Goal: Task Accomplishment & Management: Complete application form

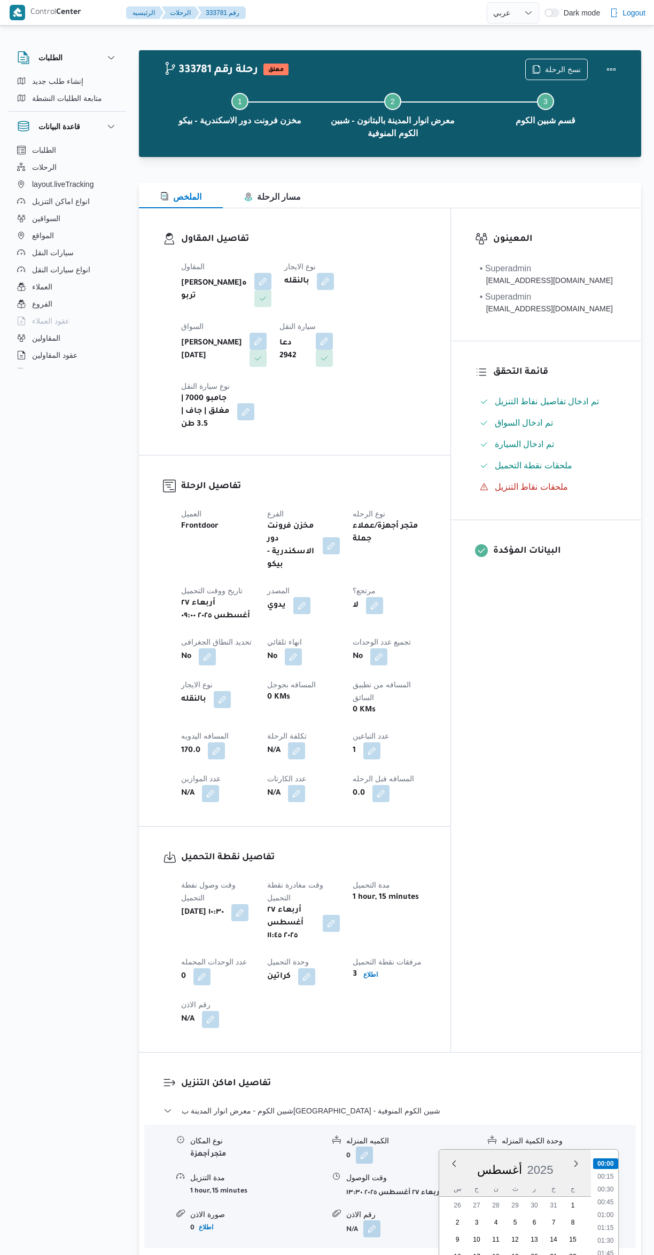
select select "ar"
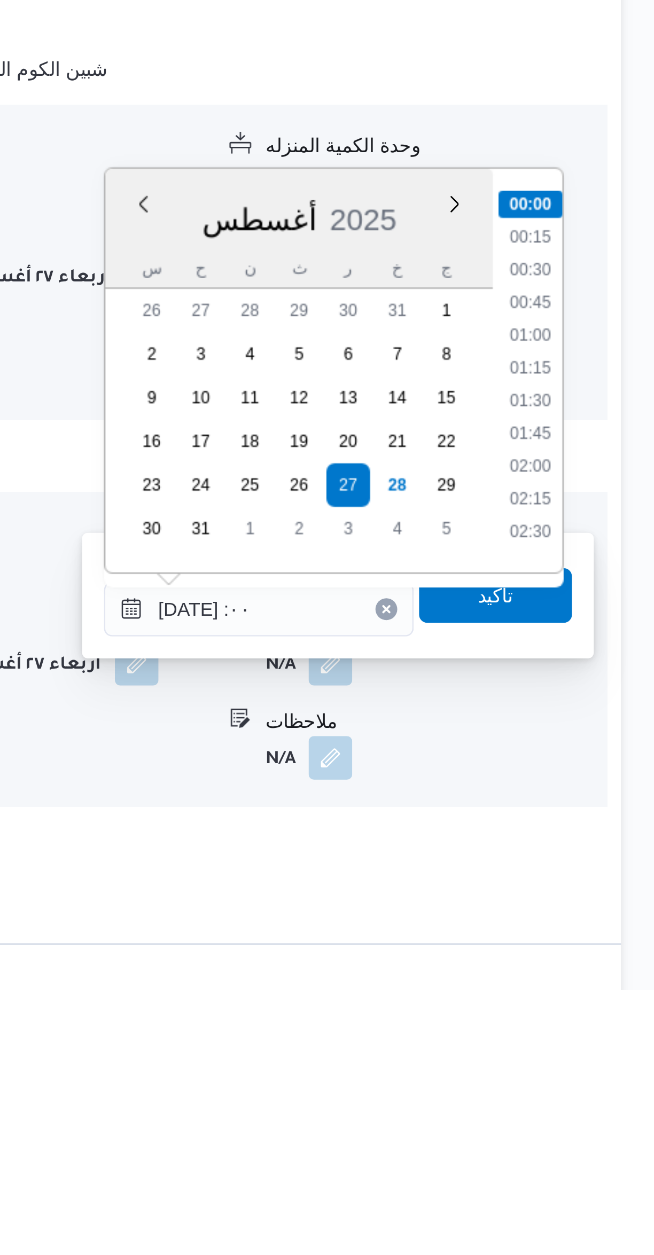
click at [461, 1105] on input "٢٧/٠٨/٢٠٢٥ :٠٠" at bounding box center [498, 1105] width 121 height 21
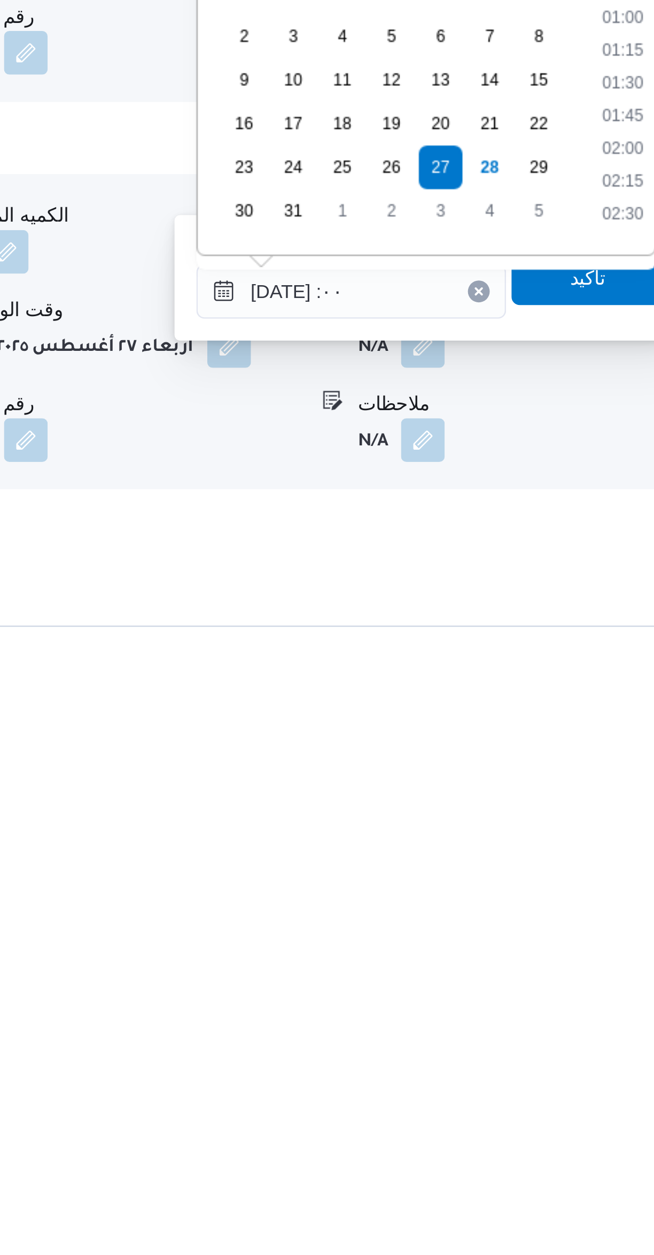
click at [465, 1106] on input "٢٧/٠٨/٢٠٢٥ :٠٠" at bounding box center [498, 1105] width 121 height 21
click at [466, 1105] on input "٢٧/٠٨/٢٠٢٥ :٠٠" at bounding box center [498, 1105] width 121 height 21
click at [465, 1106] on input "٢٧/٠٨/٢٠٢٥ :٠٠" at bounding box center [498, 1105] width 121 height 21
click at [468, 1109] on input "٢٧/٠٨/٢٠٢٥ :٠٠" at bounding box center [498, 1105] width 121 height 21
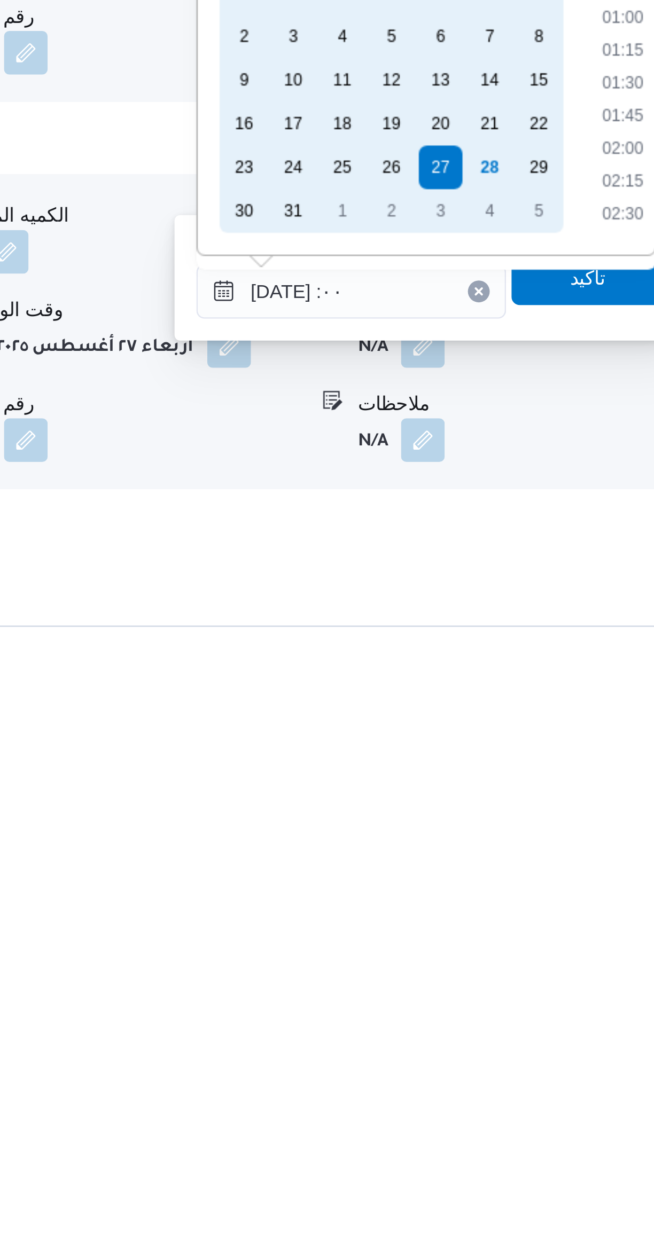
click at [533, 1056] on div "27" at bounding box center [533, 1057] width 17 height 17
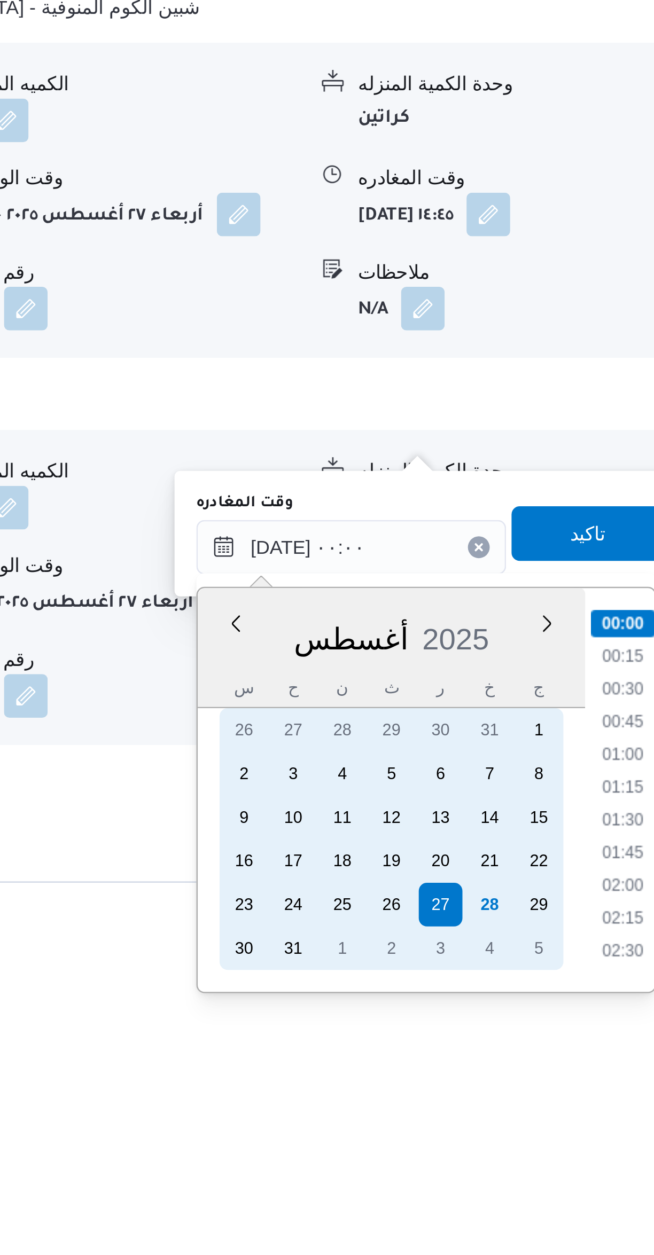
scroll to position [282, 0]
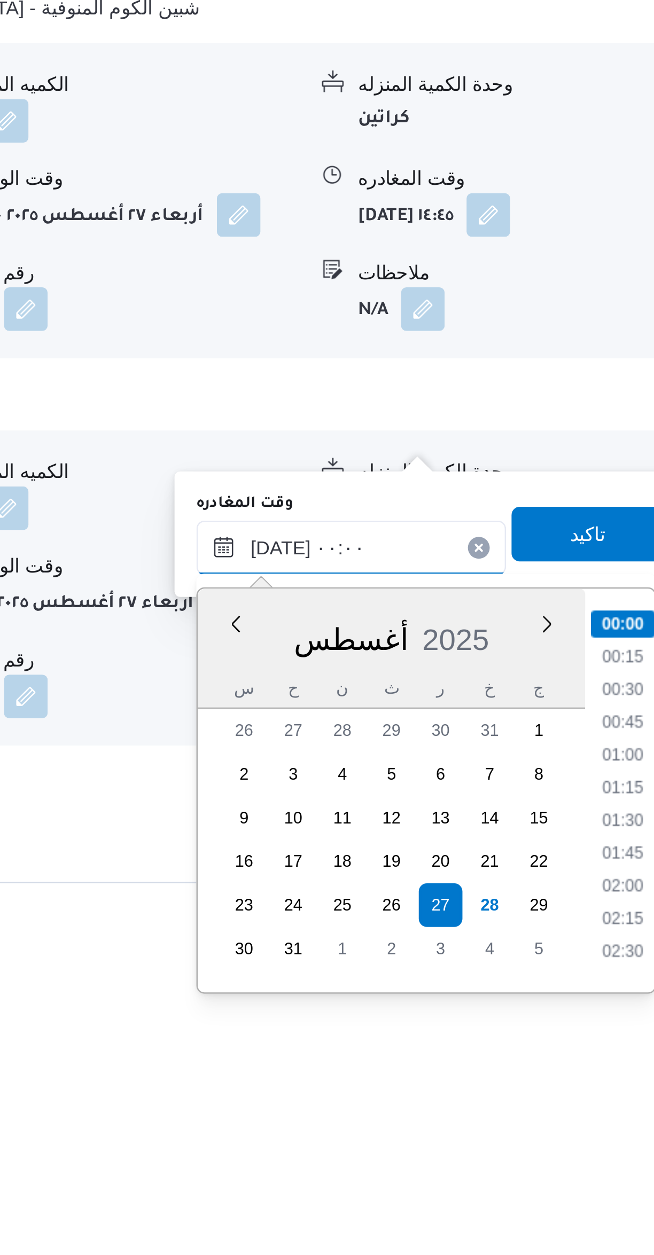
click at [465, 1042] on input "٢٧/٠٨/٢٠٢٥ ٠٠:٠٠" at bounding box center [498, 1039] width 121 height 21
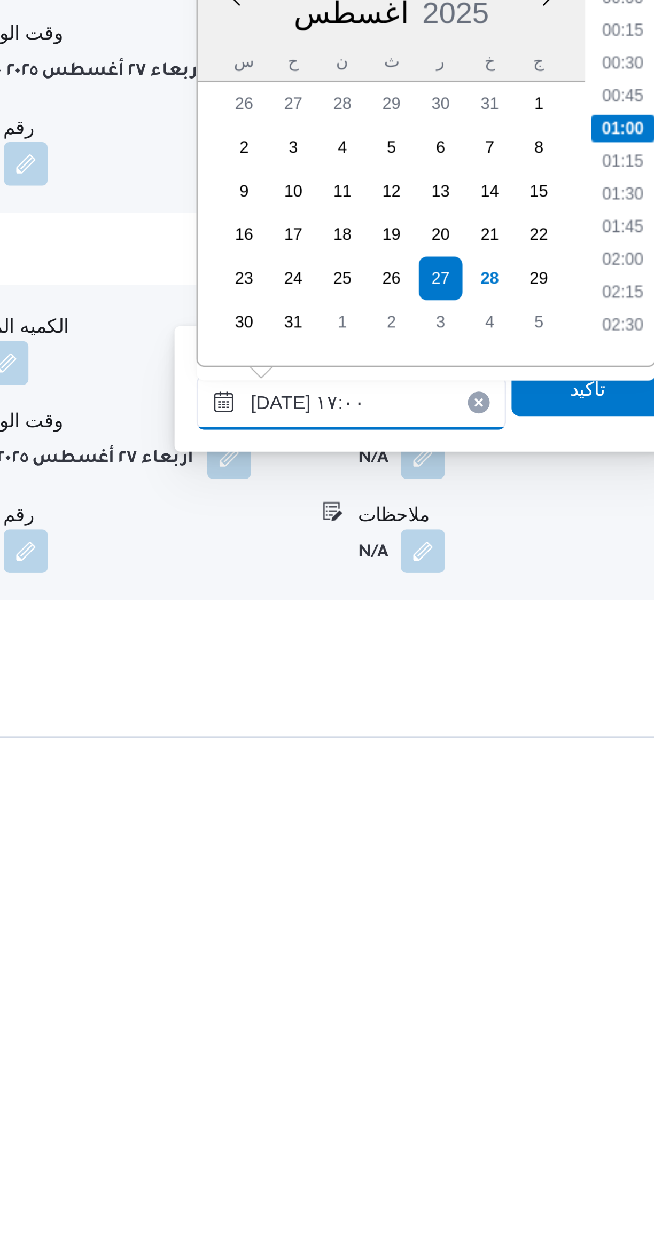
scroll to position [742, 0]
type input "٢٧/٠٨/٢٠٢٥ ١٧:٠٠"
click at [599, 1058] on li "17:00" at bounding box center [605, 1060] width 25 height 11
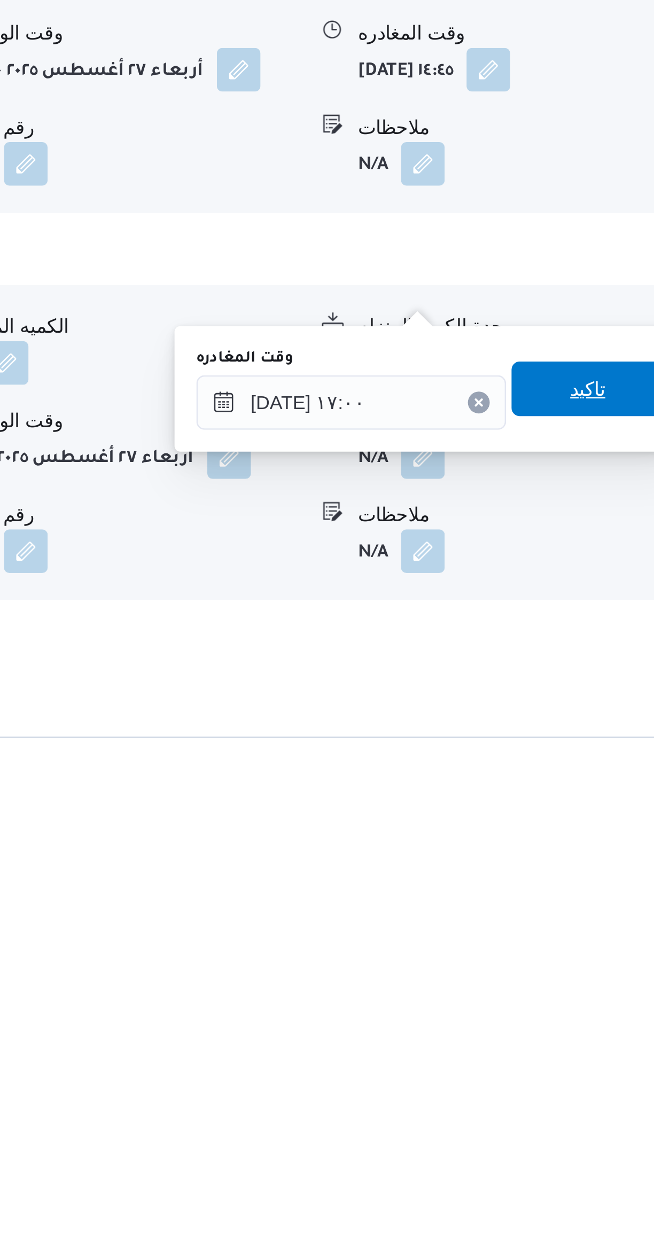
click at [585, 1084] on span "تاكيد" at bounding box center [592, 1084] width 14 height 13
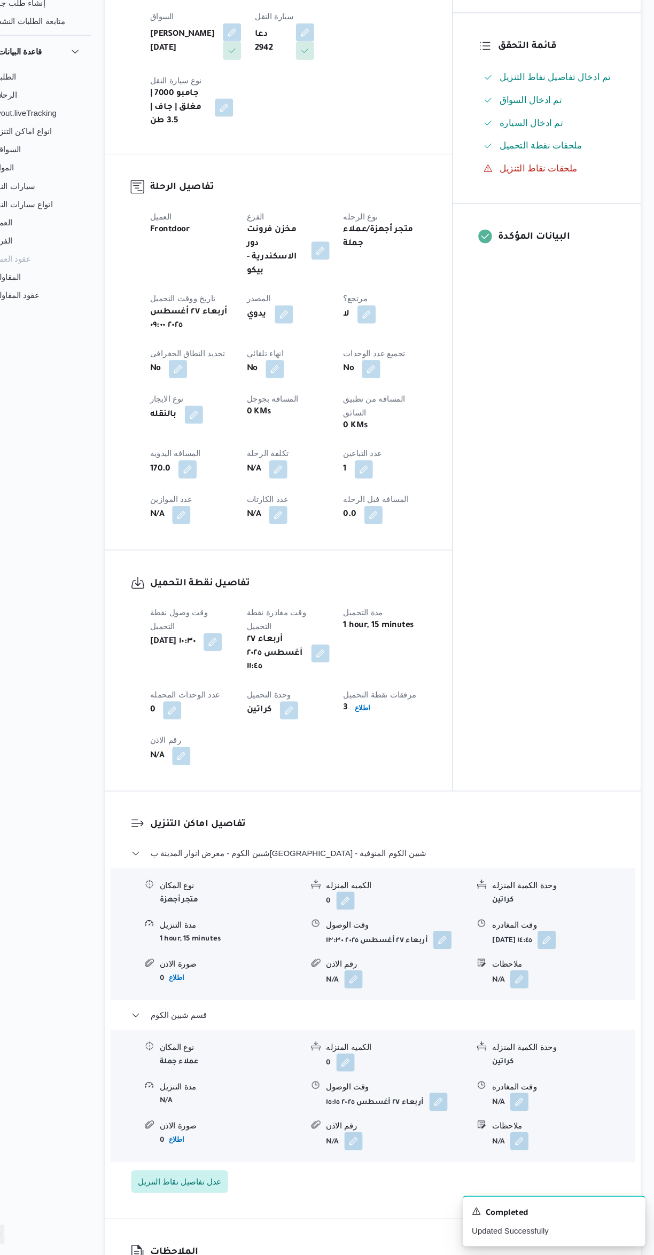
scroll to position [194, 0]
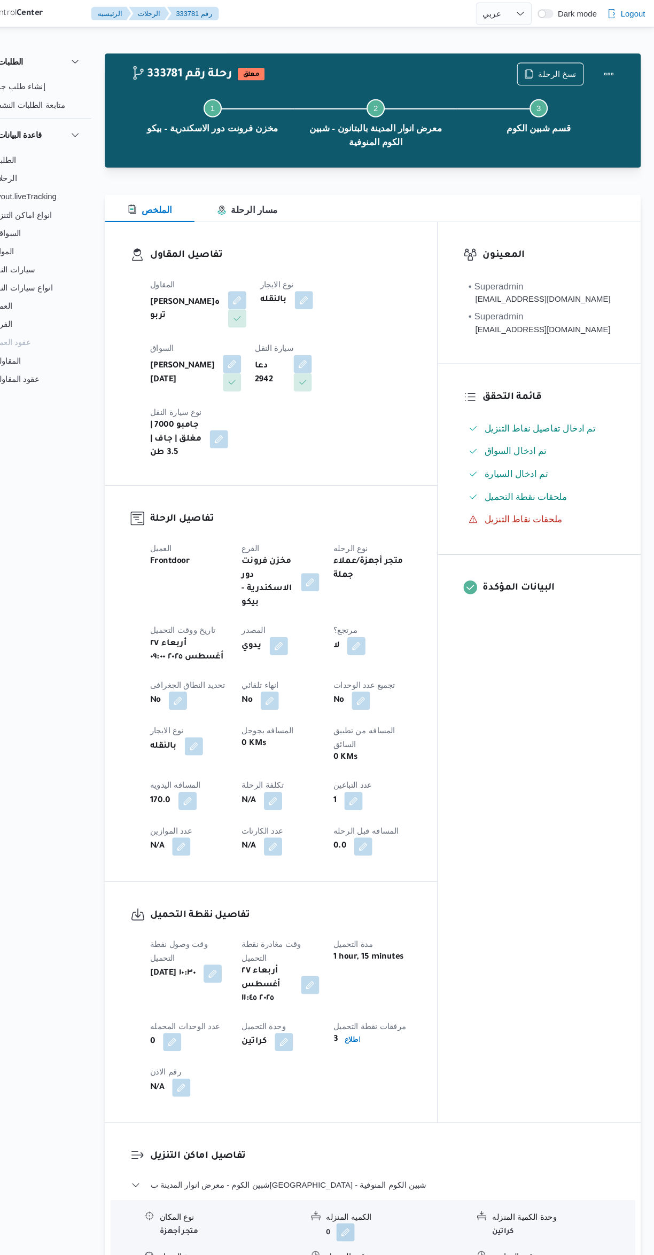
click at [383, 597] on button "button" at bounding box center [374, 605] width 17 height 17
click at [369, 594] on label "هل هناك مرتجع؟" at bounding box center [363, 594] width 64 height 13
checkbox input "true"
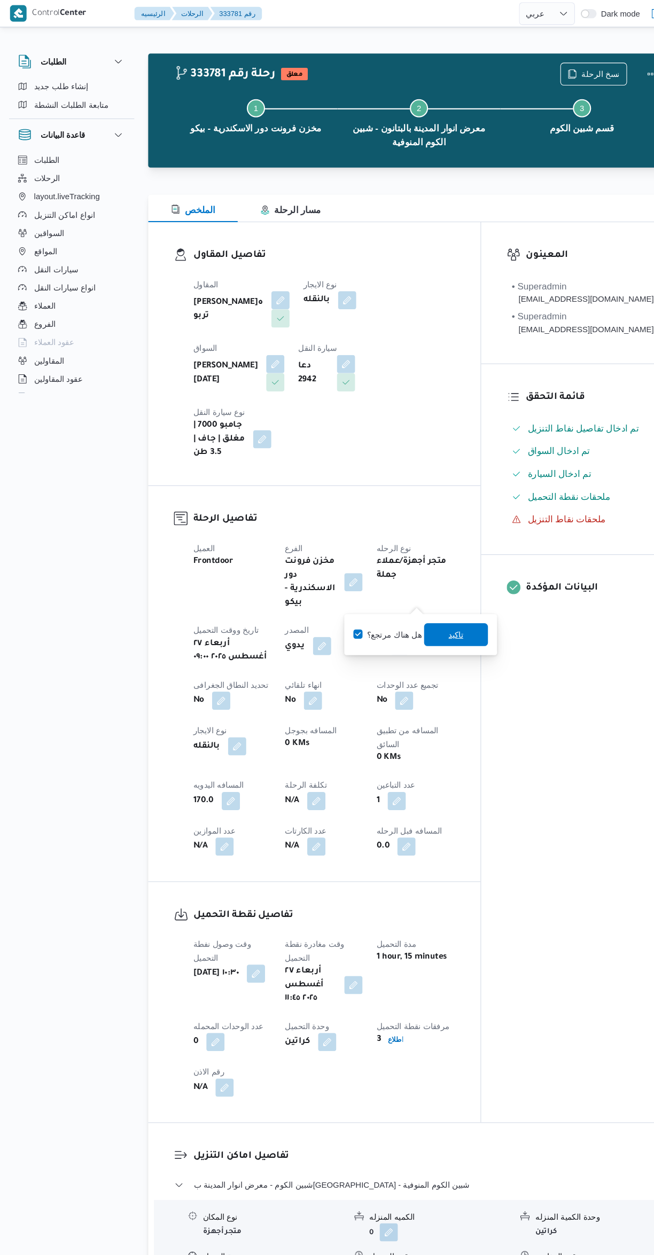
click at [422, 595] on span "تاكيد" at bounding box center [427, 594] width 14 height 13
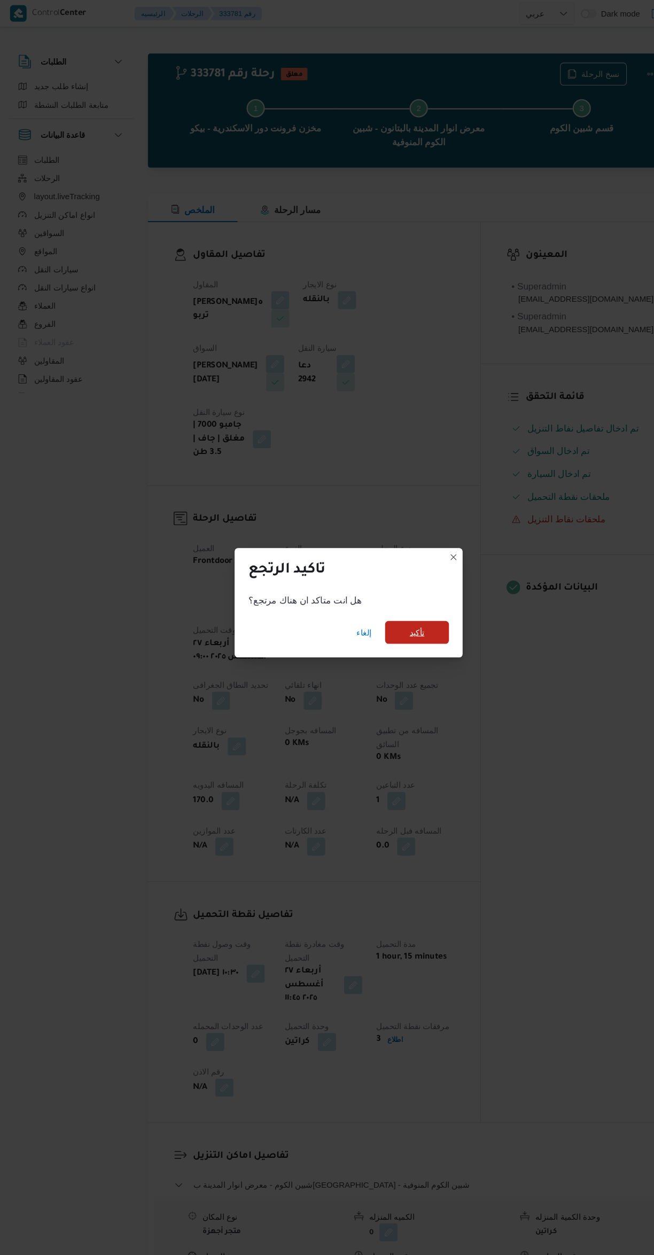
click at [404, 593] on span "تأكيد" at bounding box center [391, 592] width 60 height 21
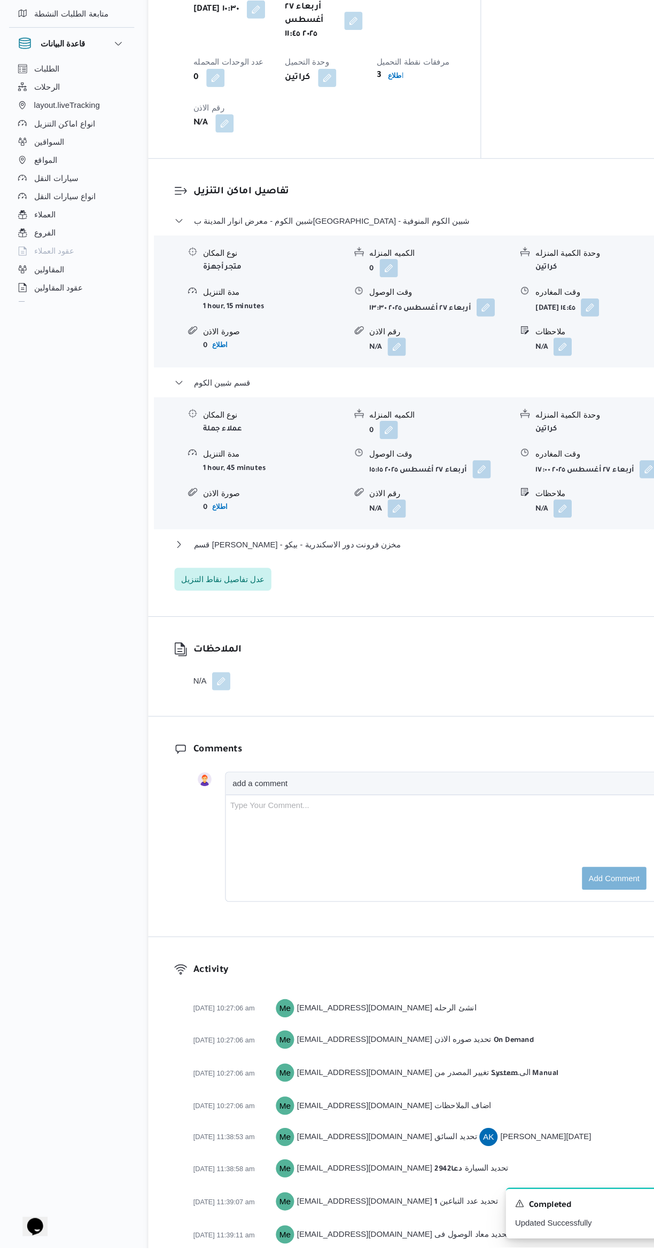
scroll to position [831, 0]
click at [385, 589] on button "قسم سيدى جابر - مخزن فرونت دور الاسكندرية - بيكو" at bounding box center [389, 595] width 453 height 13
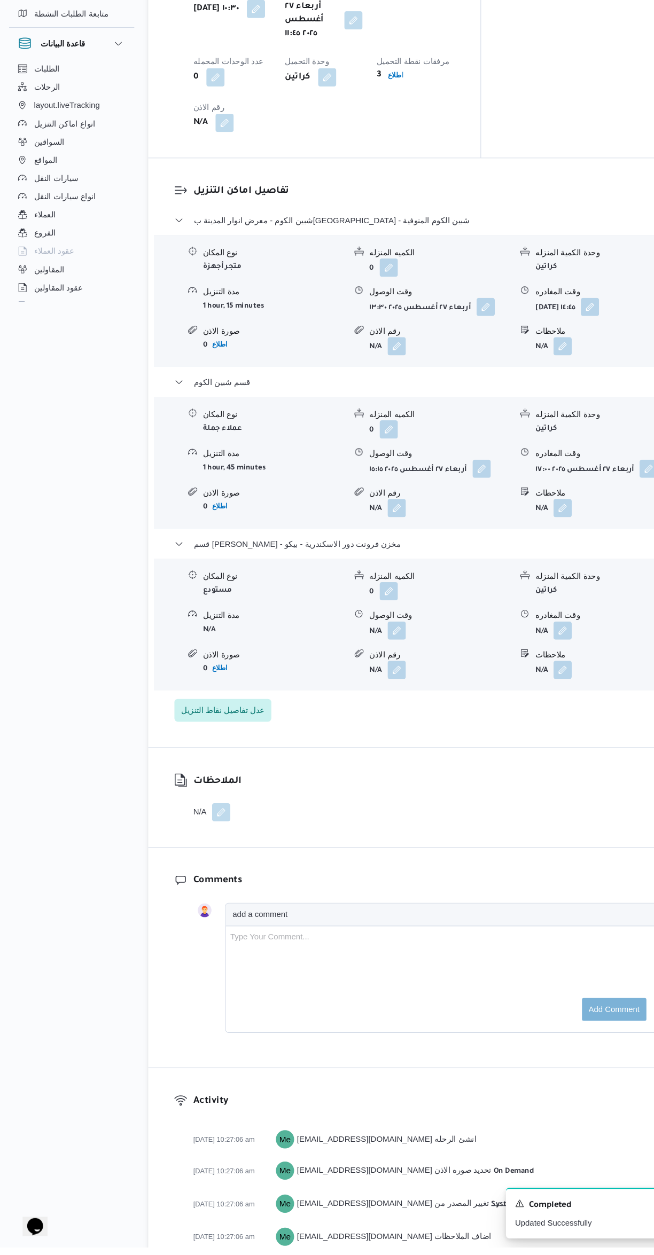
click at [531, 668] on button "button" at bounding box center [526, 676] width 17 height 17
click at [477, 644] on input "وقت المغادره" at bounding box center [498, 642] width 121 height 21
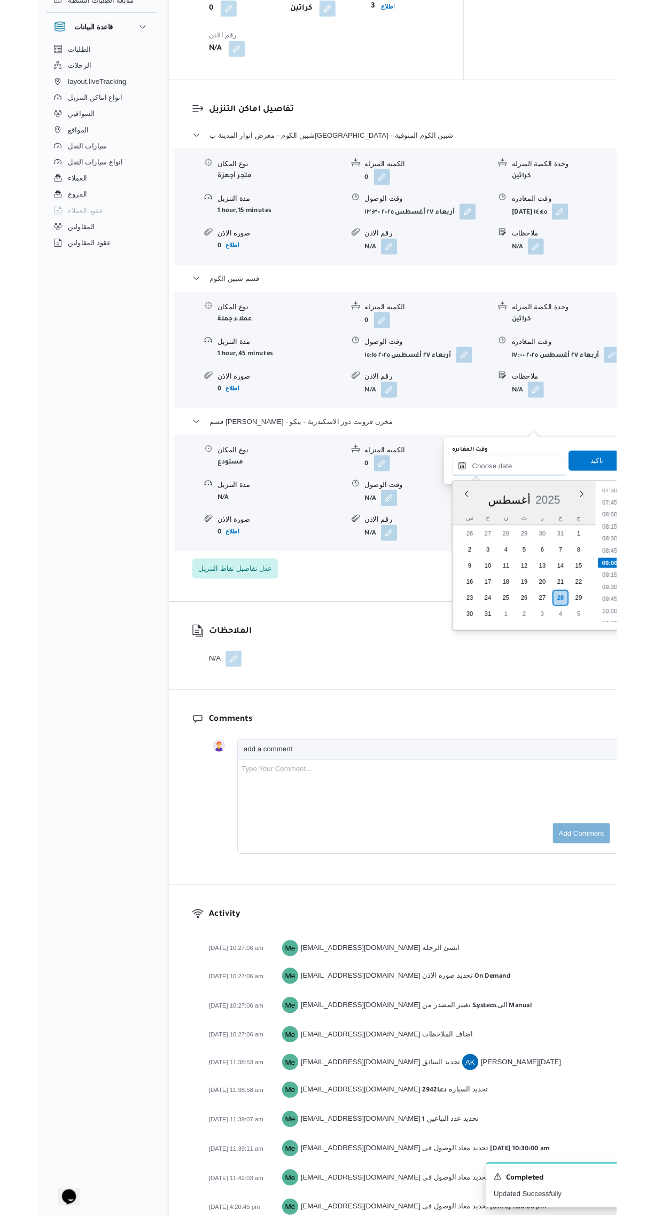
scroll to position [502, 0]
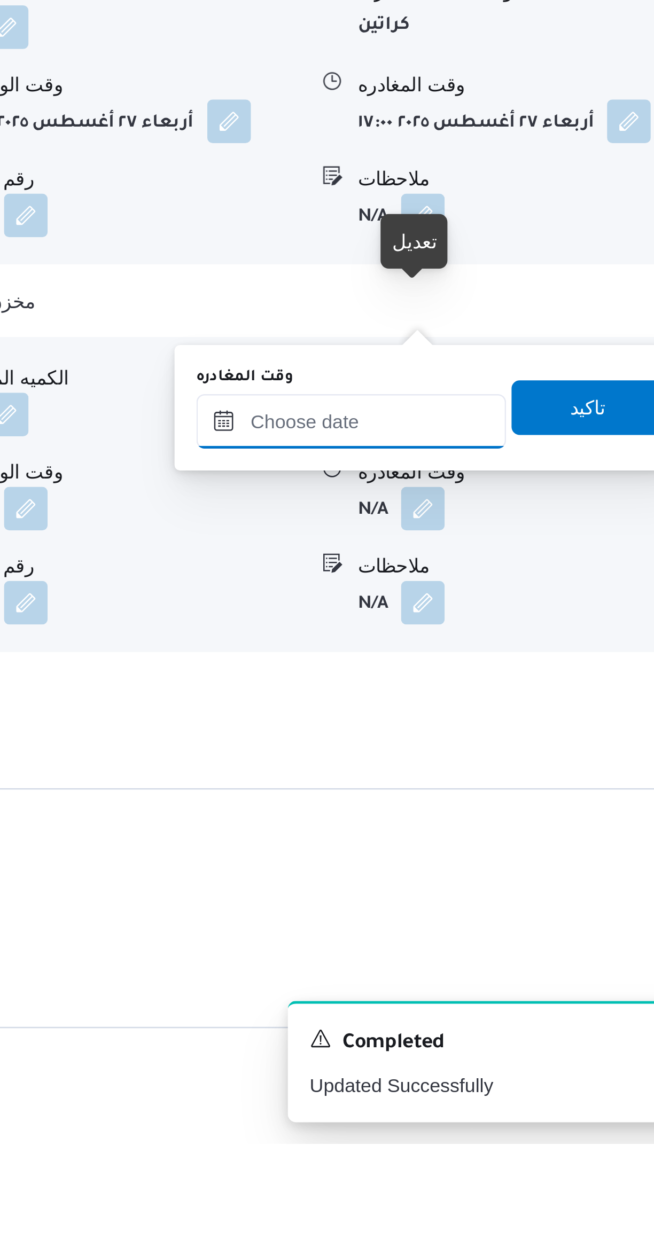
click at [525, 973] on input "وقت المغادره" at bounding box center [498, 971] width 121 height 21
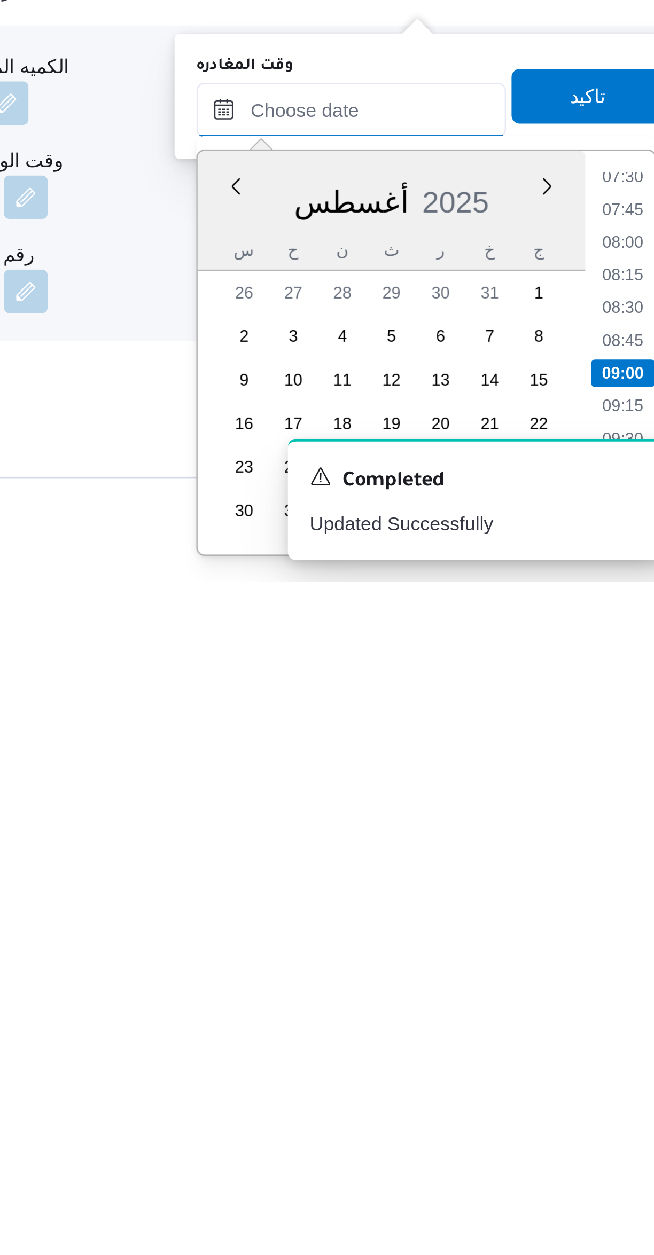
scroll to position [433, 0]
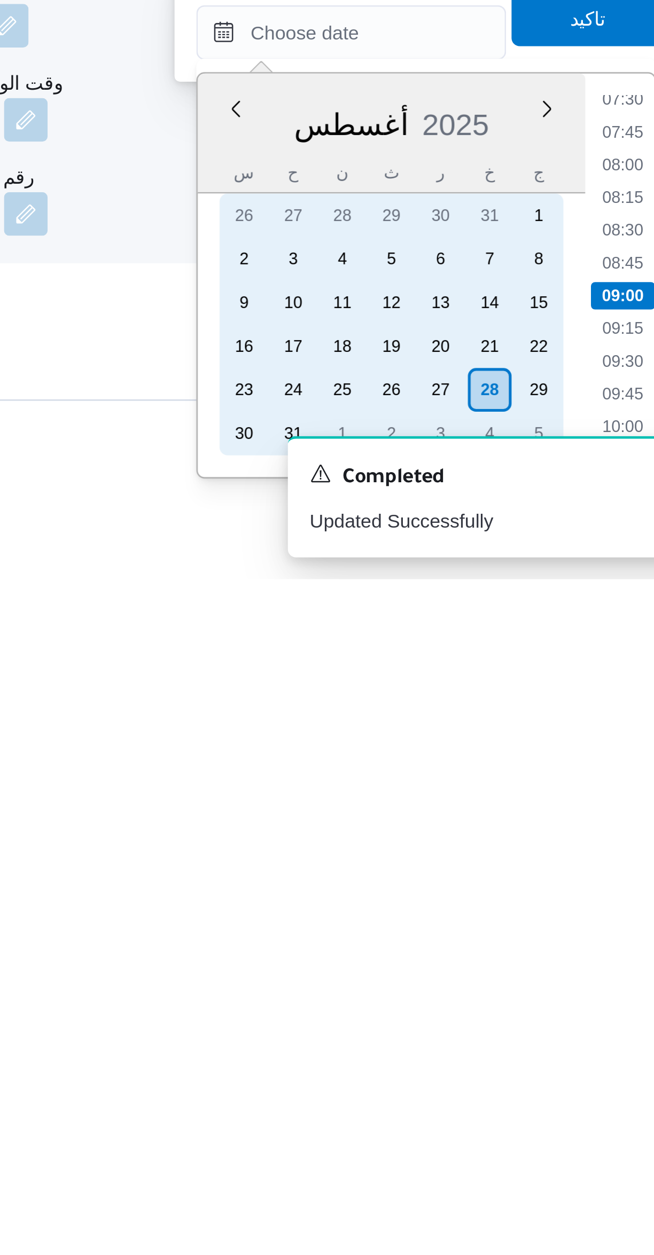
click at [531, 1177] on div "27" at bounding box center [533, 1180] width 17 height 17
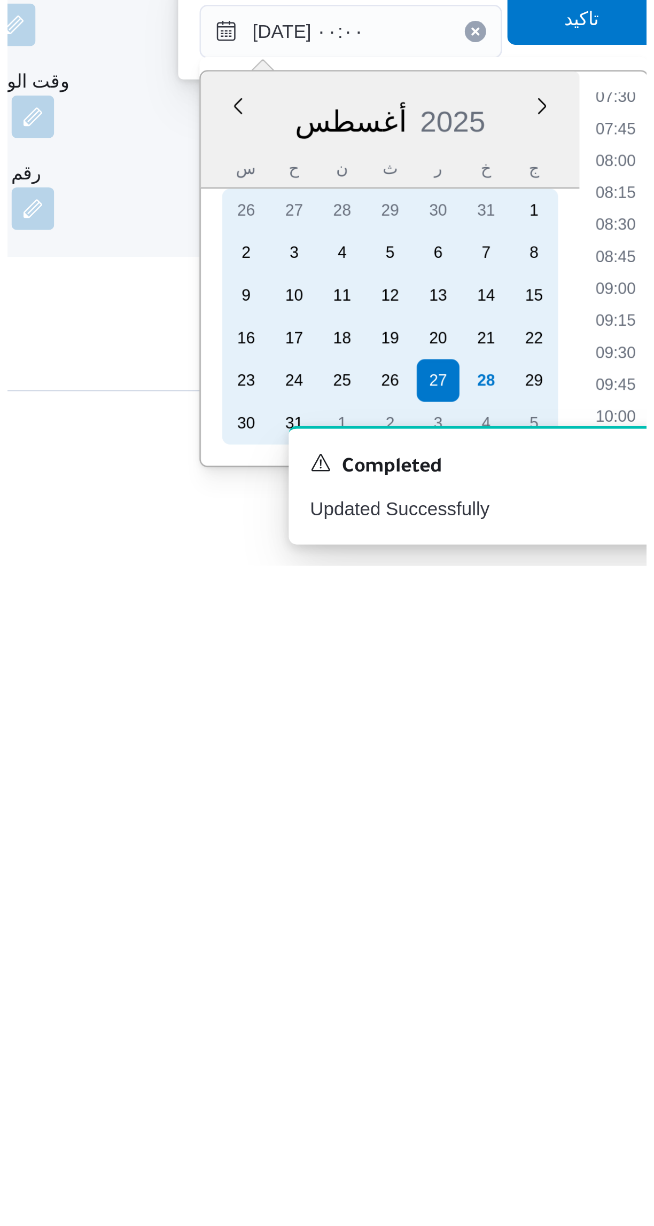
scroll to position [0, 0]
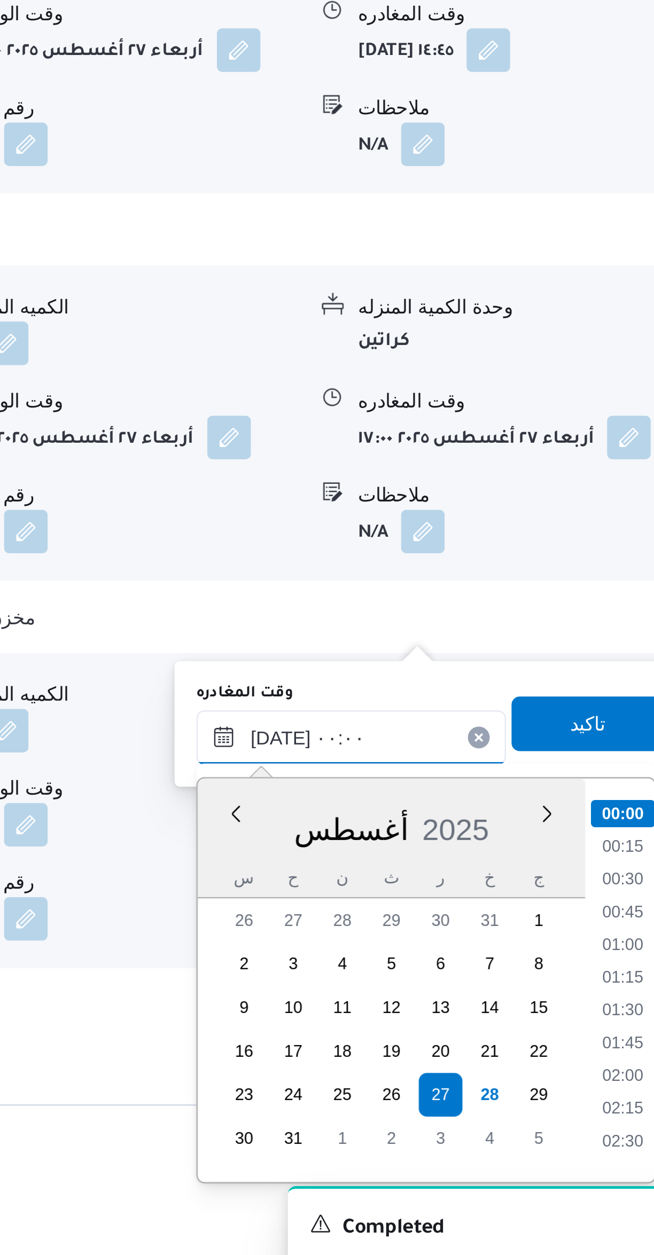
click at [461, 1026] on input "٢٧/٠٨/٢٠٢٥ ٠٠:٠٠" at bounding box center [498, 1022] width 121 height 21
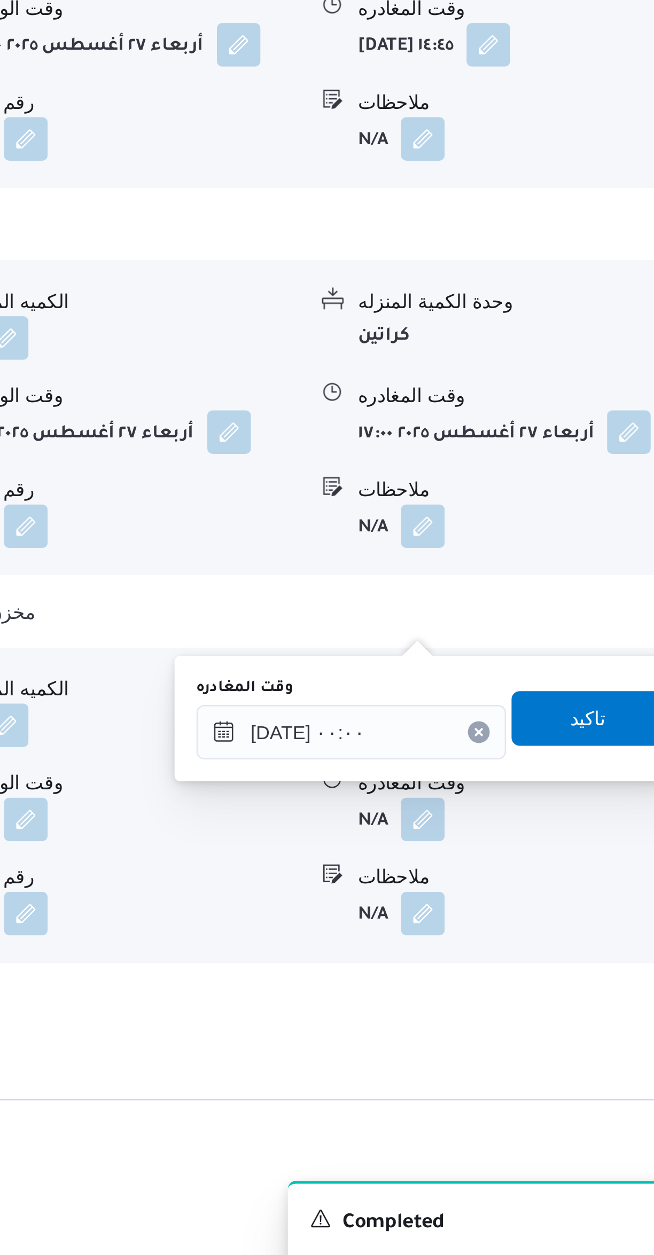
scroll to position [451, 0]
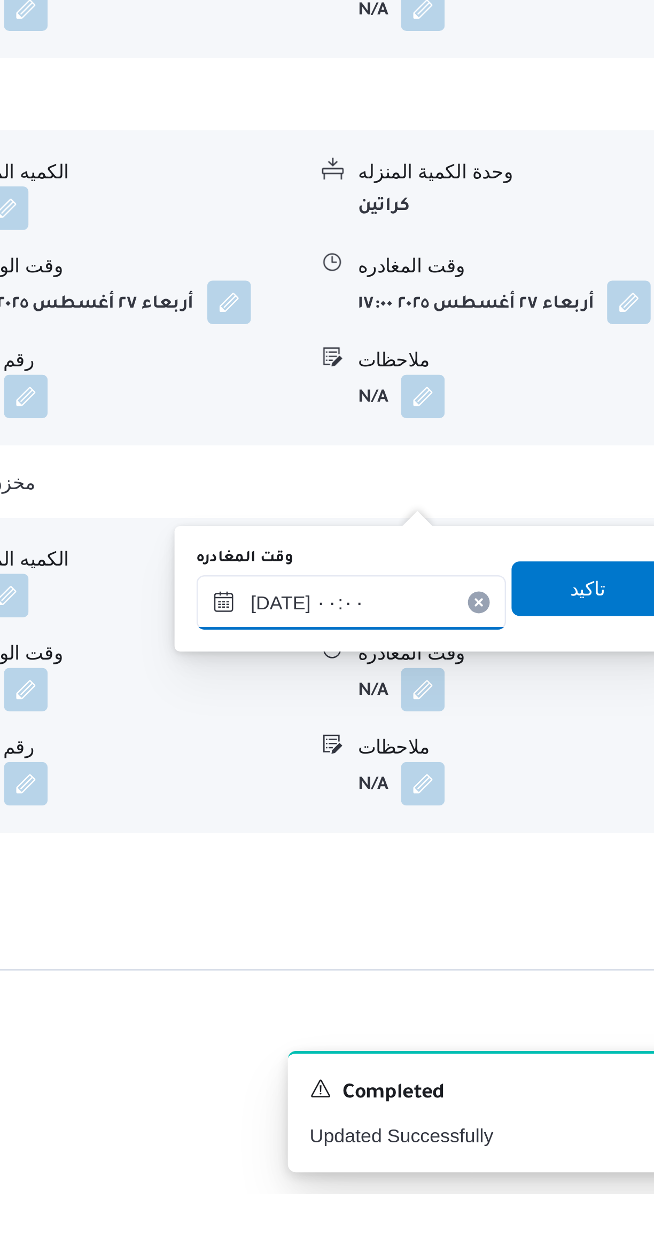
click at [465, 1025] on input "٢٧/٠٨/٢٠٢٥ ٠٠:٠٠" at bounding box center [498, 1022] width 121 height 21
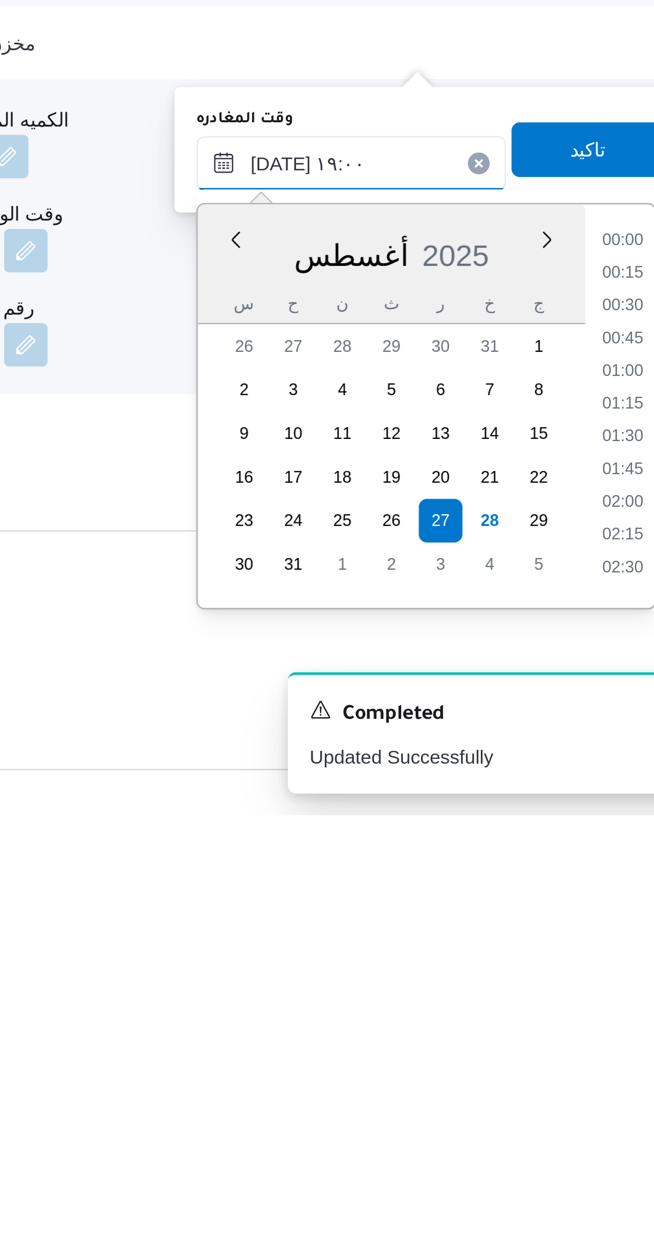
scroll to position [845, 0]
type input "٢٧/٠٨/٢٠٢٥ ١٩:٠٠"
click at [603, 1157] on li "19:00" at bounding box center [605, 1158] width 25 height 11
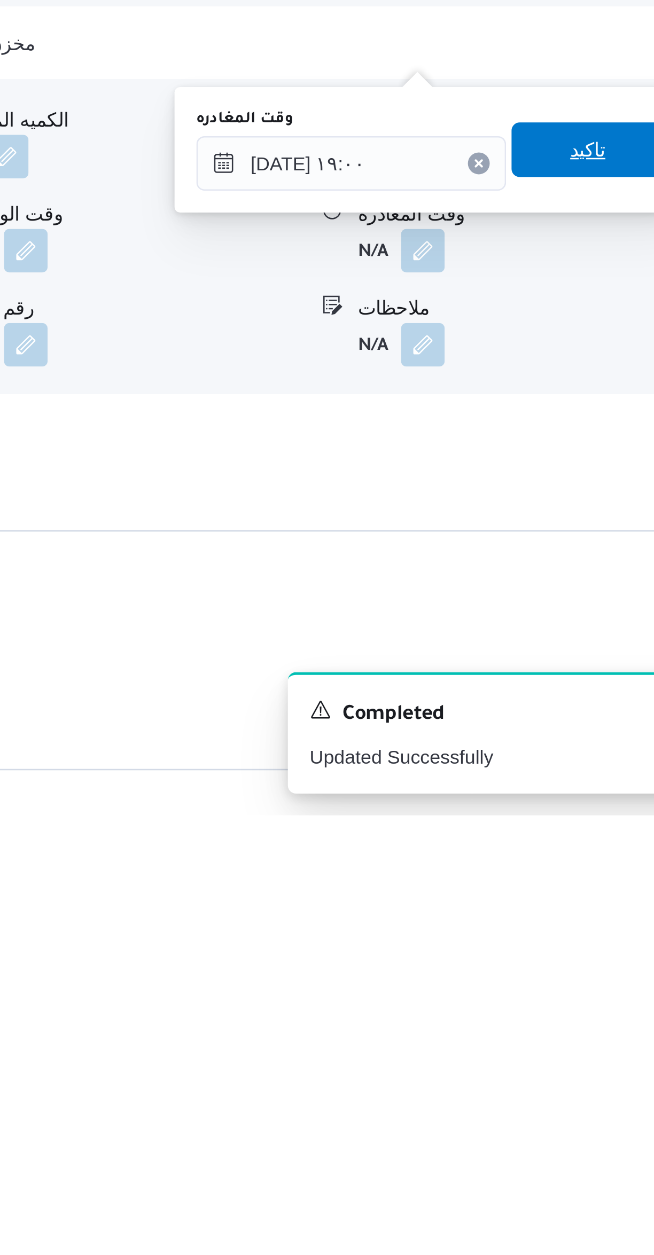
click at [588, 1001] on span "تاكيد" at bounding box center [592, 994] width 60 height 21
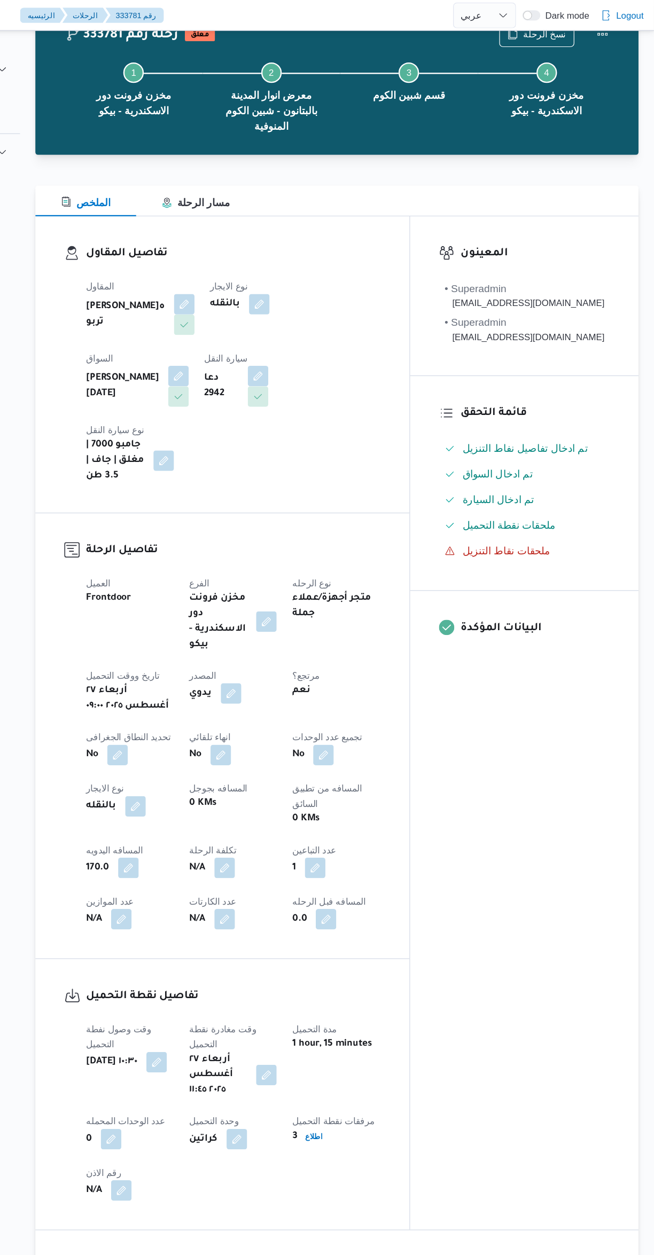
scroll to position [0, 0]
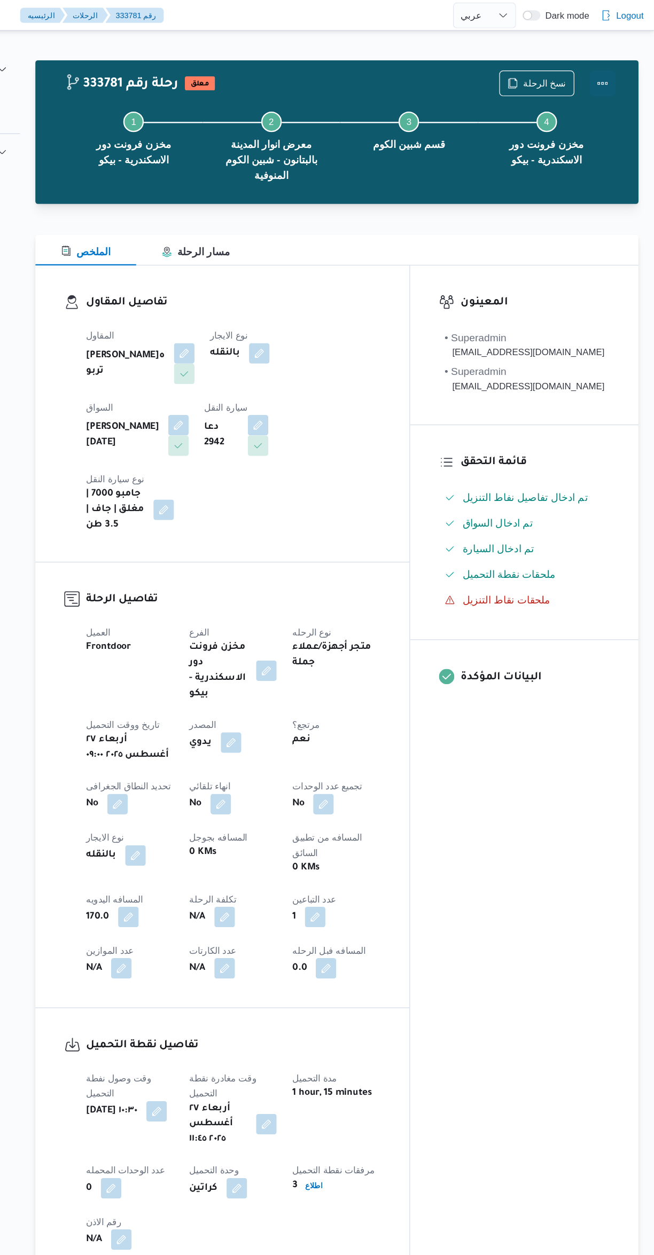
click at [615, 73] on button "Actions" at bounding box center [610, 69] width 21 height 21
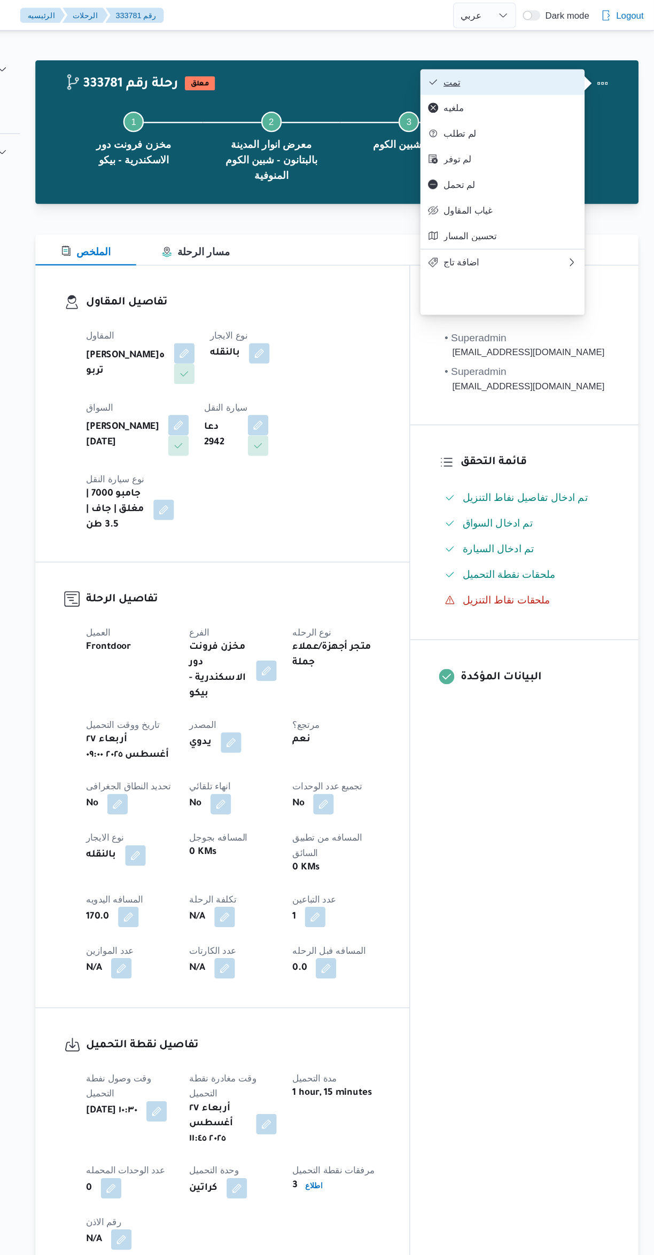
click at [571, 66] on span "تمت" at bounding box center [533, 68] width 111 height 9
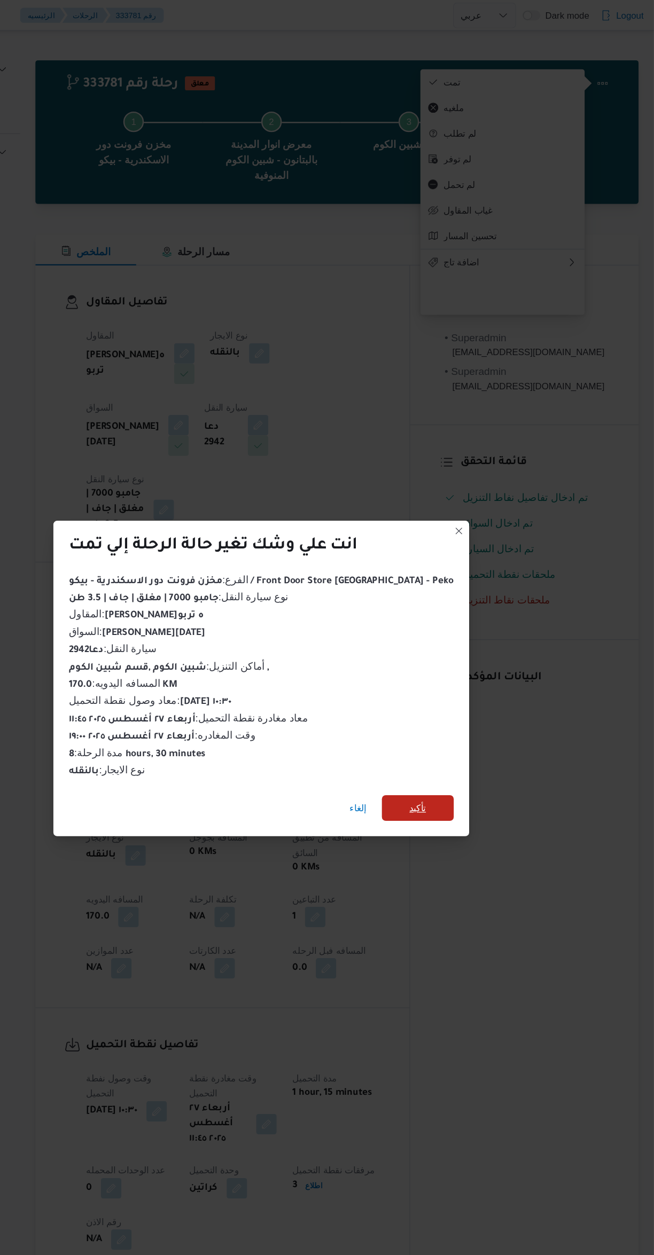
click at [460, 669] on span "تأكيد" at bounding box center [457, 672] width 60 height 21
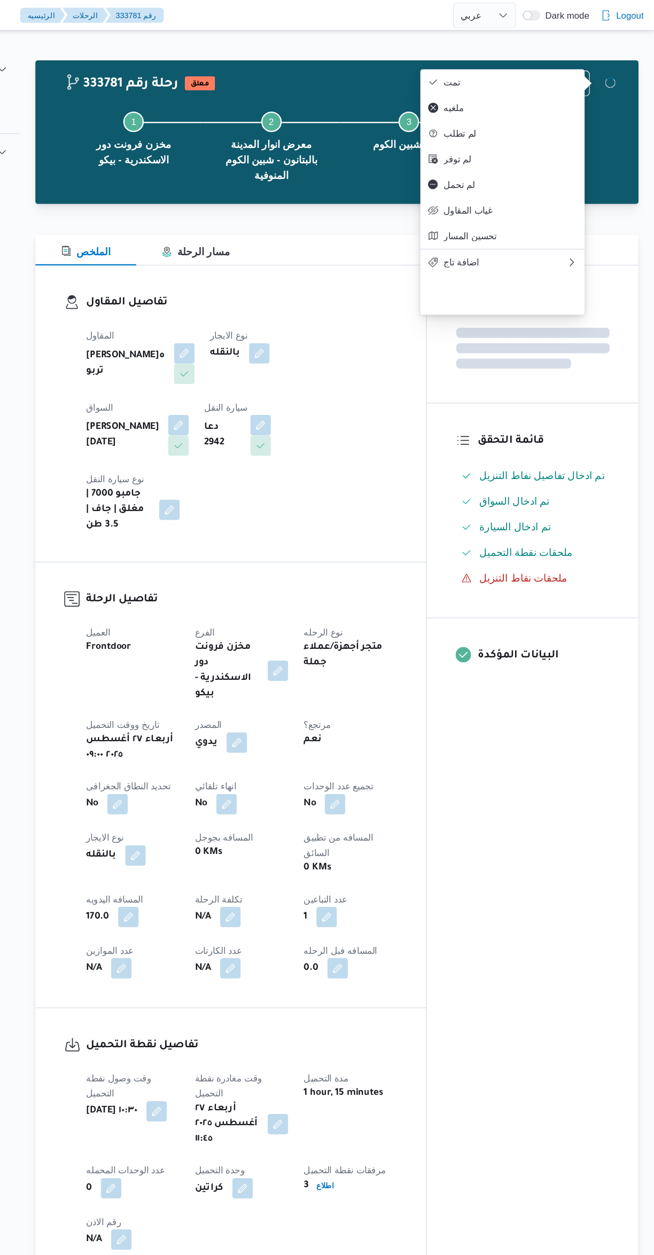
click at [544, 694] on div "المعينون قائمة التحقق تم ادخال تفاصيل نفاط التنزيل تم ادخال السواق تم ادخال الس…" at bounding box center [553, 643] width 176 height 844
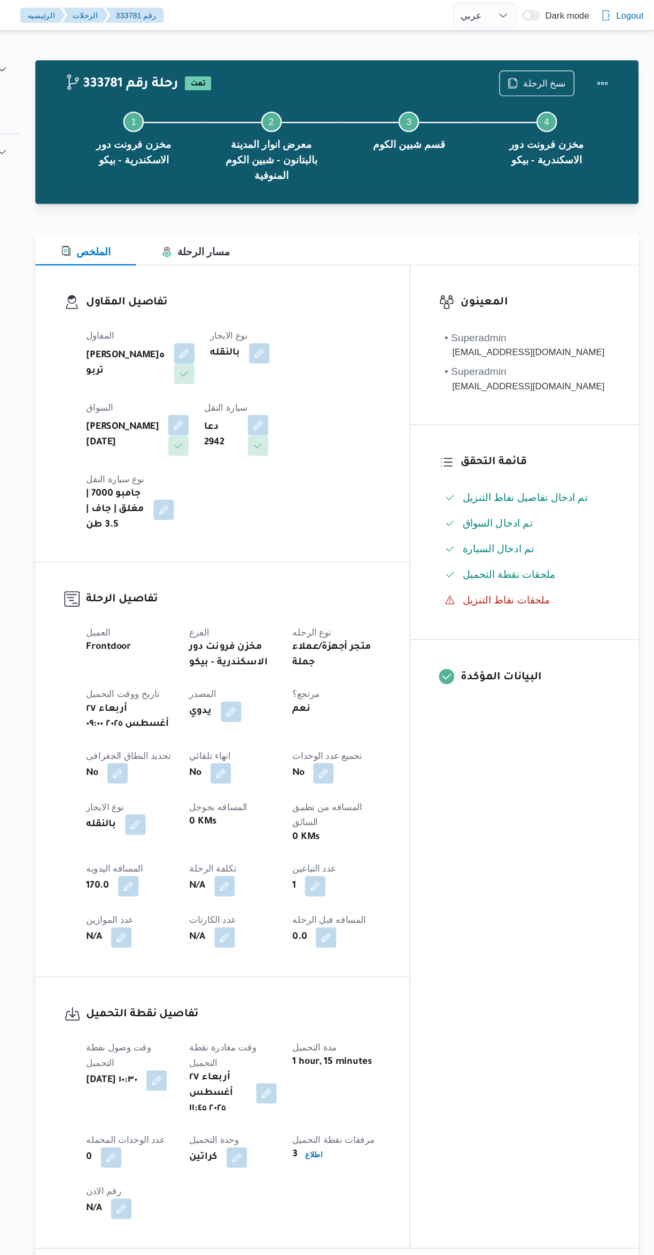
select select "ar"
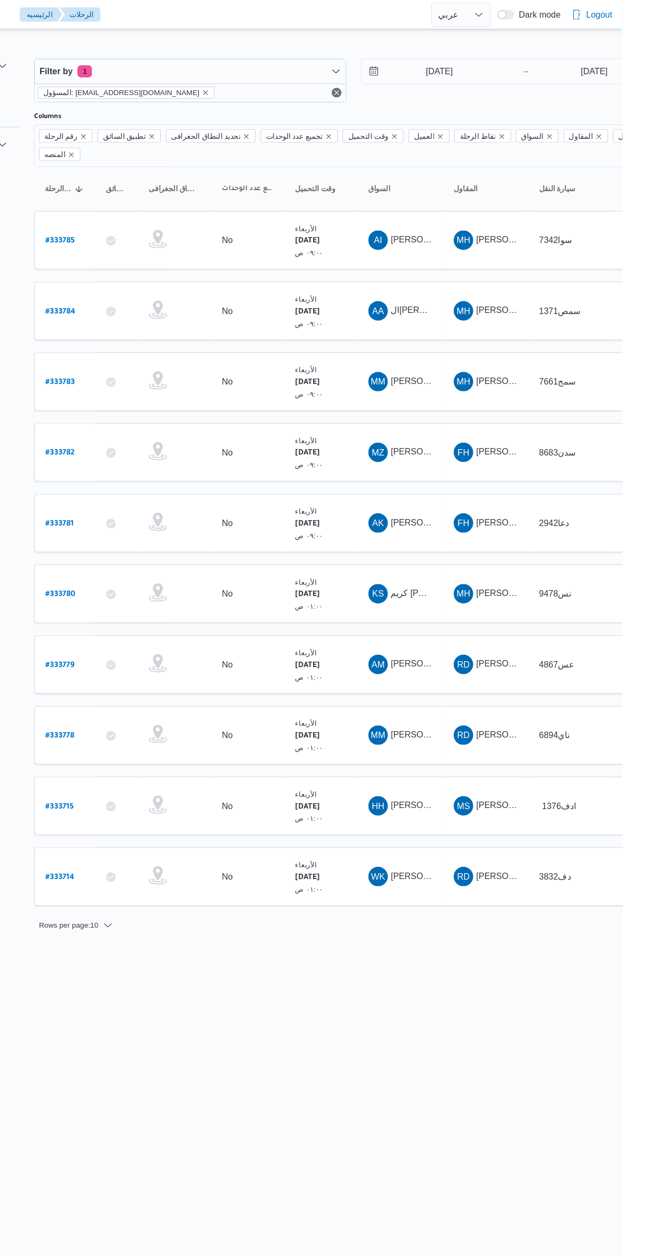
click at [162, 637] on link "# 333778" at bounding box center [161, 644] width 25 height 14
select select "ar"
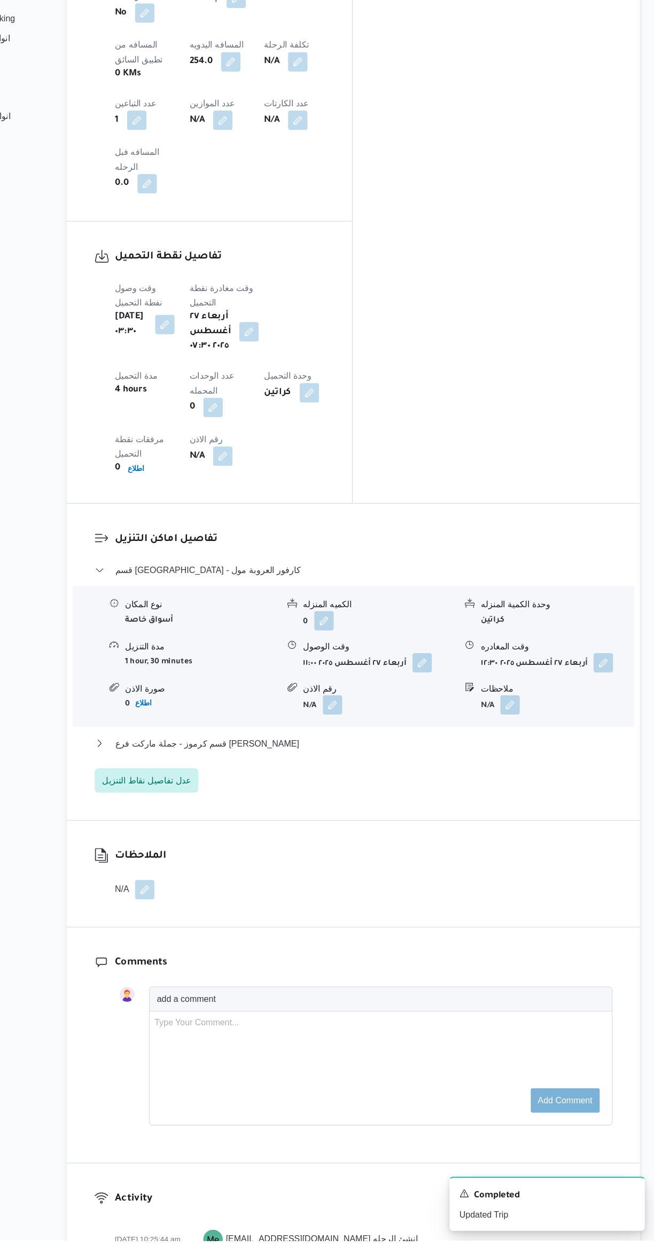
scroll to position [558, 0]
click at [496, 813] on button "قسم كرموز - جملة ماركت فرع راغب باشا" at bounding box center [389, 819] width 453 height 13
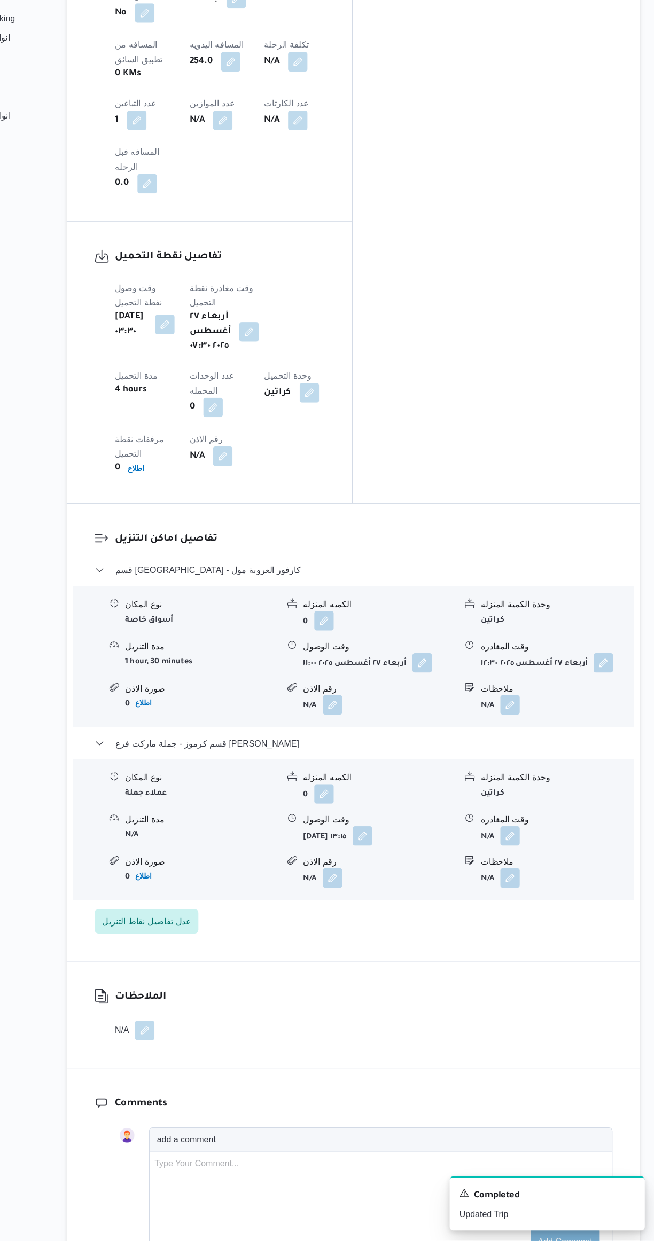
click at [534, 892] on button "button" at bounding box center [526, 900] width 17 height 17
click at [488, 708] on input "وقت المغادره" at bounding box center [498, 712] width 121 height 21
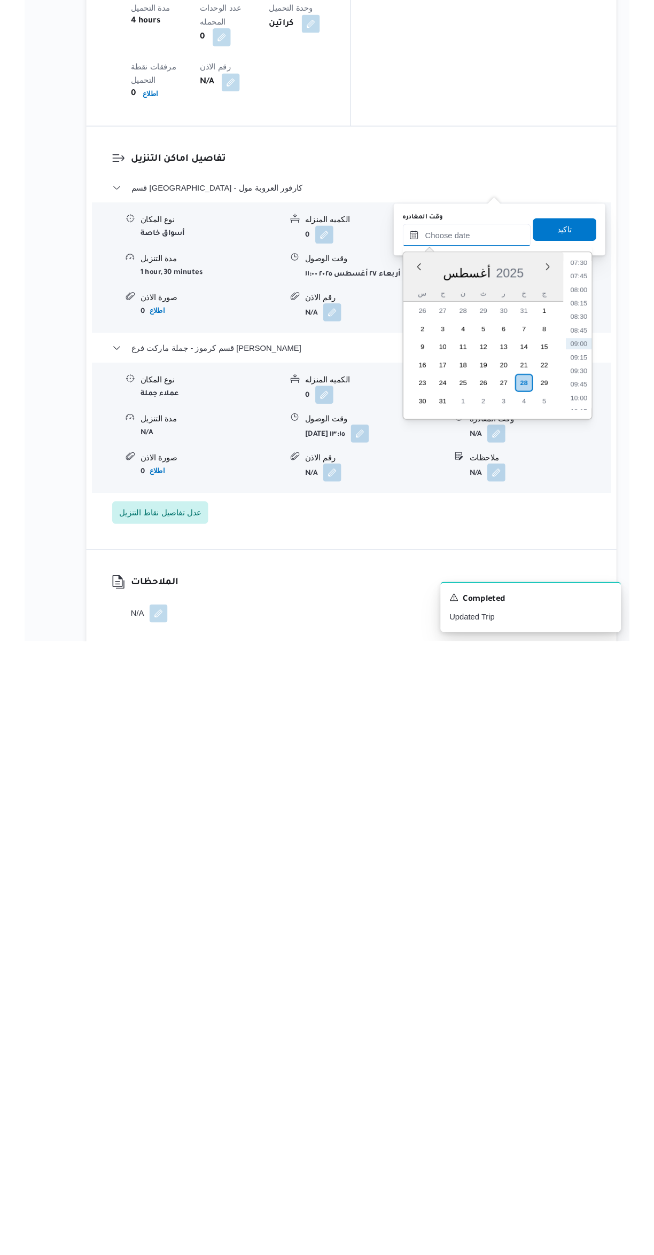
scroll to position [302, 0]
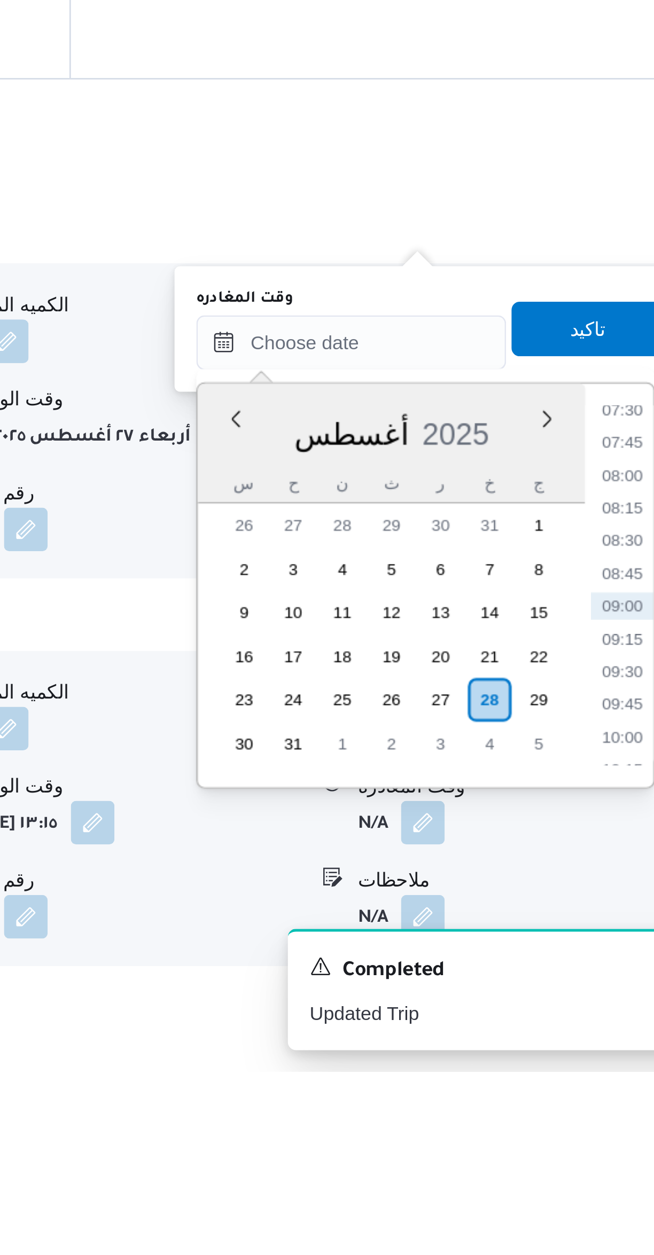
click at [601, 998] on li "07:30" at bounding box center [605, 995] width 25 height 11
type input "٢٨/٠٨/٢٠٢٥ ٠٧:٣٠"
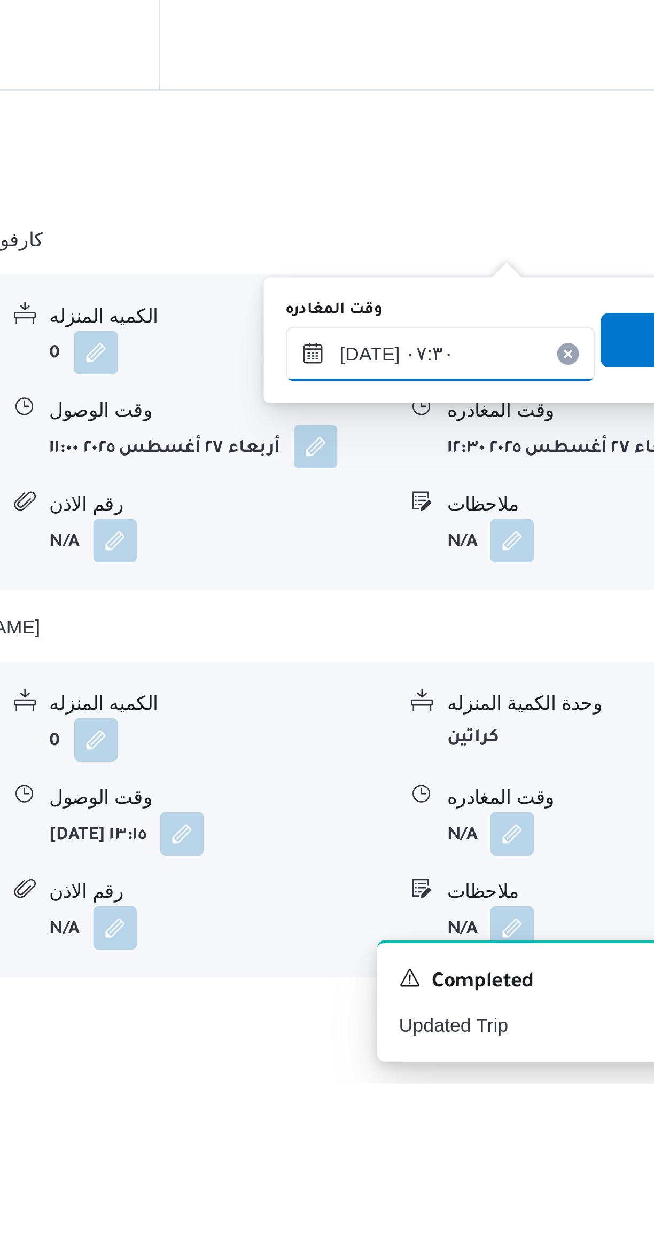
click at [485, 969] on input "٢٨/٠٨/٢٠٢٥ ٠٧:٣٠" at bounding box center [498, 968] width 121 height 21
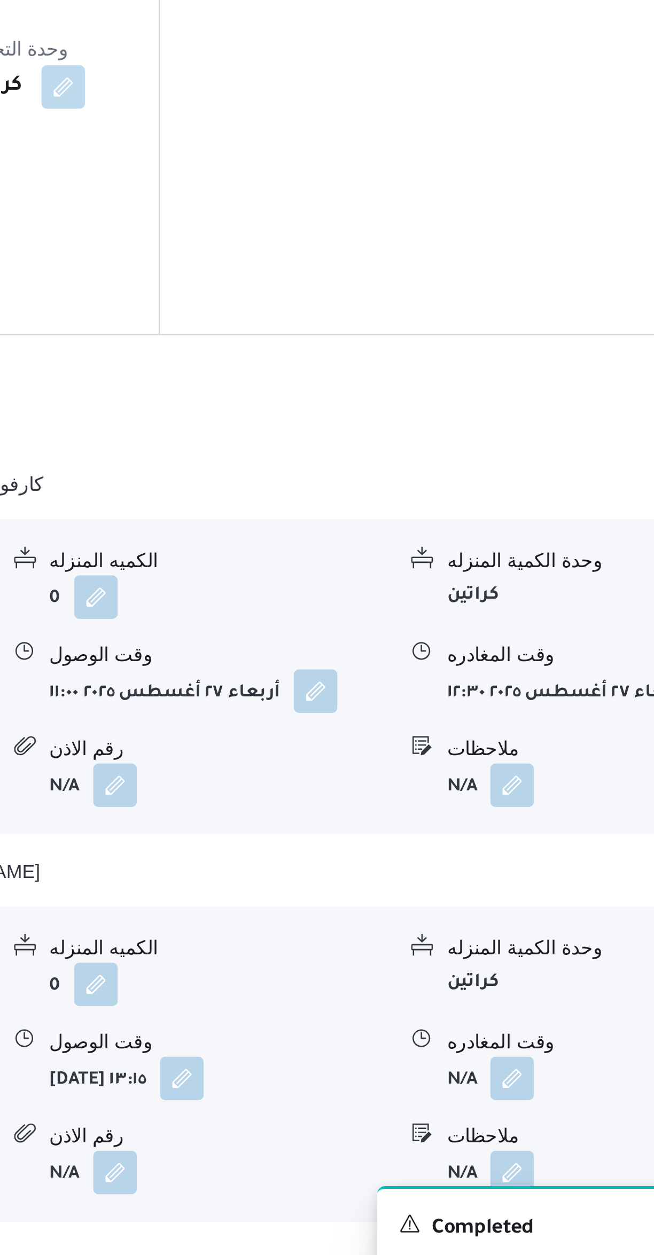
click at [393, 1111] on form "0" at bounding box center [412, 1119] width 133 height 17
click at [531, 1148] on button "button" at bounding box center [526, 1156] width 17 height 17
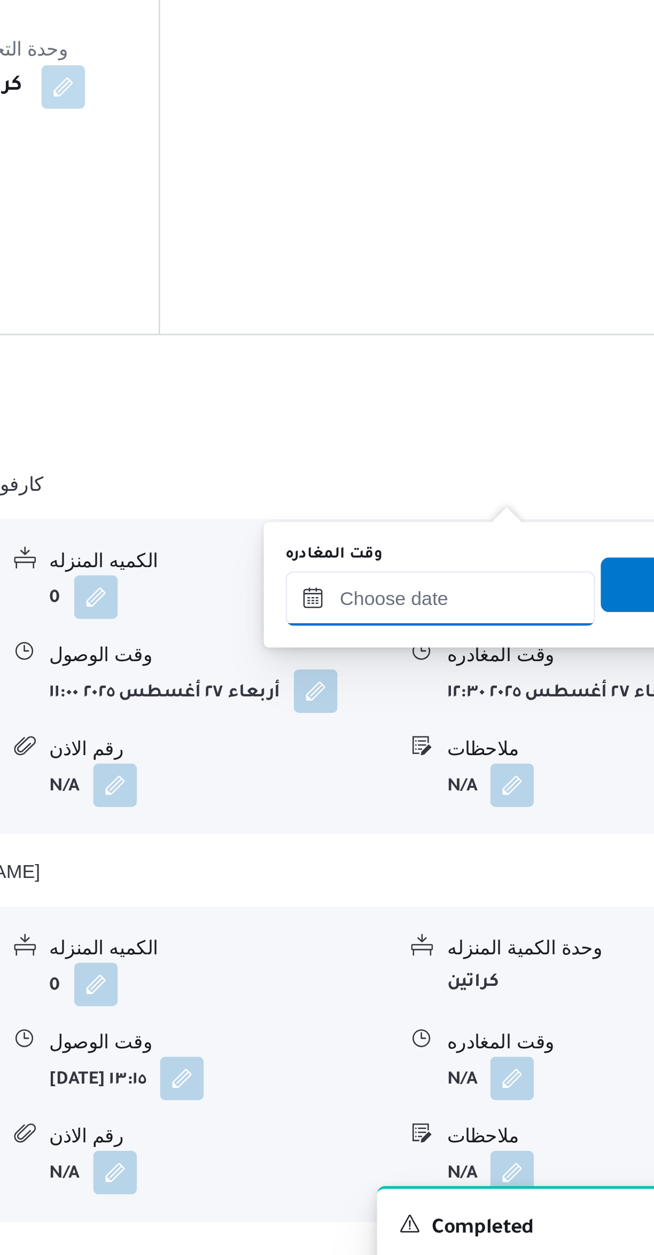
click at [497, 965] on input "وقت المغادره" at bounding box center [498, 968] width 121 height 21
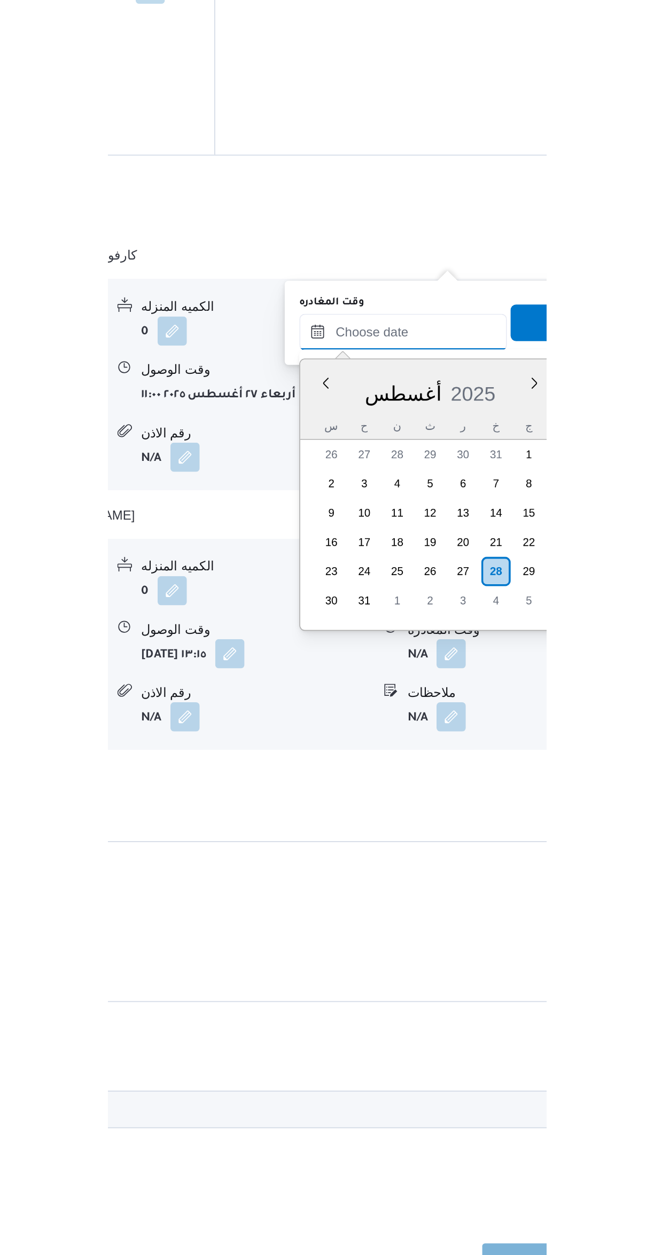
scroll to position [0, 0]
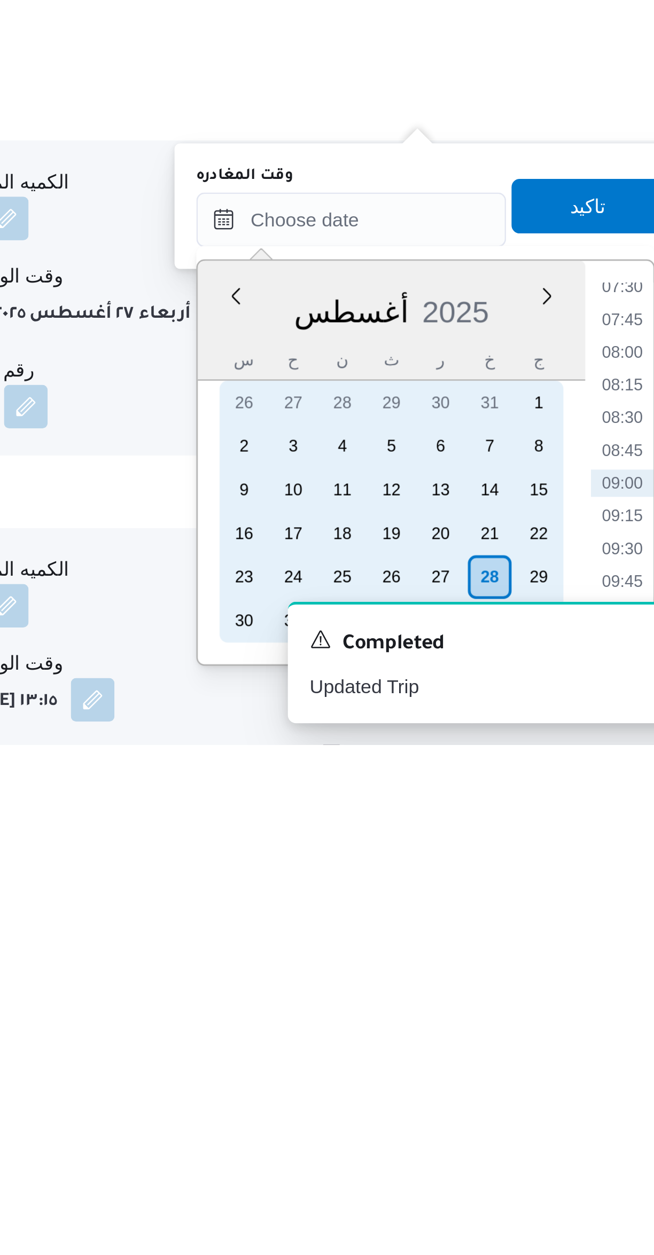
click at [532, 1184] on div "27" at bounding box center [533, 1189] width 17 height 17
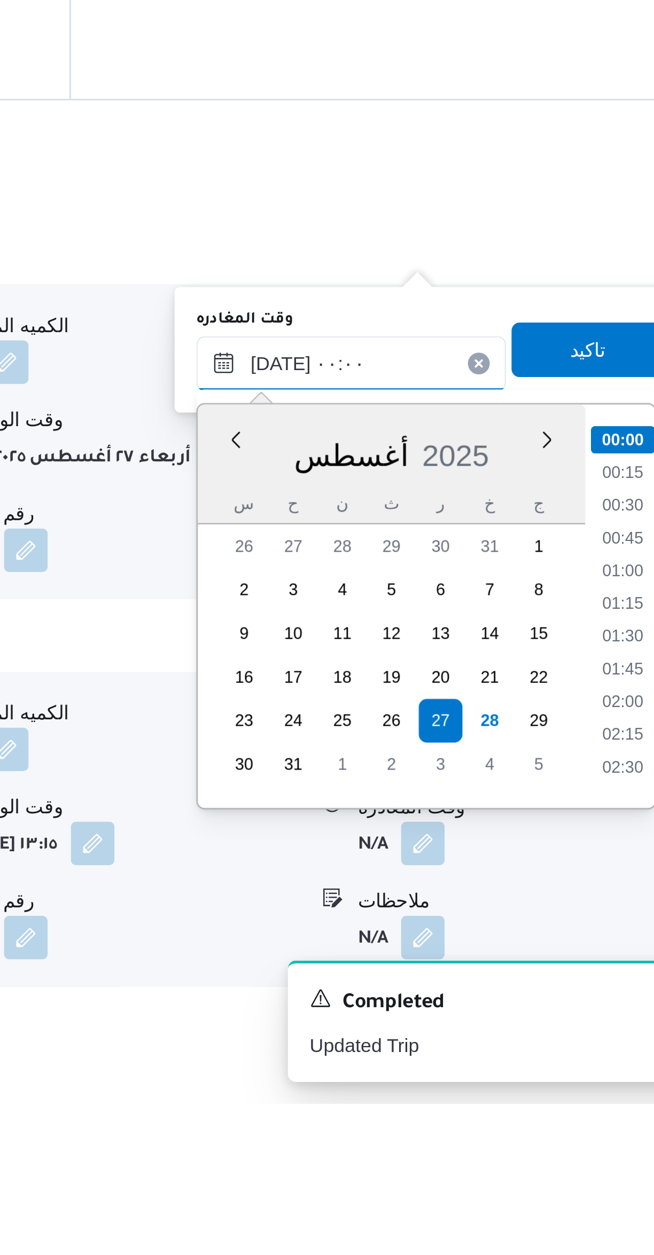
click at [463, 966] on input "٢٧/٠٨/٢٠٢٥ ٠٠:٠٠" at bounding box center [498, 964] width 121 height 21
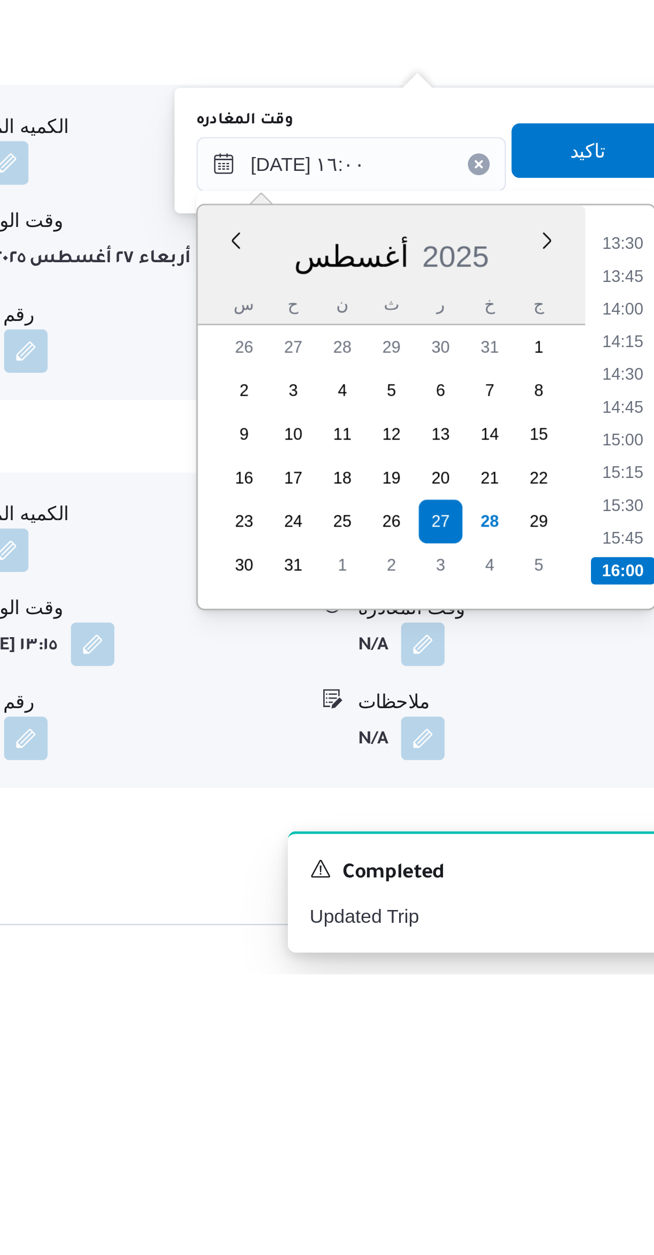
click at [600, 1084] on li "15:45" at bounding box center [605, 1084] width 25 height 11
type input "٢٧/٠٨/٢٠٢٥ ١٥:٤٥"
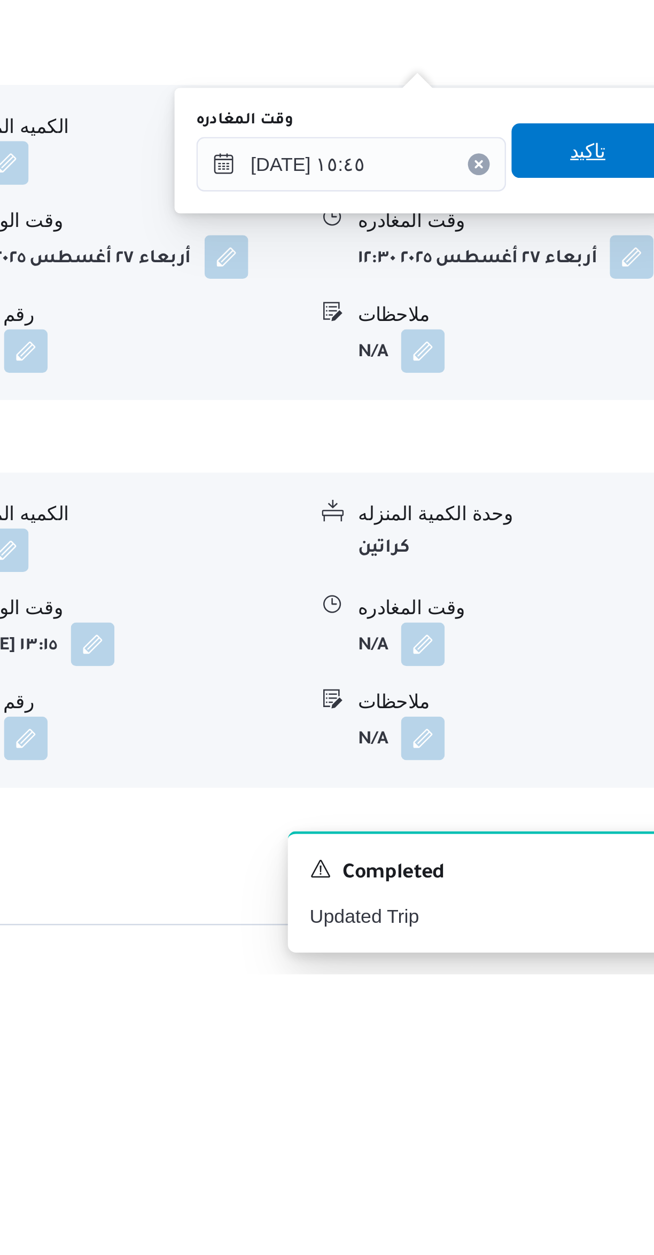
click at [586, 935] on span "تاكيد" at bounding box center [592, 932] width 14 height 13
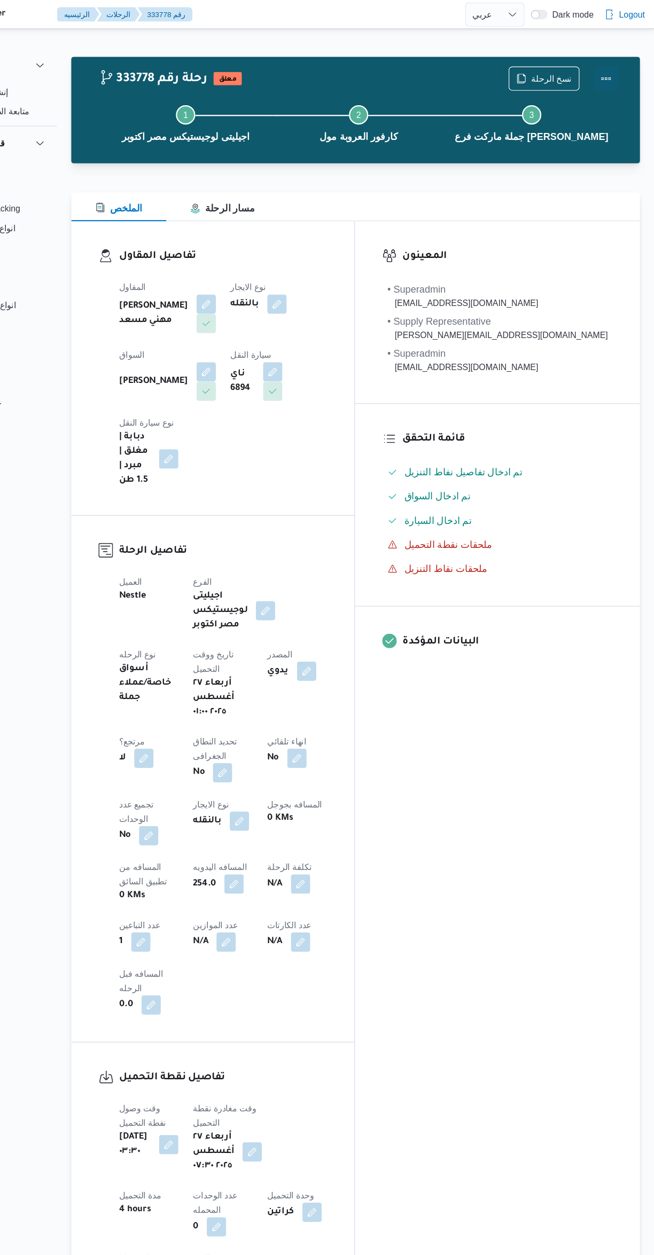
click at [609, 69] on button "Actions" at bounding box center [610, 69] width 21 height 21
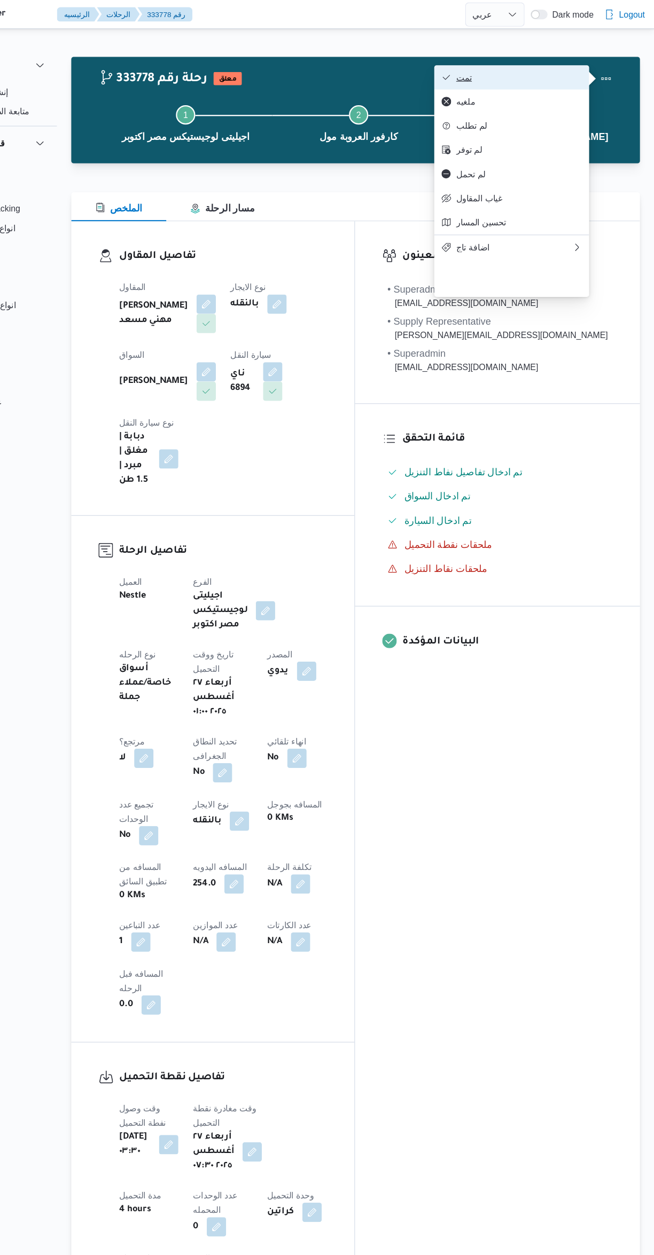
click at [569, 70] on span "تمت" at bounding box center [533, 68] width 111 height 9
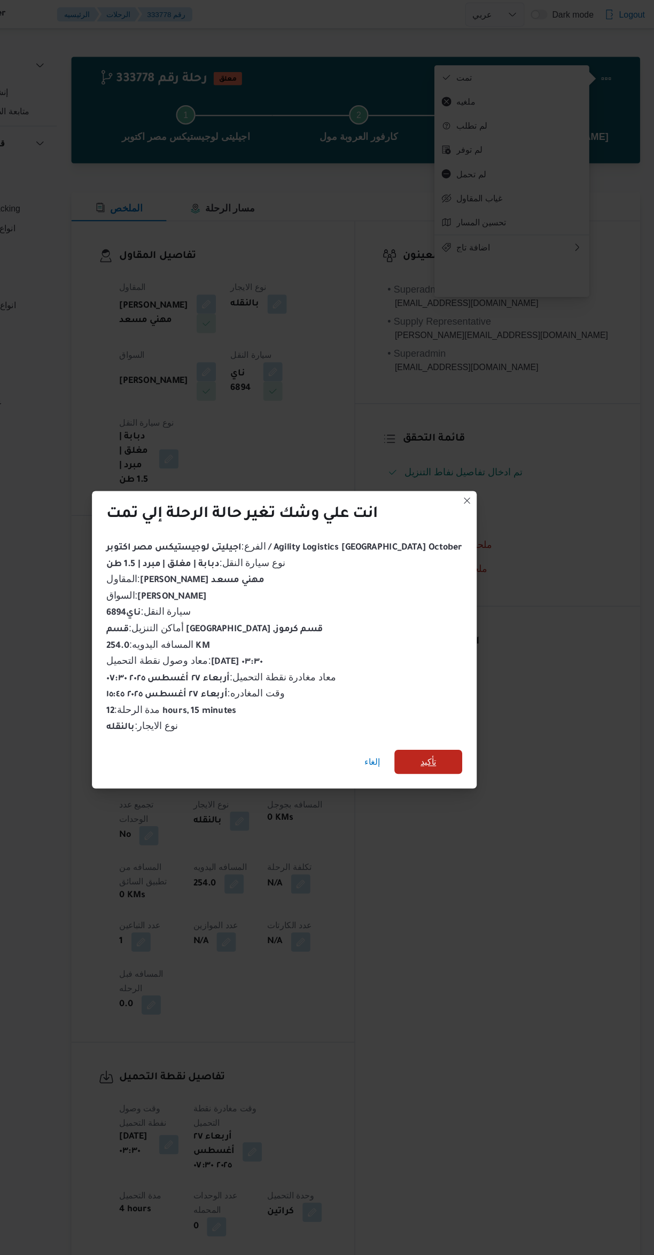
click at [456, 662] on span "تأكيد" at bounding box center [454, 672] width 60 height 21
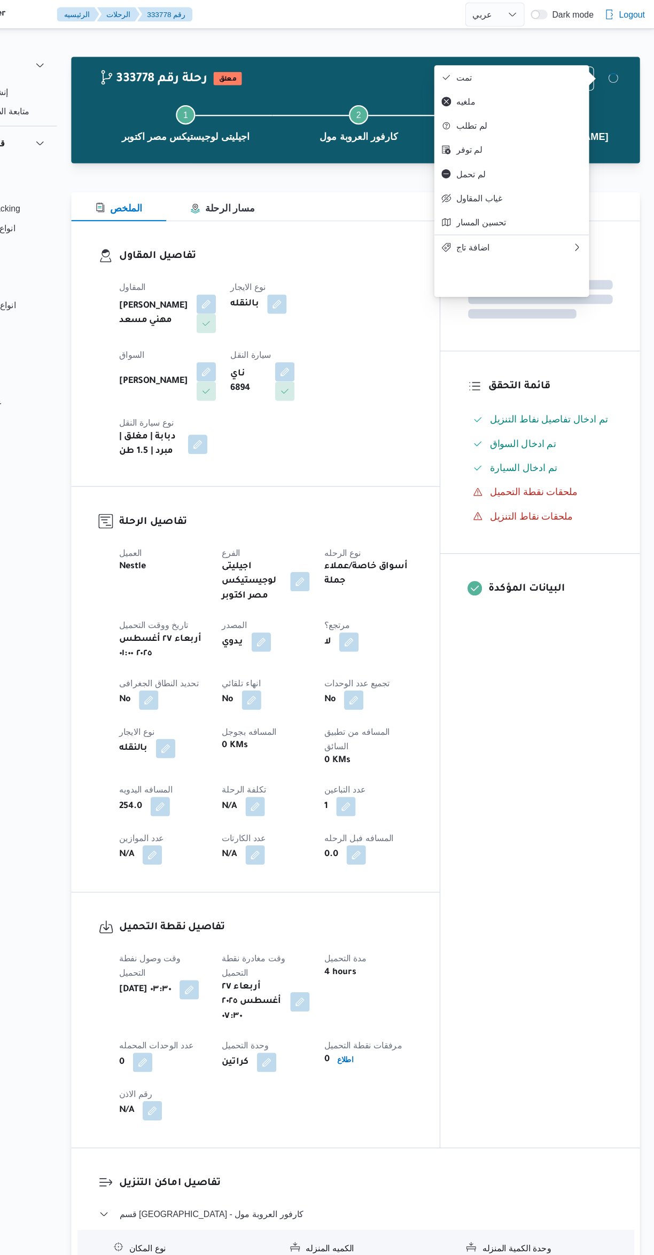
click at [530, 752] on div "المعينون قائمة التحقق تم ادخال تفاصيل نفاط التنزيل تم ادخال السواق تم ادخال الس…" at bounding box center [553, 604] width 176 height 818
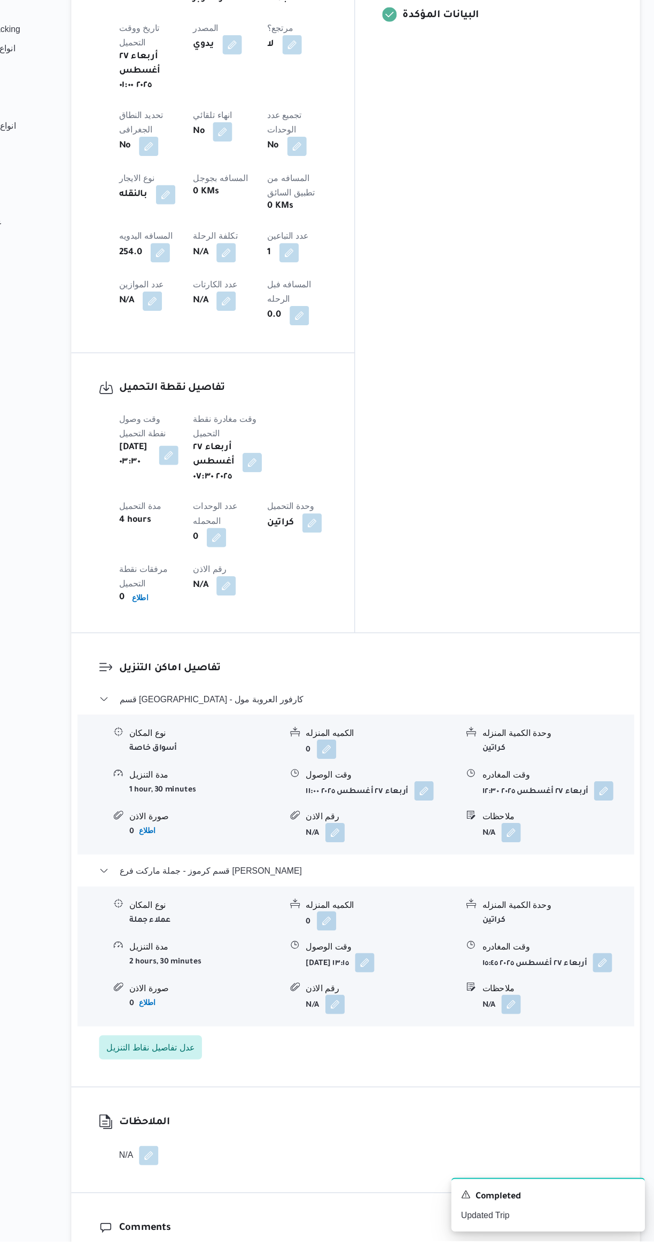
scroll to position [452, 0]
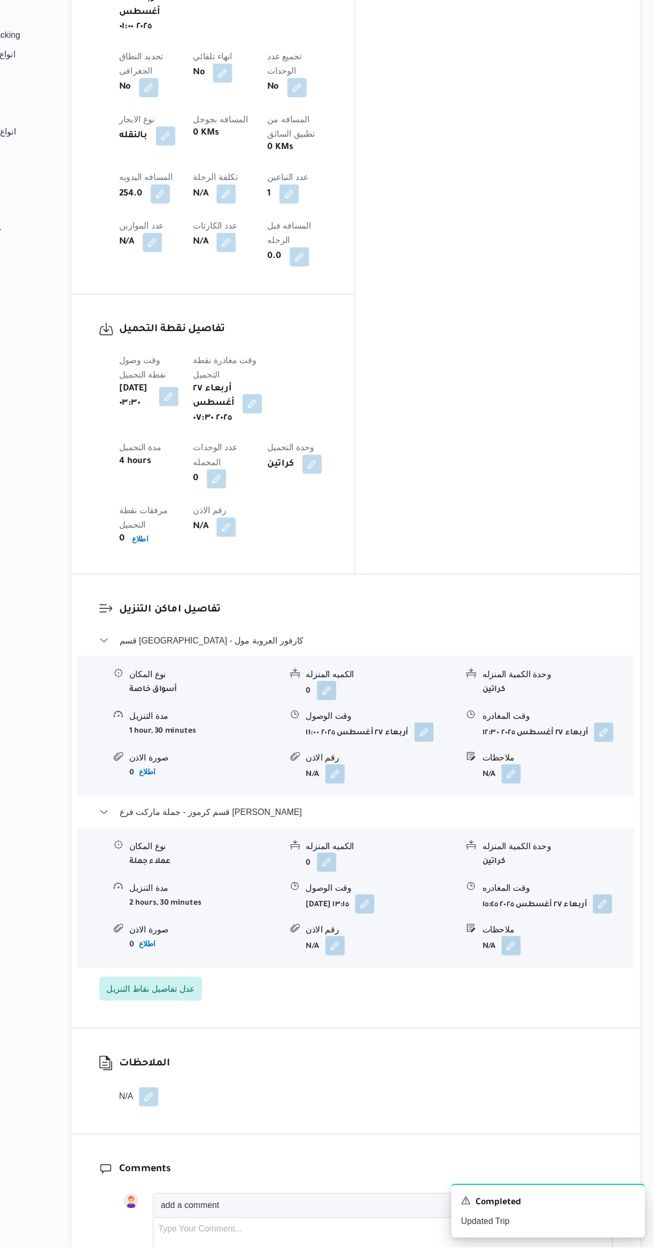
select select "ar"
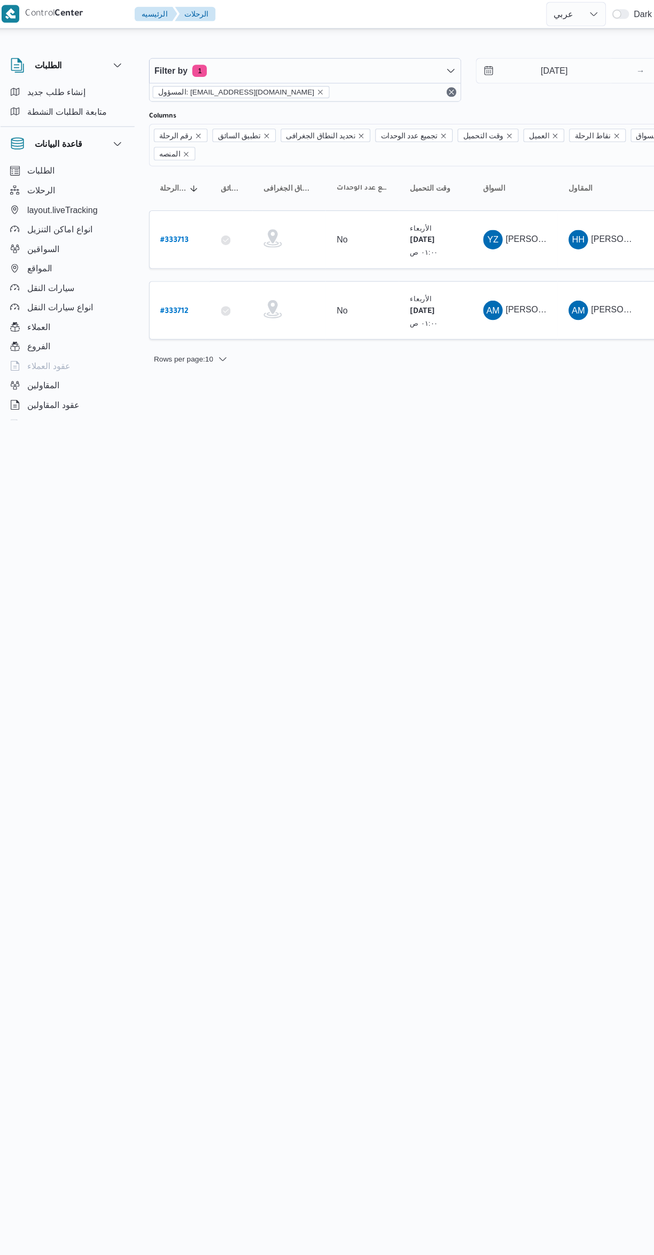
click at [162, 270] on b "# 333712" at bounding box center [161, 273] width 25 height 7
select select "ar"
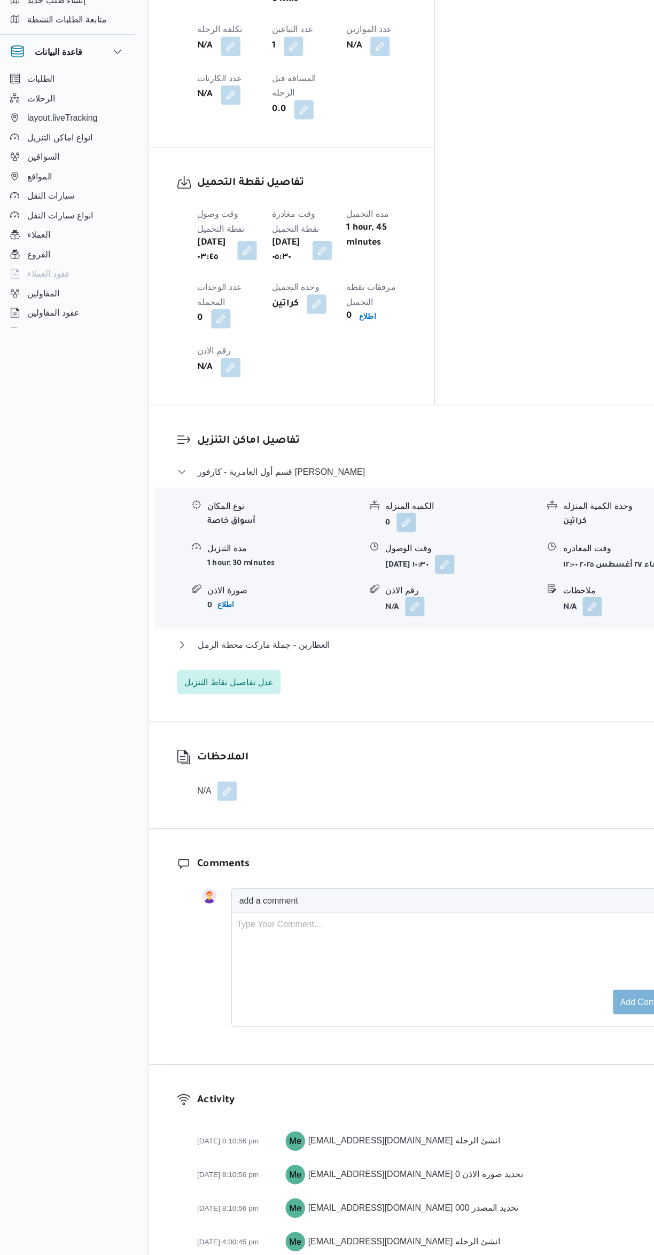
scroll to position [718, 0]
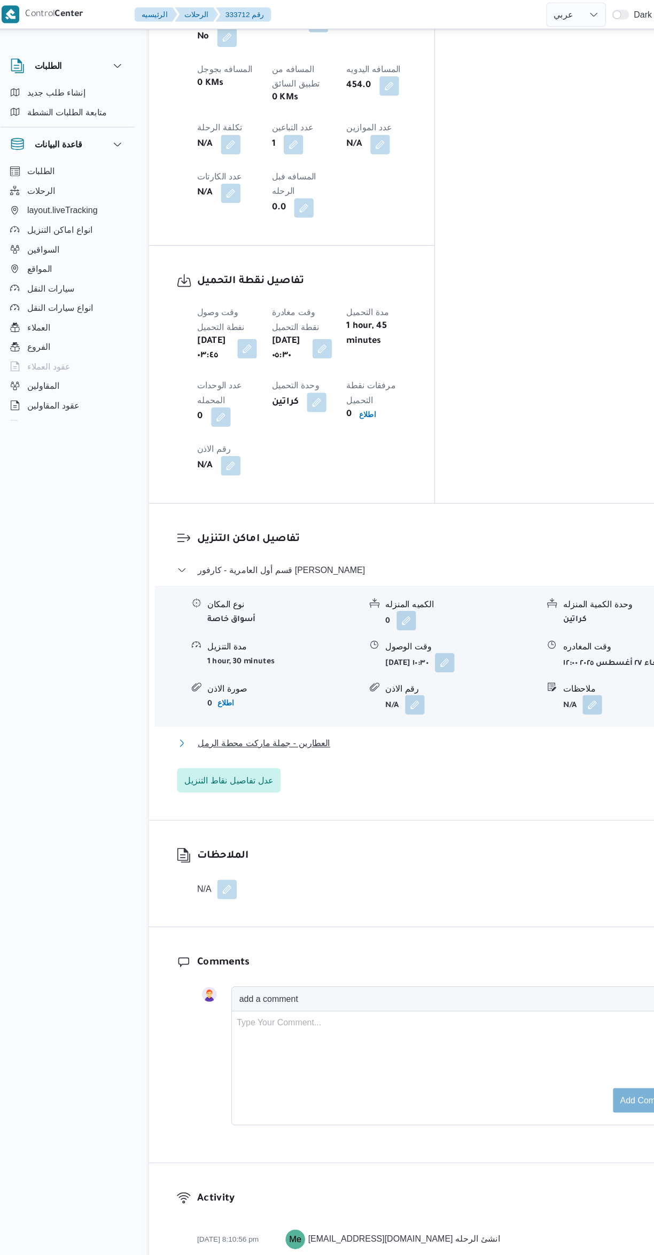
click at [398, 644] on button "العطارين - جملة ماركت محطة الرمل" at bounding box center [389, 650] width 453 height 13
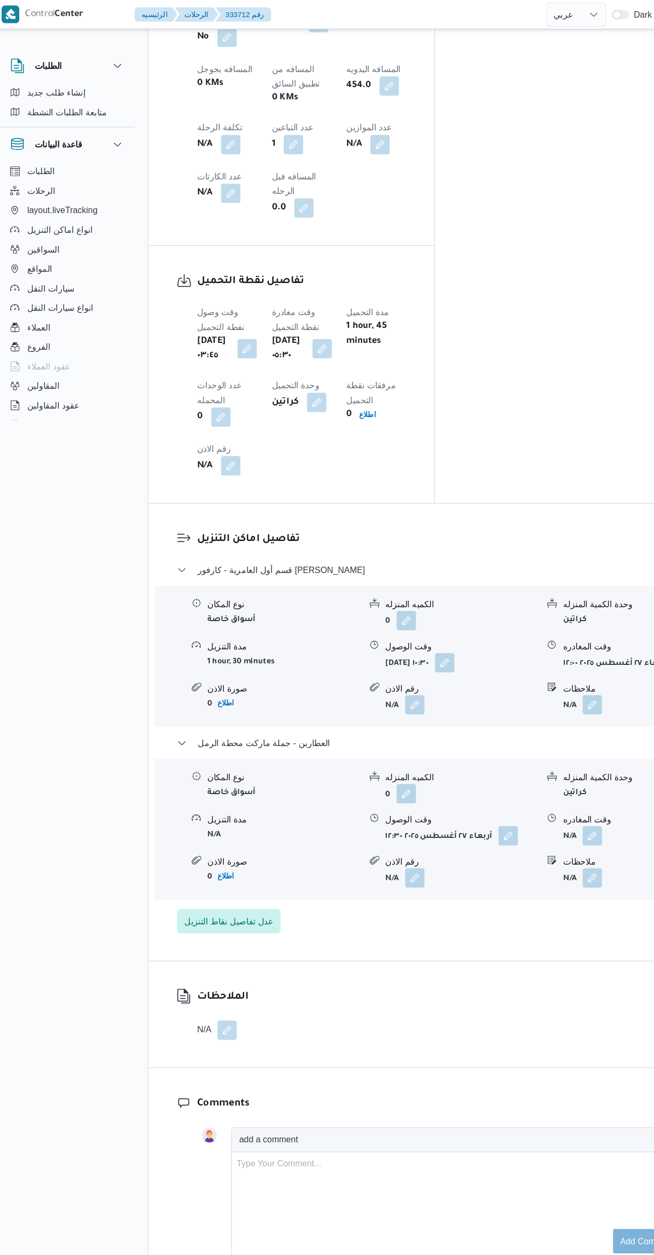
click at [530, 724] on button "button" at bounding box center [526, 732] width 17 height 17
click at [475, 594] on input "وقت المغادره" at bounding box center [498, 595] width 121 height 21
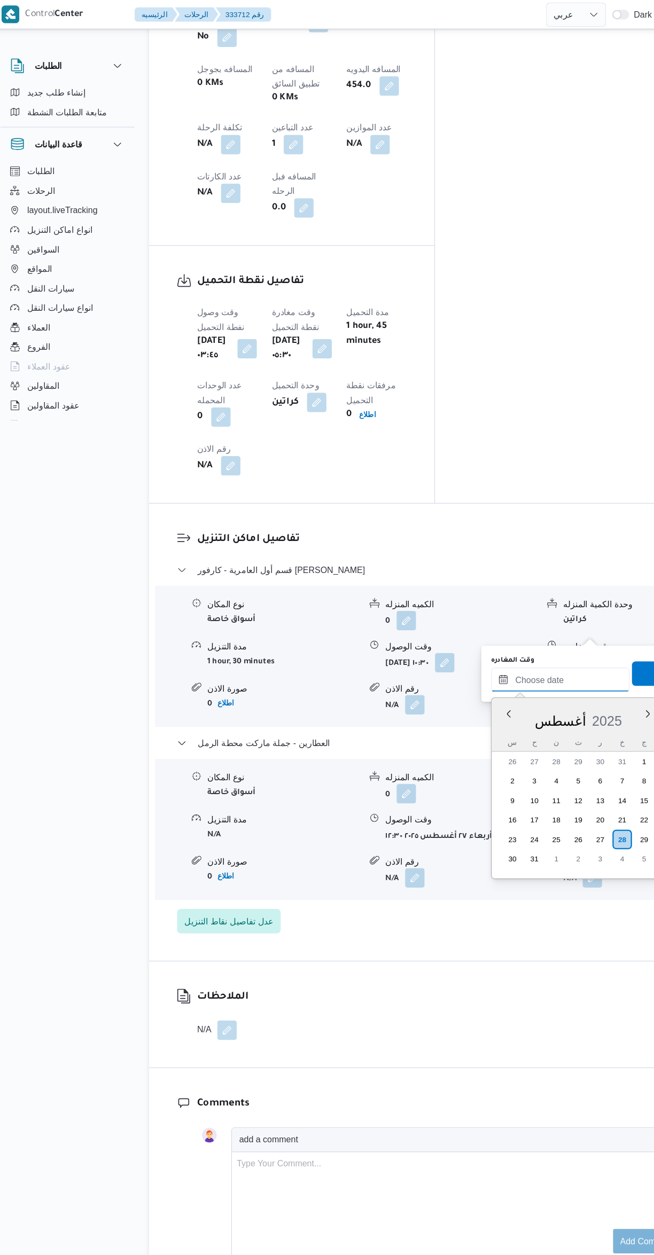
scroll to position [133, 0]
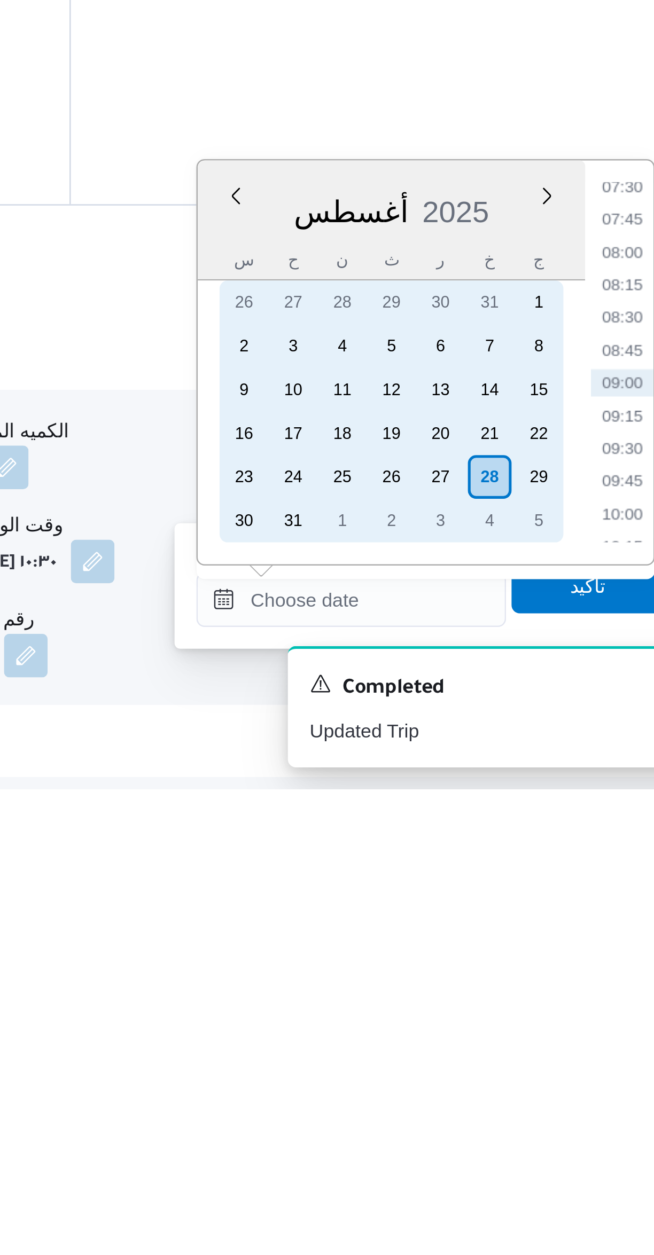
click at [533, 1129] on div "27" at bounding box center [533, 1132] width 17 height 17
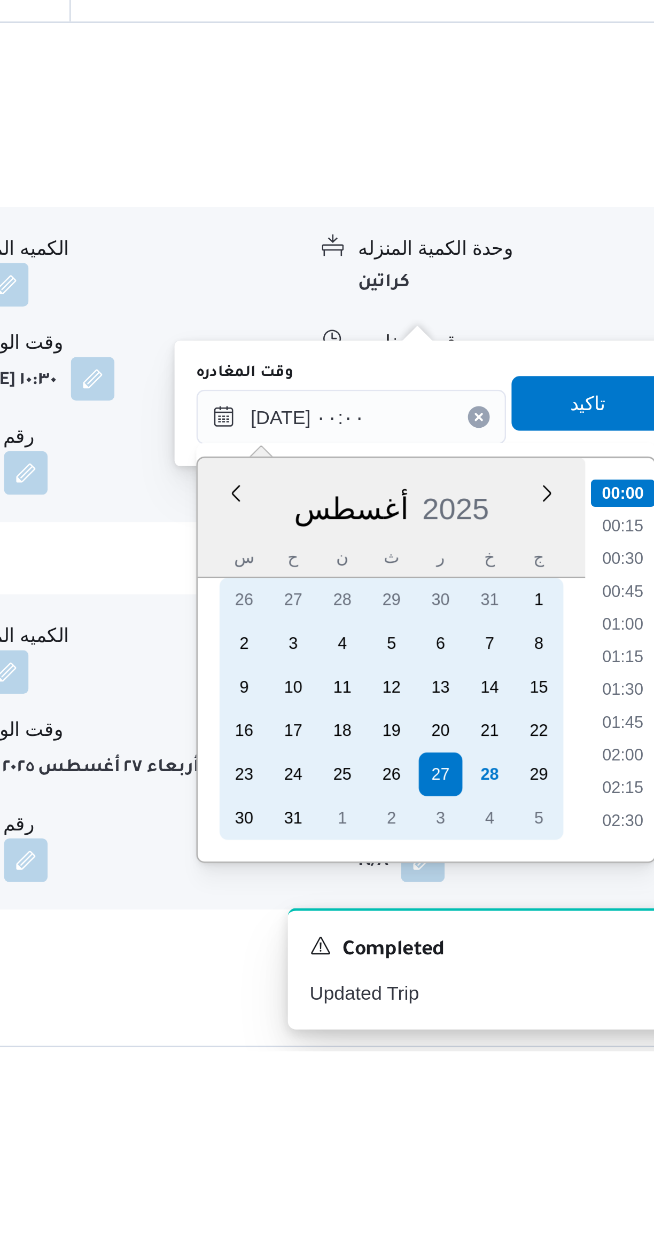
scroll to position [363, 0]
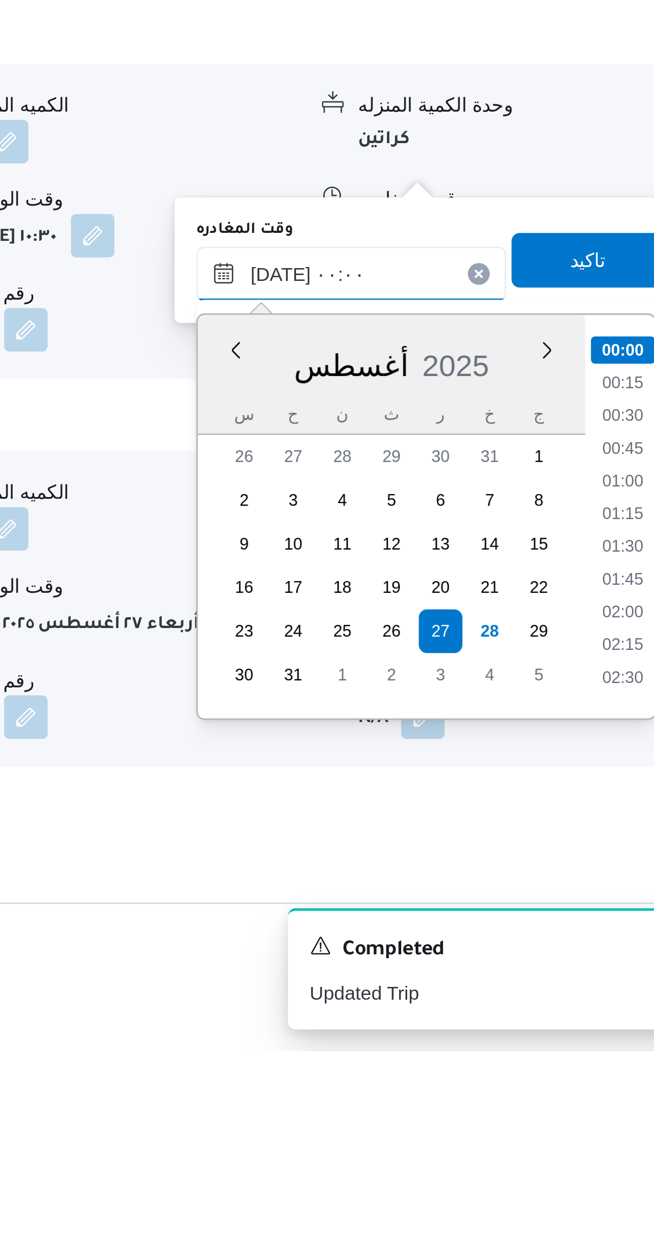
click at [460, 955] on input "٢٧/٠٨/٢٠٢٥ ٠٠:٠٠" at bounding box center [498, 950] width 121 height 21
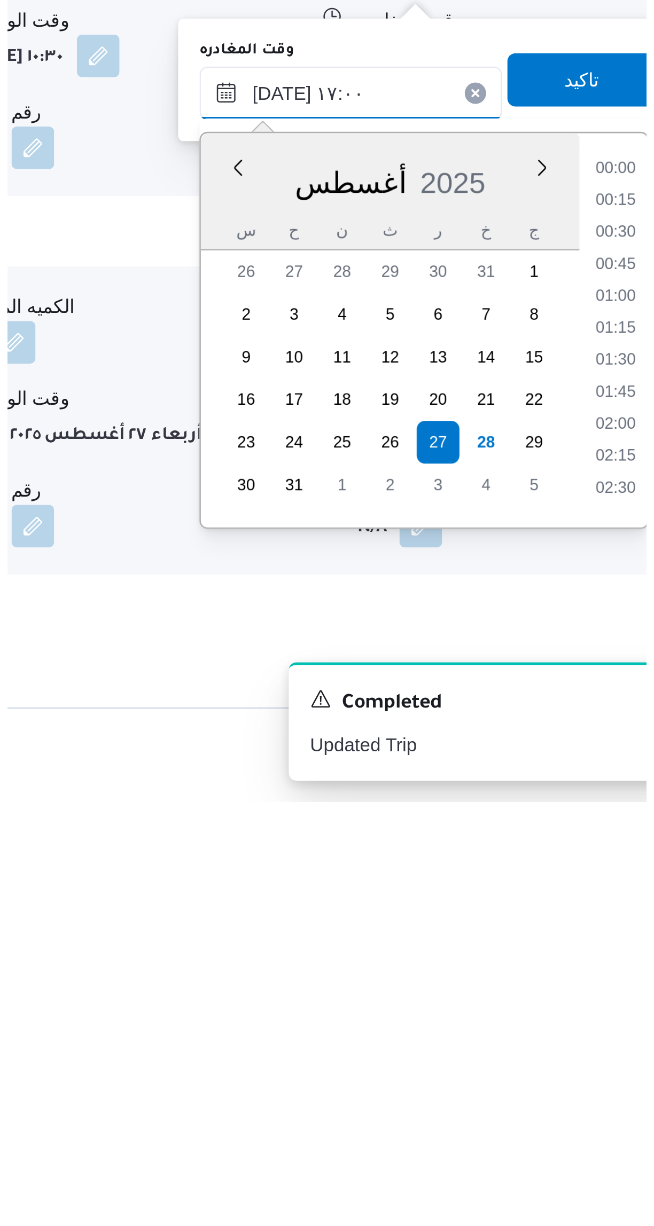
scroll to position [742, 0]
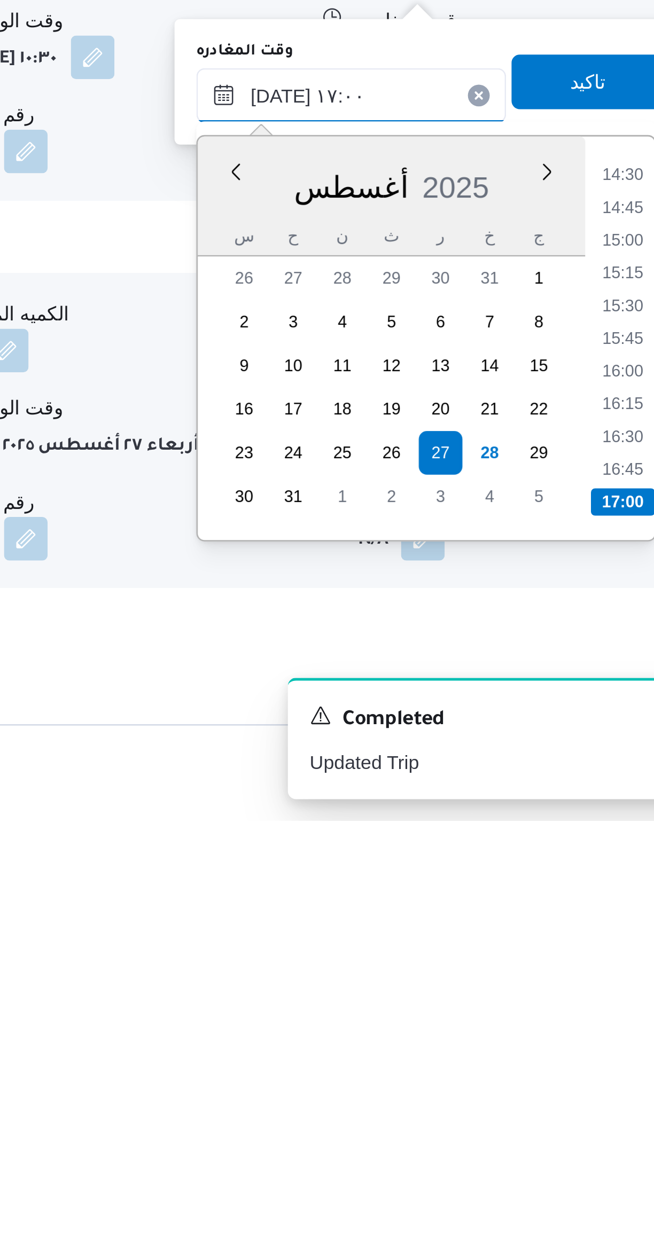
type input "٢٧/٠٨/٢٠٢٥ ١٧:٠٠"
click at [599, 1126] on li "17:00" at bounding box center [605, 1130] width 25 height 11
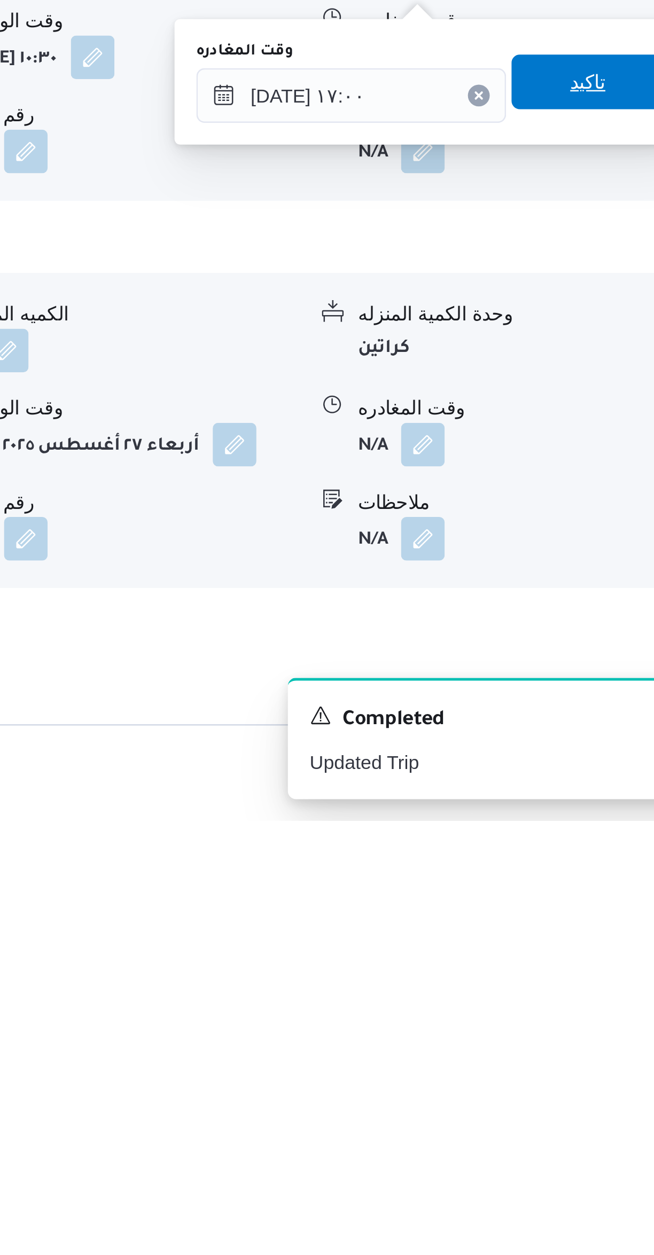
click at [594, 968] on span "تاكيد" at bounding box center [592, 965] width 60 height 21
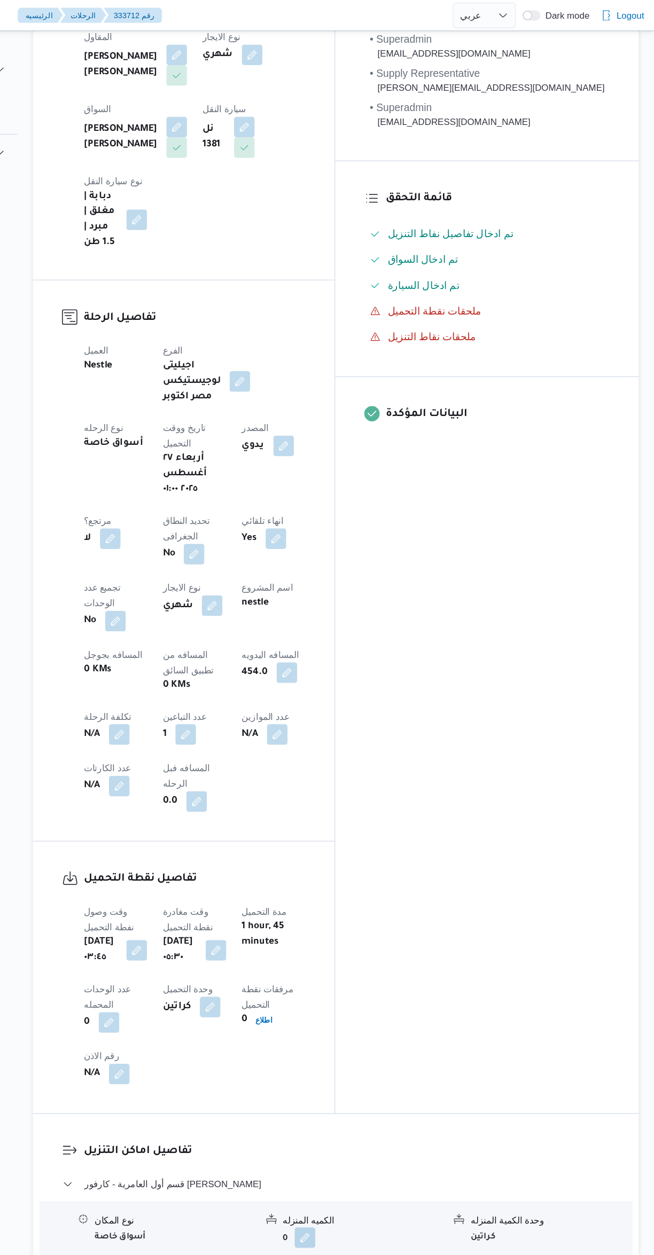
scroll to position [0, 0]
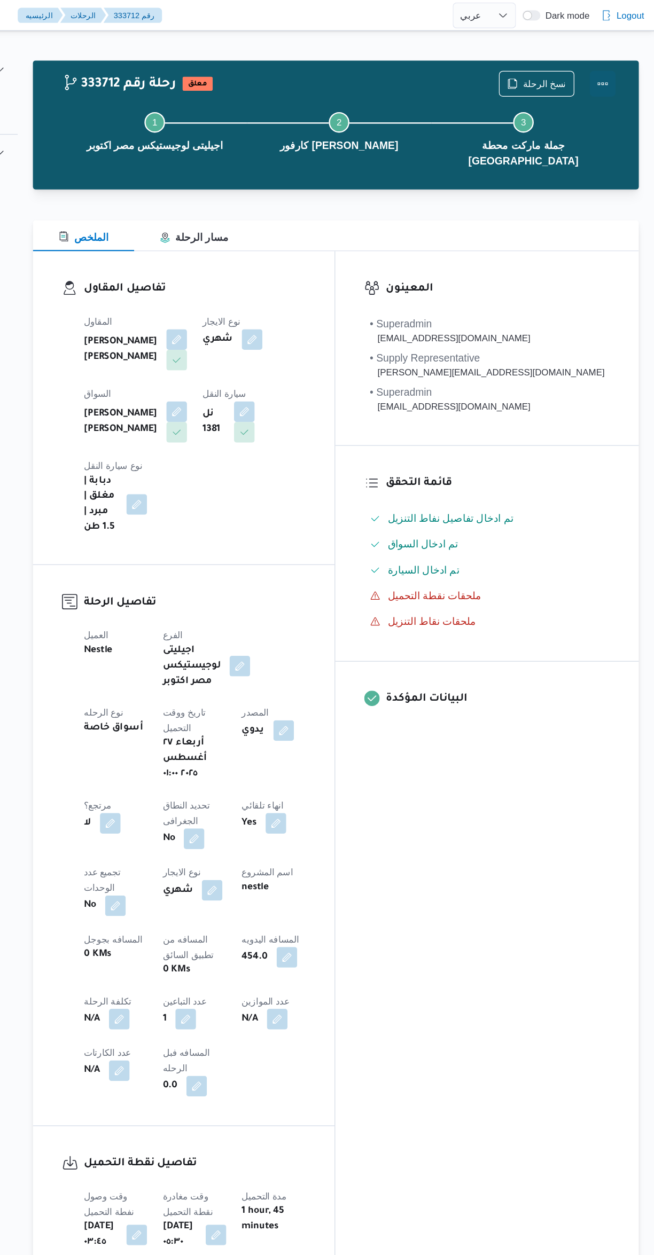
click at [620, 77] on button "Actions" at bounding box center [610, 69] width 21 height 21
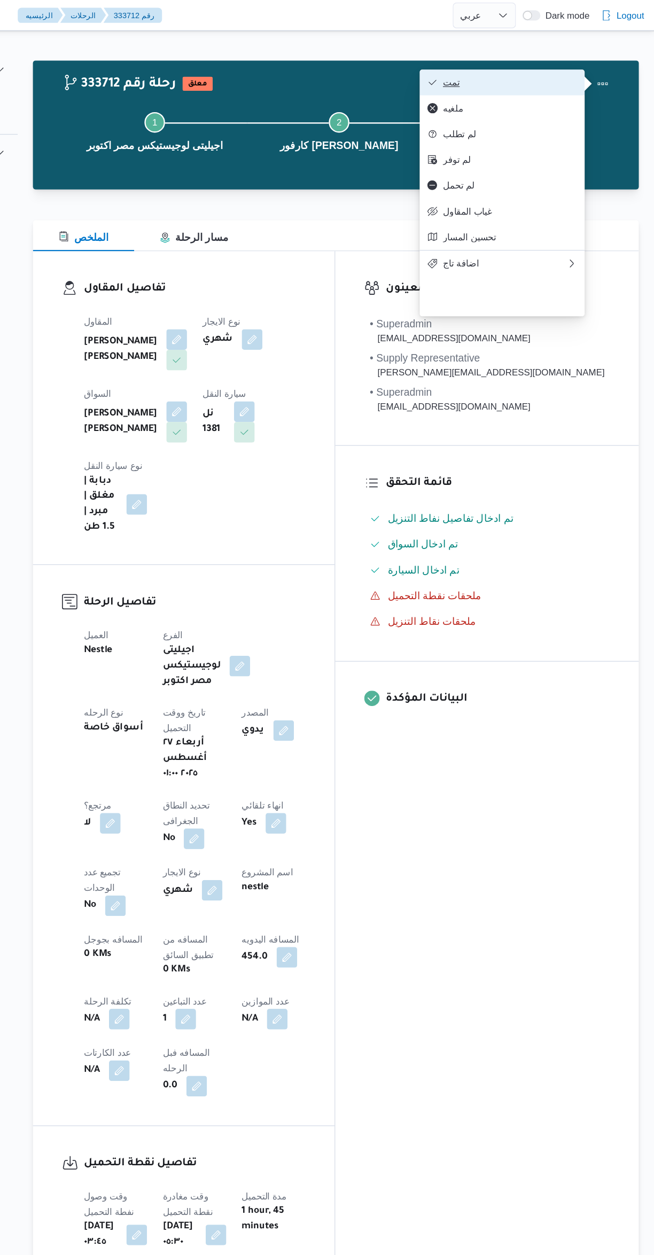
click at [557, 69] on span "تمت" at bounding box center [533, 68] width 111 height 9
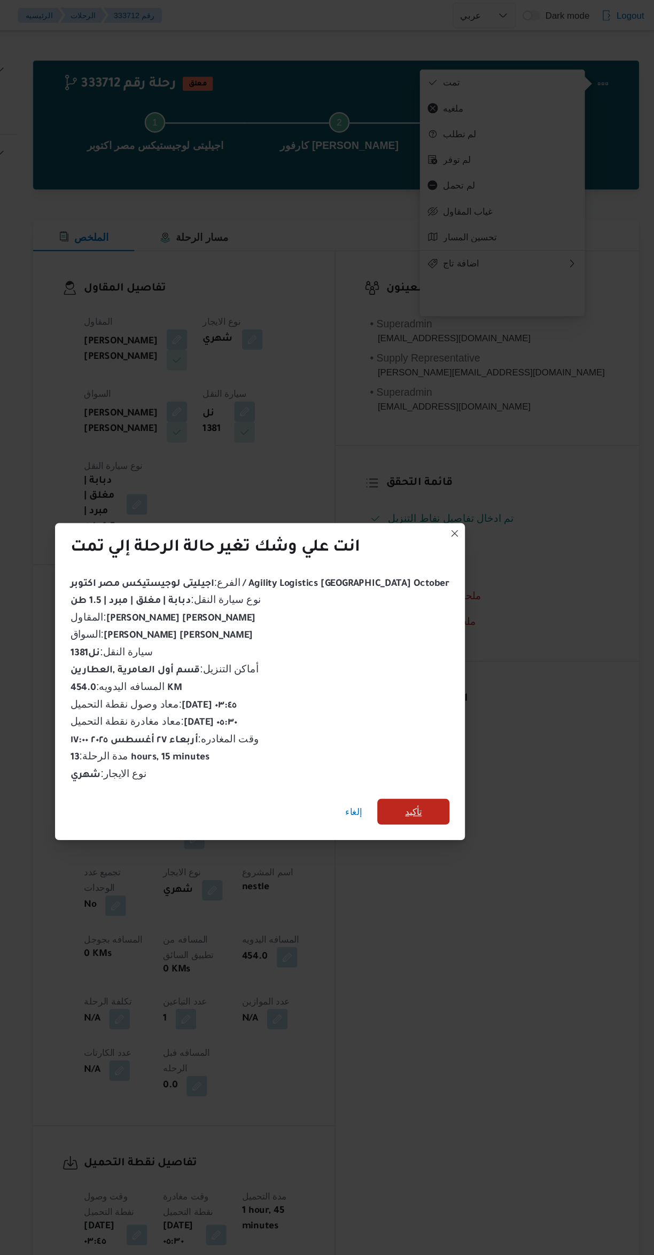
click at [443, 672] on span "تأكيد" at bounding box center [454, 672] width 60 height 21
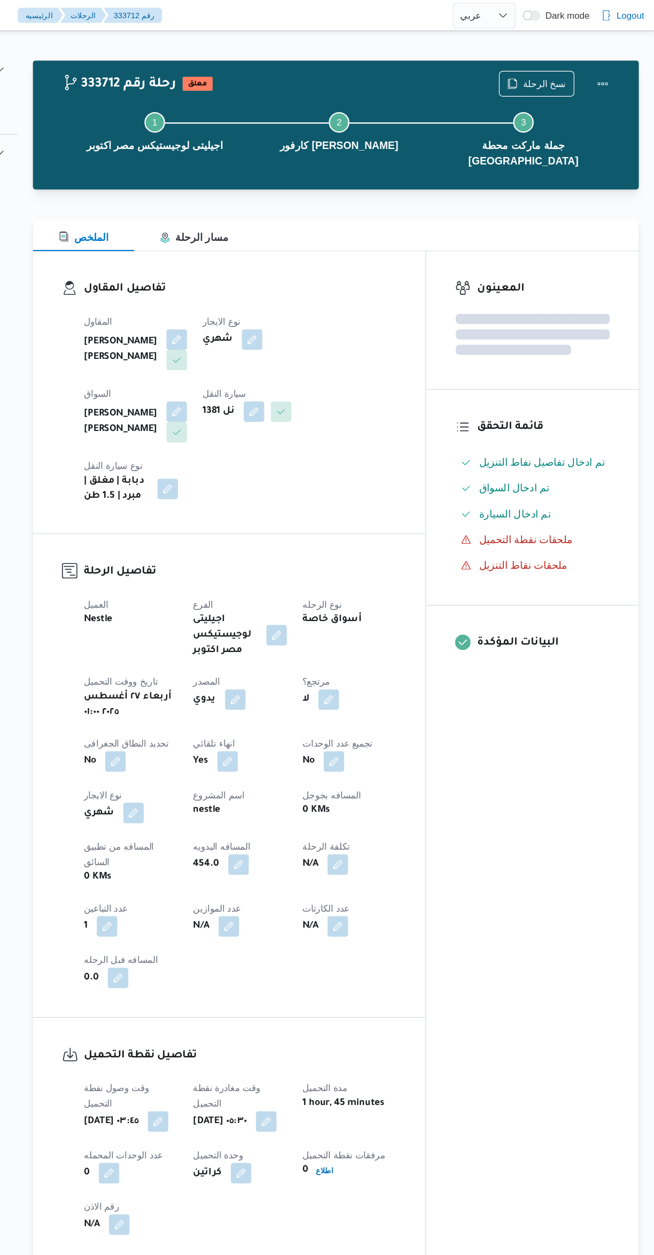
click at [514, 732] on div "المعينون قائمة التحقق تم ادخال تفاصيل نفاط التنزيل تم ادخال السواق تم ادخال الس…" at bounding box center [553, 627] width 176 height 839
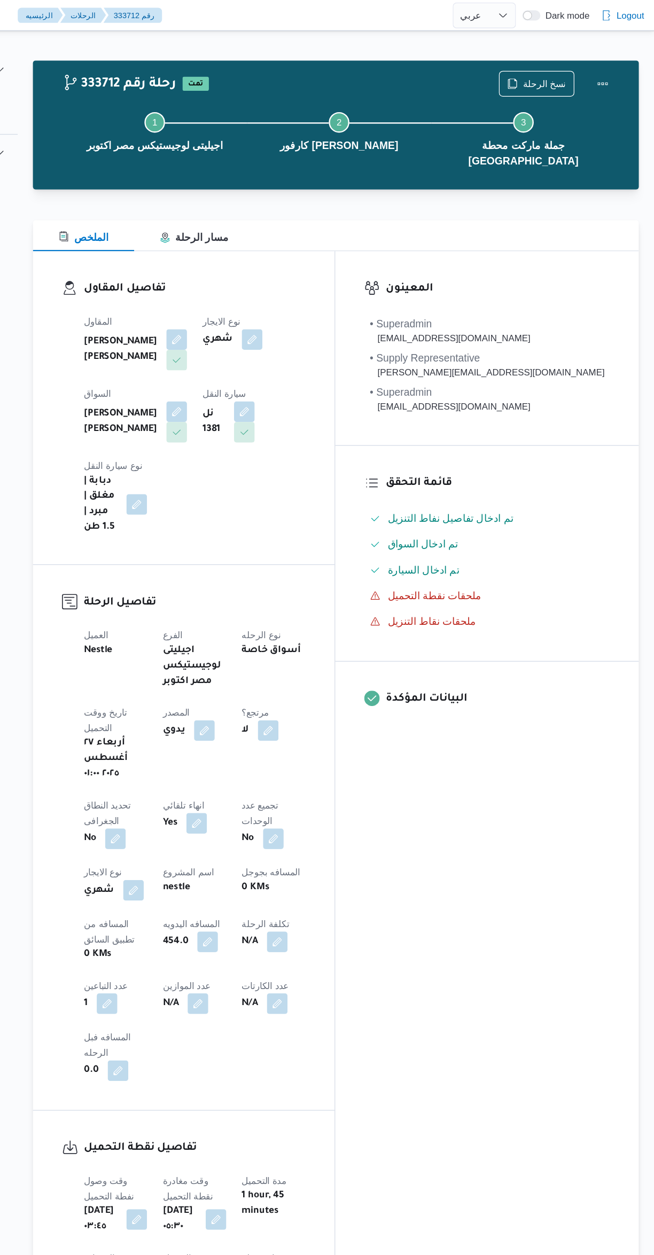
select select "ar"
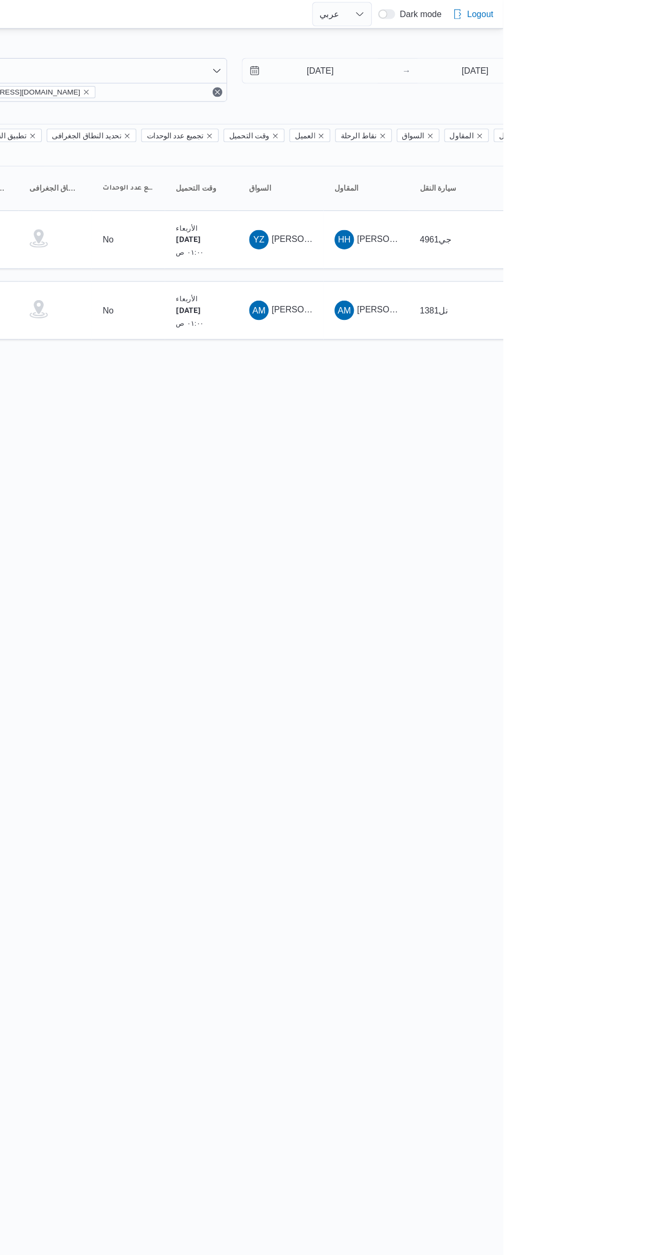
click at [653, 995] on html "Control Center الرئيسيه الرحلات English عربي Dark mode Logout الطلبات إنشاء طلب…" at bounding box center [327, 627] width 654 height 1255
click at [479, 60] on input "27/8/2025" at bounding box center [486, 62] width 121 height 21
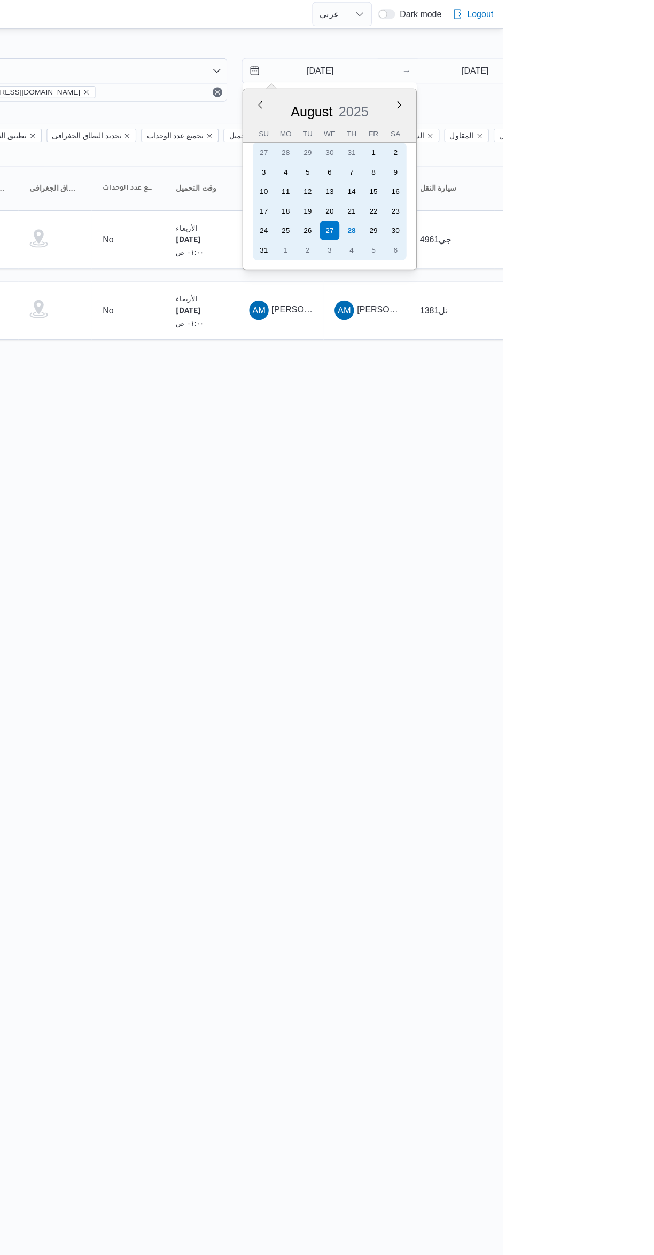
click at [513, 202] on div "28" at bounding box center [521, 202] width 17 height 17
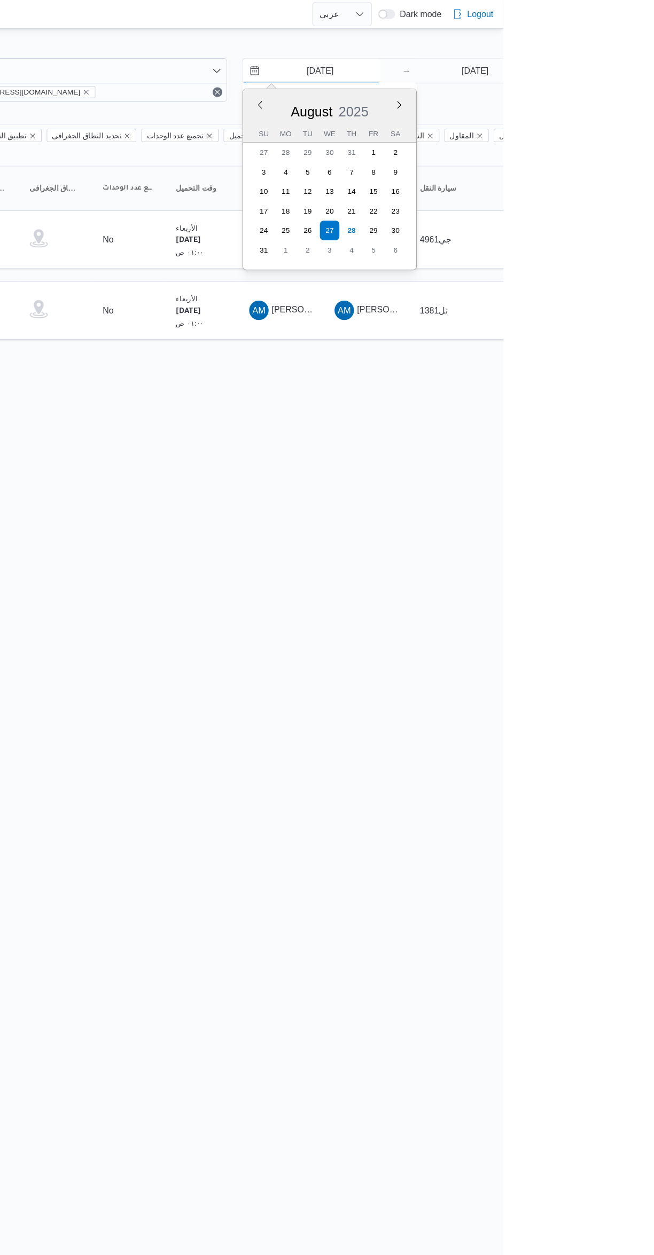
type input "[DATE]"
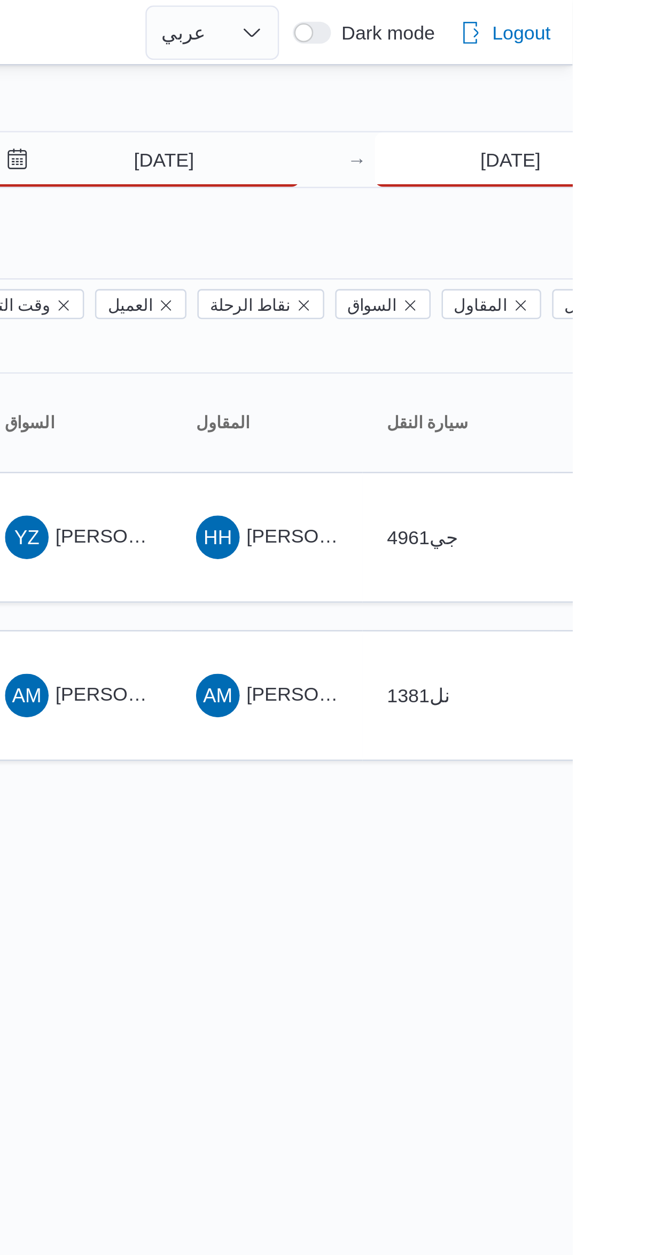
click at [598, 69] on input "27/8/2025" at bounding box center [629, 62] width 106 height 21
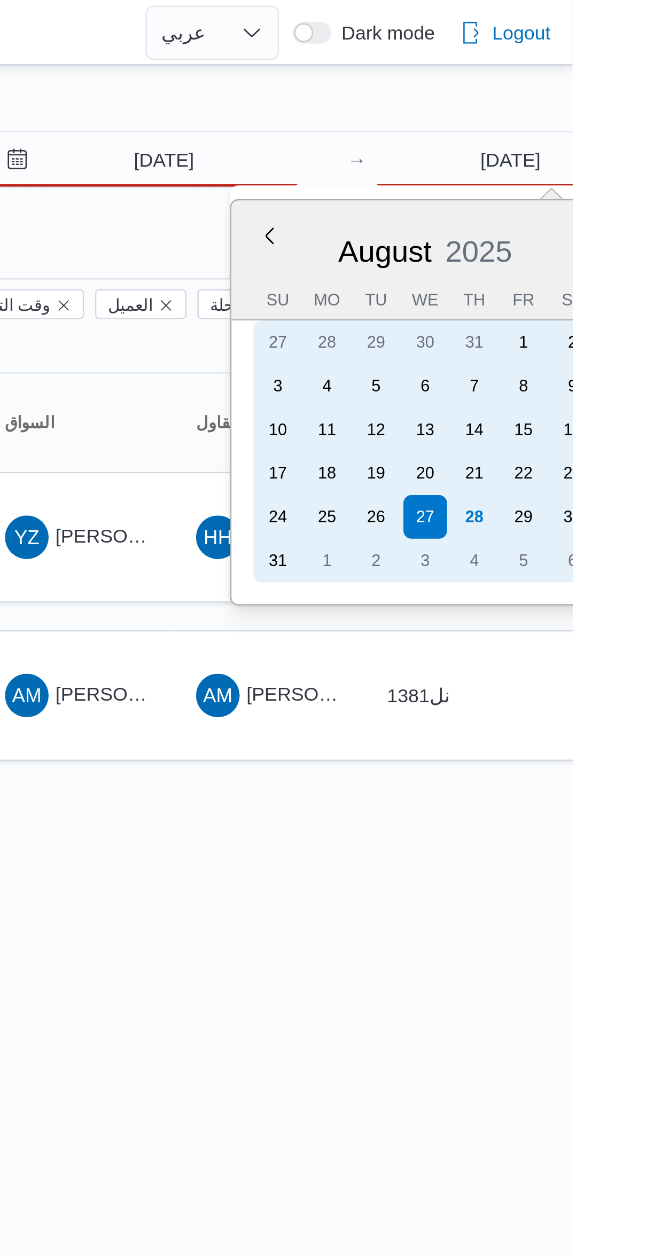
click at [615, 199] on div "28" at bounding box center [615, 202] width 17 height 17
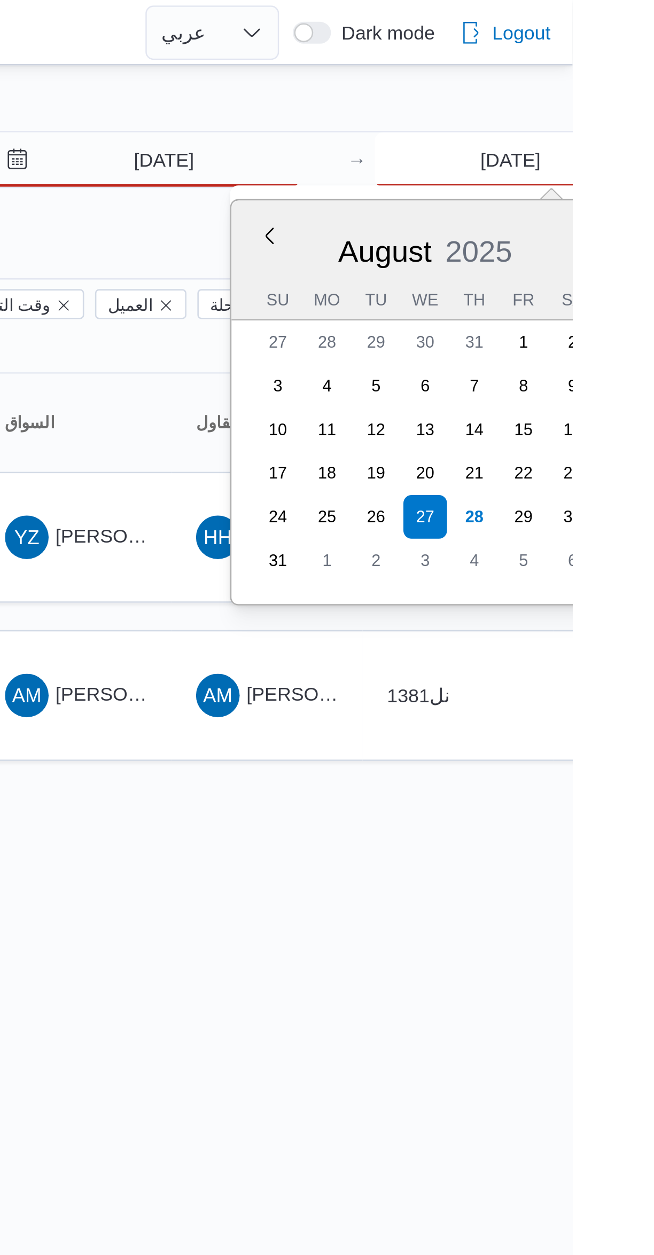
type input "[DATE]"
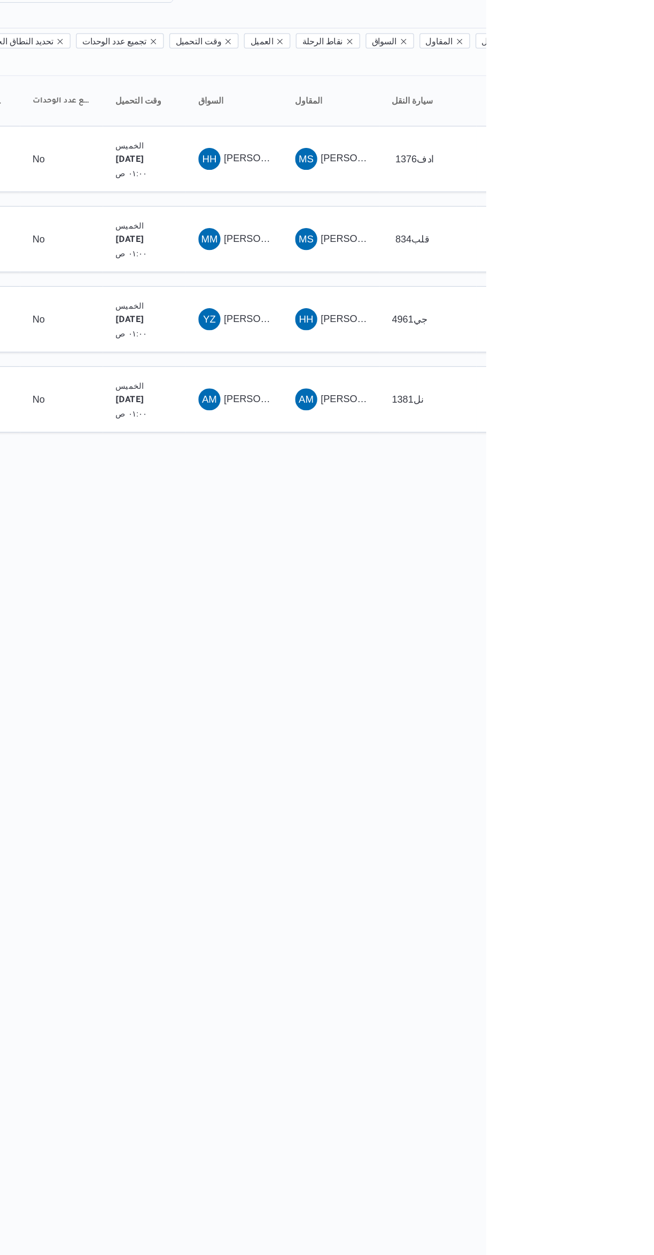
click at [649, 471] on html "Control Center الرئيسيه الرحلات English عربي Dark mode Logout الطلبات إنشاء طلب…" at bounding box center [327, 627] width 654 height 1255
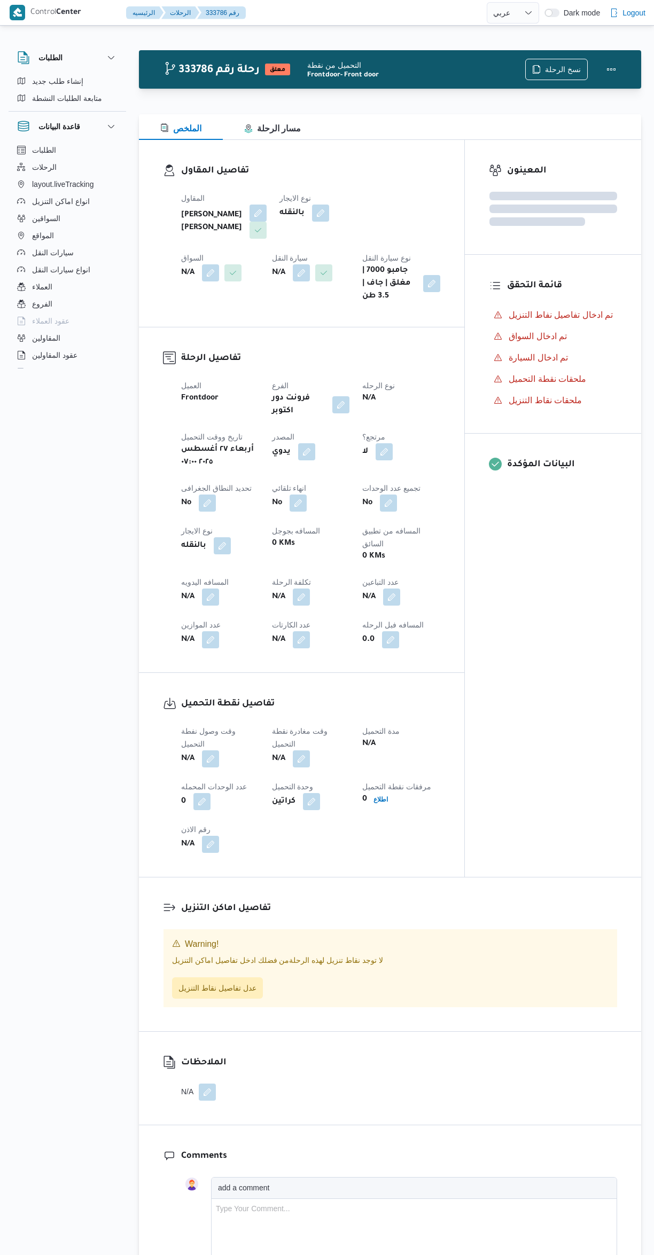
select select "ar"
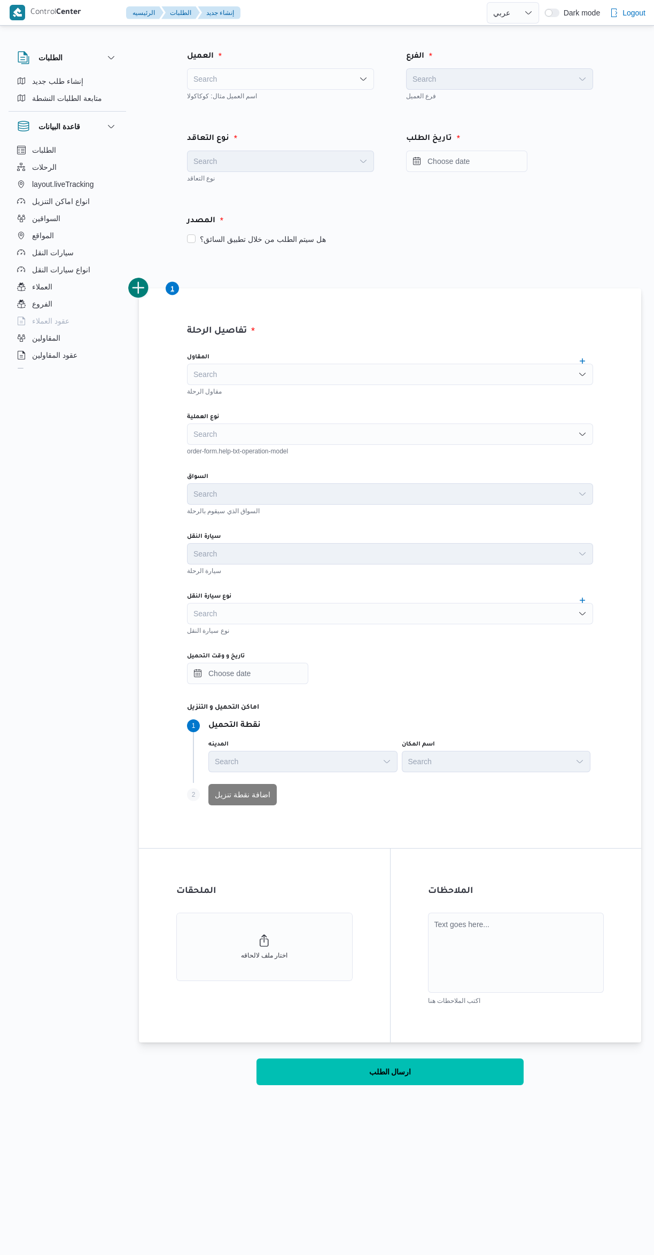
select select "ar"
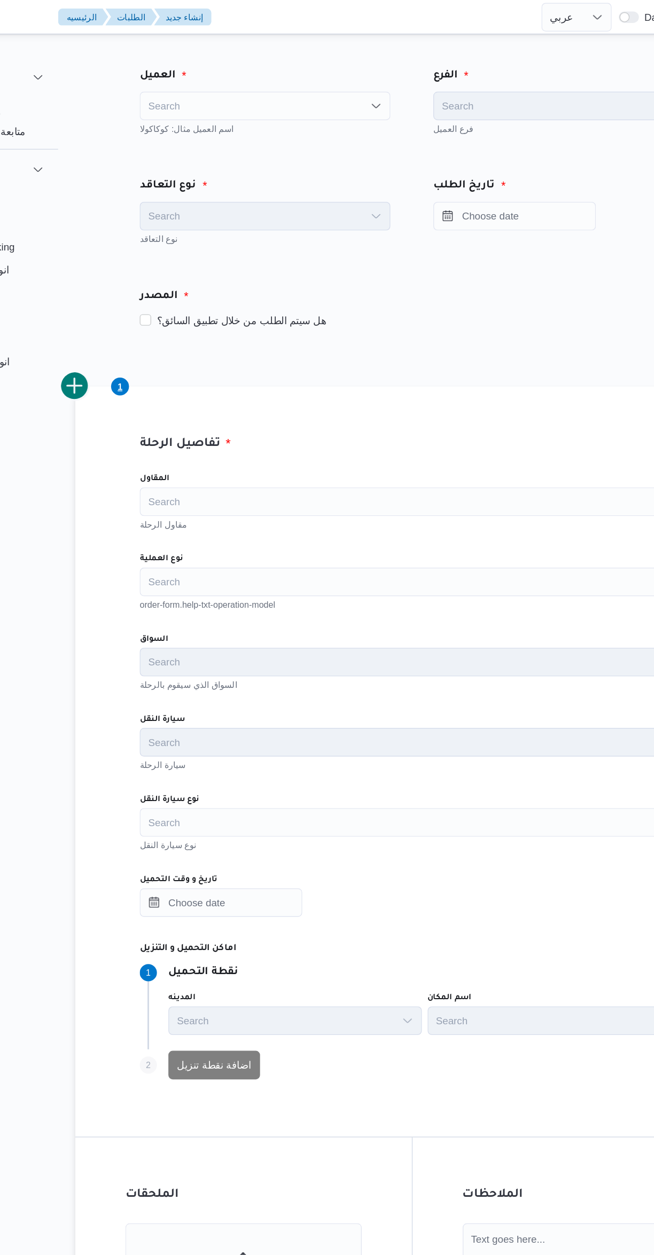
click at [239, 81] on div "Search" at bounding box center [280, 78] width 187 height 21
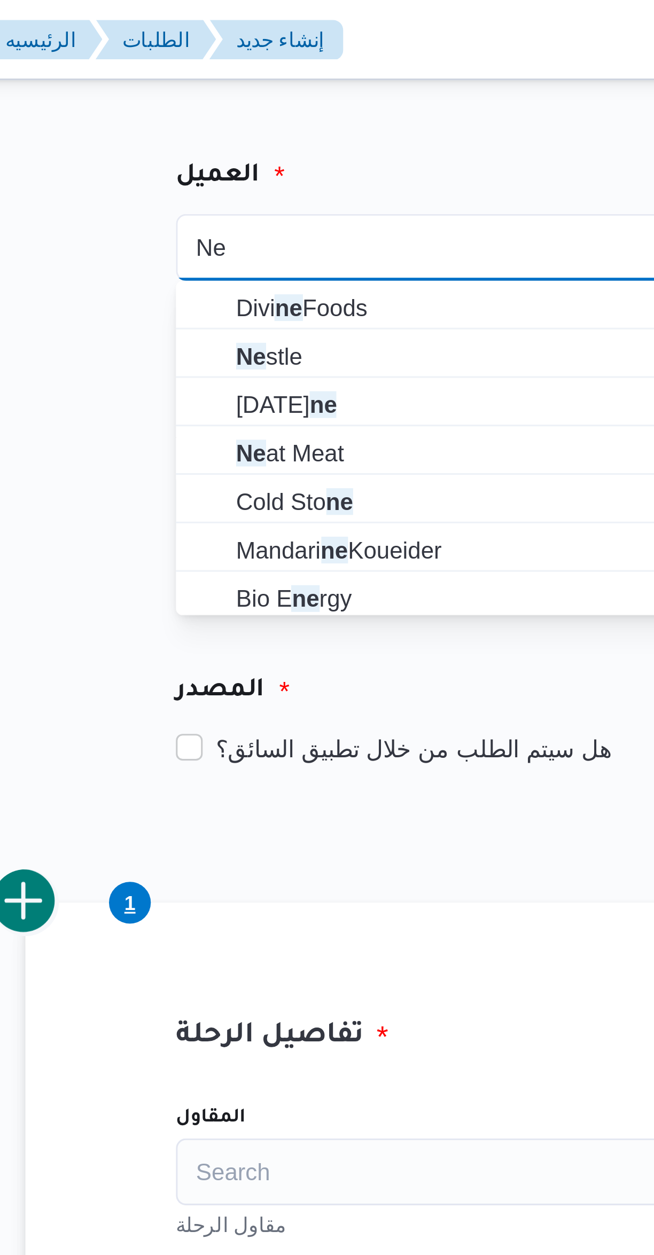
type input "Ne"
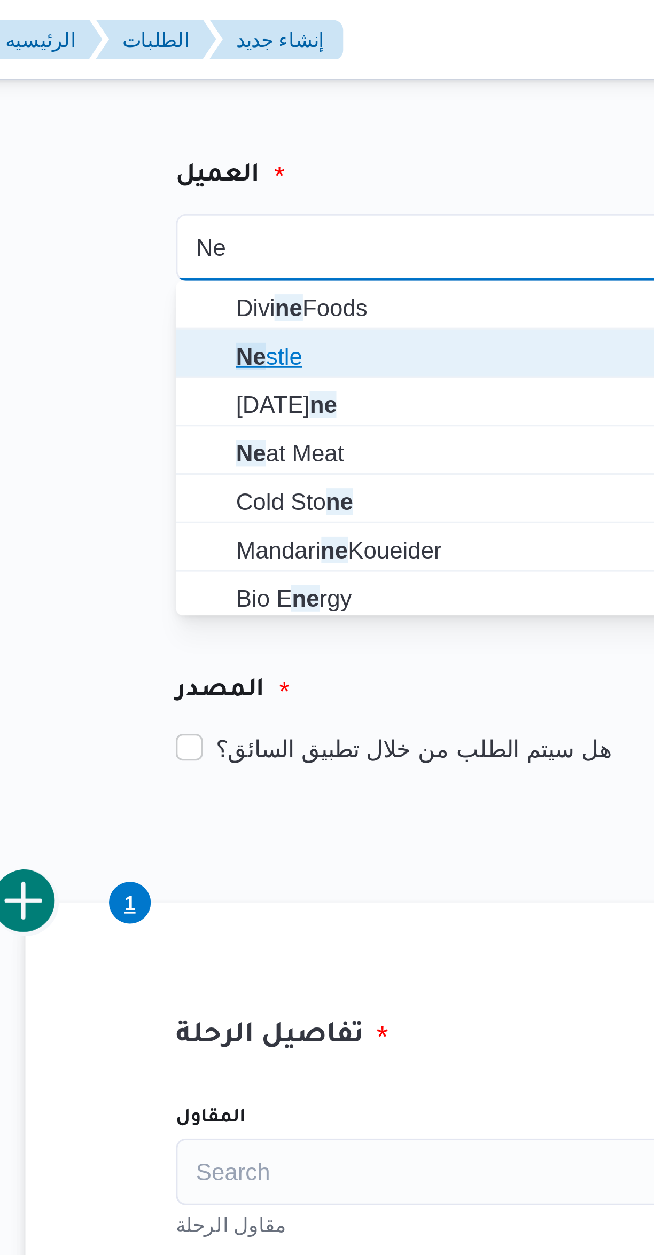
click at [198, 116] on icon "button" at bounding box center [197, 113] width 9 height 9
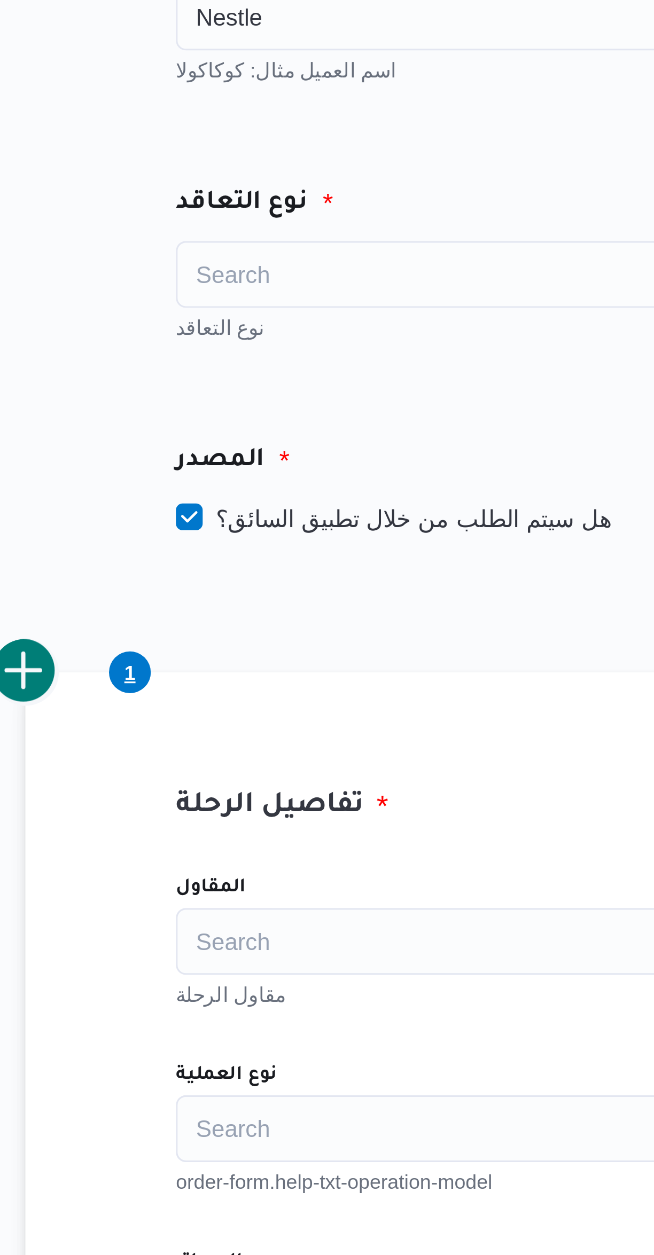
click at [210, 158] on div "Search" at bounding box center [280, 161] width 187 height 21
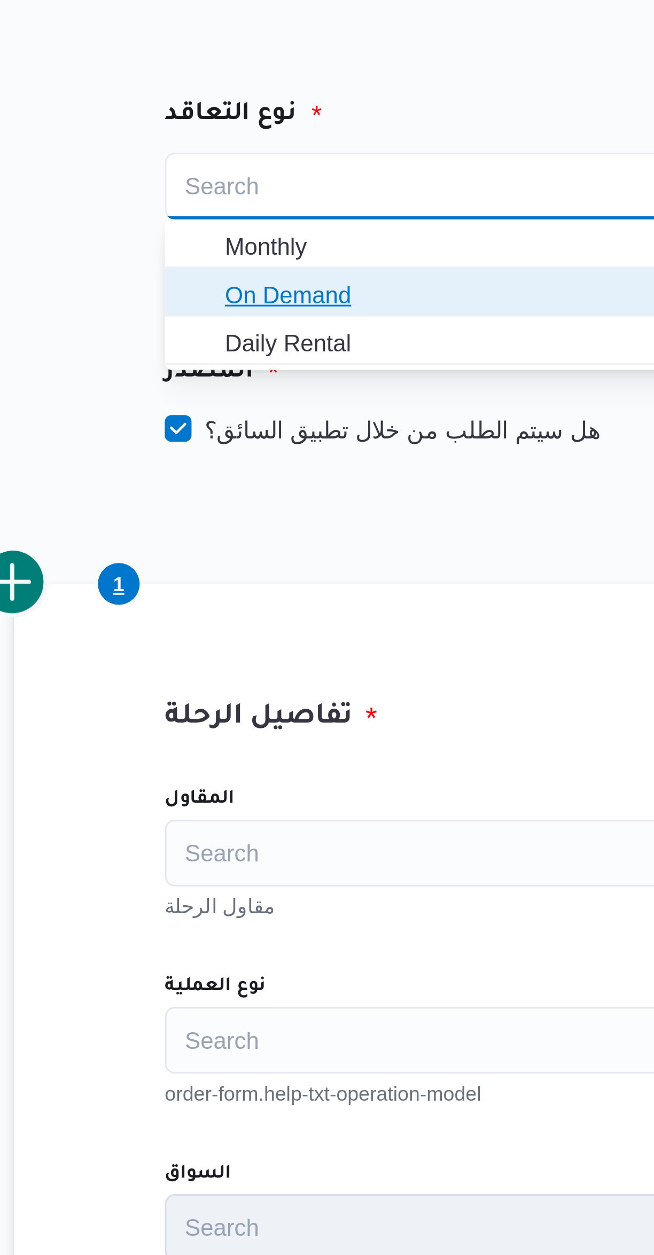
click at [210, 194] on span "On Demand" at bounding box center [286, 196] width 161 height 13
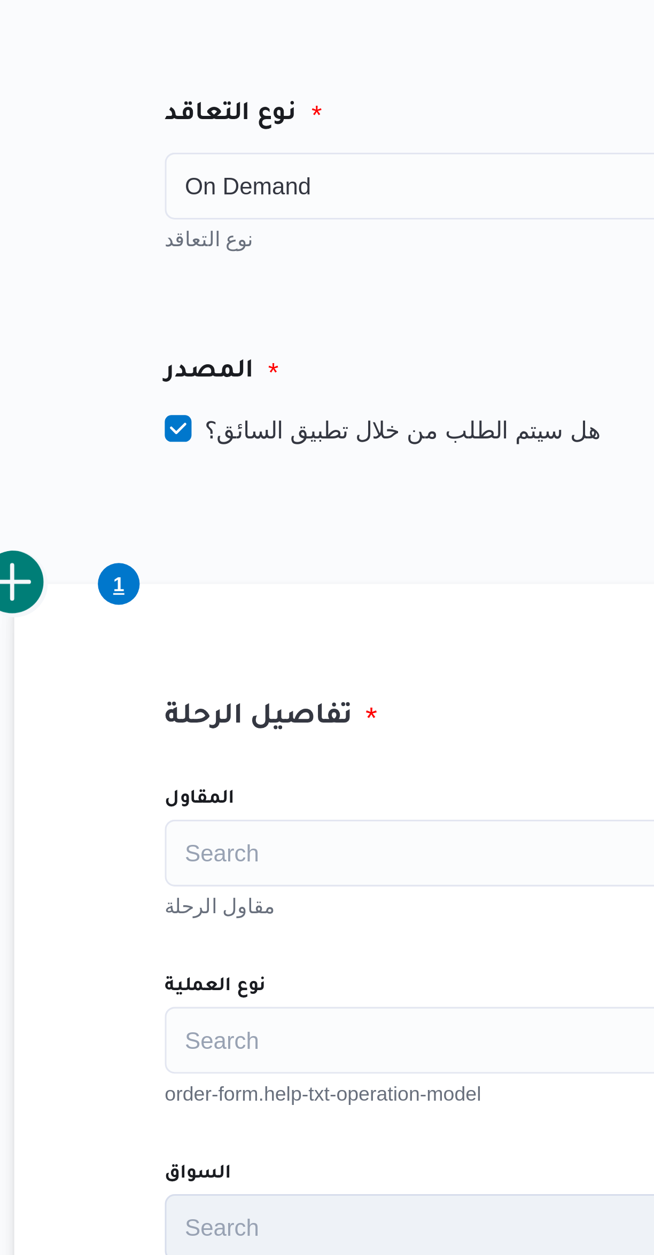
click at [212, 239] on label "هل سيتم الطلب من خلال تطبيق السائق؟" at bounding box center [256, 239] width 139 height 13
checkbox input "false"
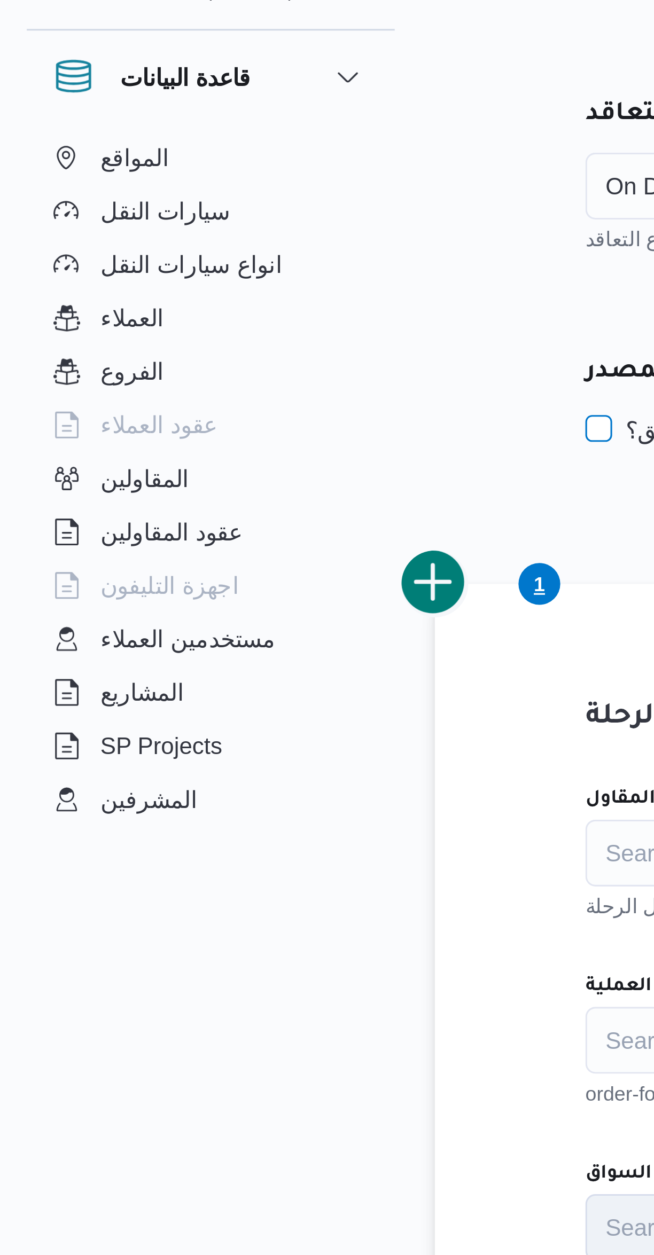
scroll to position [89, 0]
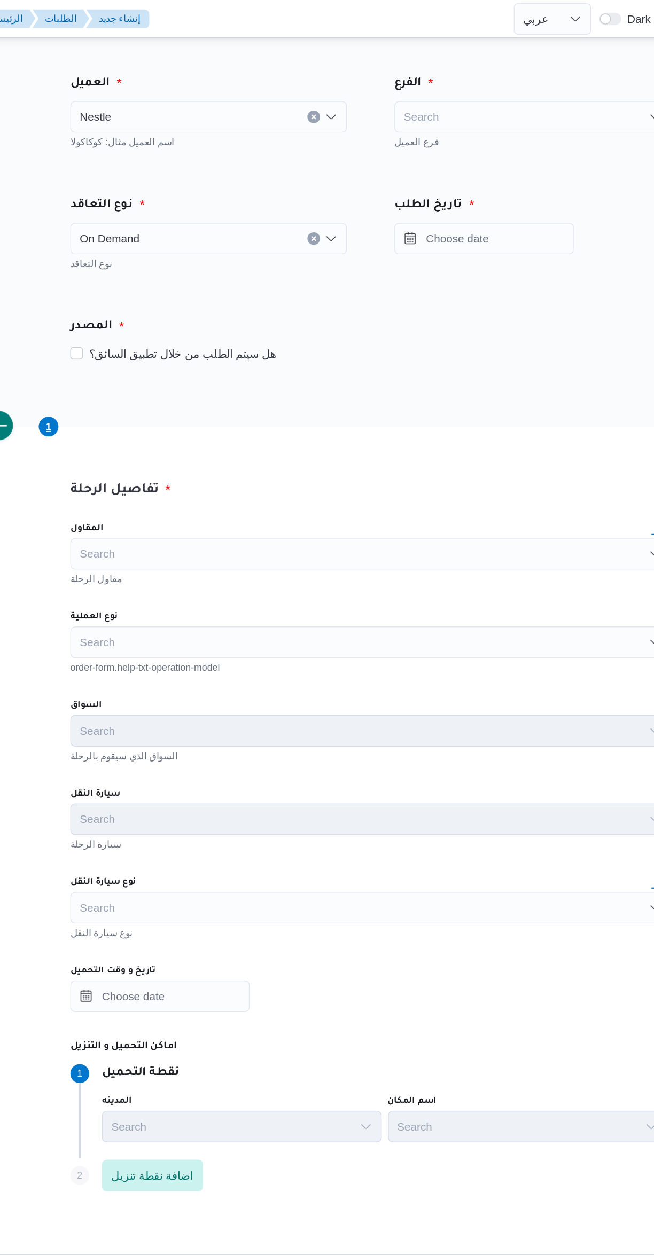
click at [438, 68] on div "Search" at bounding box center [499, 78] width 187 height 21
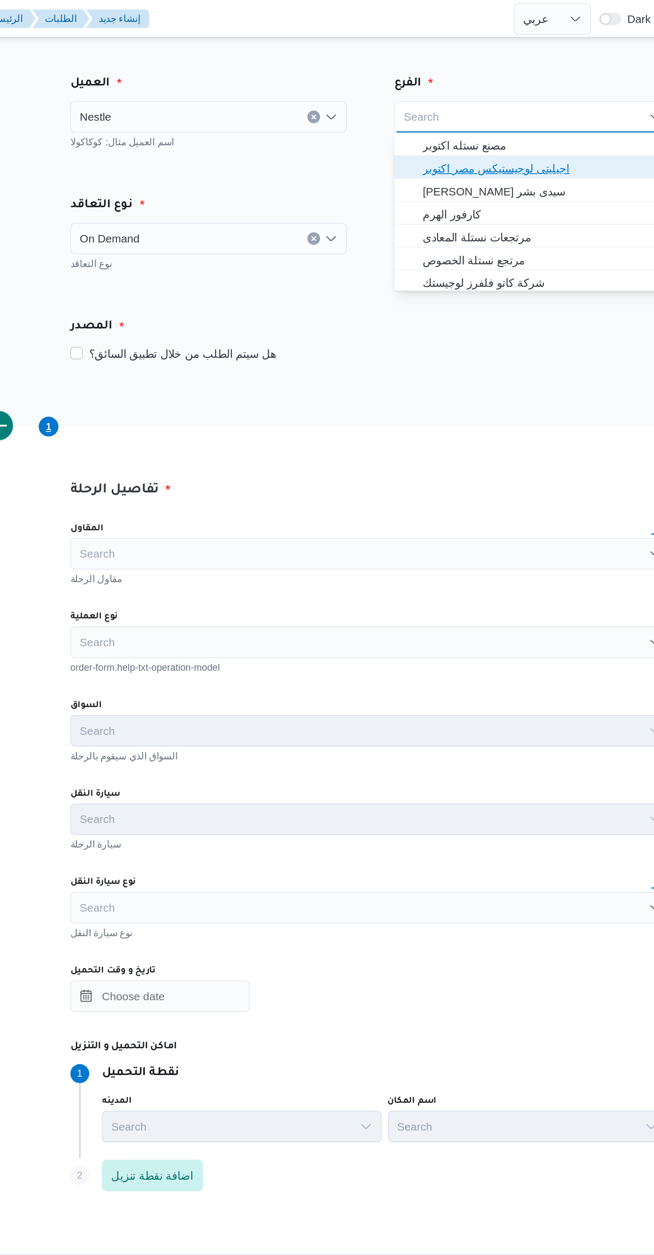
click at [431, 114] on span "اجيليتى لوجيستيكس مصر اكتوبر" at bounding box center [505, 113] width 161 height 13
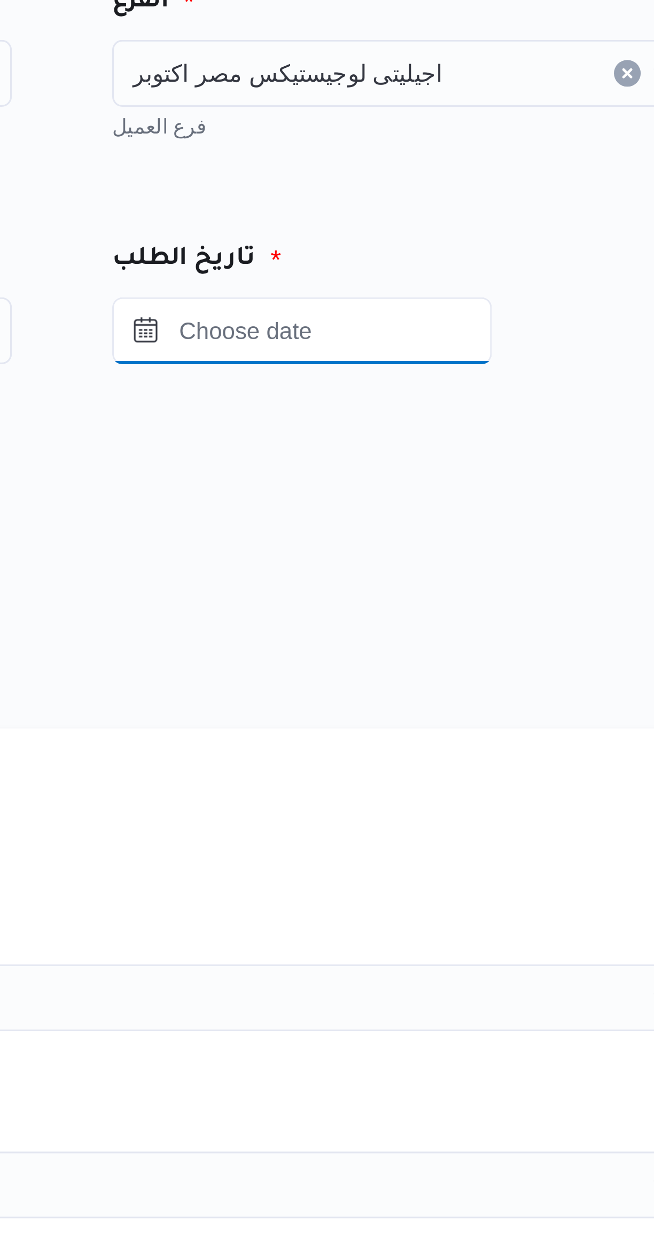
click at [460, 163] on input "Press the down key to open a popover containing a calendar." at bounding box center [466, 161] width 121 height 21
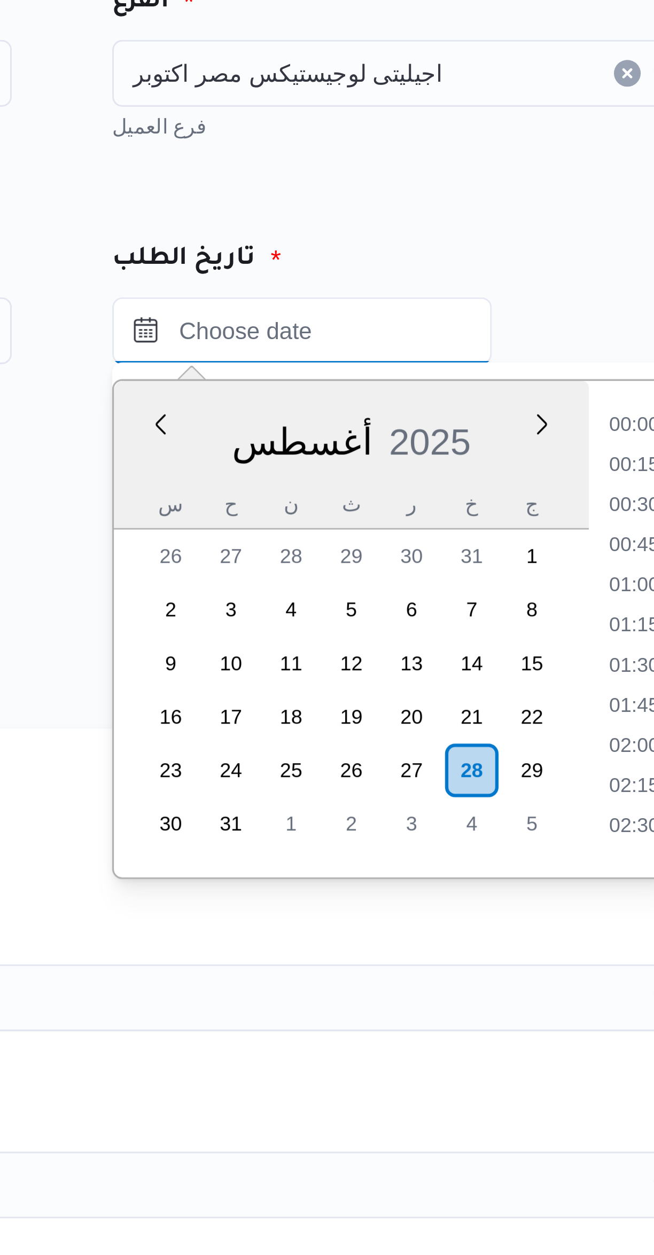
scroll to position [426, 0]
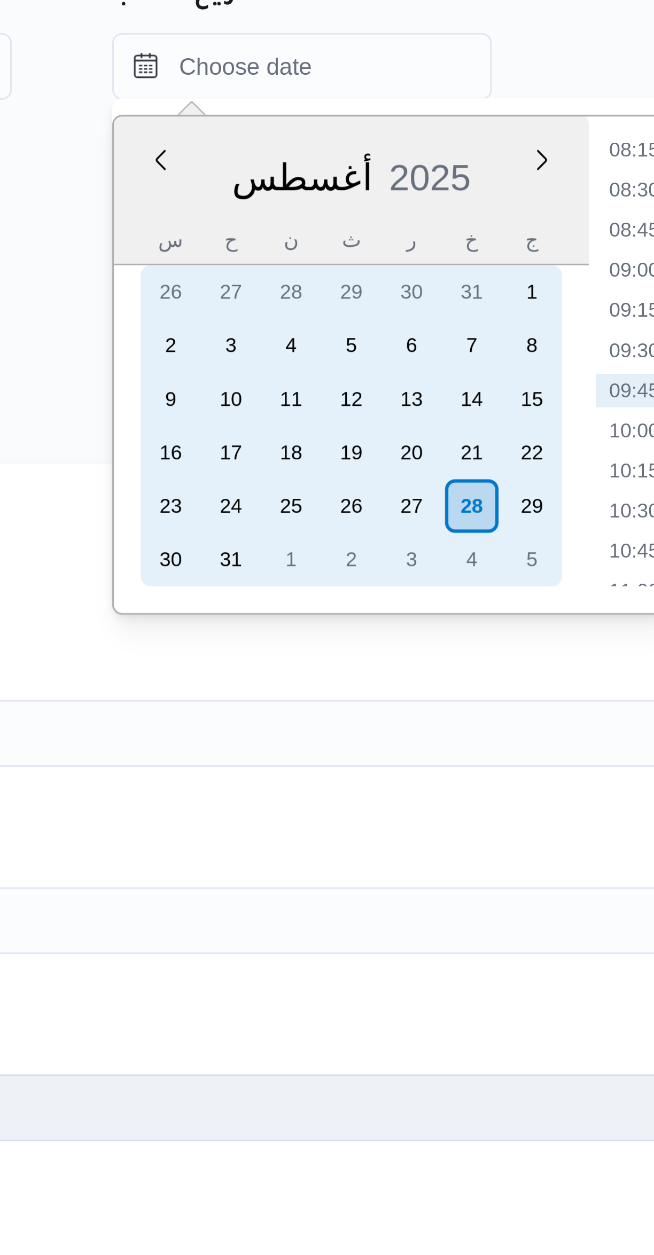
click at [521, 301] on div "28" at bounding box center [520, 301] width 17 height 17
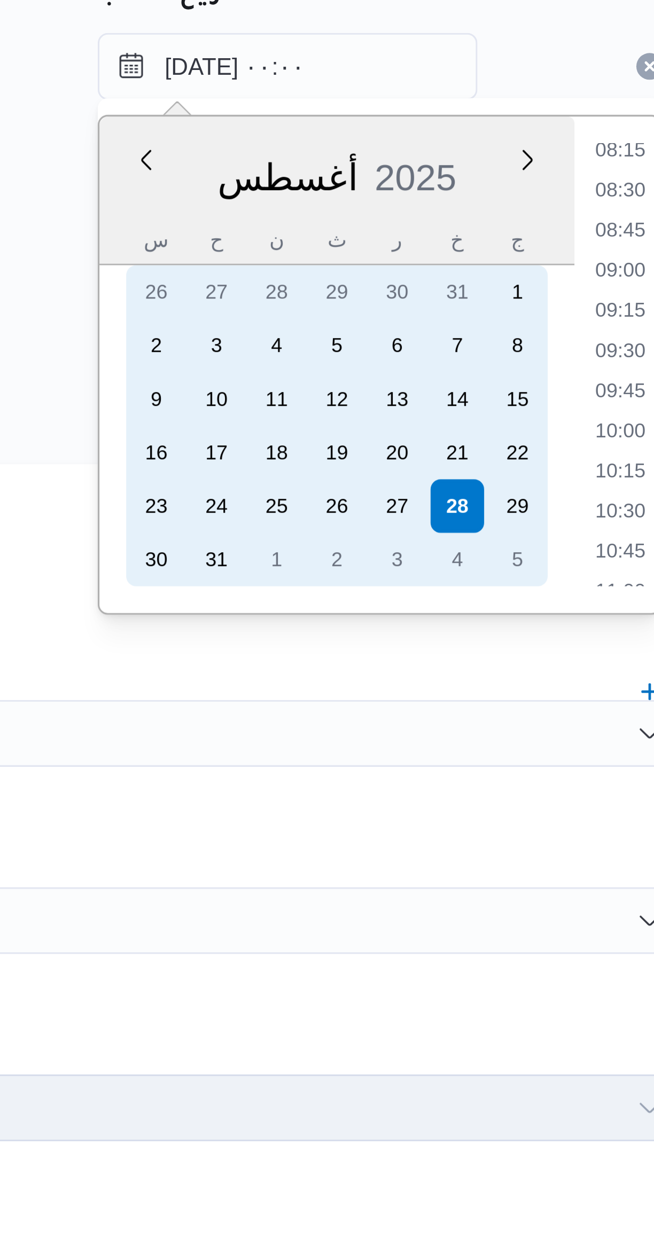
scroll to position [0, 0]
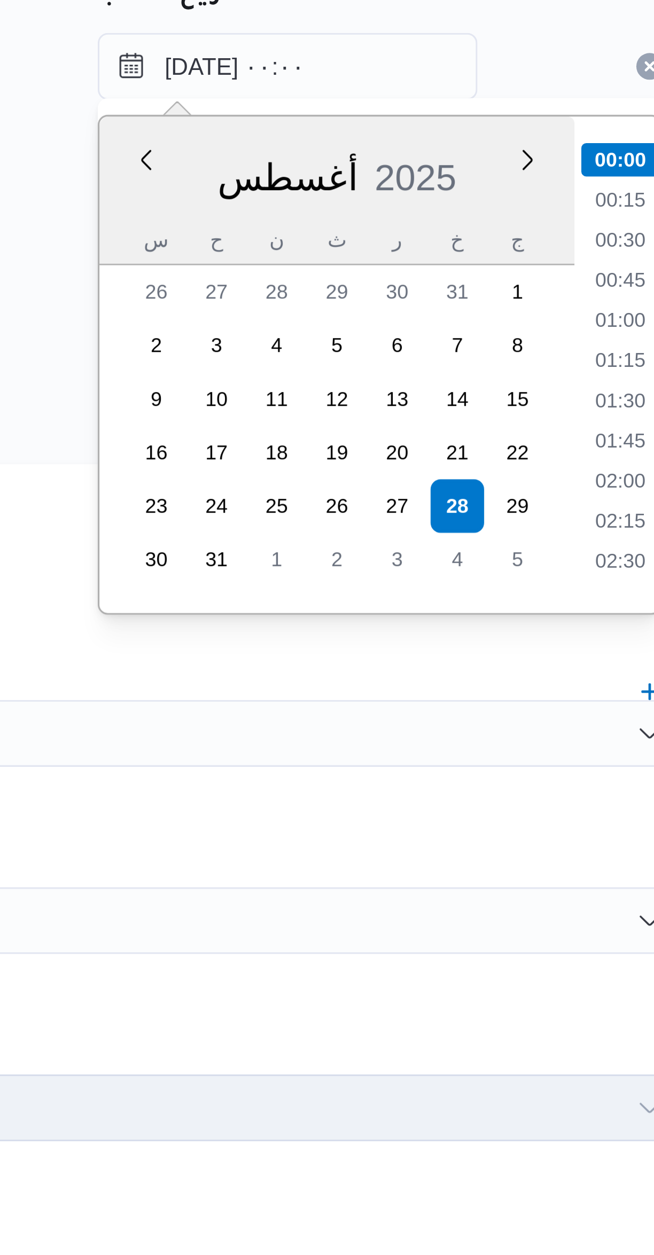
click at [564, 241] on li "01:00" at bounding box center [572, 242] width 25 height 11
type input "٢٨/٠٨/٢٠٢٥ ٠١:٠٠"
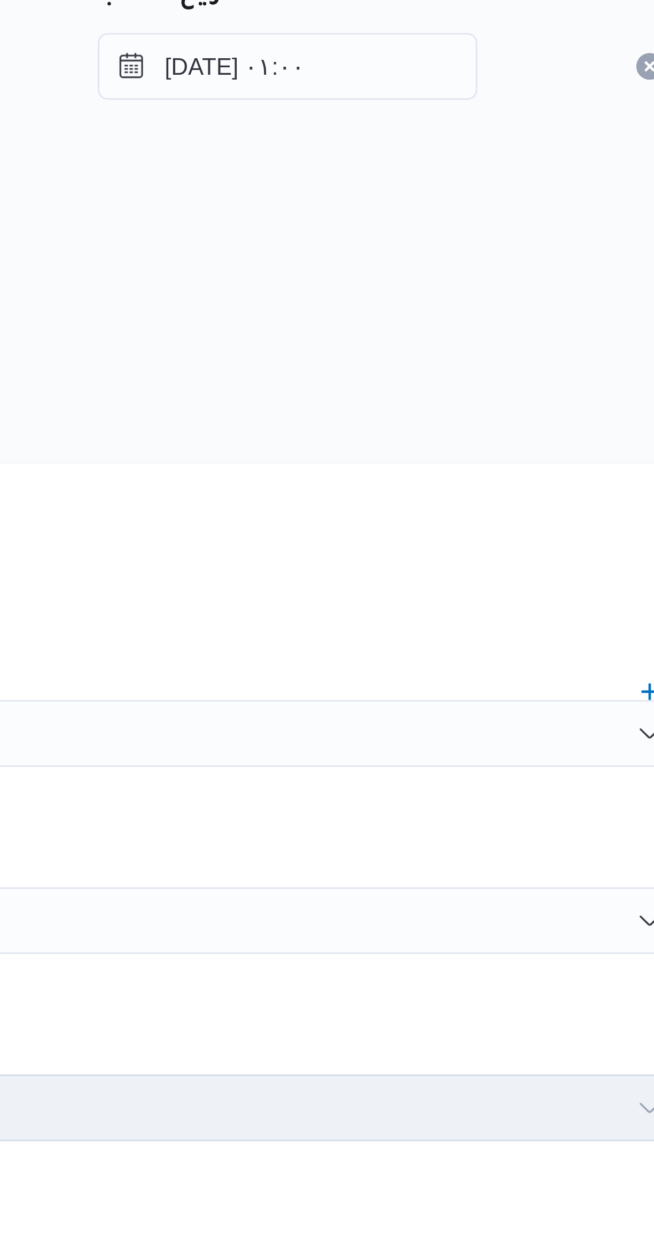
click at [439, 219] on div "المصدر" at bounding box center [389, 221] width 419 height 26
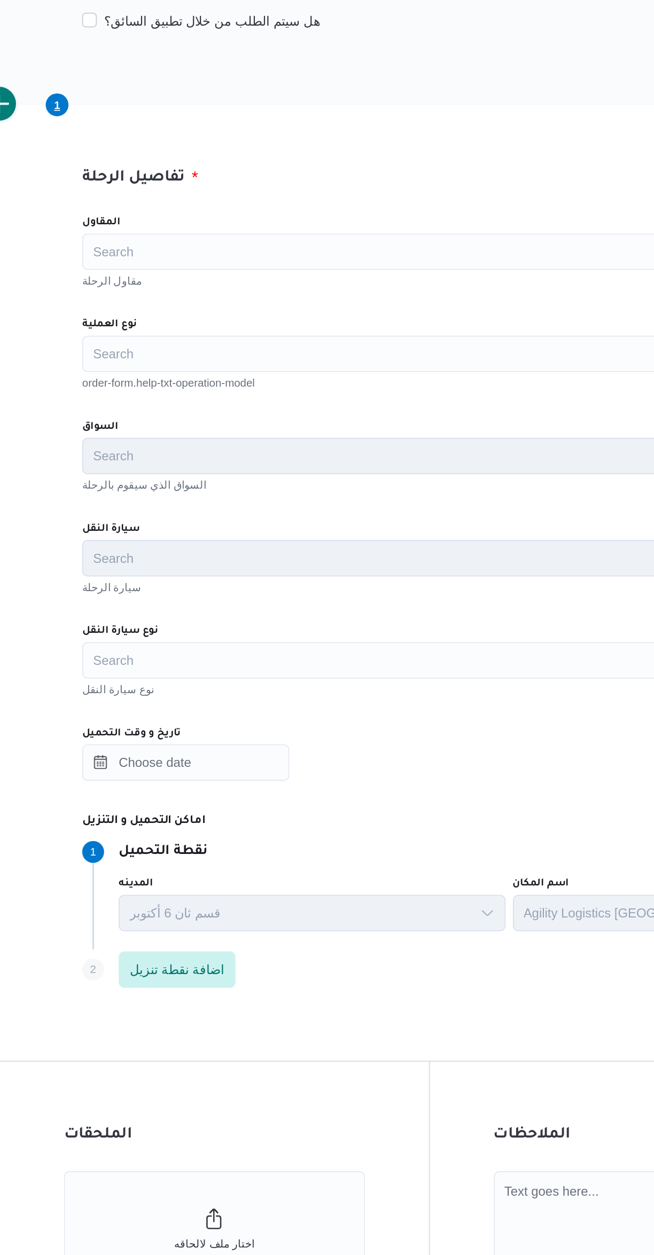
click at [227, 371] on div "Search" at bounding box center [390, 374] width 406 height 21
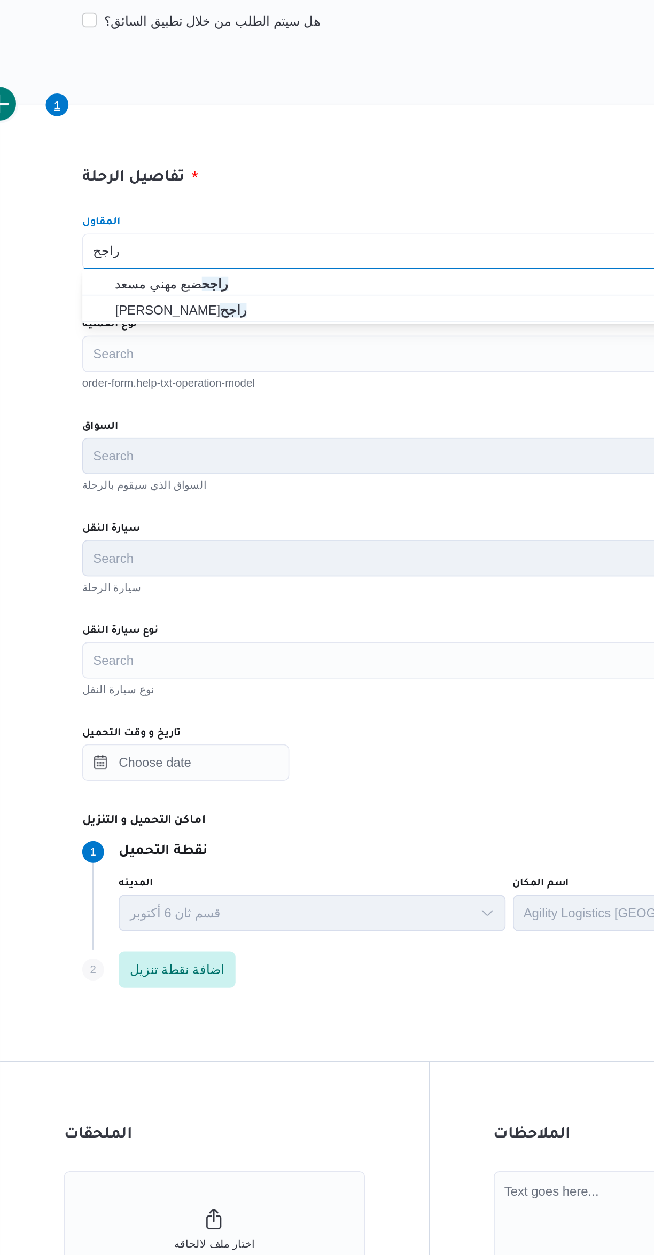
type input "راجح"
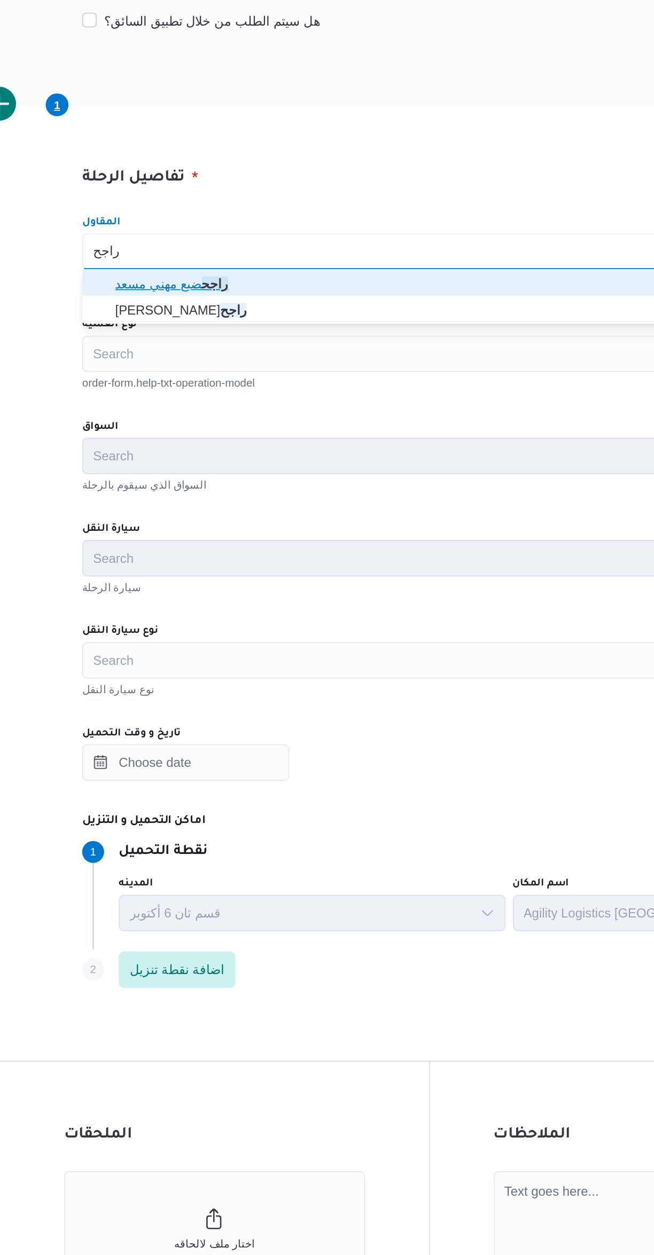
click at [211, 395] on span "راجح ضبع مهني مسعد" at bounding box center [396, 393] width 380 height 13
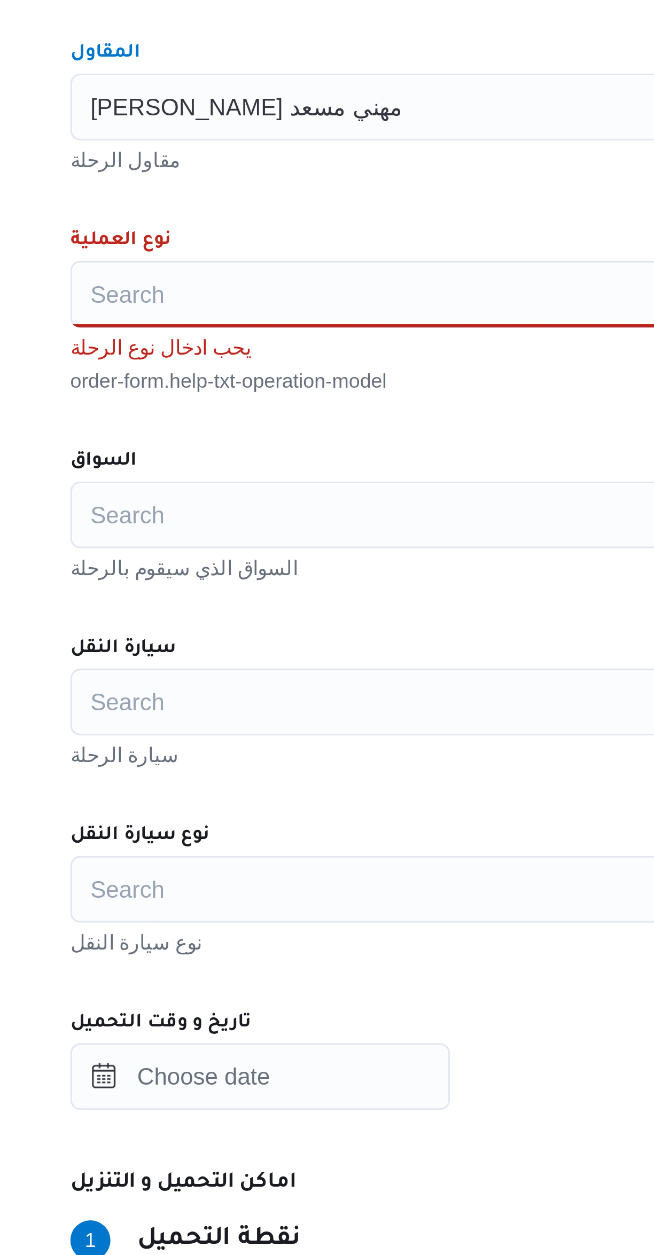
click at [222, 431] on div "Search" at bounding box center [390, 433] width 406 height 21
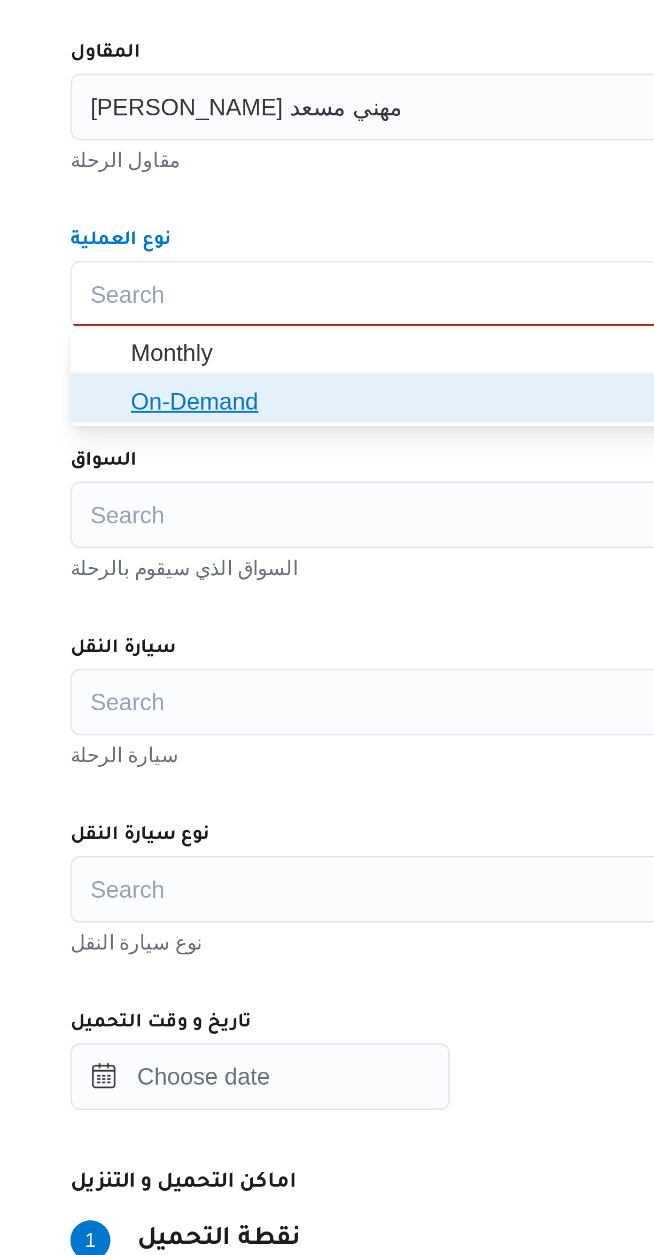
click at [211, 474] on span "On-Demand" at bounding box center [396, 468] width 380 height 13
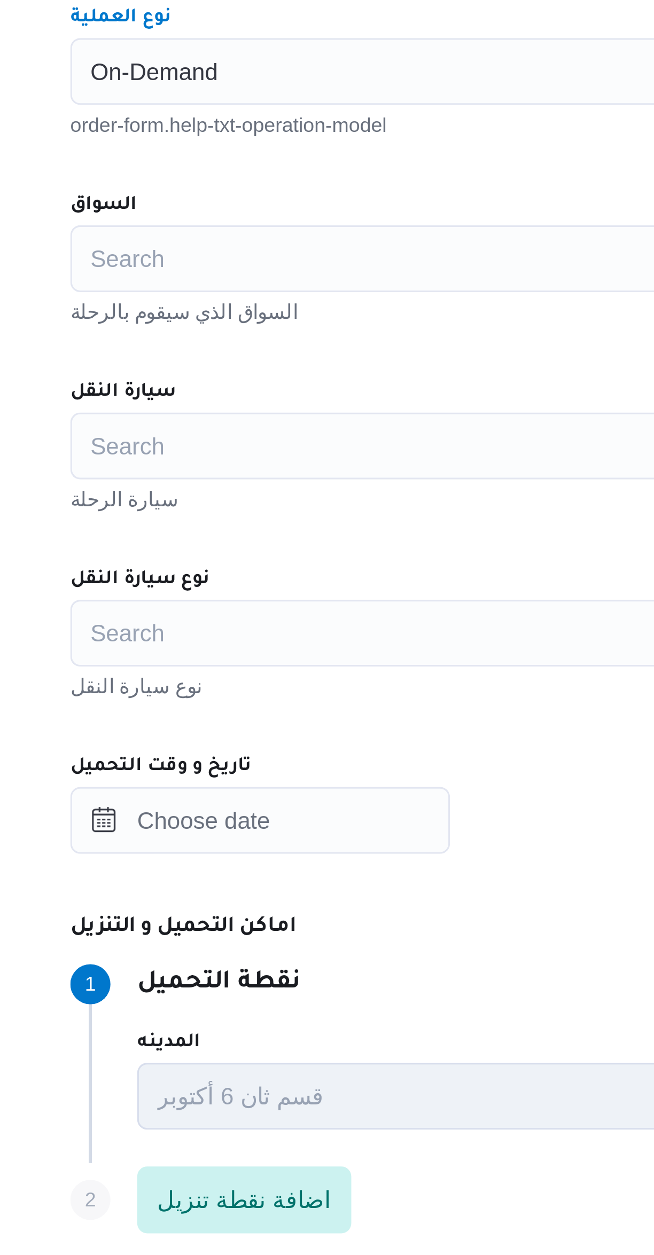
click at [229, 500] on div "Search" at bounding box center [390, 493] width 406 height 21
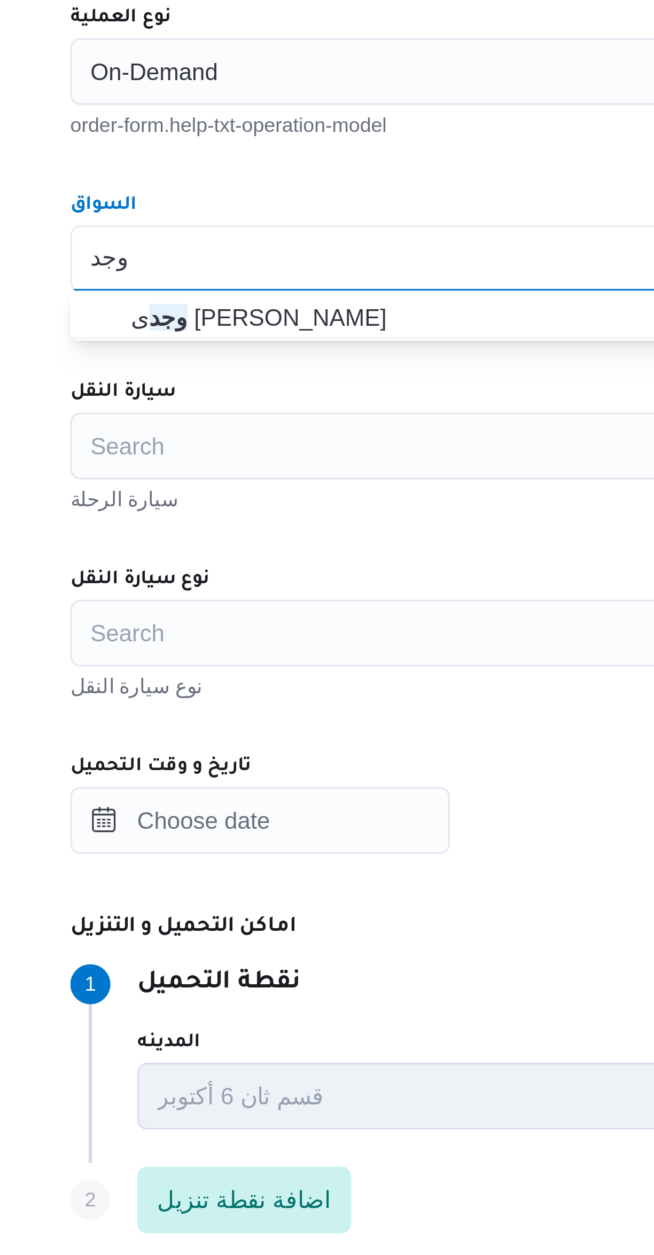
type input "وجد"
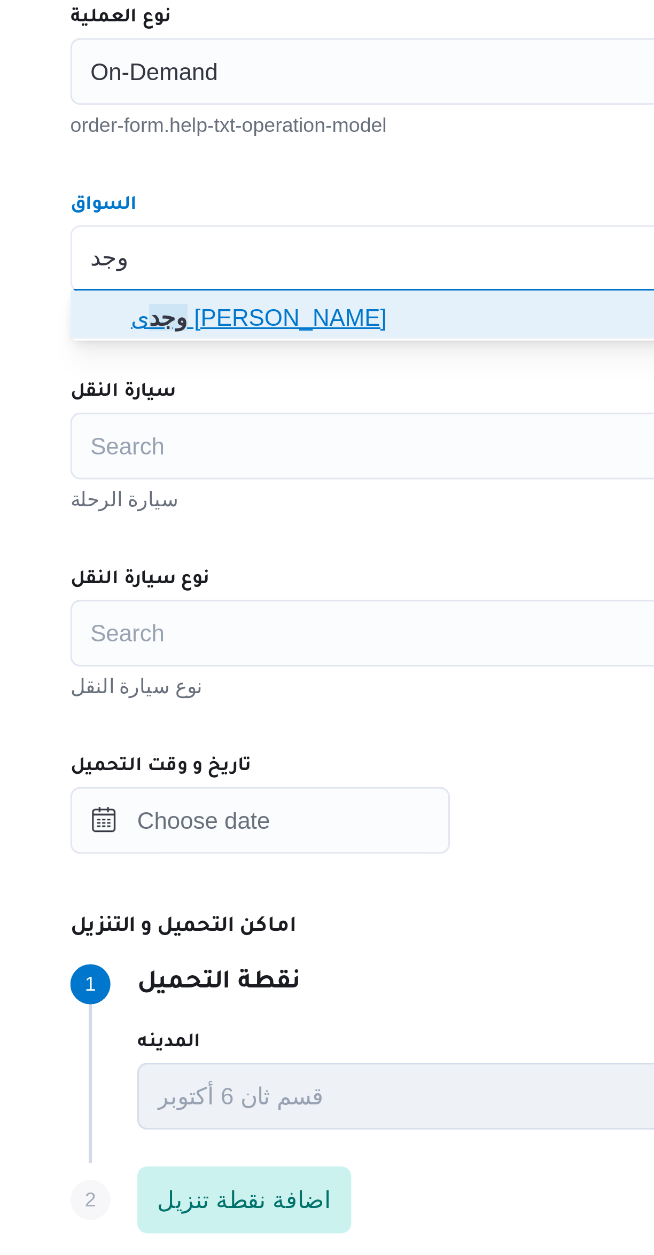
click at [213, 513] on span "وجد ى كريمان محمد محمد حسن" at bounding box center [396, 512] width 380 height 13
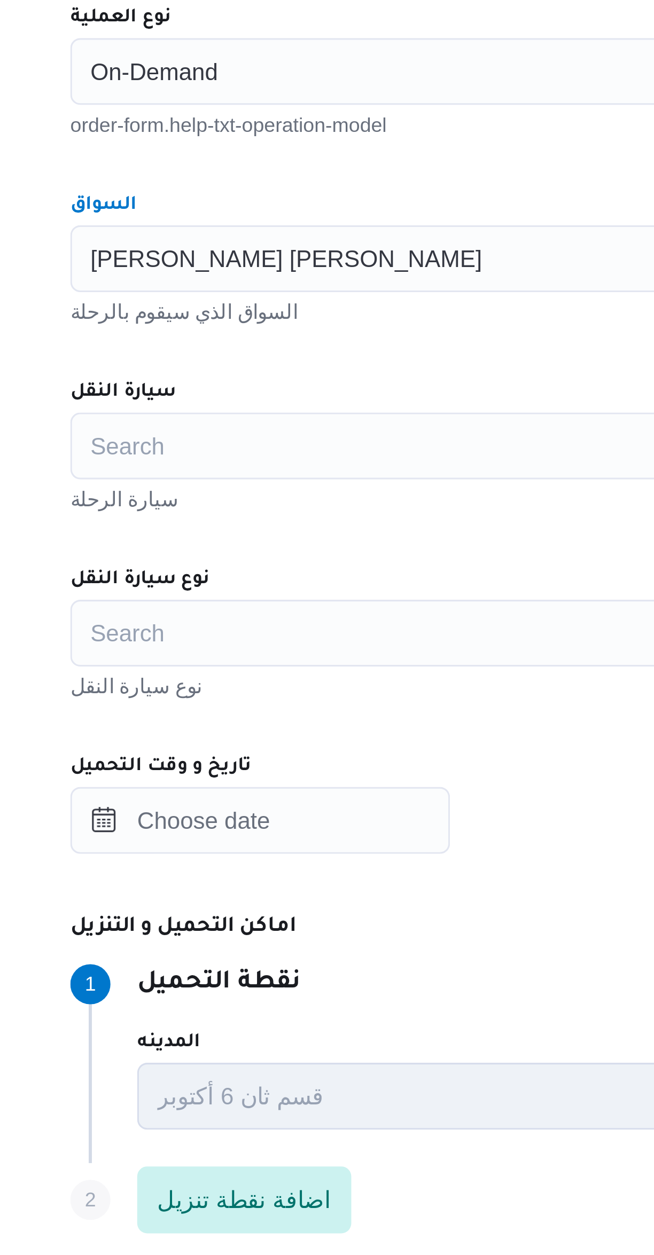
click at [216, 555] on div "Search" at bounding box center [390, 553] width 406 height 21
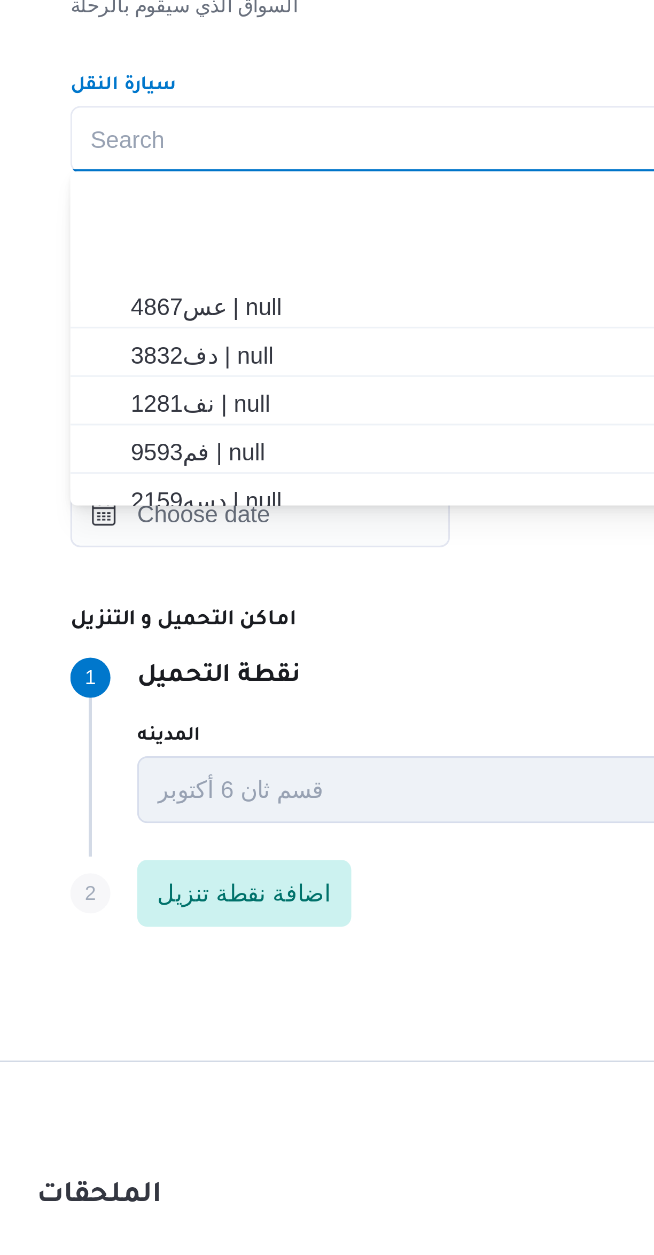
scroll to position [281, 0]
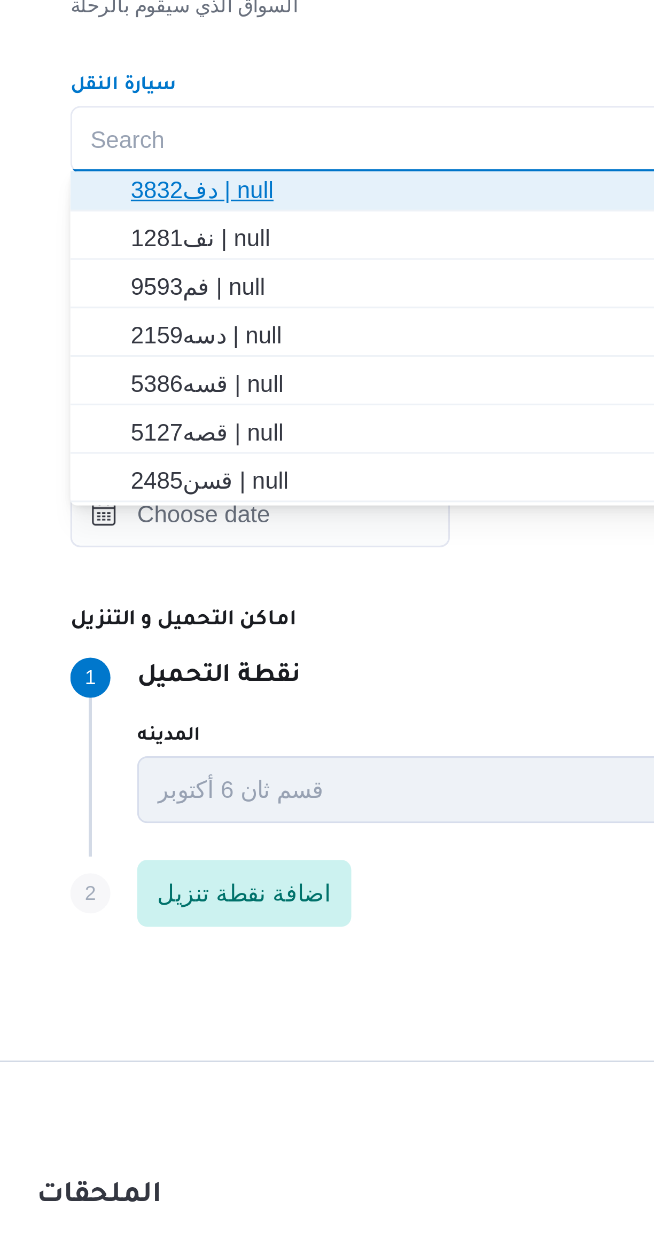
click at [214, 571] on span "دف3832 | null" at bounding box center [396, 569] width 380 height 13
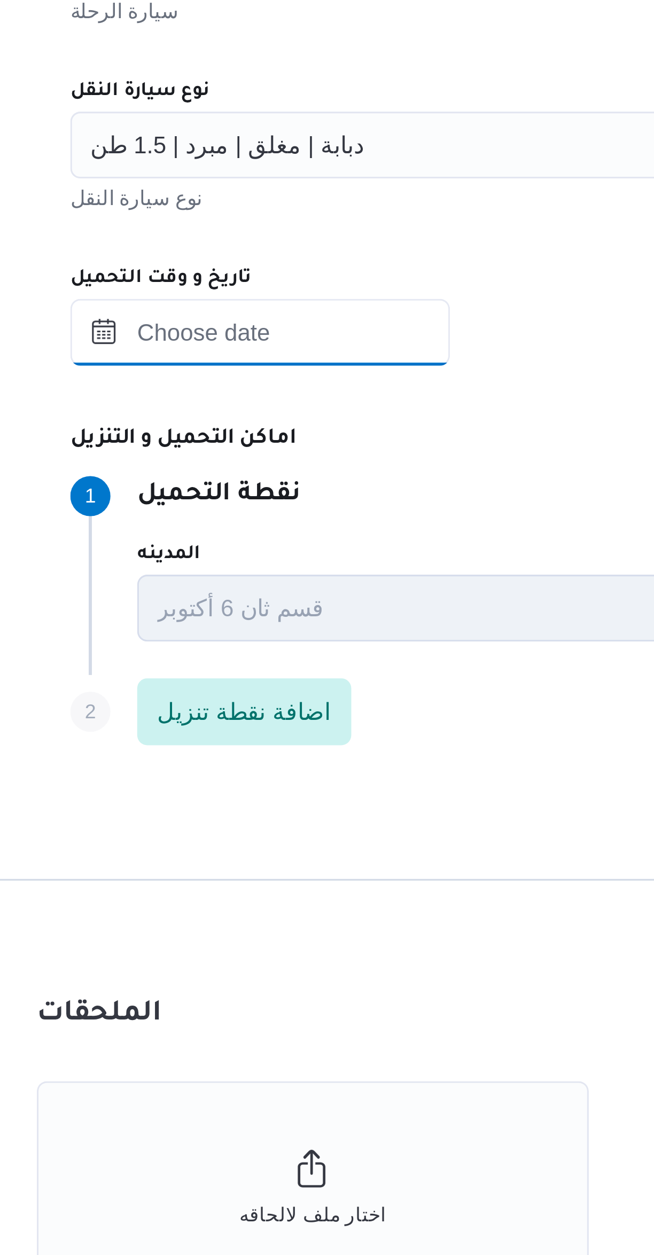
click at [238, 674] on input "تاريخ و وقت التحميل" at bounding box center [247, 673] width 121 height 21
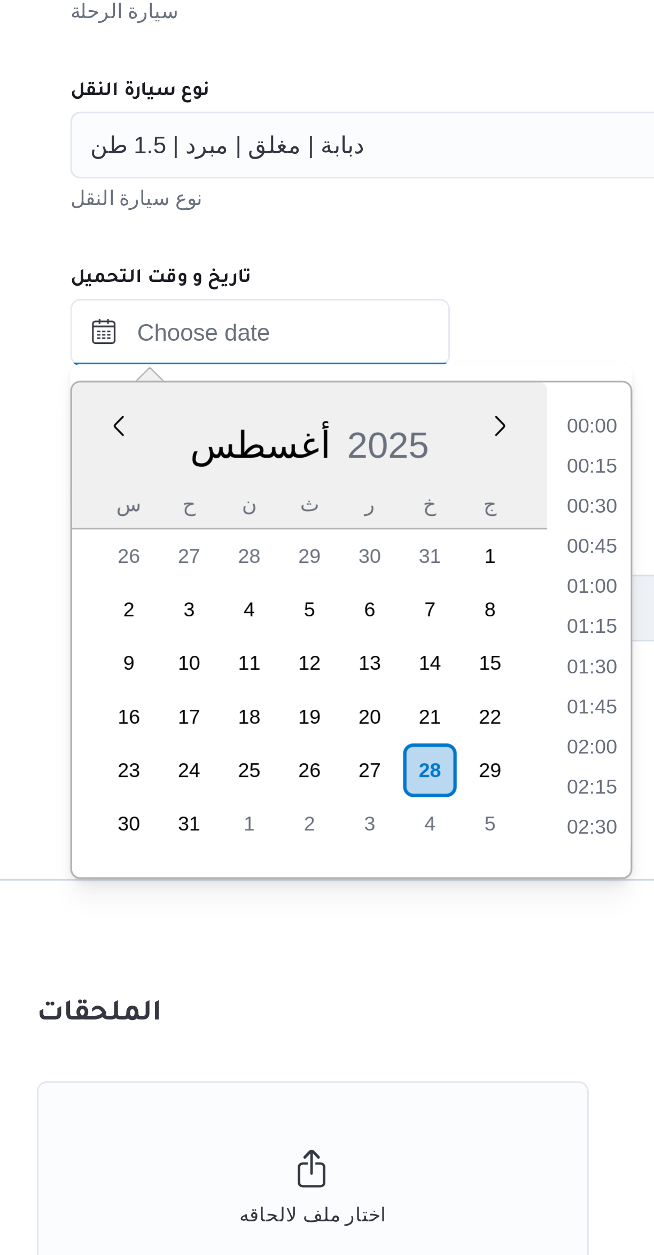
scroll to position [427, 0]
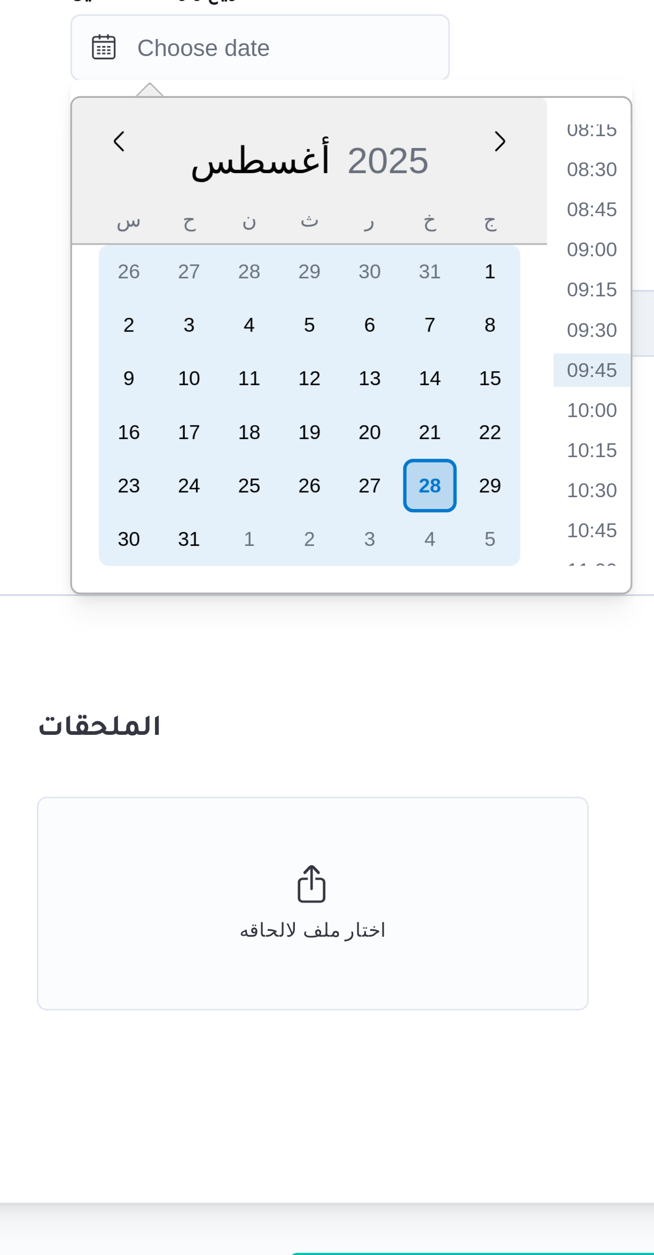
click at [298, 813] on div "28" at bounding box center [301, 813] width 17 height 17
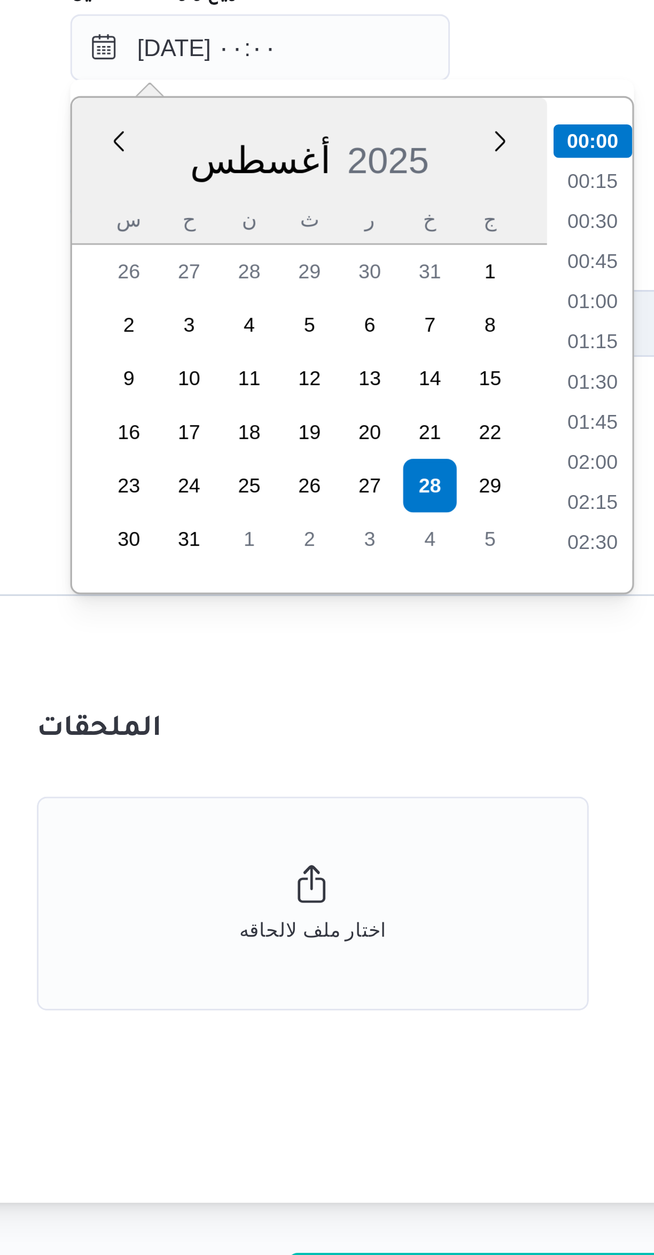
click at [349, 751] on li "01:00" at bounding box center [353, 754] width 25 height 11
type input "٢٨/٠٨/٢٠٢٥ ٠١:٠٠"
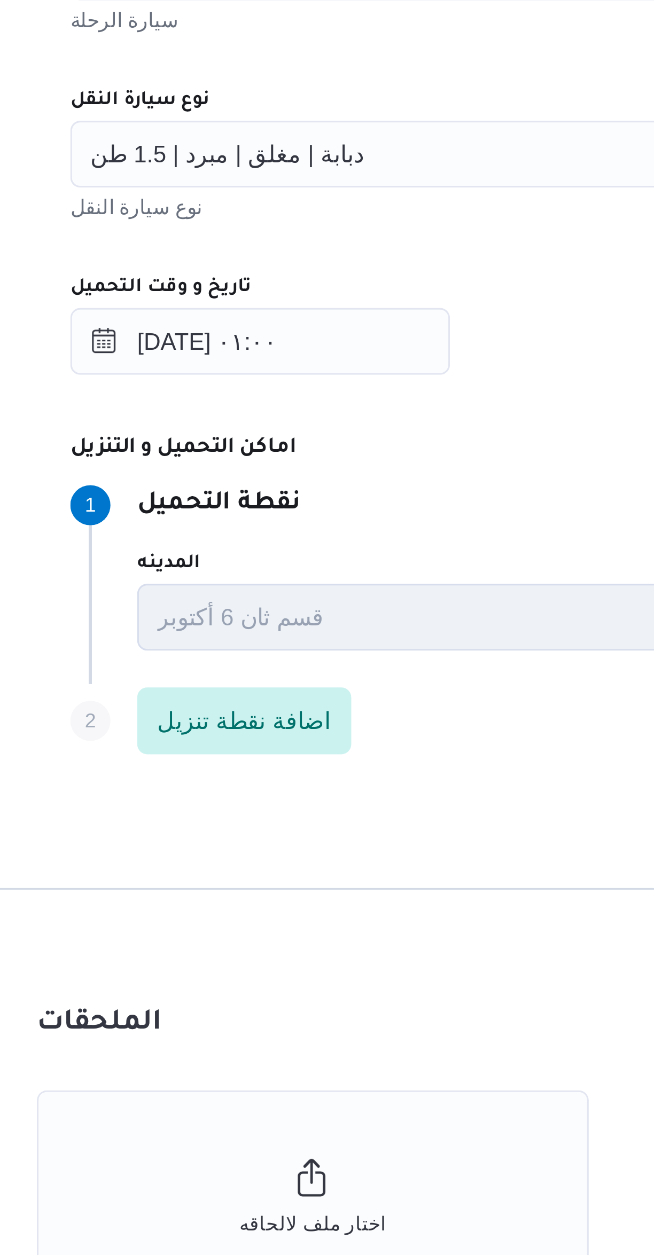
click at [220, 618] on span "دبابة | مغلق | مبرد | 1.5 طن" at bounding box center [237, 613] width 88 height 12
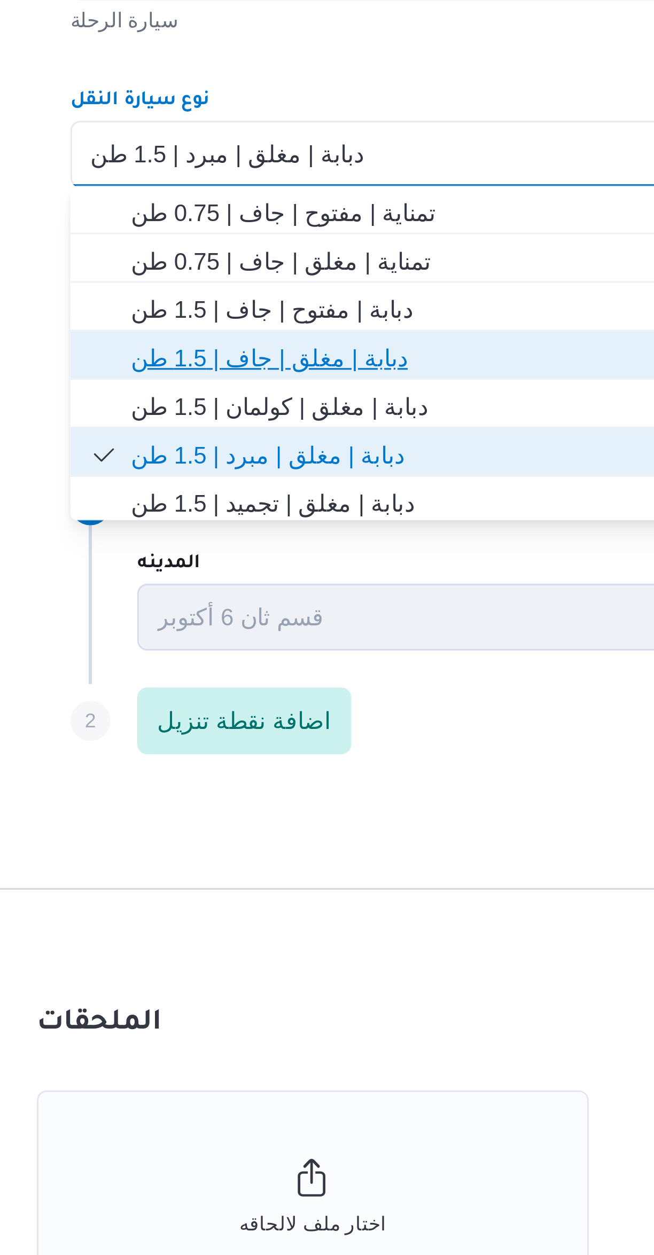
click at [225, 679] on span "دبابة | مغلق | جاف | 1.5 طن" at bounding box center [396, 678] width 380 height 13
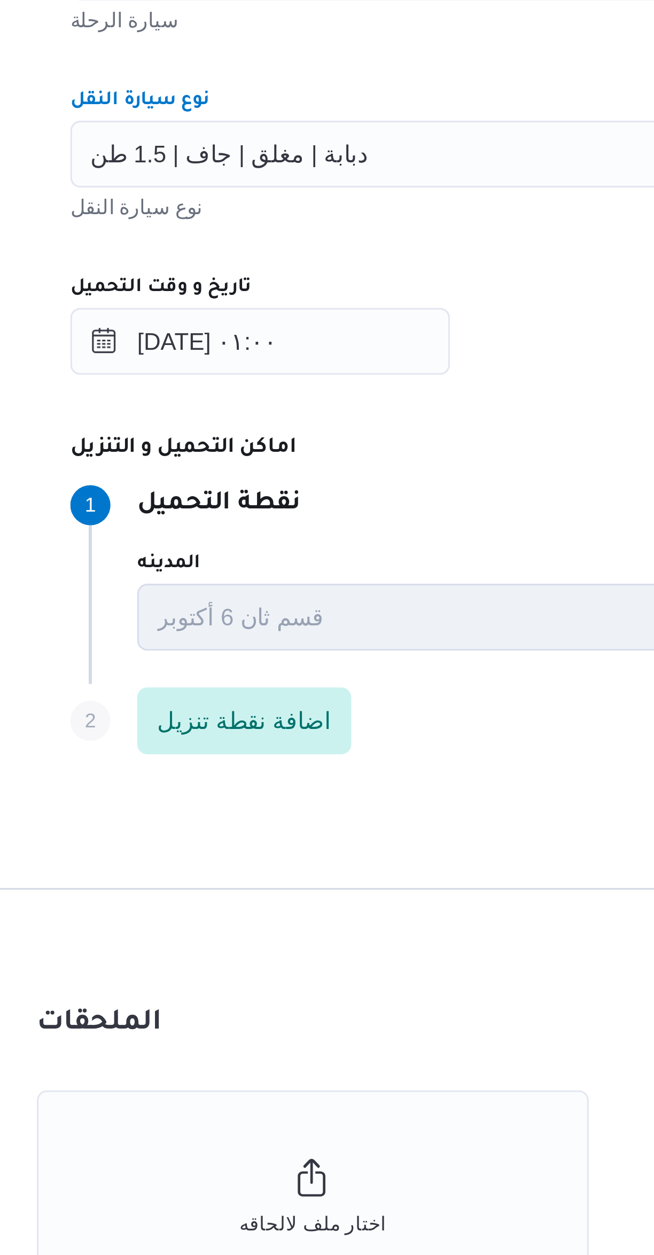
click at [283, 639] on div "المقاول راجح ضبع مهني مسعد مقاول الرحلة نوع العملية On-Demand order-form.help-t…" at bounding box center [389, 581] width 423 height 475
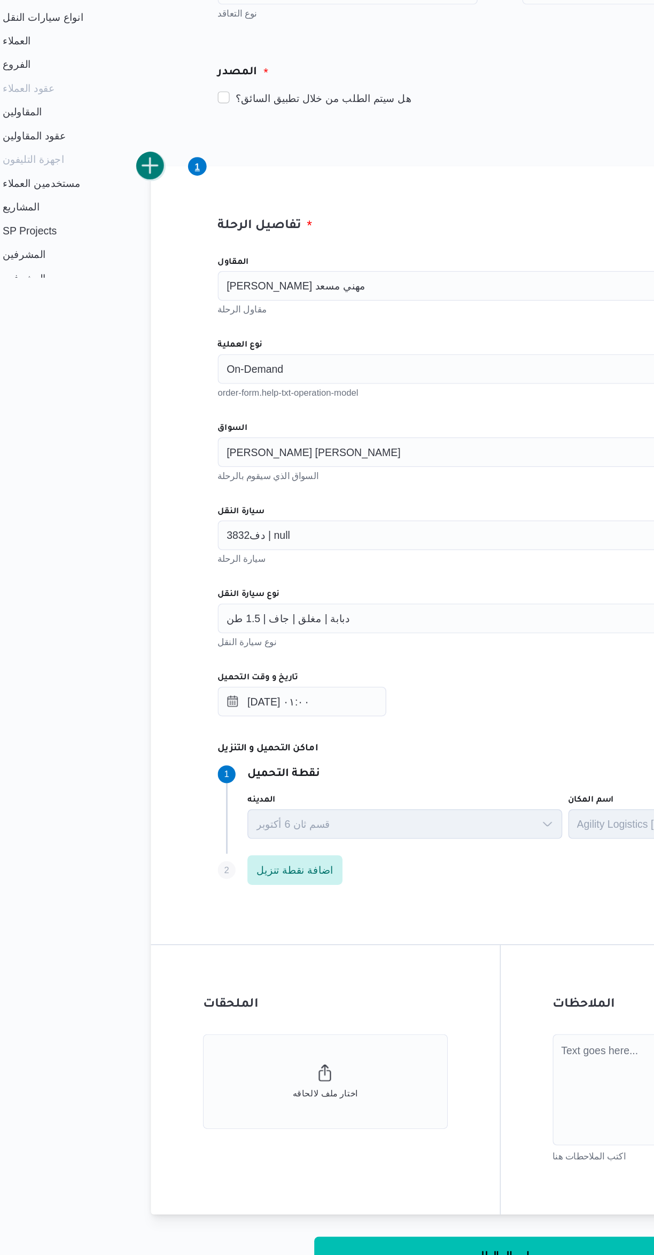
click at [140, 298] on div at bounding box center [138, 288] width 21 height 21
click at [137, 286] on button "add trip" at bounding box center [138, 288] width 21 height 21
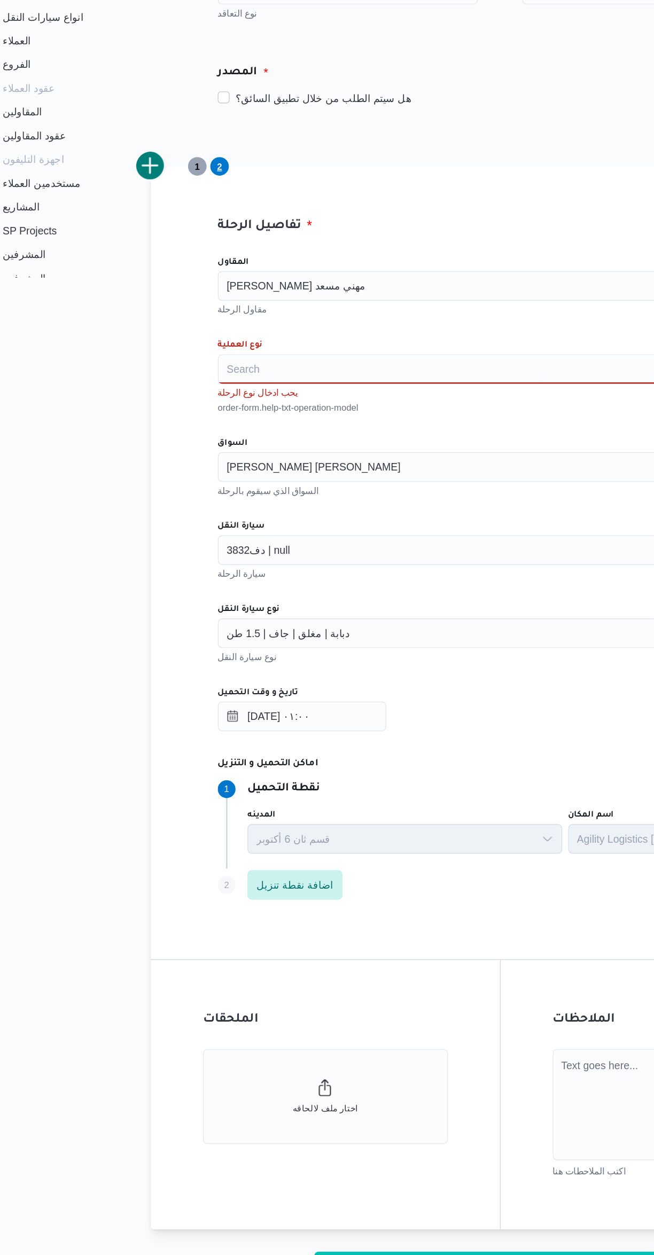
click at [273, 376] on div "راجح ضبع مهني مسعد" at bounding box center [390, 374] width 406 height 21
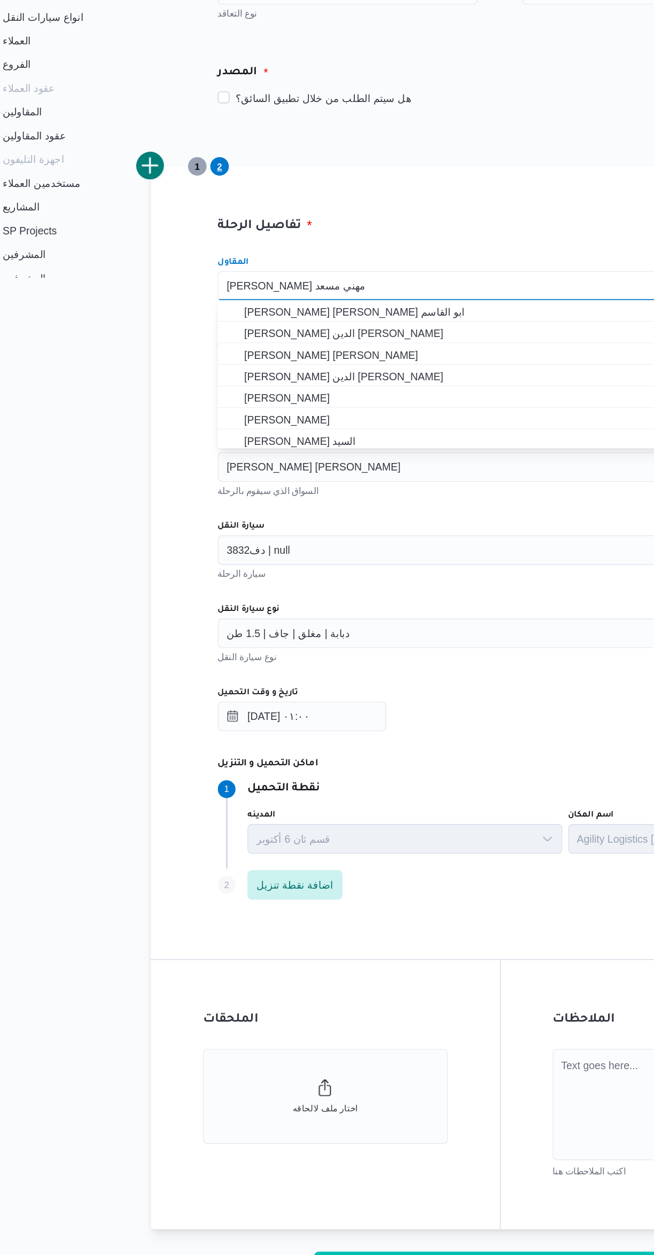
type input "ن"
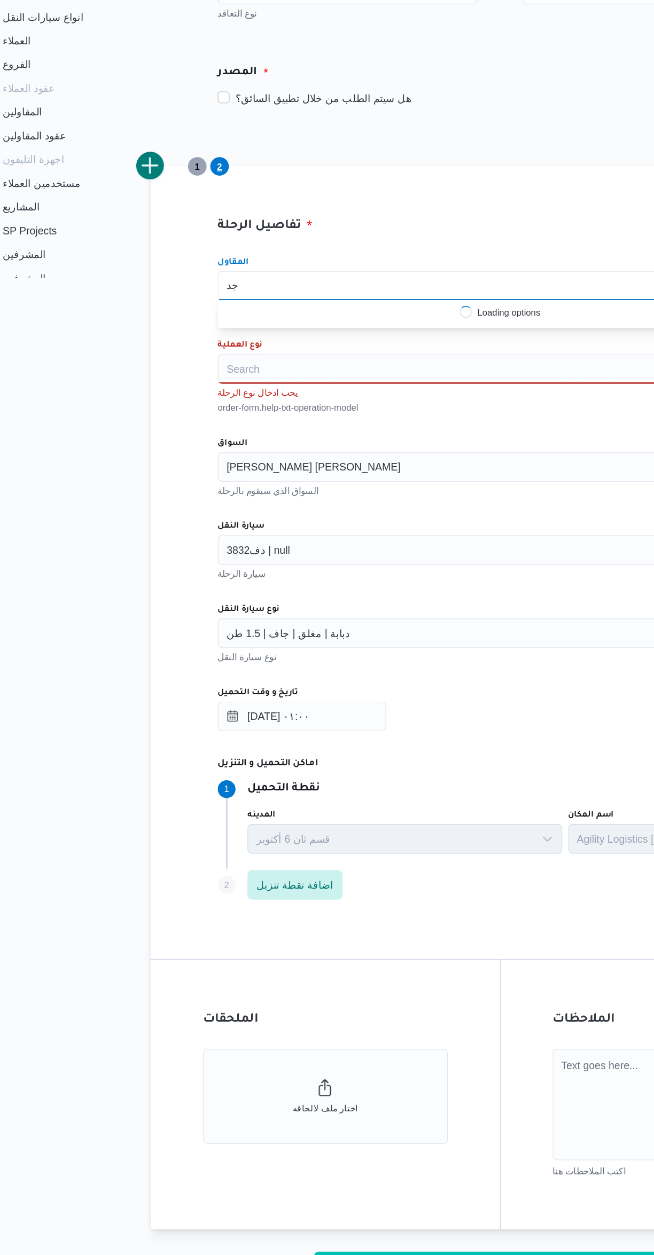
type input "ج"
type input "مجدي حفن"
click at [212, 392] on span "مجدي حفن ي ابراهيم سالم" at bounding box center [396, 393] width 380 height 13
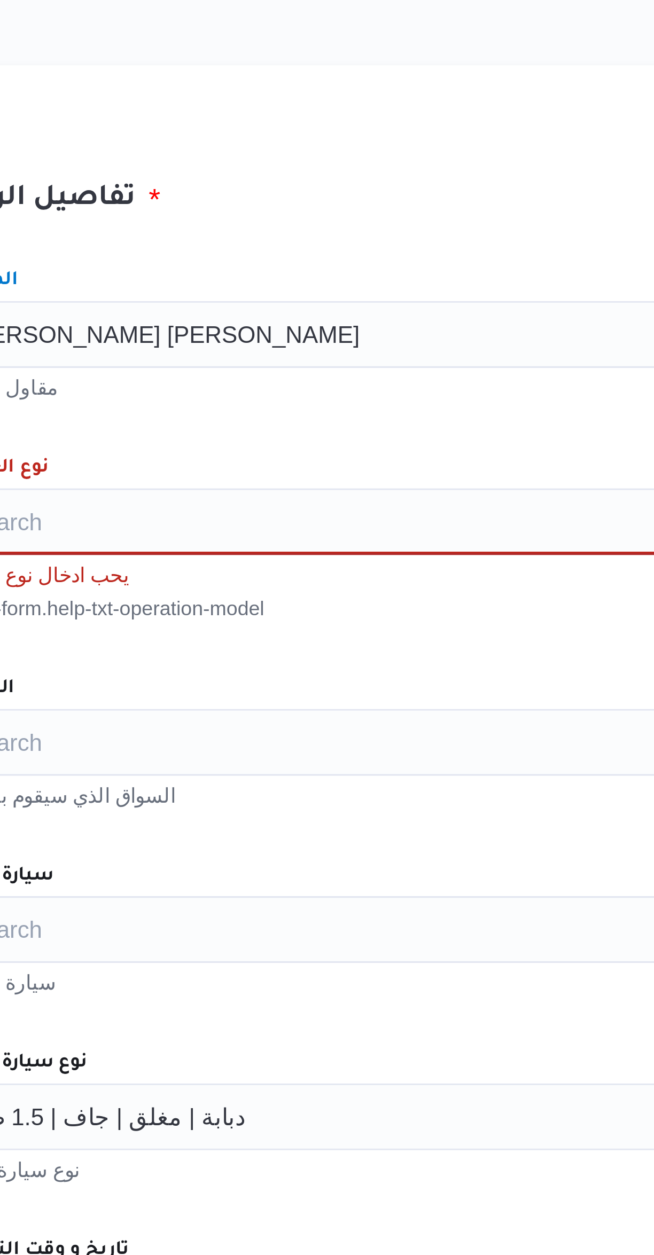
click at [270, 392] on div "مقاول الرحلة" at bounding box center [390, 390] width 406 height 11
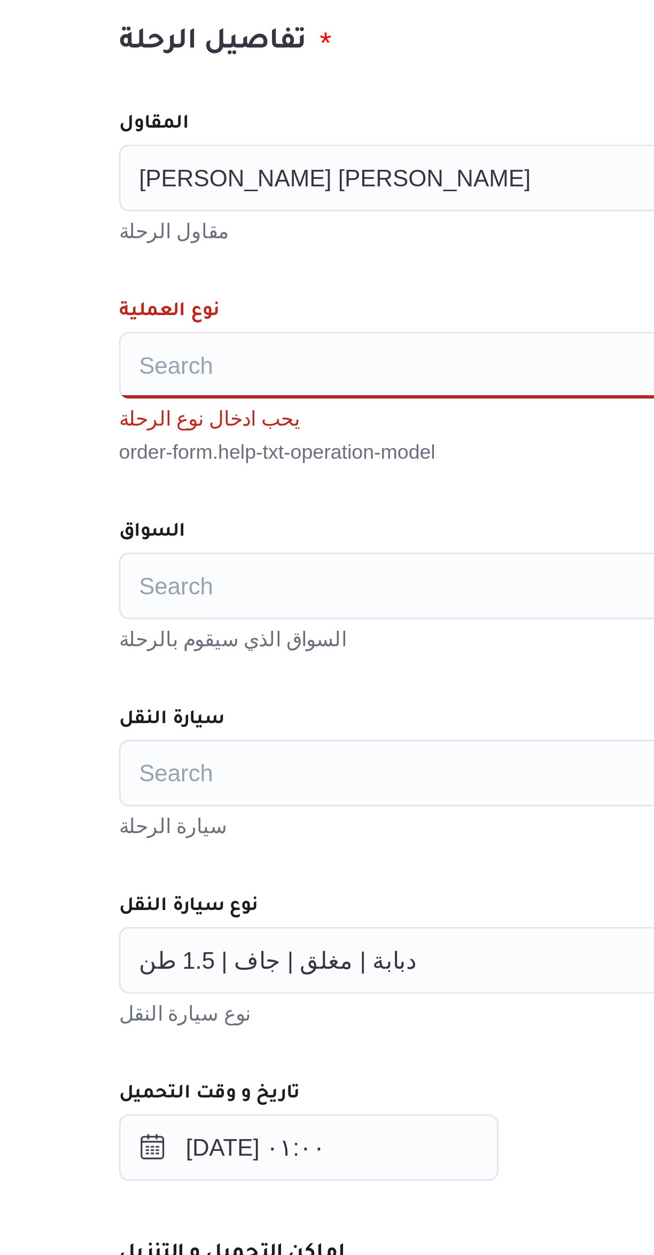
click at [210, 435] on div "Search" at bounding box center [390, 433] width 406 height 21
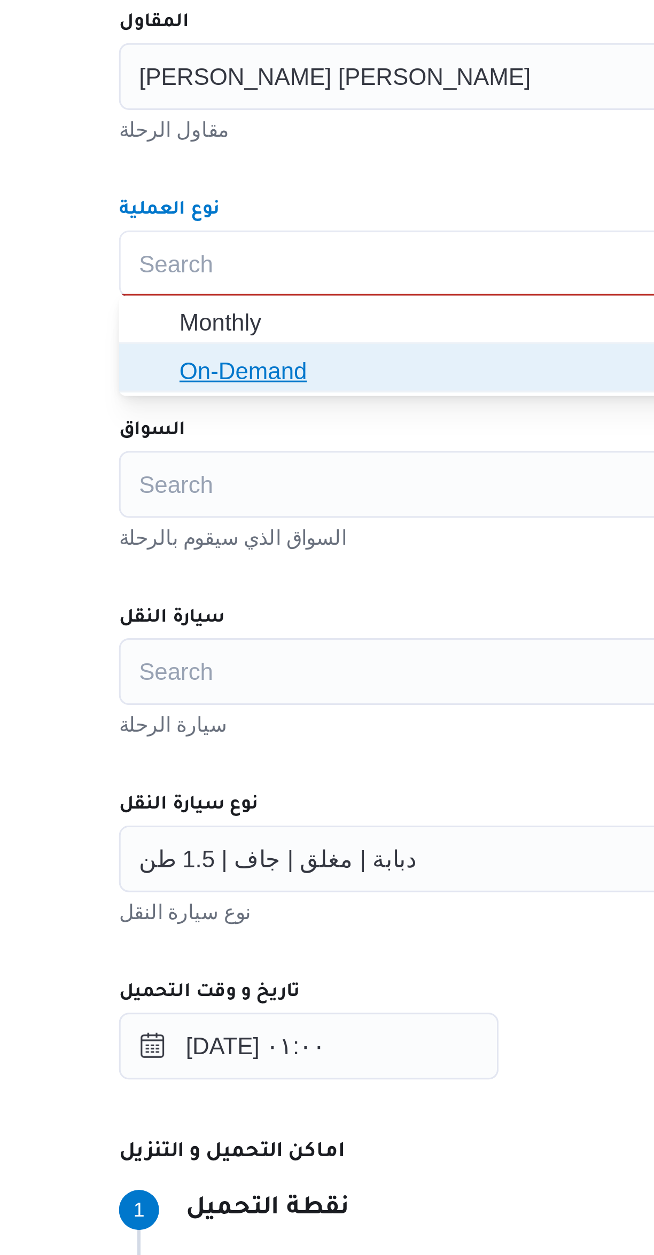
click at [200, 469] on icon "button" at bounding box center [197, 468] width 9 height 9
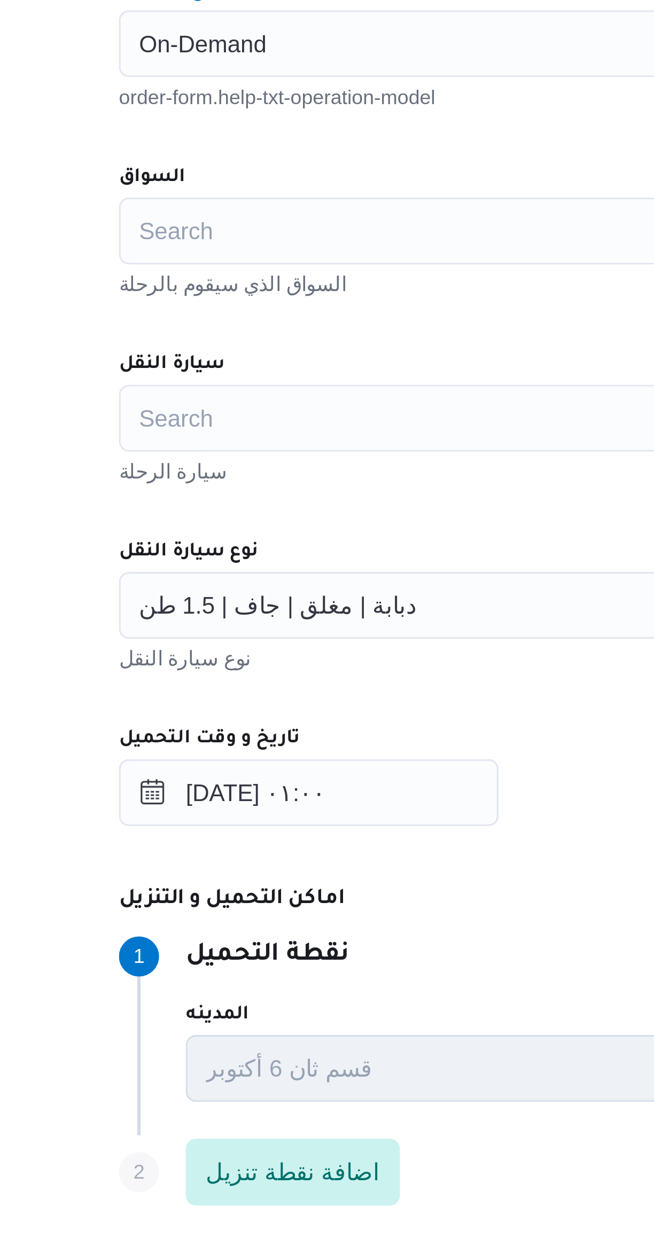
click at [206, 502] on div "Search" at bounding box center [390, 493] width 406 height 21
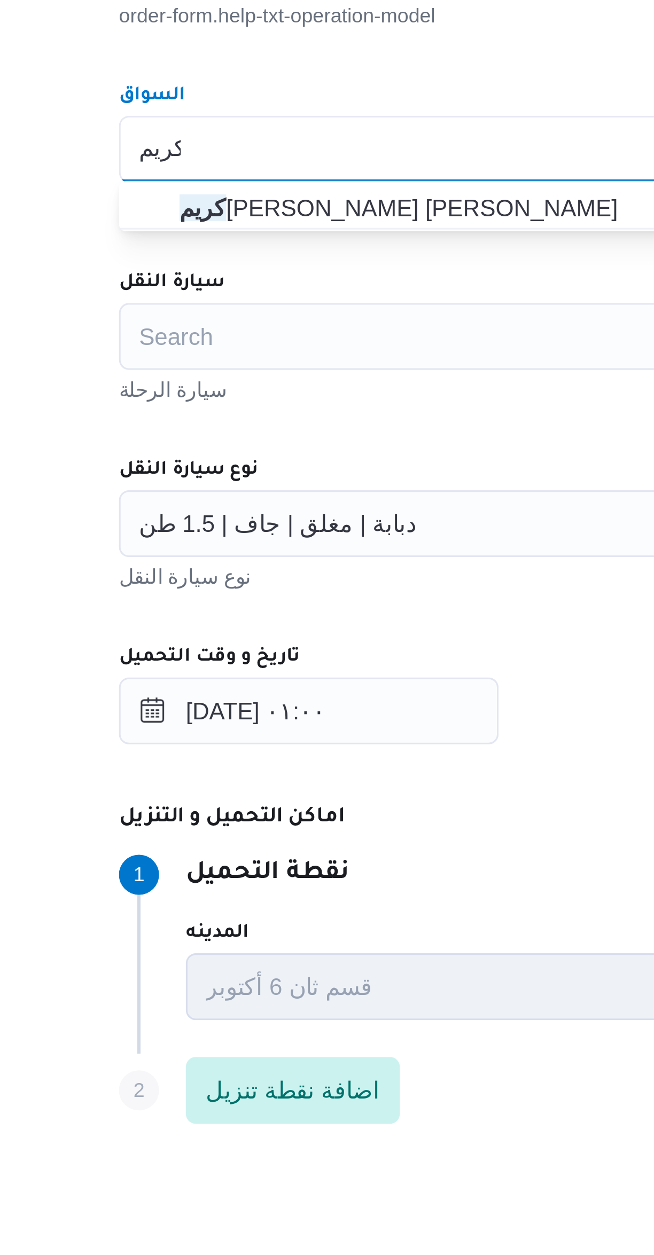
type input "كريم"
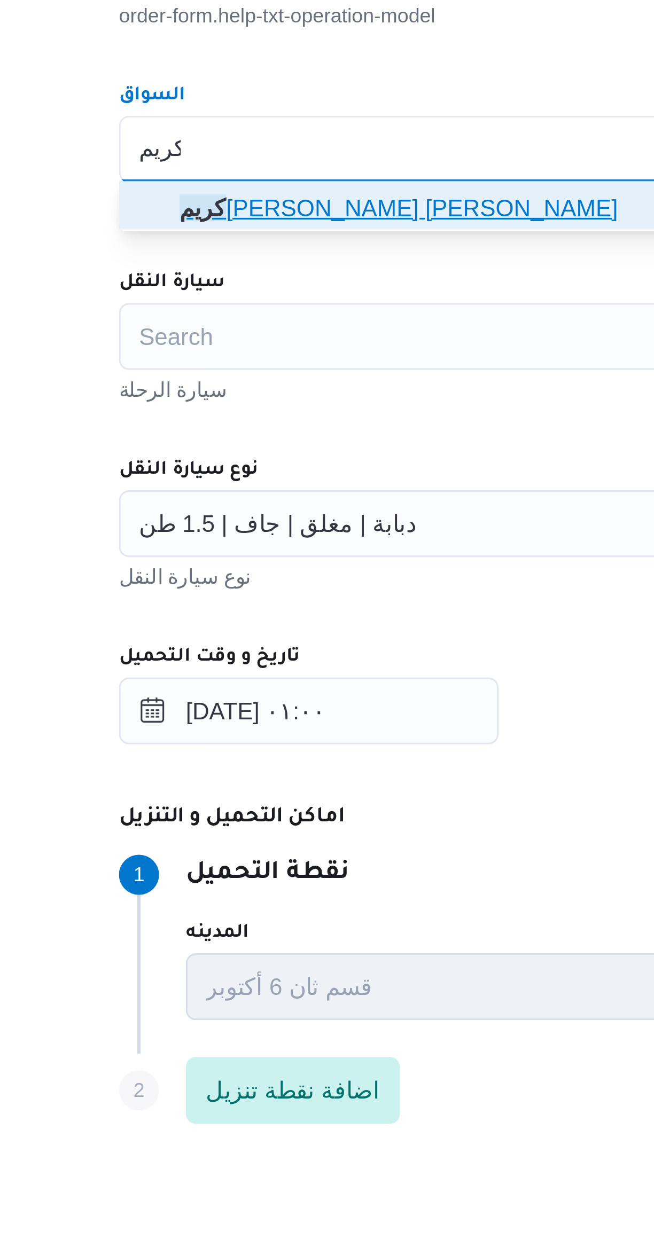
click at [213, 514] on span "كريم سيف الدين ابراهيم صالح" at bounding box center [396, 512] width 380 height 13
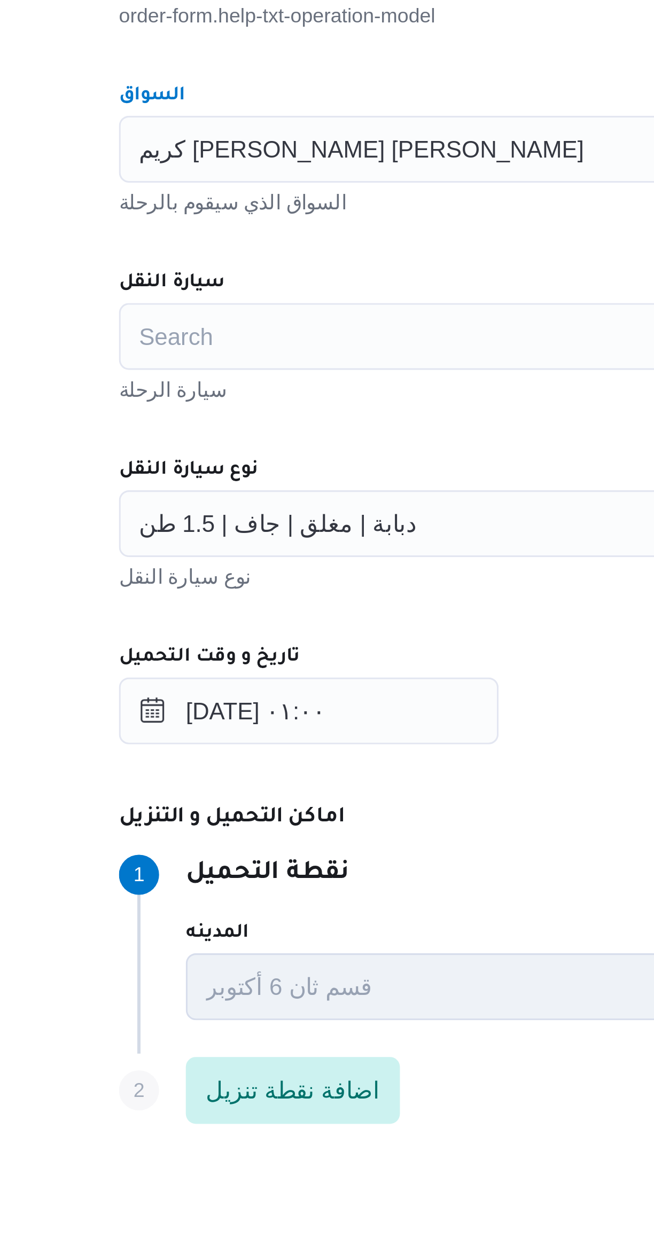
click at [215, 553] on div "Search" at bounding box center [390, 553] width 406 height 21
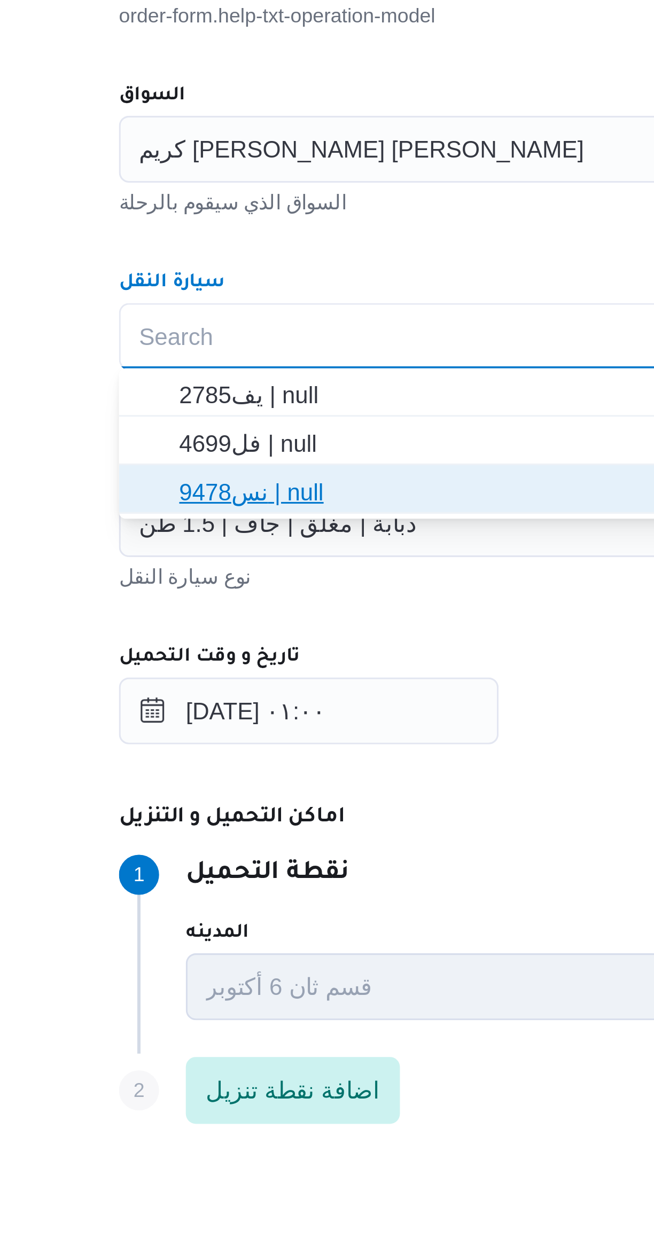
click at [216, 603] on span "نس9478 | null" at bounding box center [396, 603] width 380 height 13
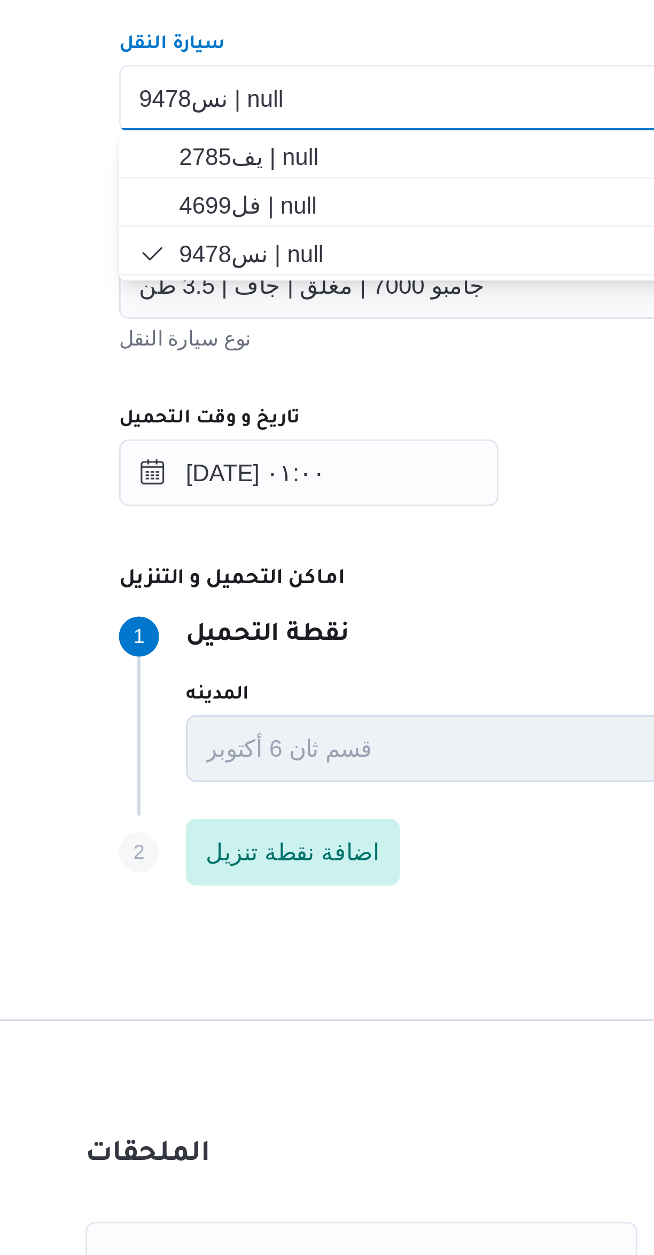
click at [226, 616] on span "جامبو 7000 | مغلق | جاف | 3.5 طن" at bounding box center [248, 613] width 111 height 12
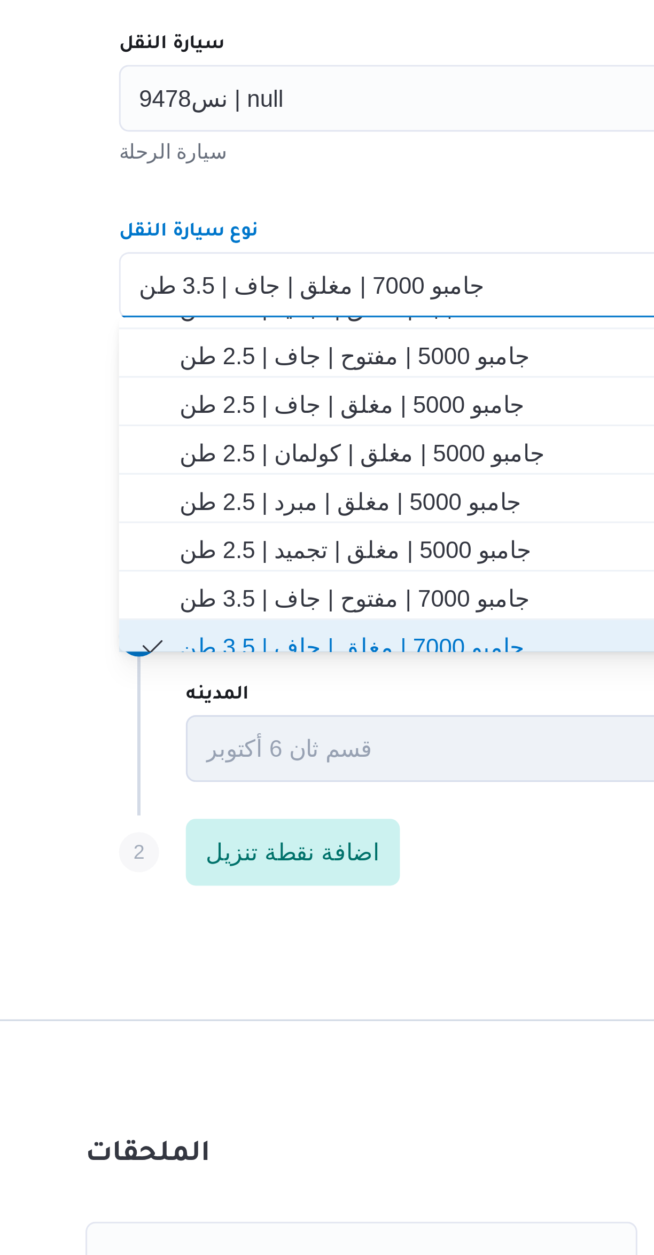
scroll to position [101, 0]
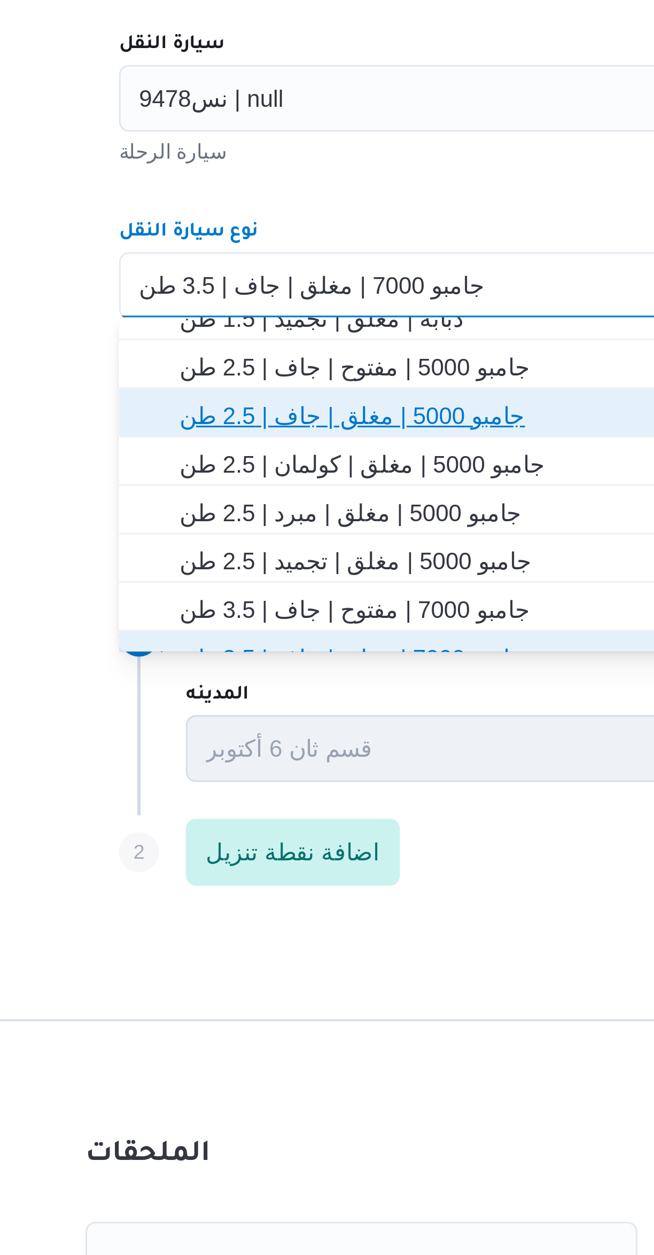
click at [219, 656] on span "جامبو 5000 | مغلق | جاف | 2.5 طن" at bounding box center [396, 655] width 380 height 13
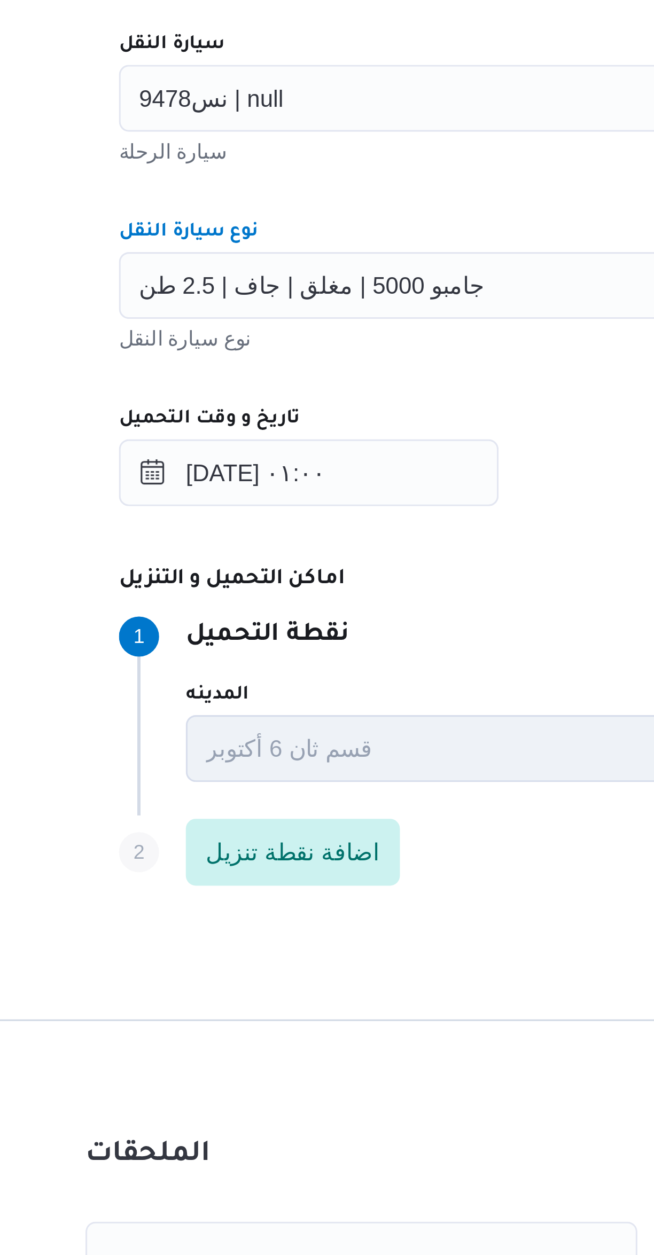
click at [319, 649] on div "المقاول مجدي حفني ابراهيم سالم مقاول الرحلة نوع العملية On-Demand order-form.he…" at bounding box center [389, 581] width 423 height 475
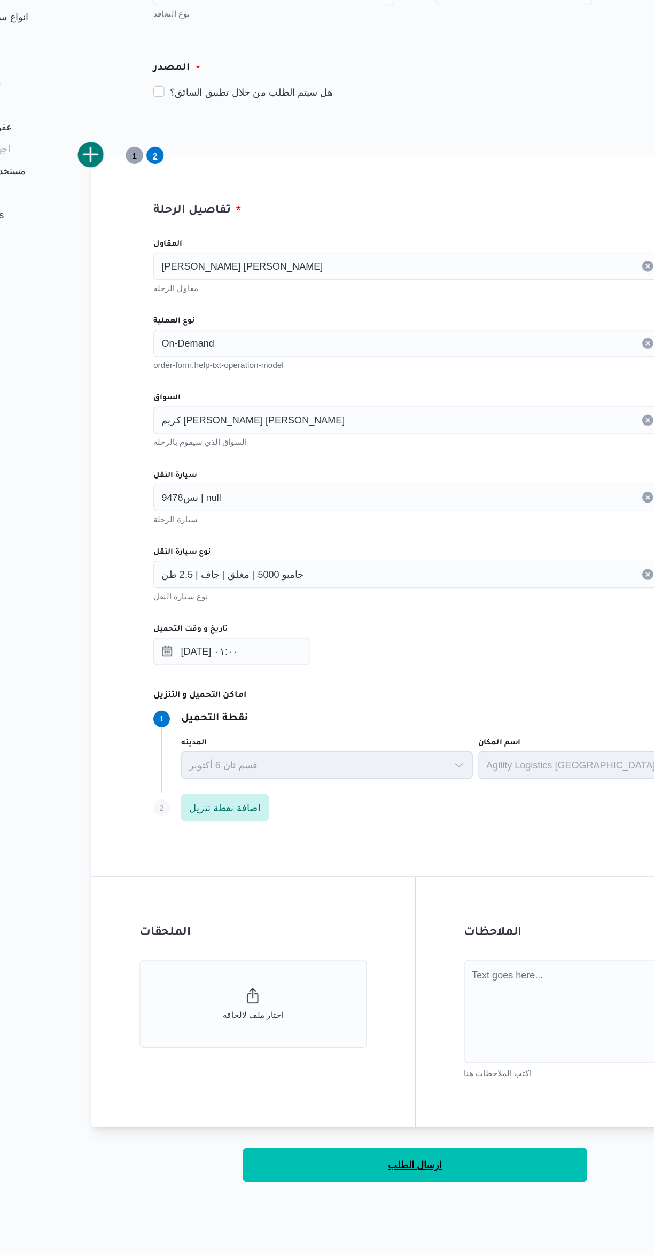
click at [437, 1072] on button "ارسال الطلب" at bounding box center [389, 1071] width 267 height 27
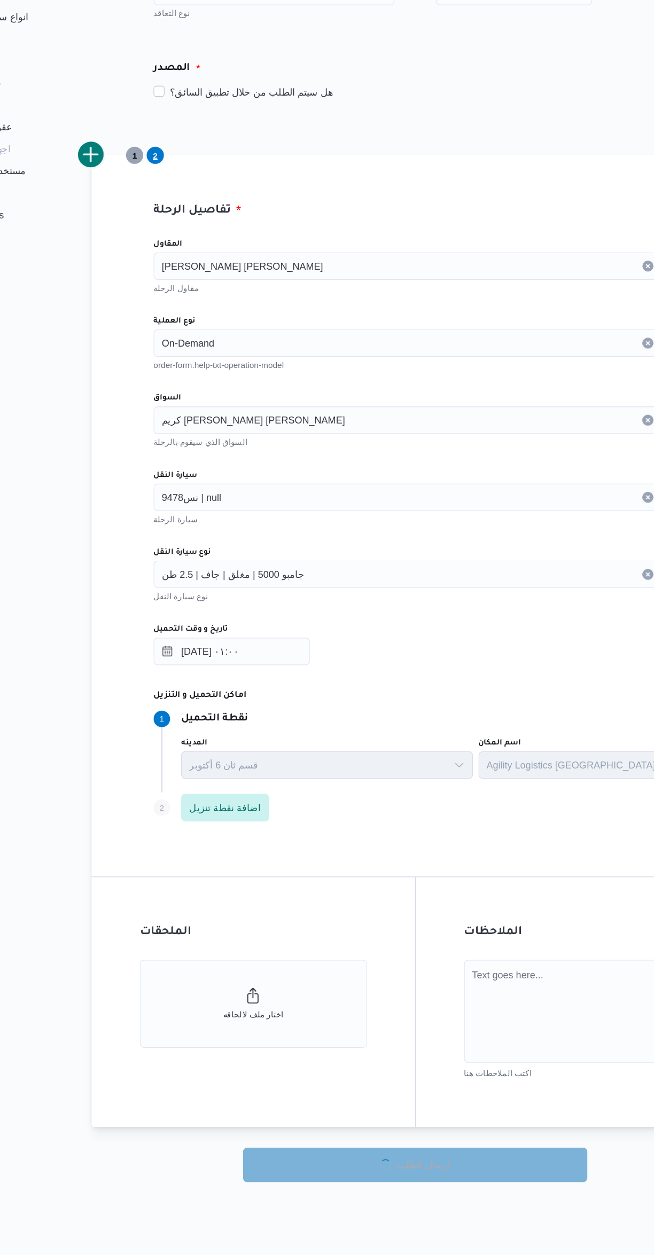
select select "ar"
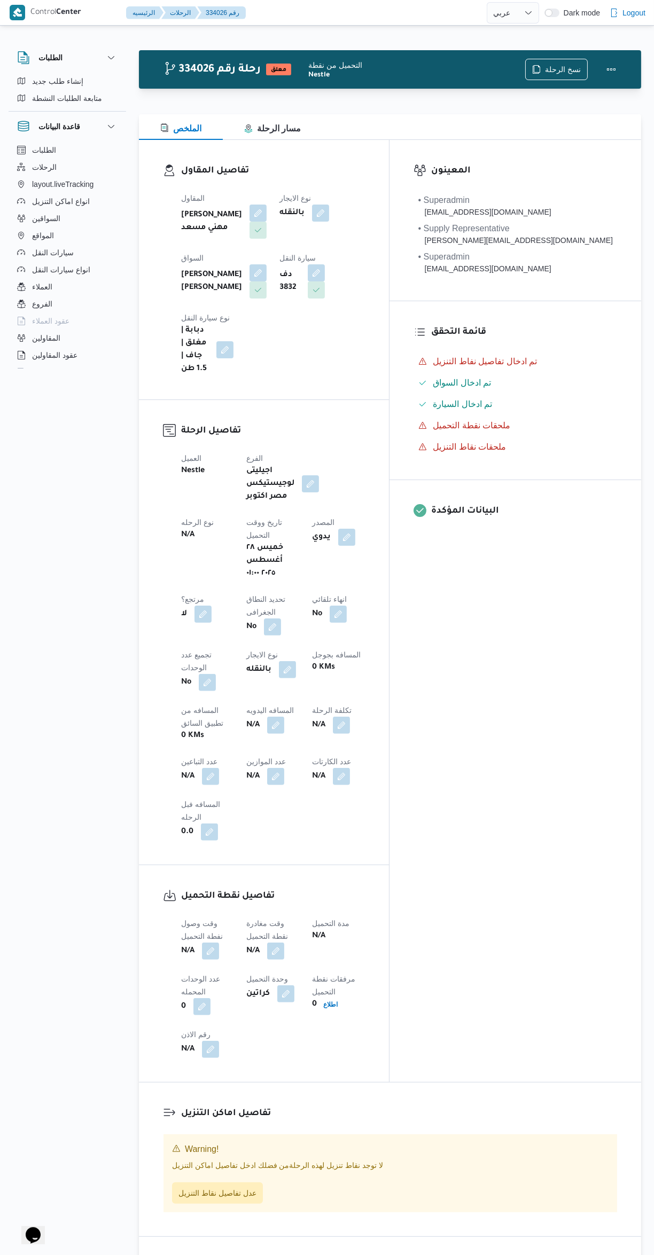
select select "ar"
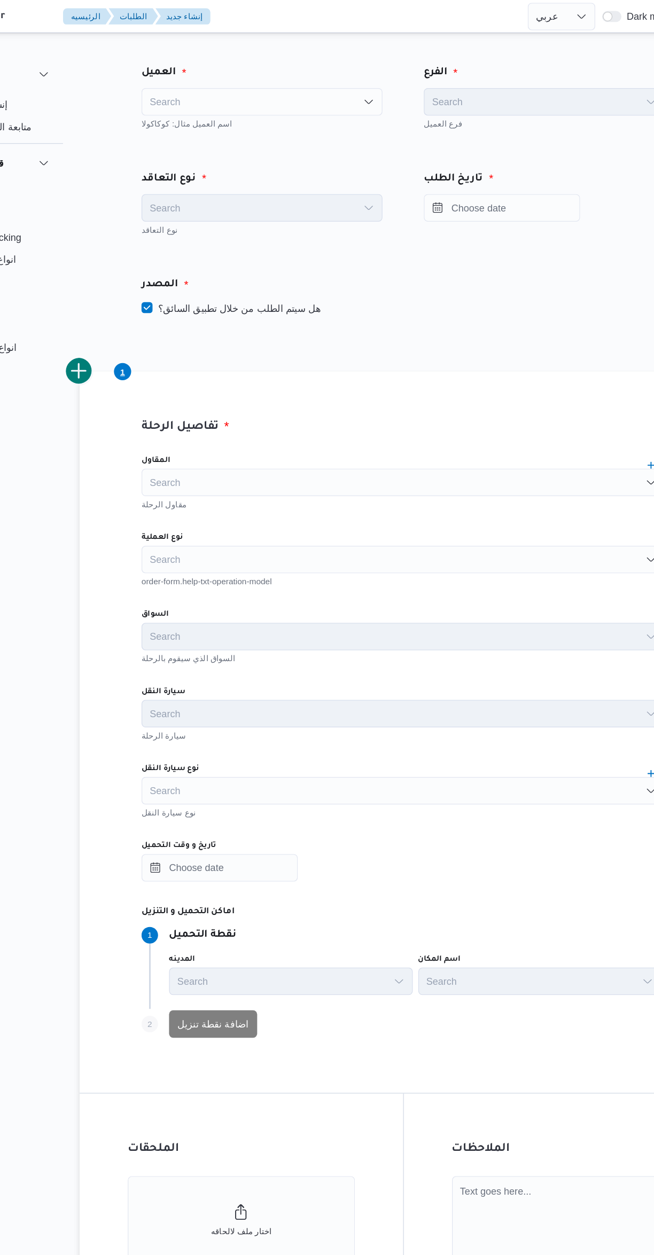
click at [319, 74] on div "Search" at bounding box center [280, 78] width 187 height 21
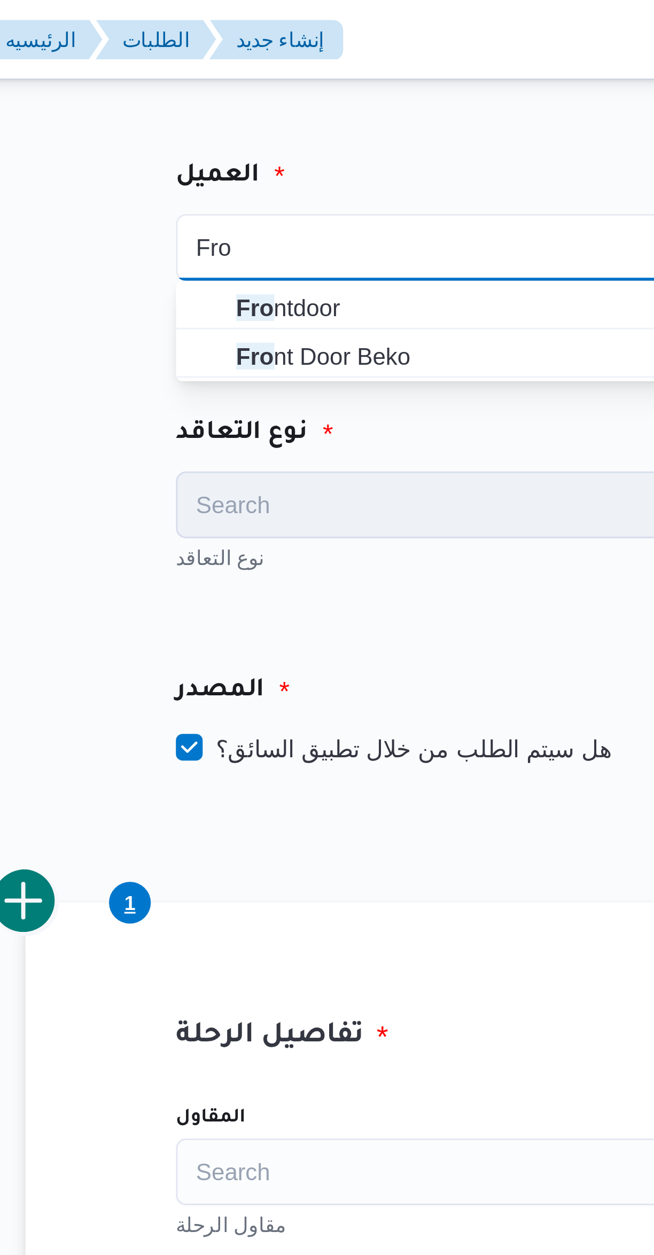
type input "Fro"
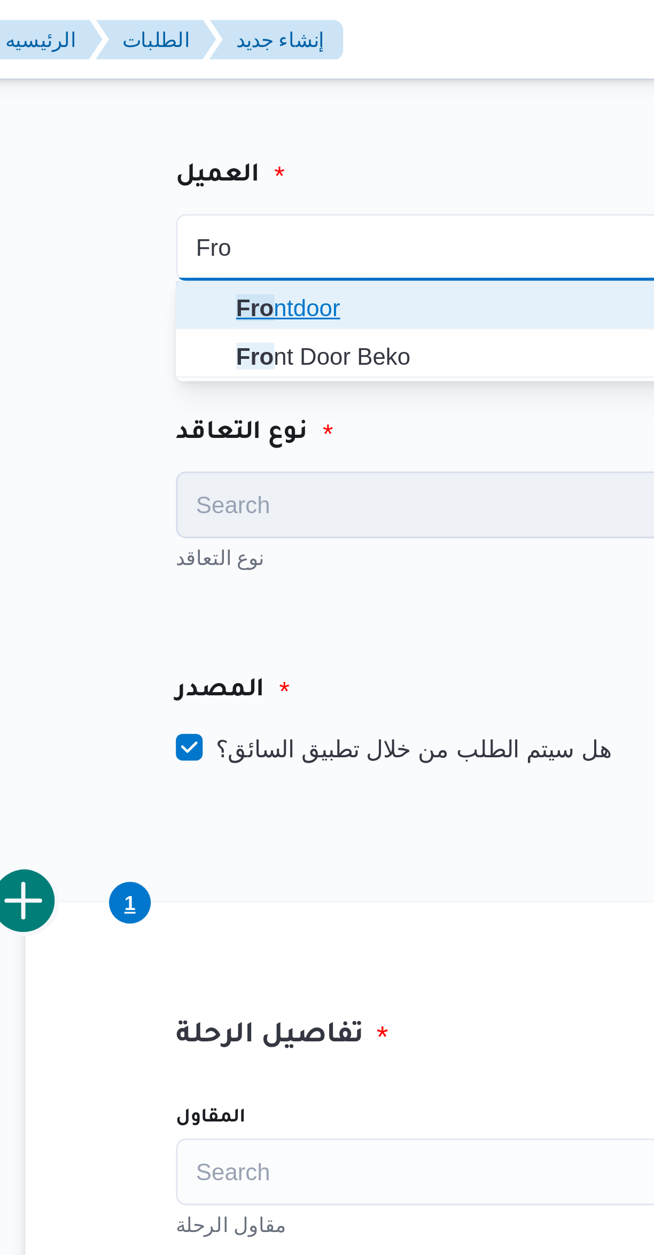
click at [264, 100] on span "Fro ntdoor" at bounding box center [286, 98] width 161 height 13
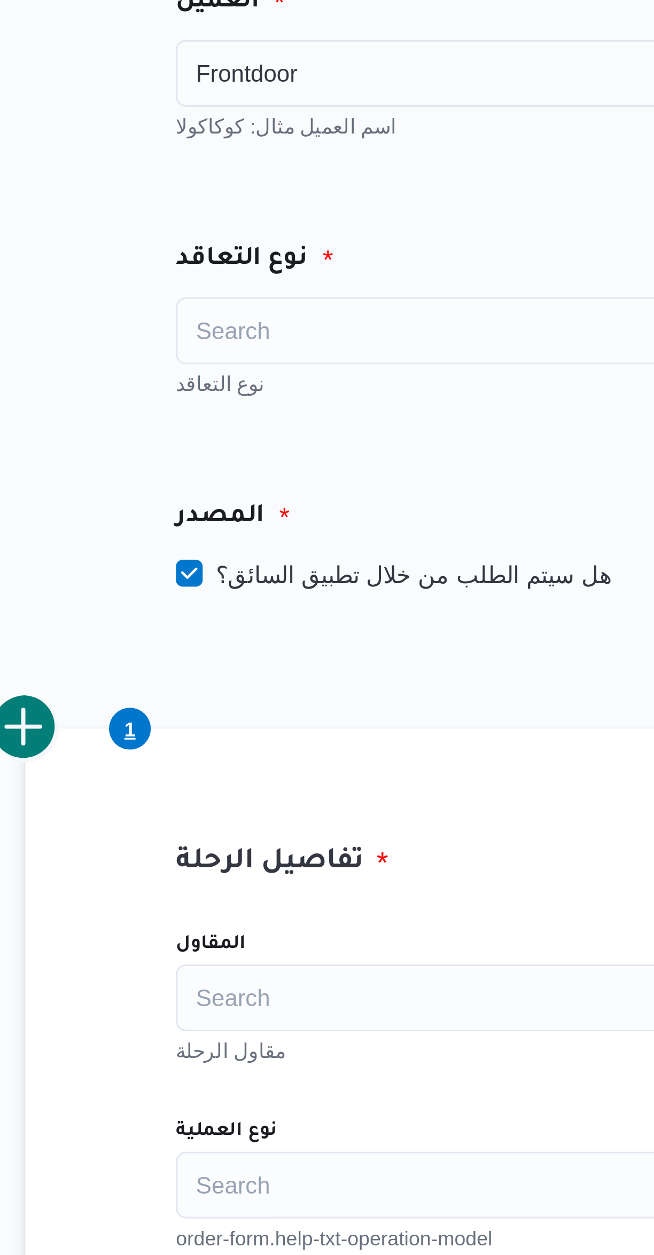
click at [282, 164] on div "Search" at bounding box center [280, 161] width 187 height 21
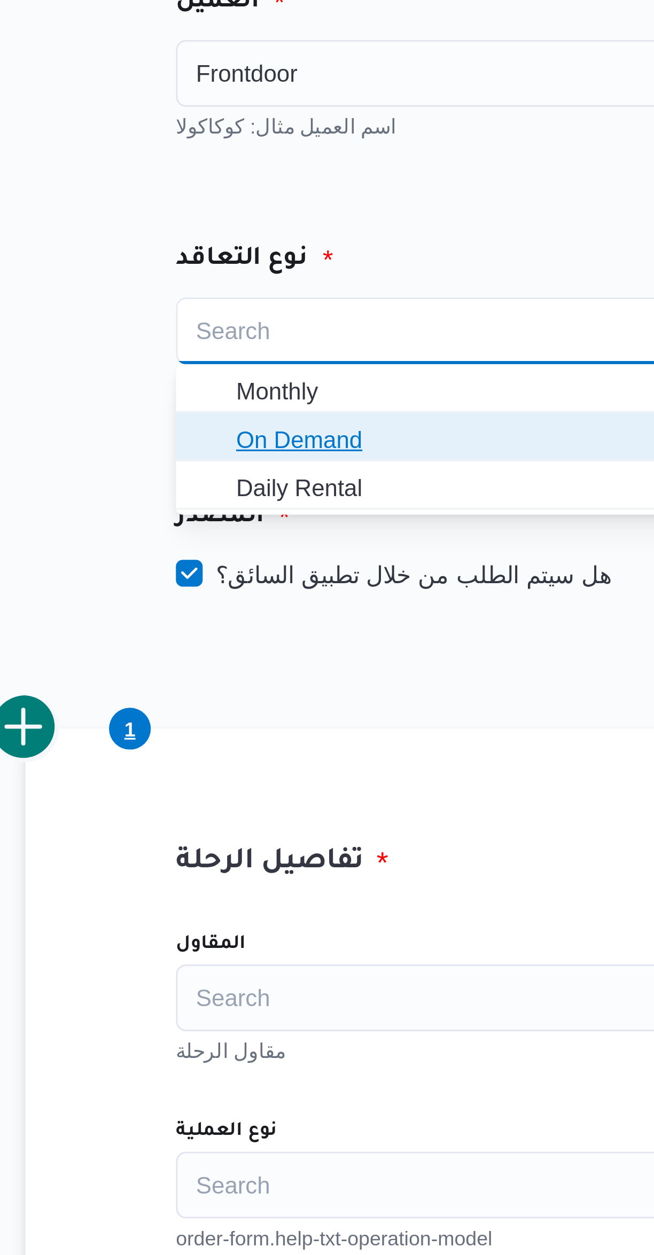
click at [263, 201] on span "On Demand" at bounding box center [286, 196] width 161 height 13
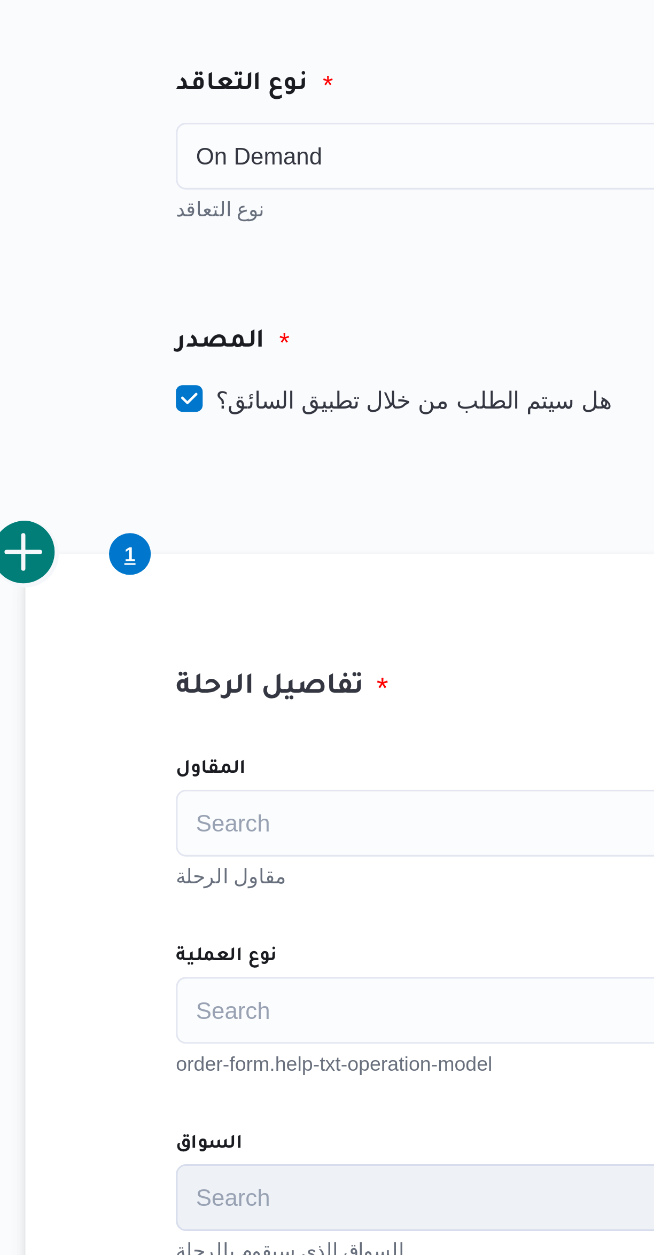
click at [276, 244] on label "هل سيتم الطلب من خلال تطبيق السائق؟" at bounding box center [256, 239] width 139 height 13
checkbox input "false"
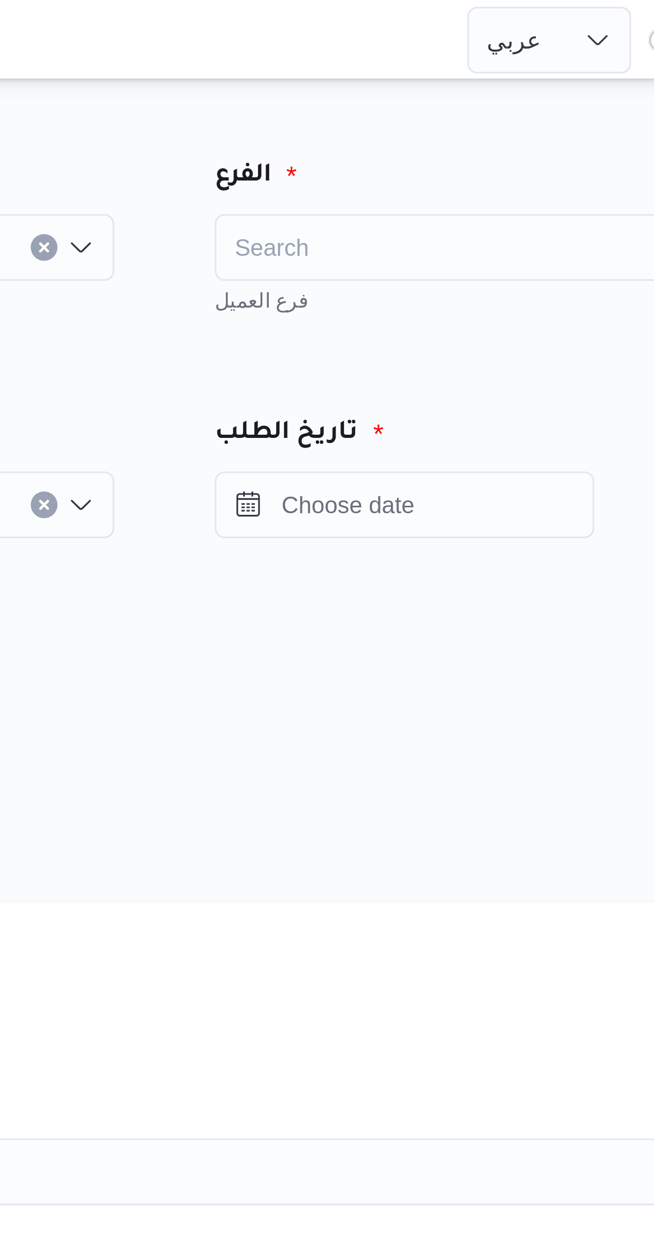
click at [518, 72] on div "Search" at bounding box center [499, 78] width 187 height 21
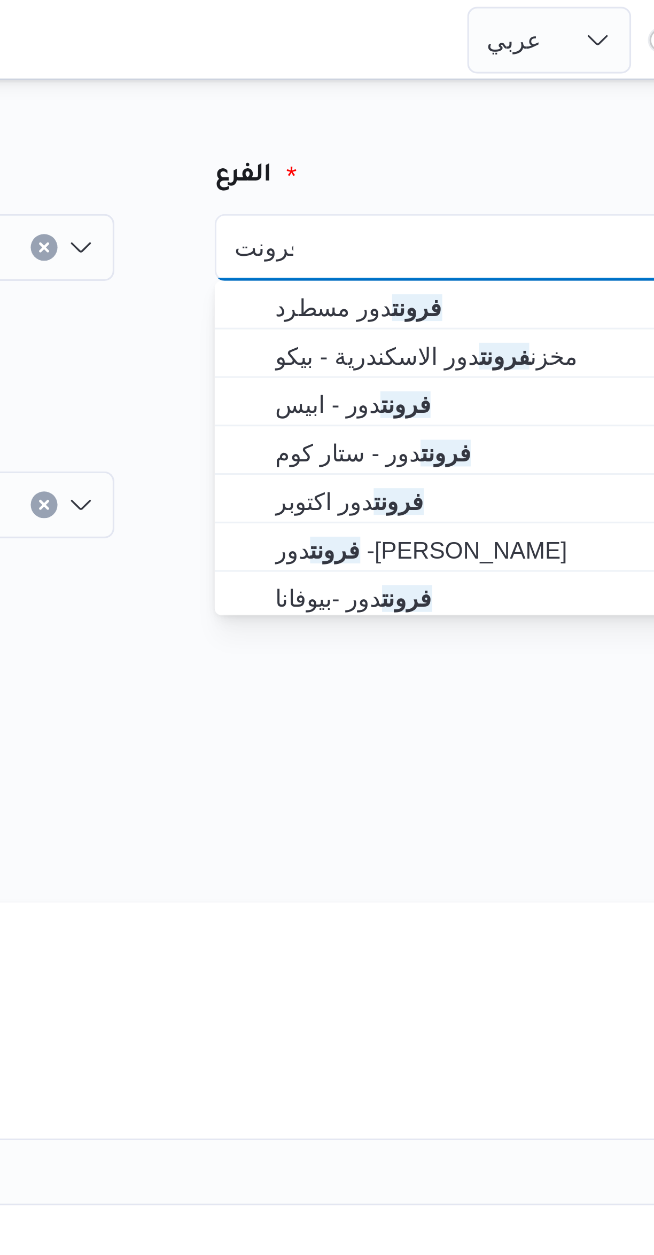
type input "فرونت"
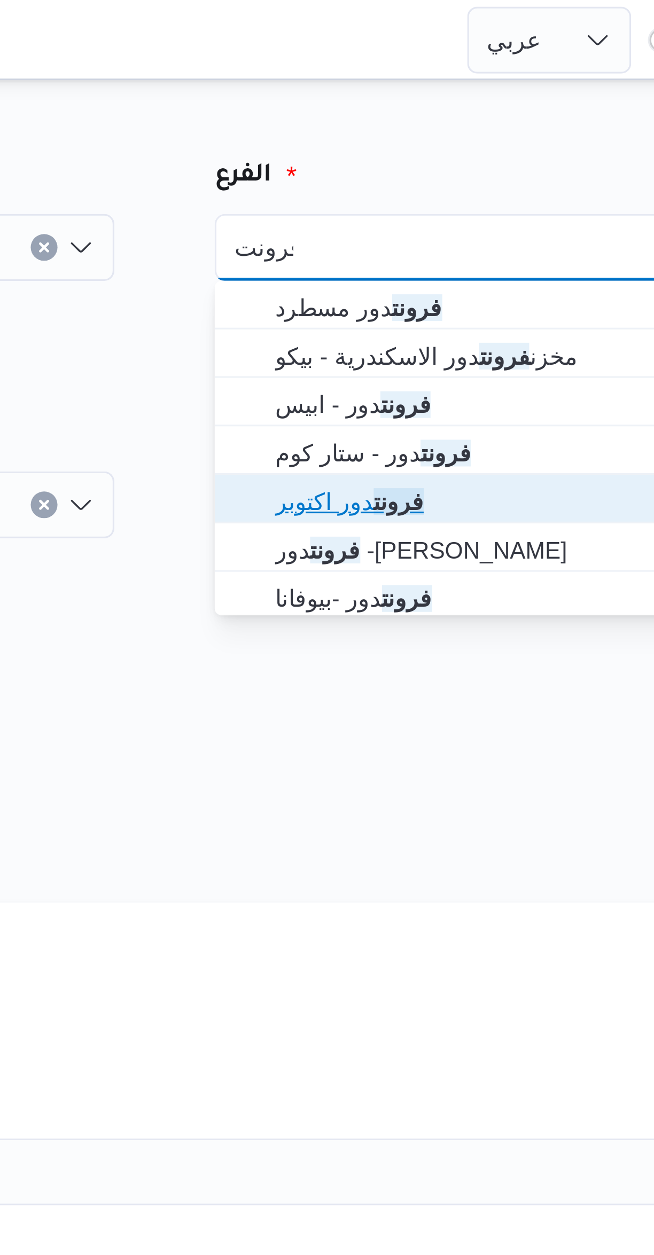
click at [496, 163] on span "فرونت دور اكتوبر" at bounding box center [505, 160] width 161 height 13
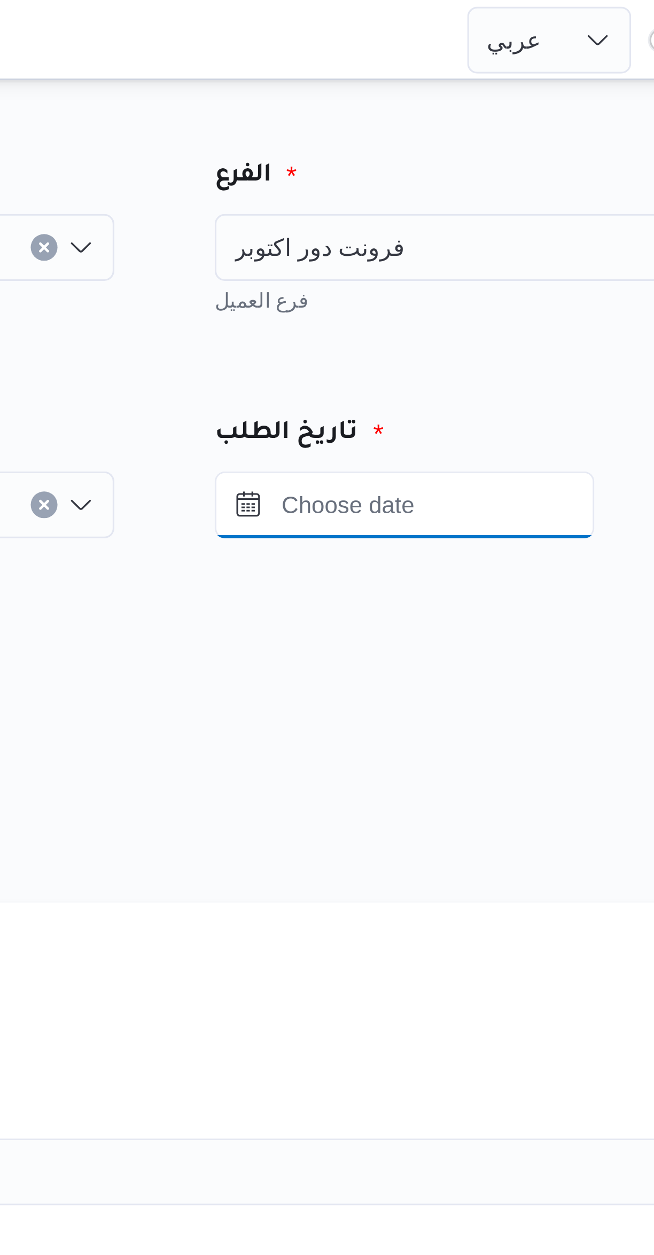
click at [499, 160] on input "Press the down key to open a popover containing a calendar." at bounding box center [466, 161] width 121 height 21
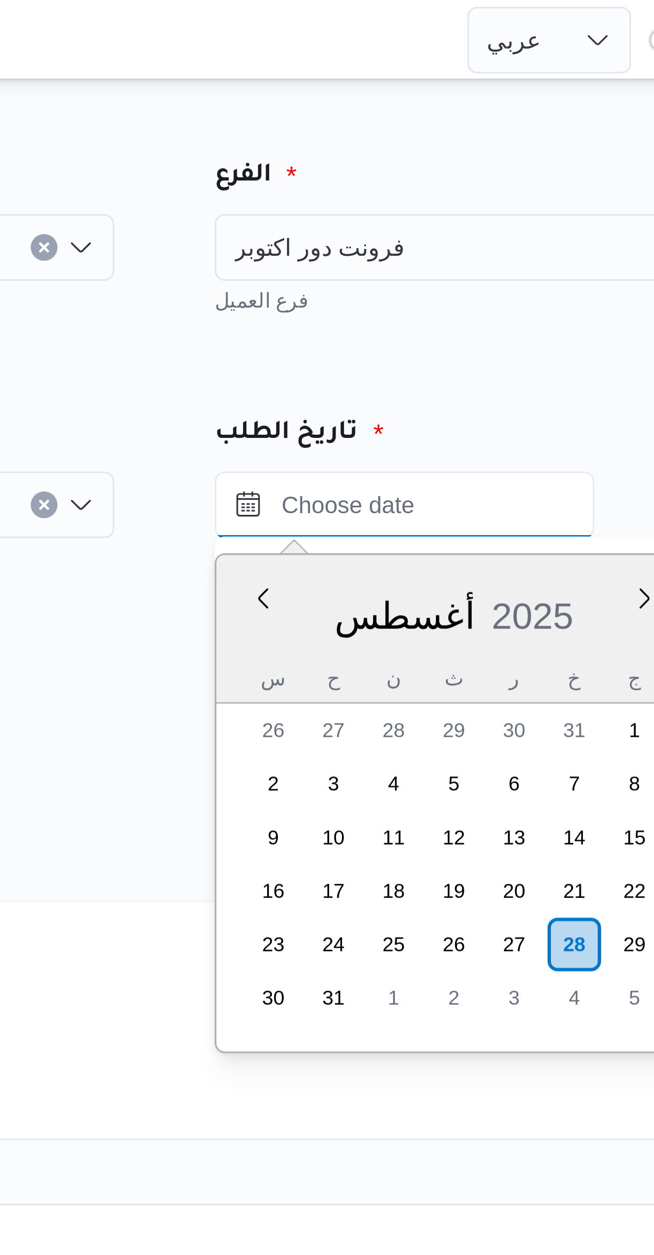
scroll to position [426, 0]
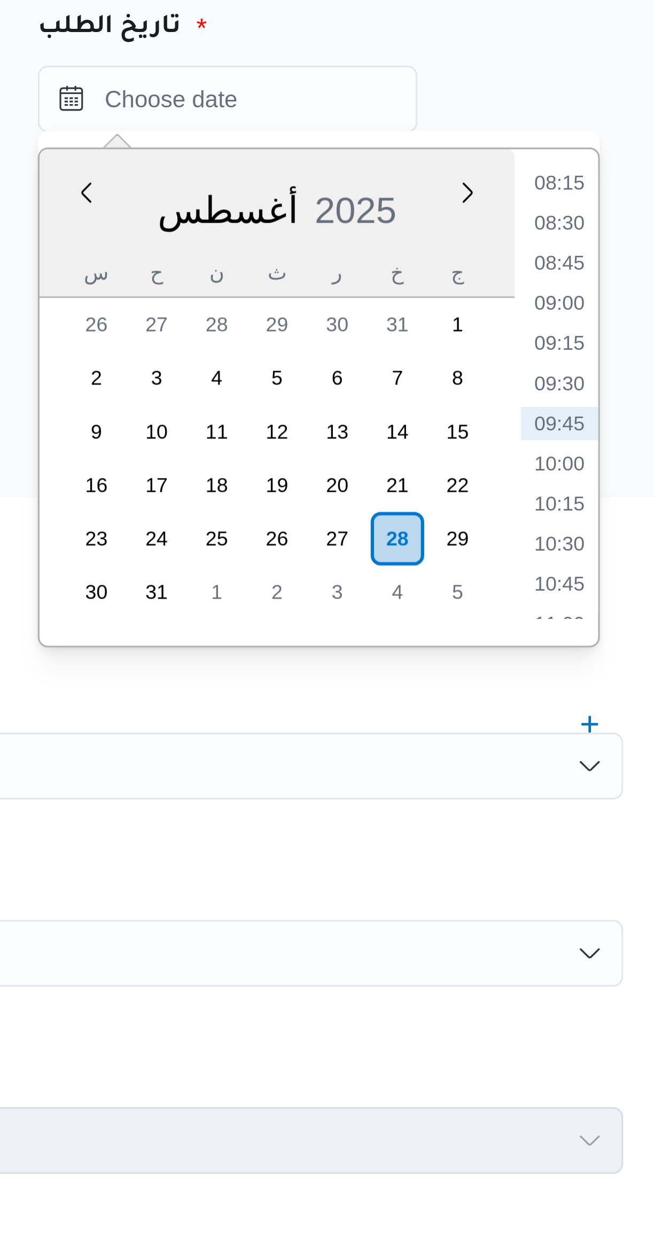
click at [573, 196] on li "08:30" at bounding box center [572, 200] width 25 height 11
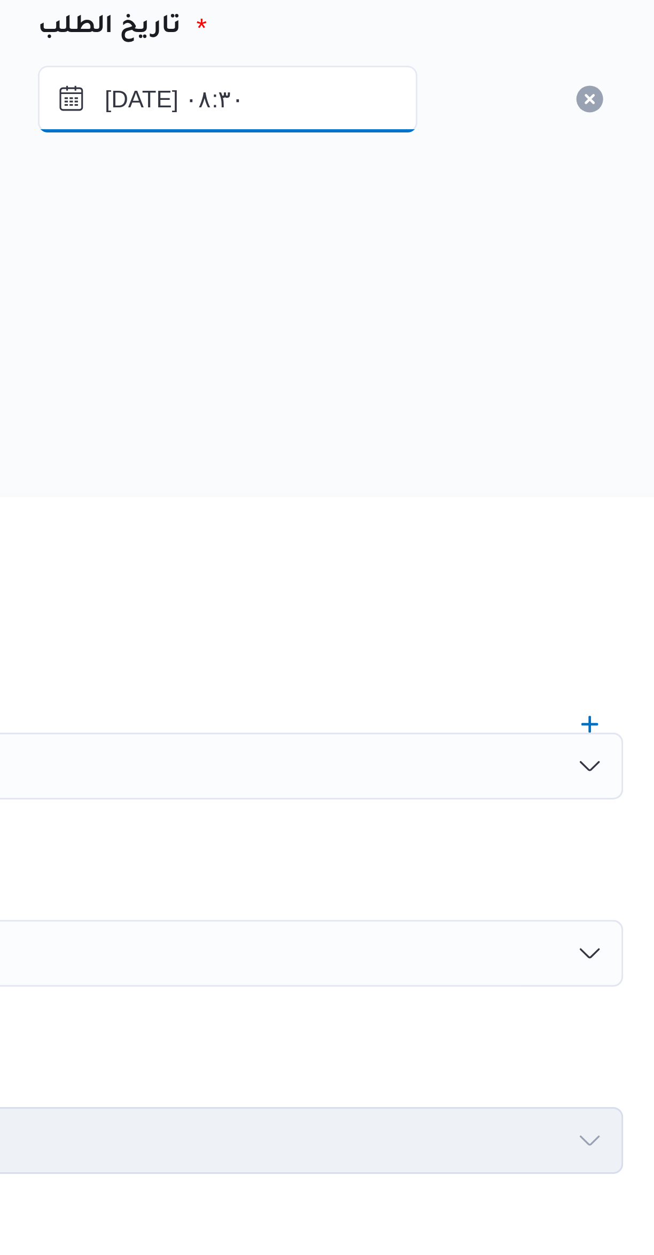
click at [497, 160] on input "٢٨/٠٨/٢٠٢٥ ٠٨:٣٠" at bounding box center [466, 161] width 121 height 21
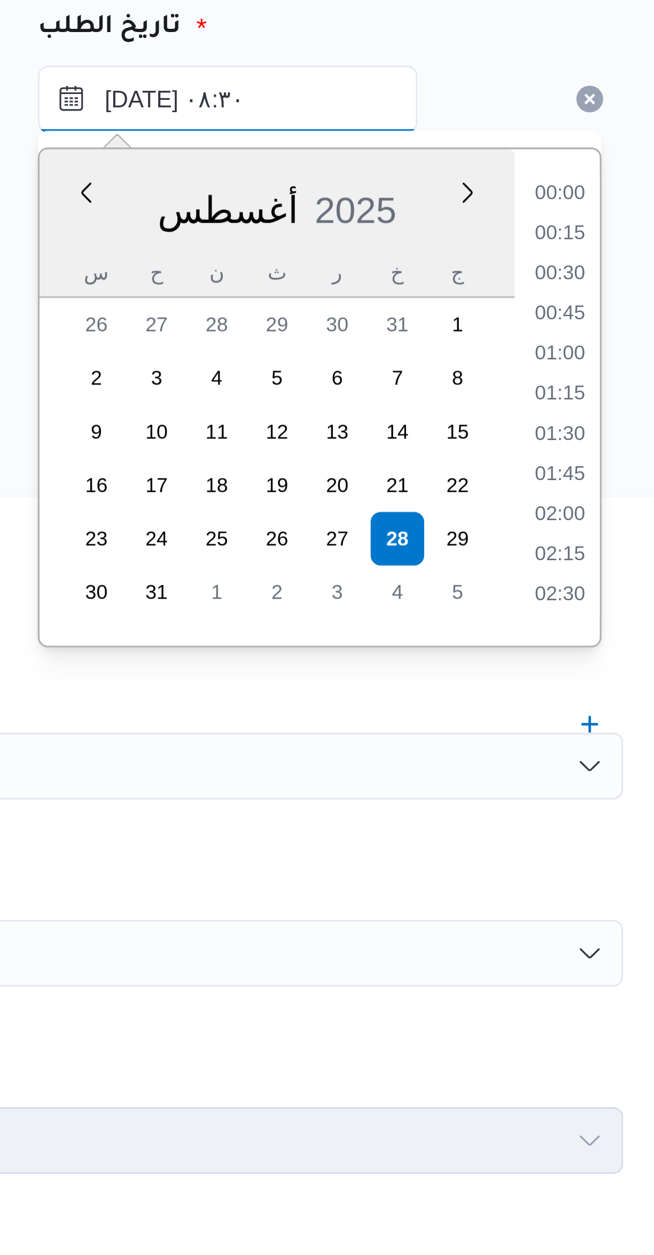
scroll to position [363, 0]
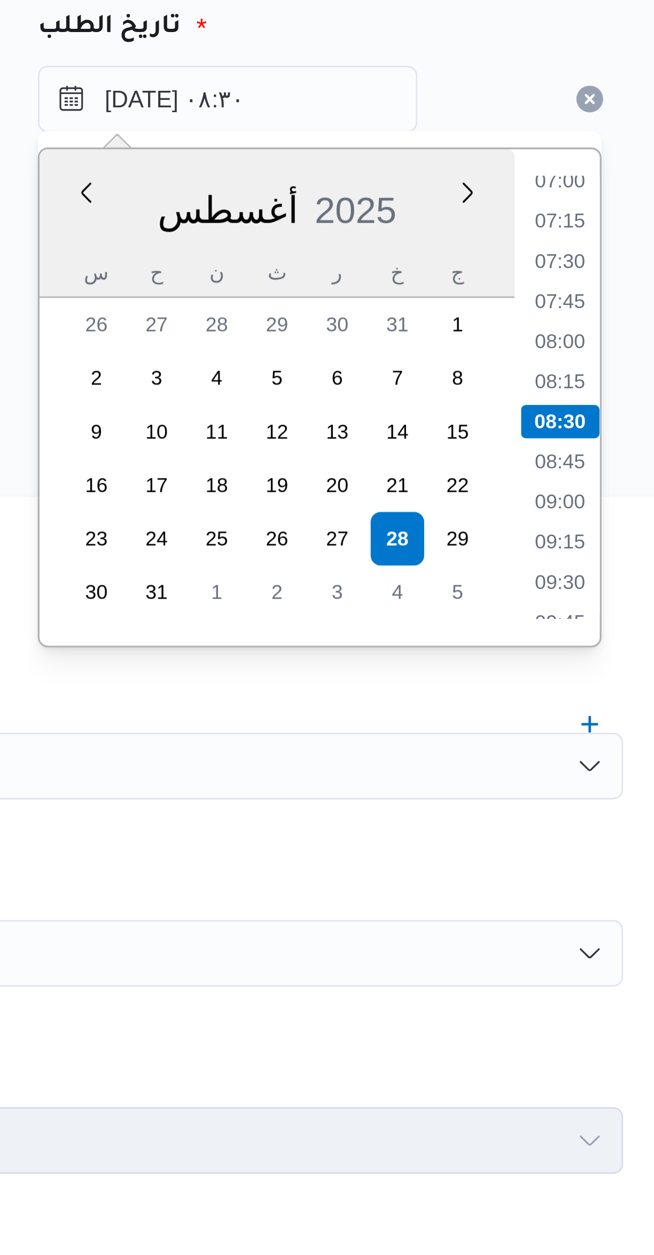
click at [576, 191] on li "07:00" at bounding box center [572, 187] width 25 height 11
type input "٢٨/٠٨/٢٠٢٥ ٠٧:٠٠"
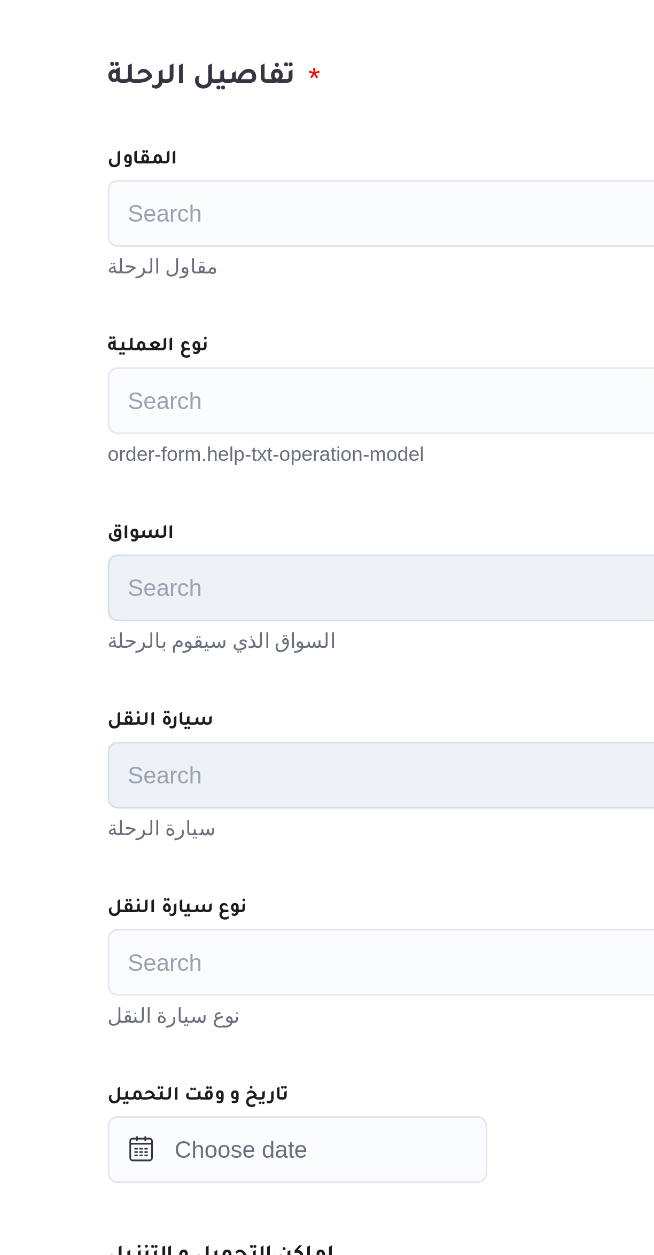
click at [270, 432] on div "Search" at bounding box center [390, 433] width 406 height 21
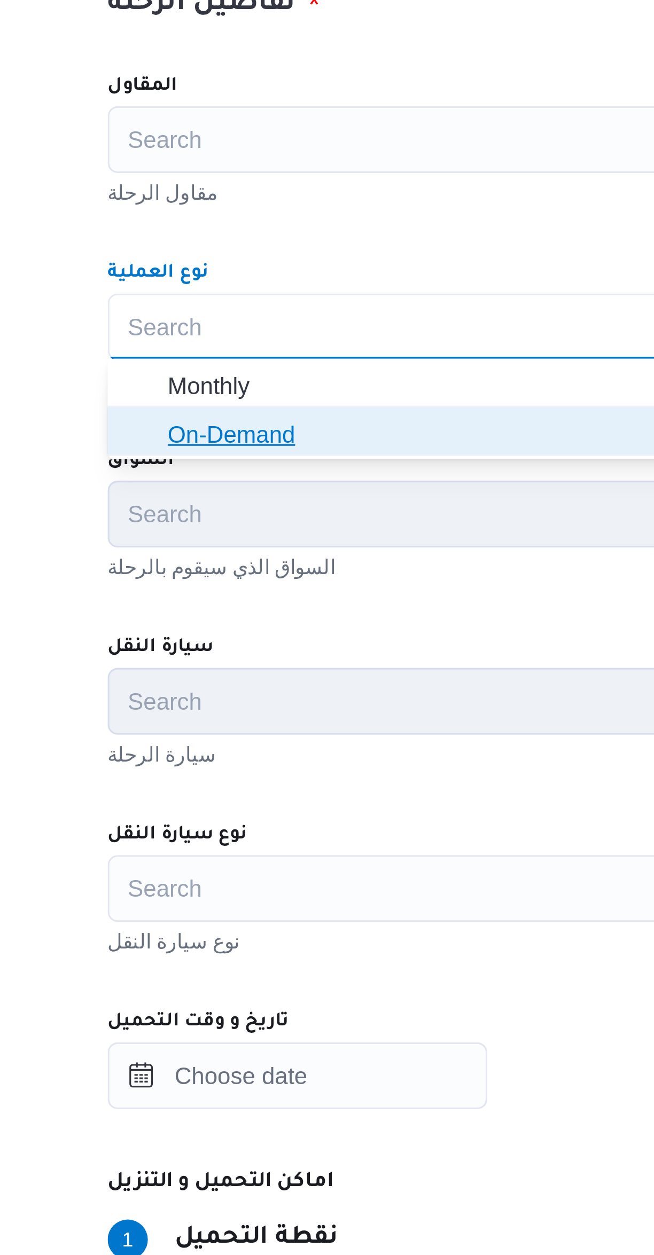
click at [261, 473] on span "On-Demand" at bounding box center [396, 468] width 380 height 13
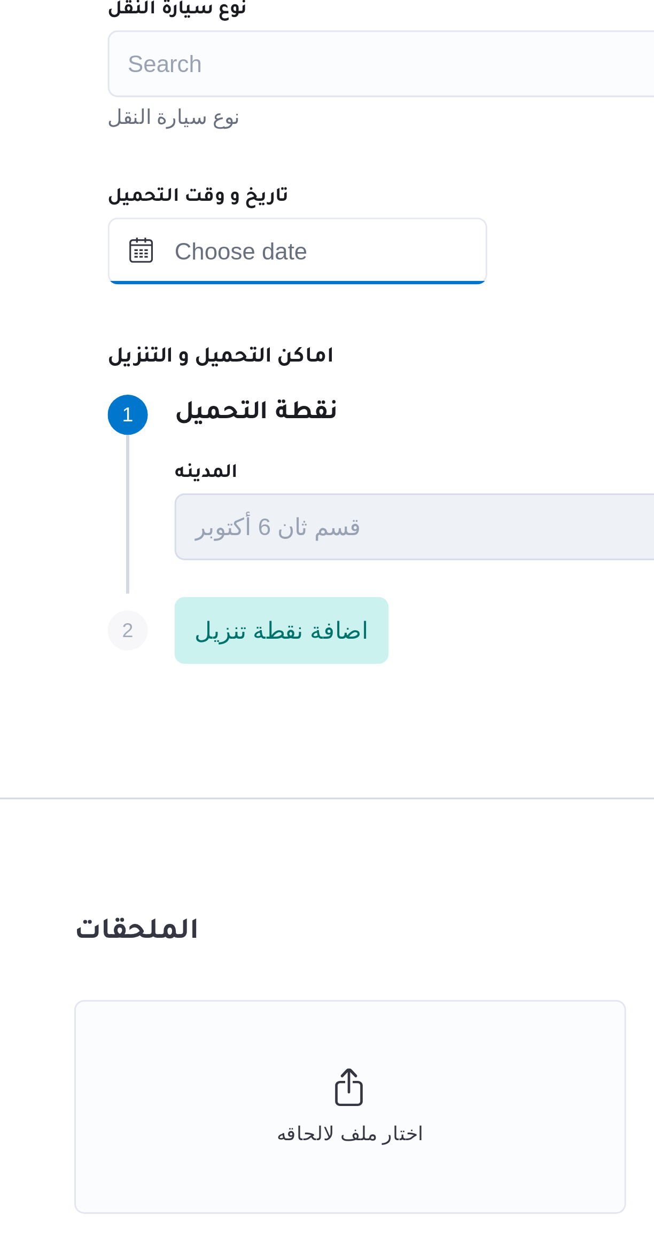
click at [286, 671] on input "تاريخ و وقت التحميل" at bounding box center [247, 673] width 121 height 21
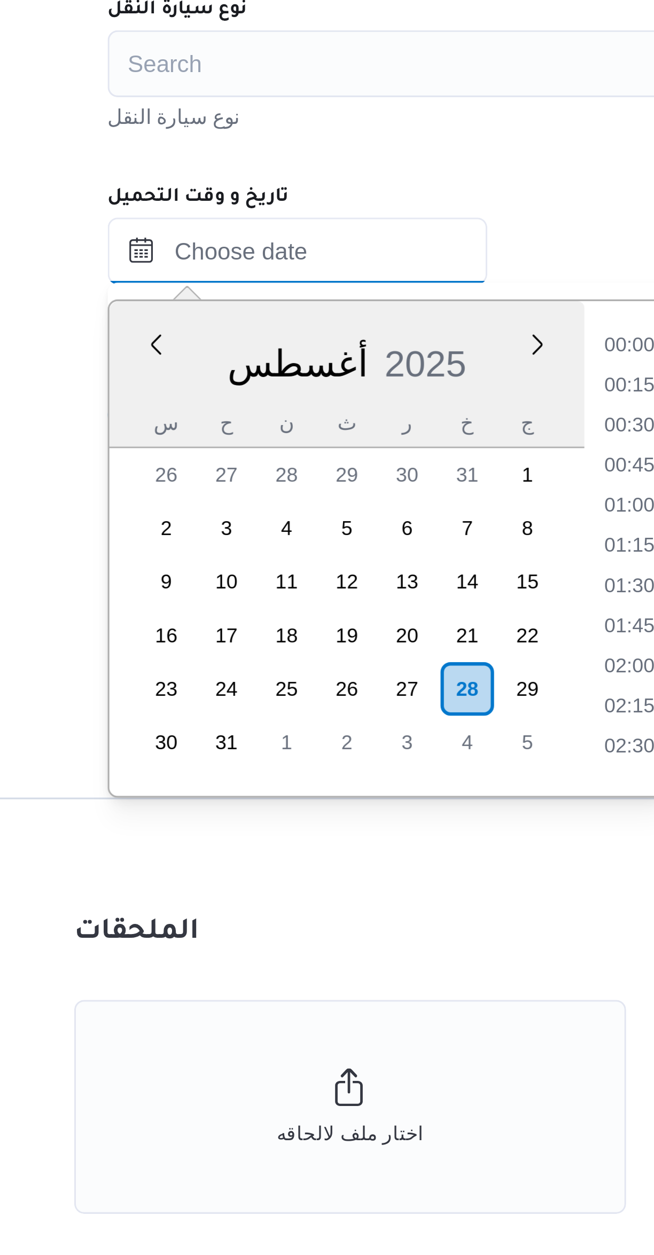
scroll to position [427, 0]
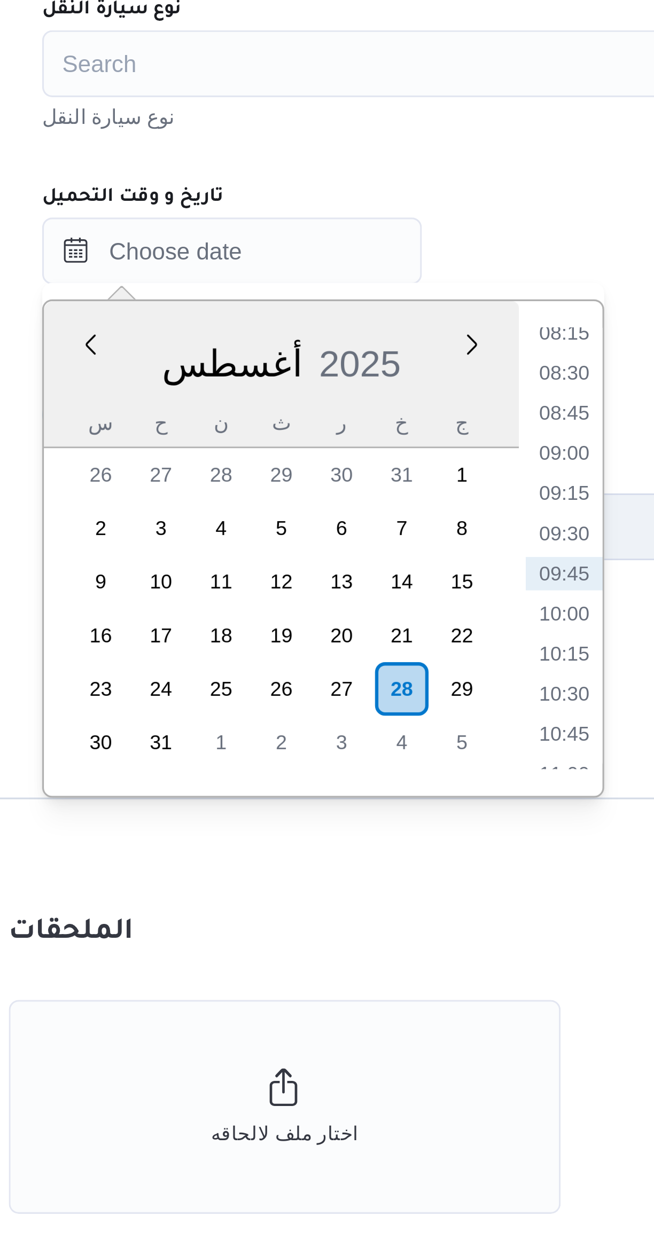
click at [362, 697] on div "Time 00:00 00:15 00:30 00:45 01:00 01:15 01:30 01:45 02:00 02:15 02:30 02:45 03…" at bounding box center [352, 768] width 27 height 158
click at [353, 703] on li "08:15" at bounding box center [353, 699] width 25 height 11
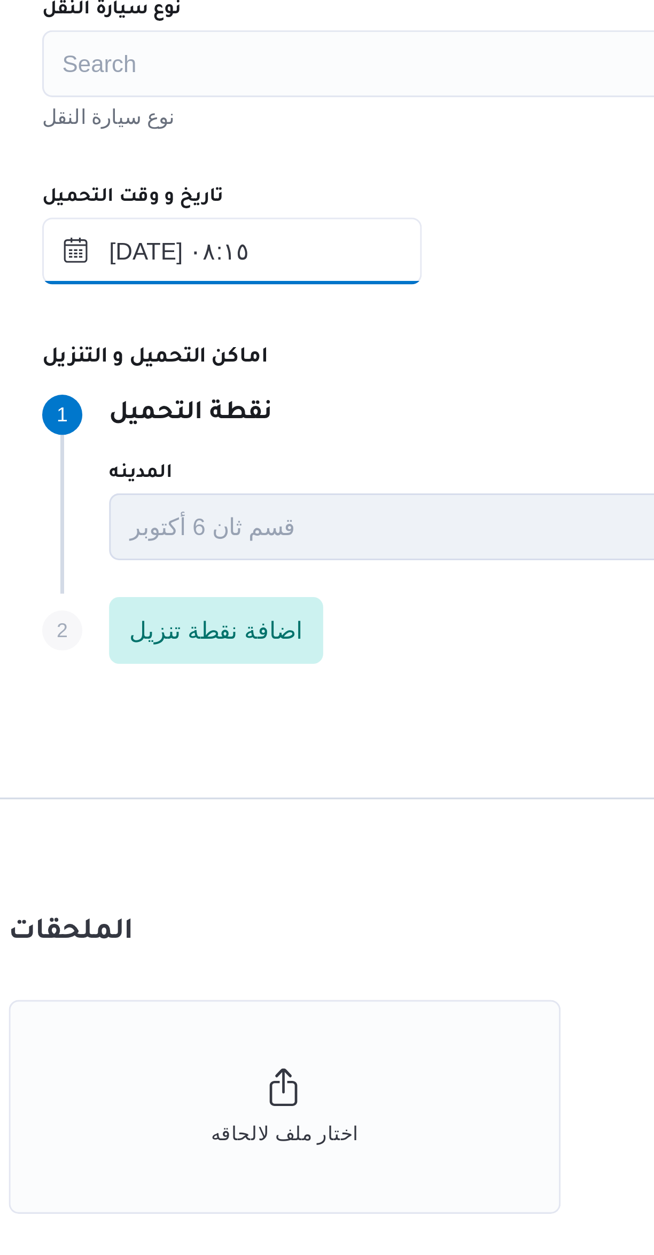
click at [277, 675] on input "٢٨/٠٨/٢٠٢٥ ٠٨:١٥" at bounding box center [247, 673] width 121 height 21
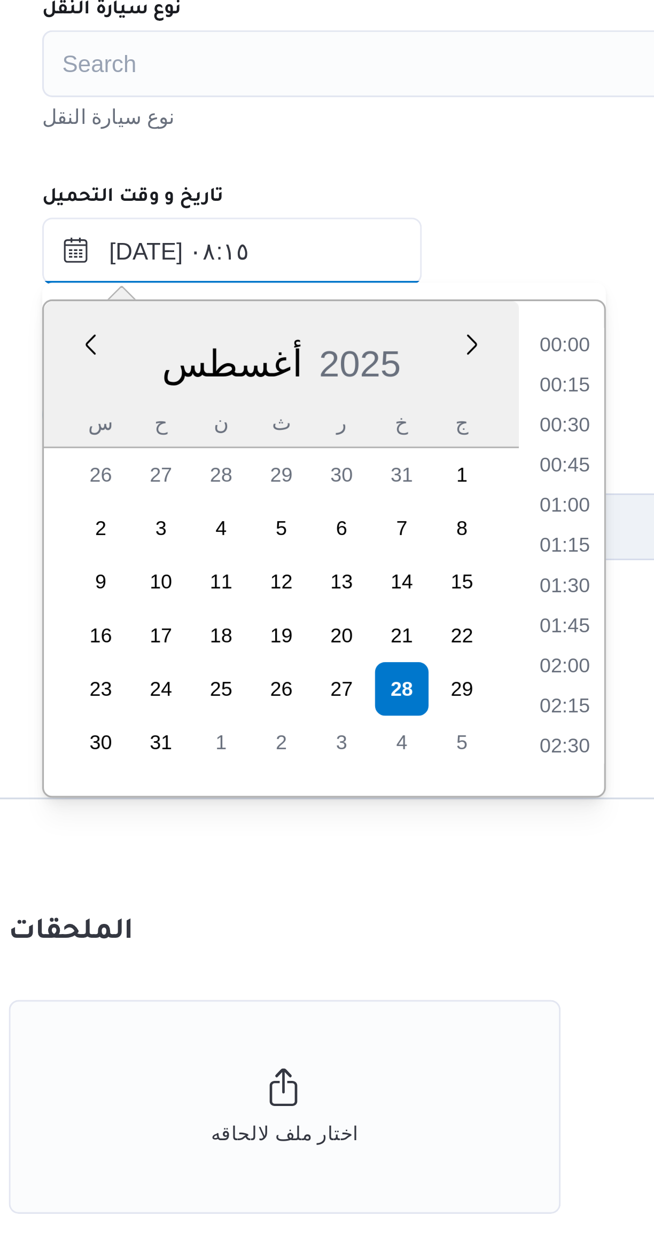
scroll to position [350, 0]
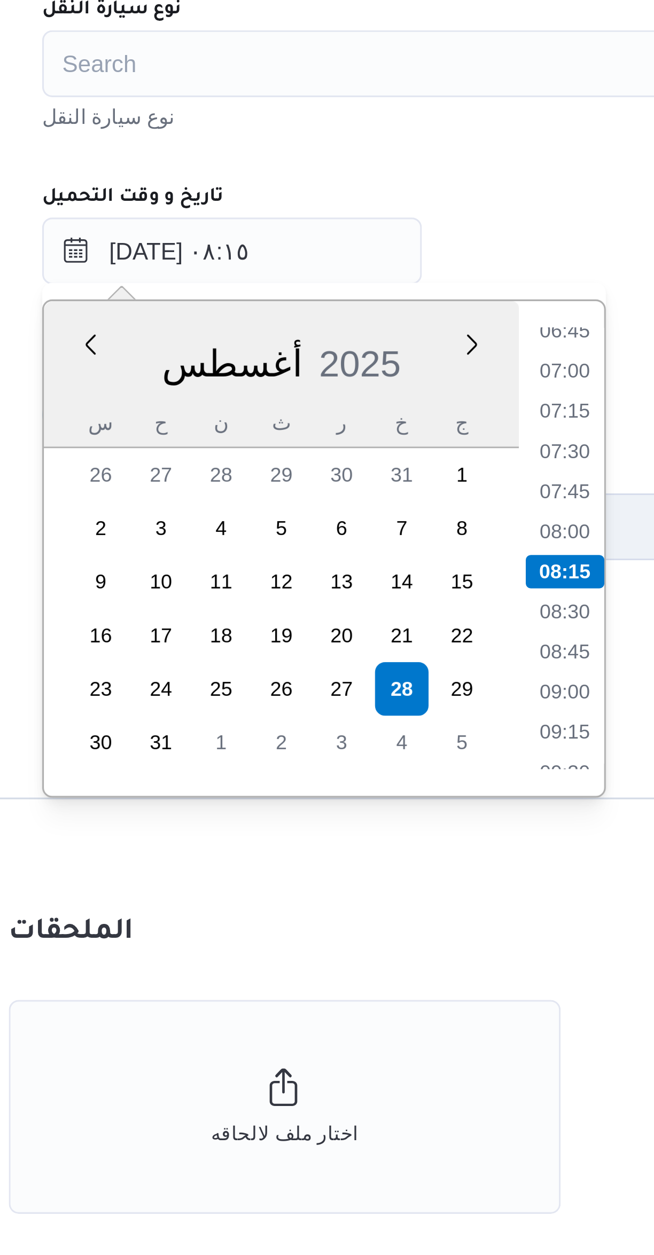
click at [353, 701] on li "06:45" at bounding box center [353, 699] width 25 height 11
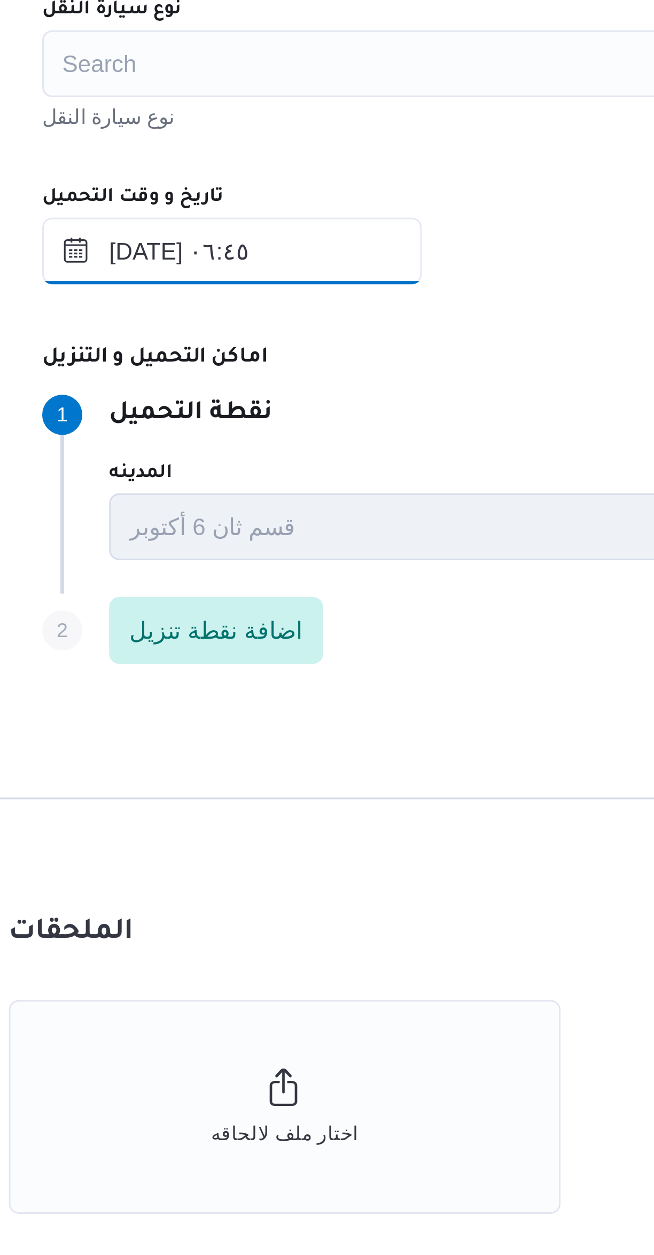
click at [276, 668] on input "٢٨/٠٨/٢٠٢٥ ٠٦:٤٥" at bounding box center [247, 673] width 121 height 21
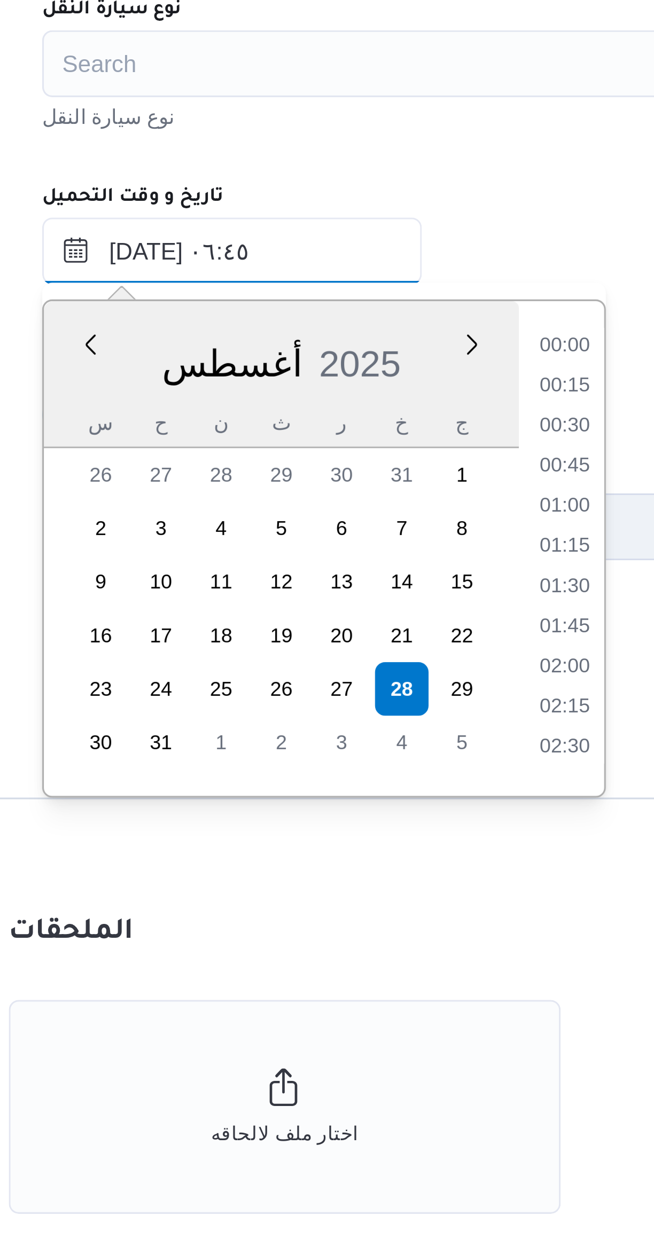
scroll to position [273, 0]
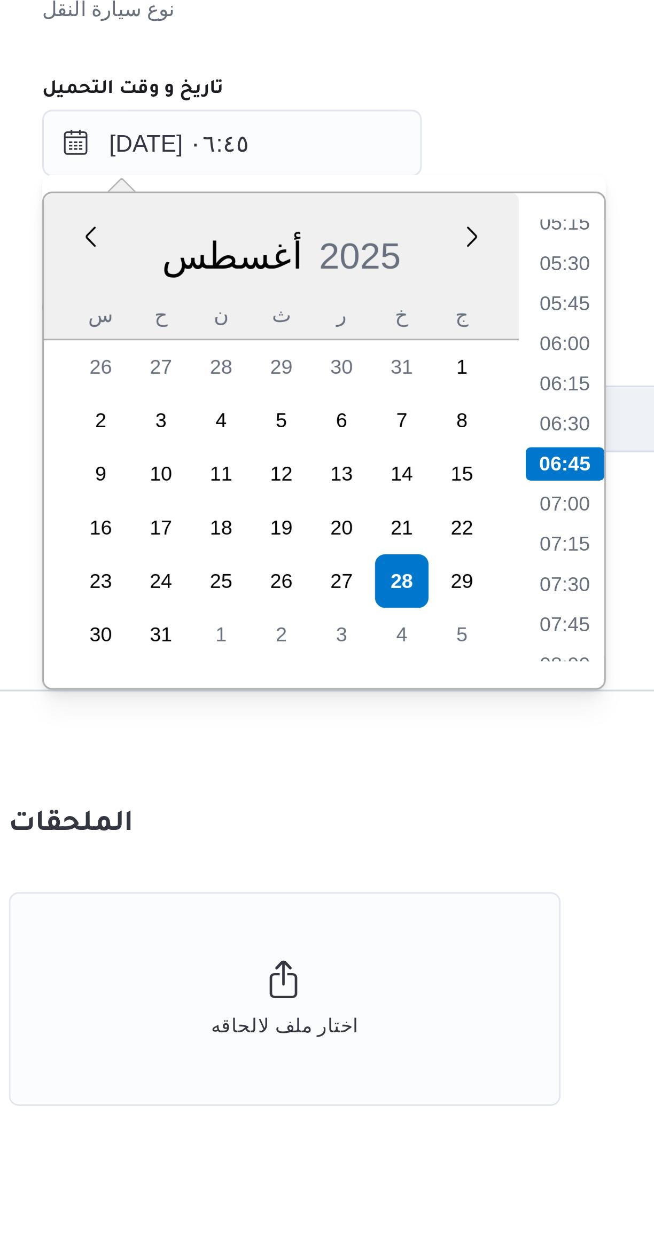
click at [358, 792] on li "07:00" at bounding box center [353, 788] width 25 height 11
type input "٢٨/٠٨/٢٠٢٥ ٠٧:٠٠"
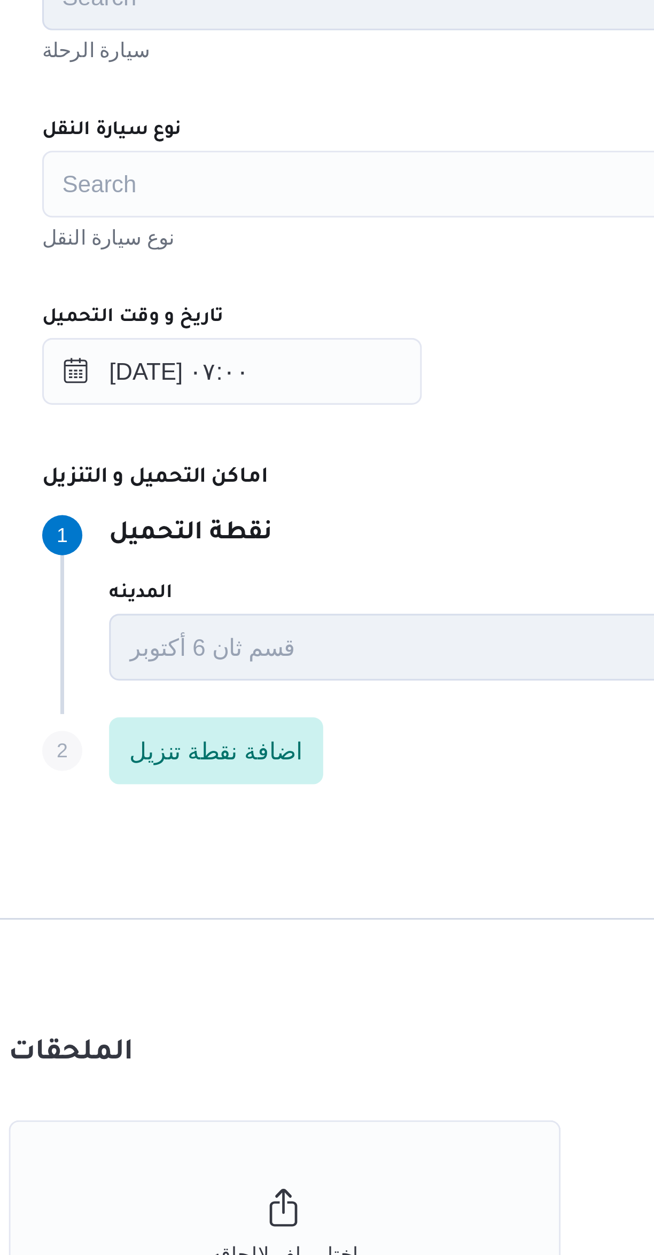
click at [327, 613] on div "Search" at bounding box center [390, 613] width 406 height 21
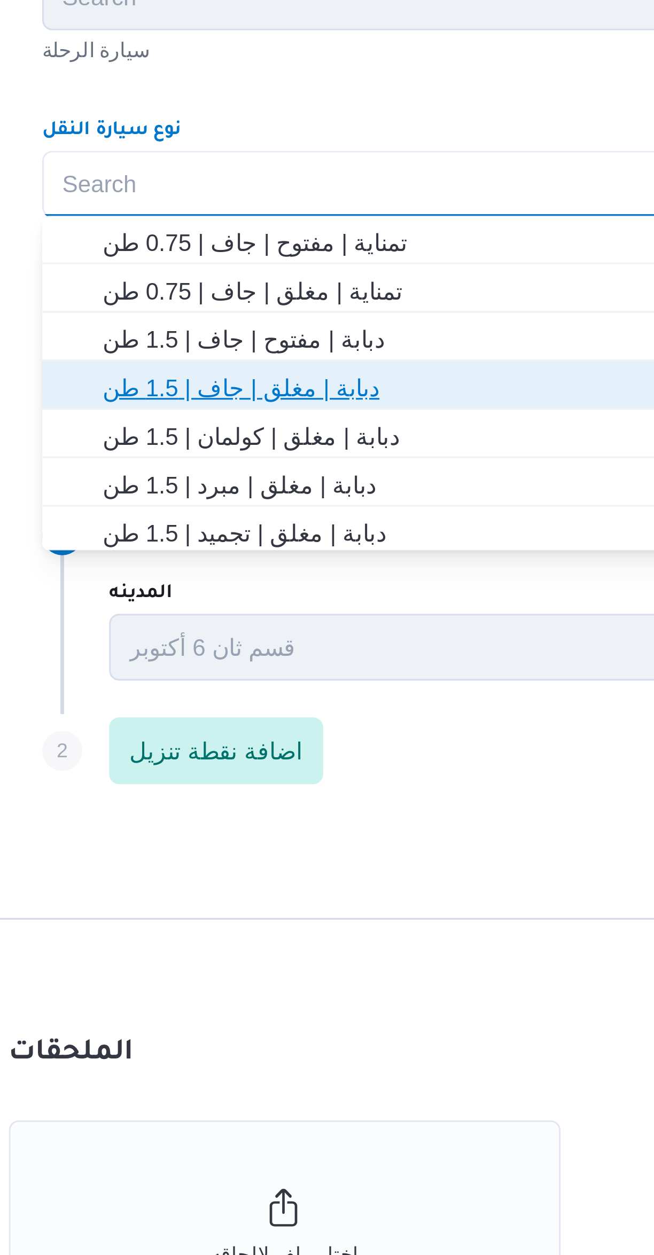
click at [294, 680] on span "دبابة | مغلق | جاف | 1.5 طن" at bounding box center [396, 678] width 380 height 13
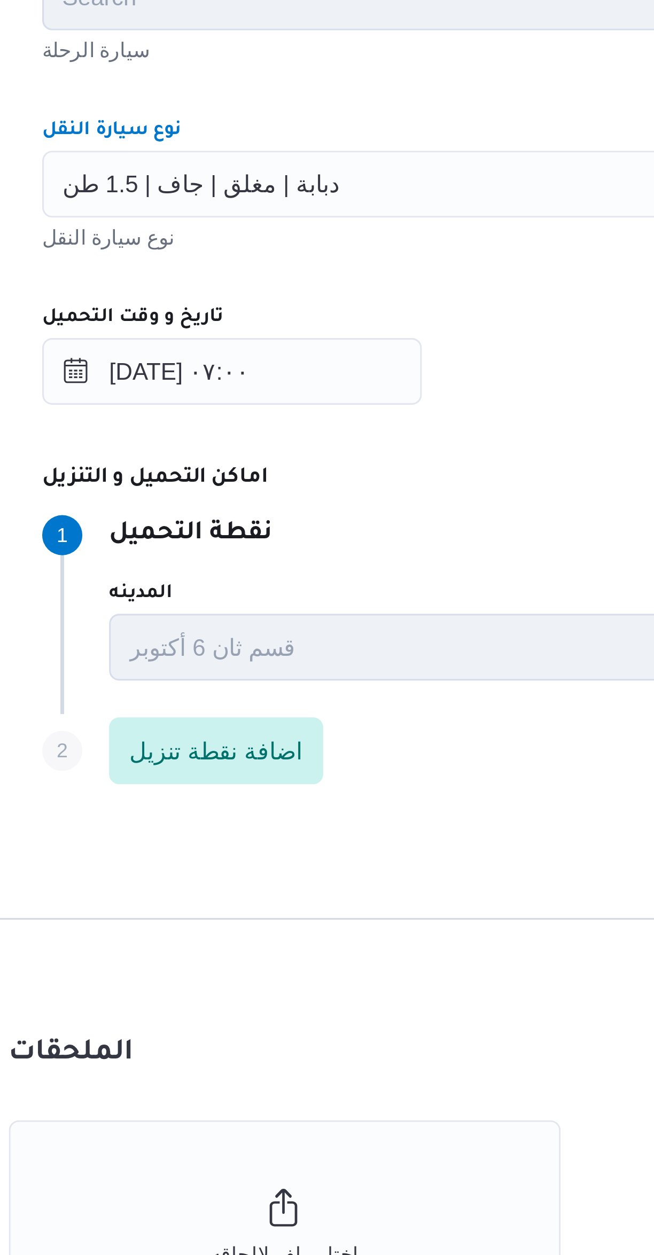
click at [333, 657] on div "تاريخ و وقت التحميل" at bounding box center [390, 656] width 406 height 9
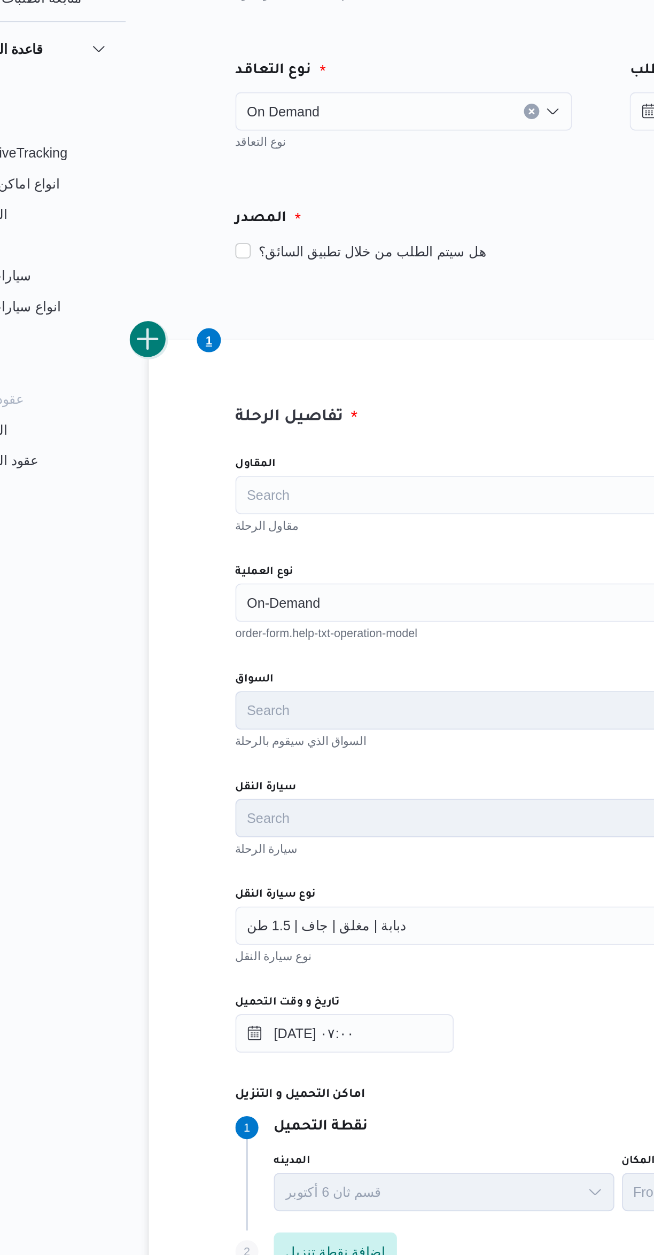
click at [145, 289] on button "add trip" at bounding box center [138, 288] width 21 height 21
click at [250, 428] on div "Search" at bounding box center [390, 433] width 406 height 21
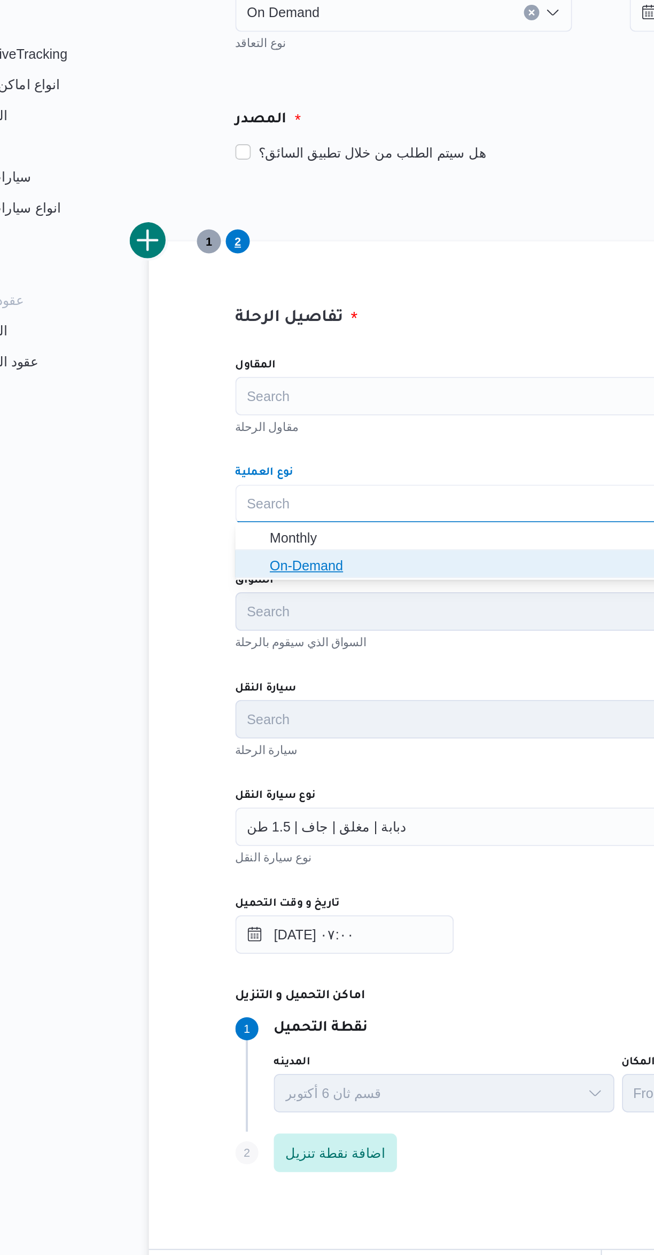
click at [257, 470] on span "On-Demand" at bounding box center [396, 468] width 380 height 13
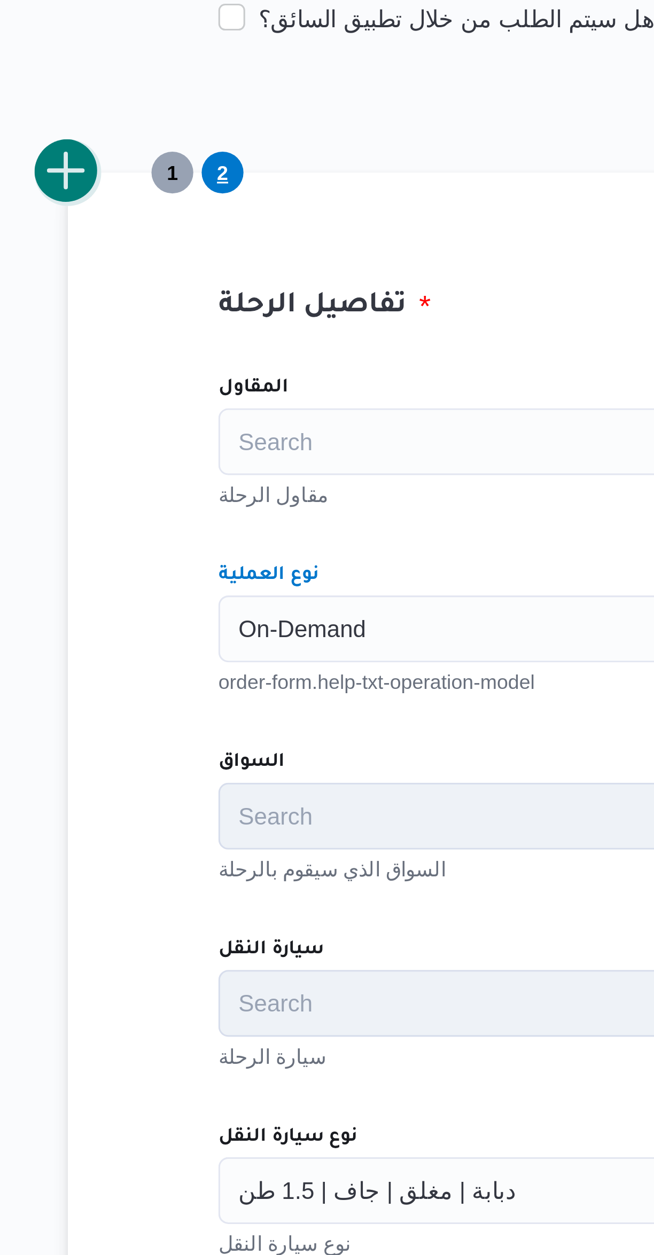
click at [147, 291] on button "add trip" at bounding box center [138, 288] width 21 height 21
click at [239, 429] on div "Search" at bounding box center [390, 433] width 406 height 21
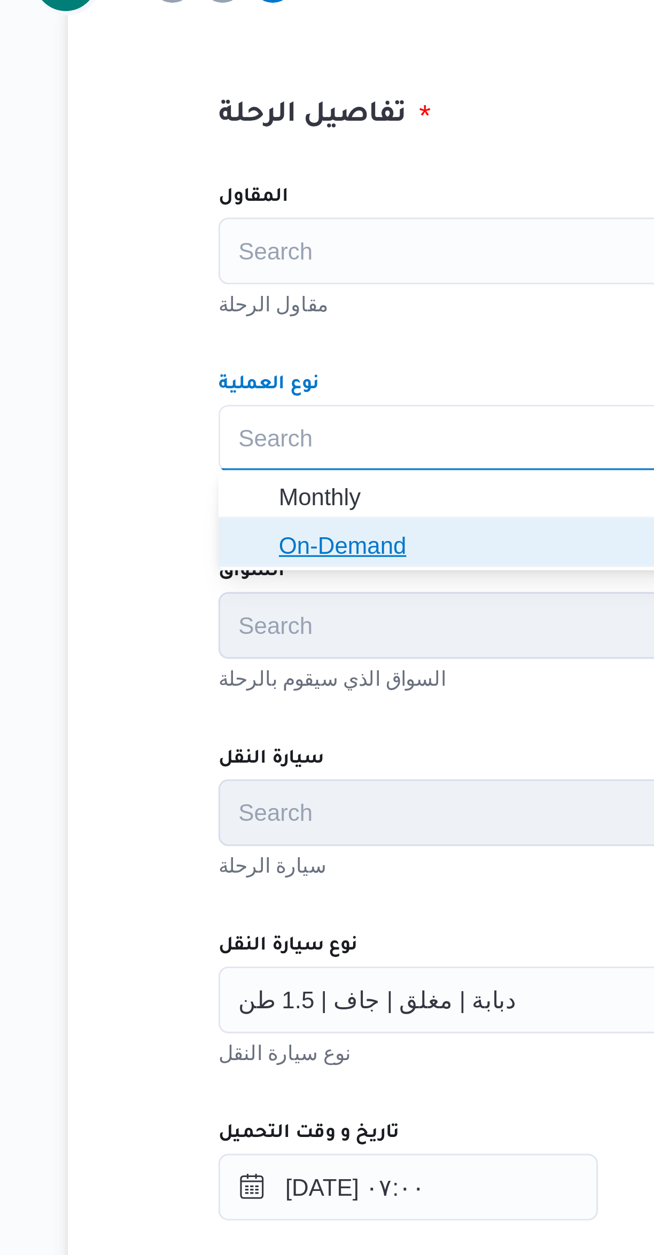
click at [243, 470] on span "On-Demand" at bounding box center [396, 468] width 380 height 13
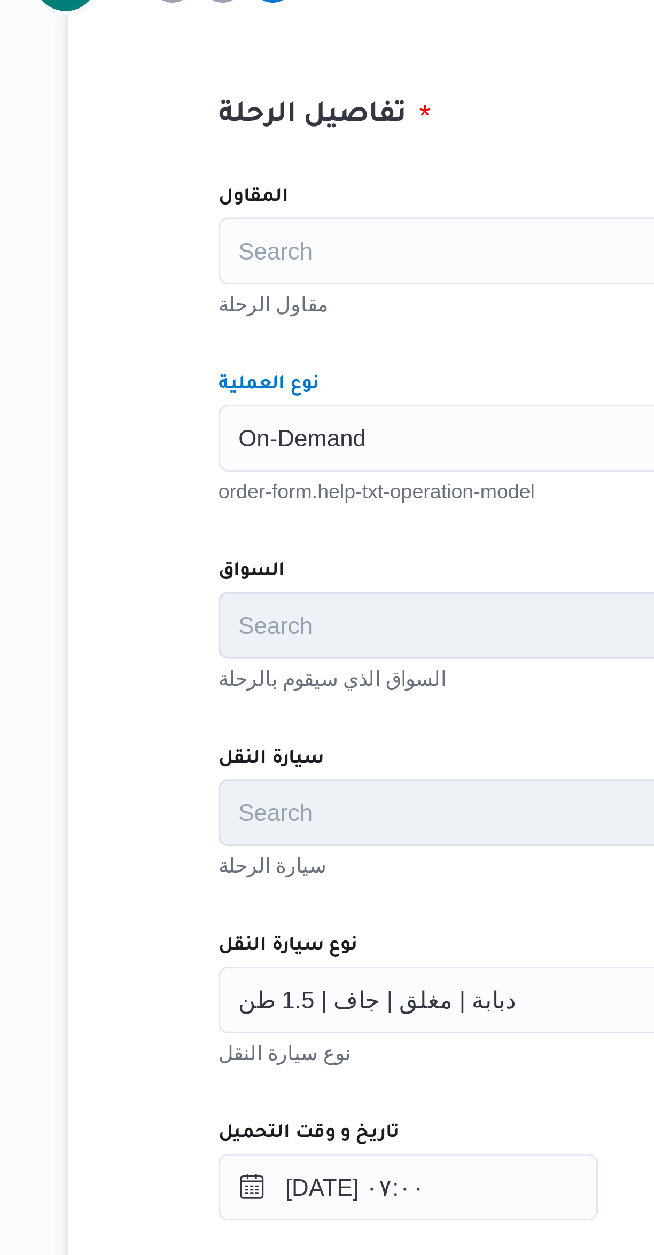
click at [279, 406] on div "المقاول Search مقاول الرحلة نوع العملية On-Demand Combo box. Selected. On-Deman…" at bounding box center [389, 581] width 423 height 475
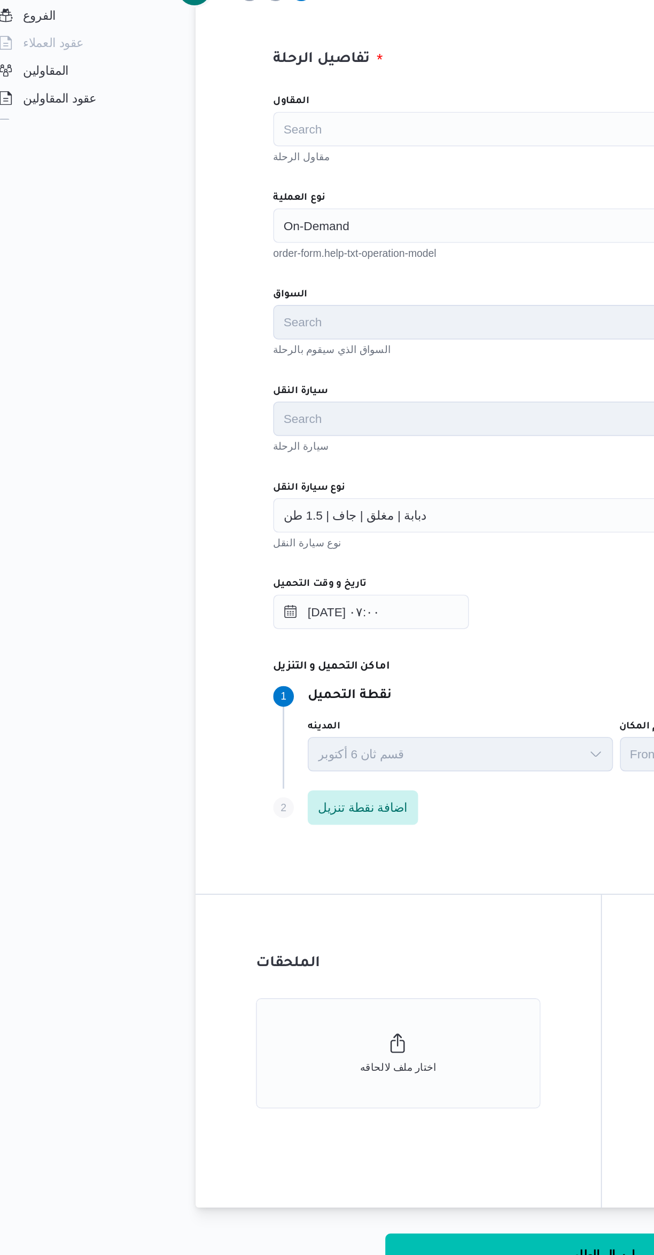
click at [345, 1068] on button "ارسال الطلب" at bounding box center [389, 1071] width 267 height 27
select select "ar"
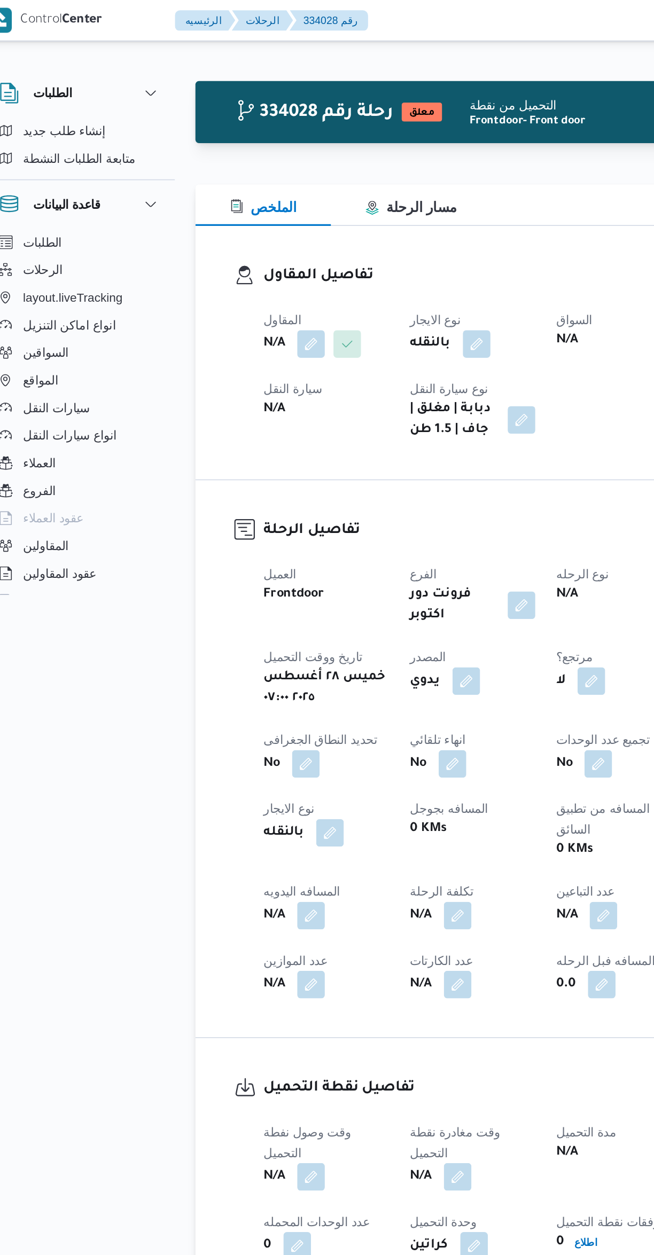
select select "ar"
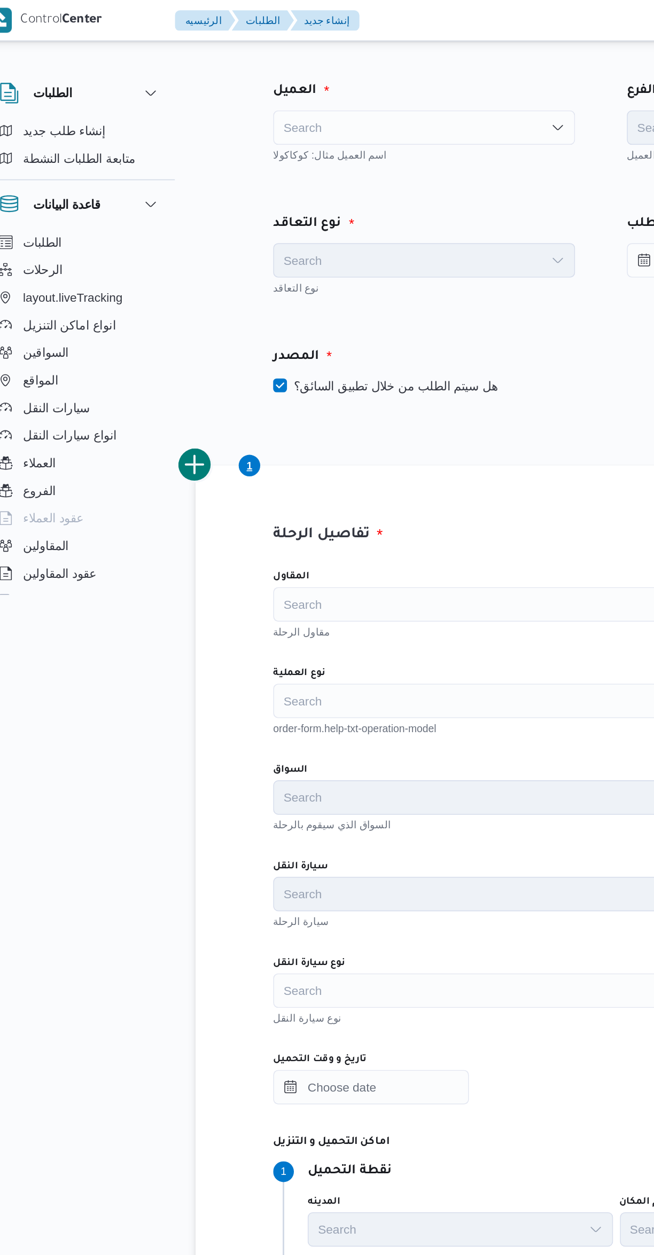
click at [291, 83] on div "Search" at bounding box center [280, 78] width 187 height 21
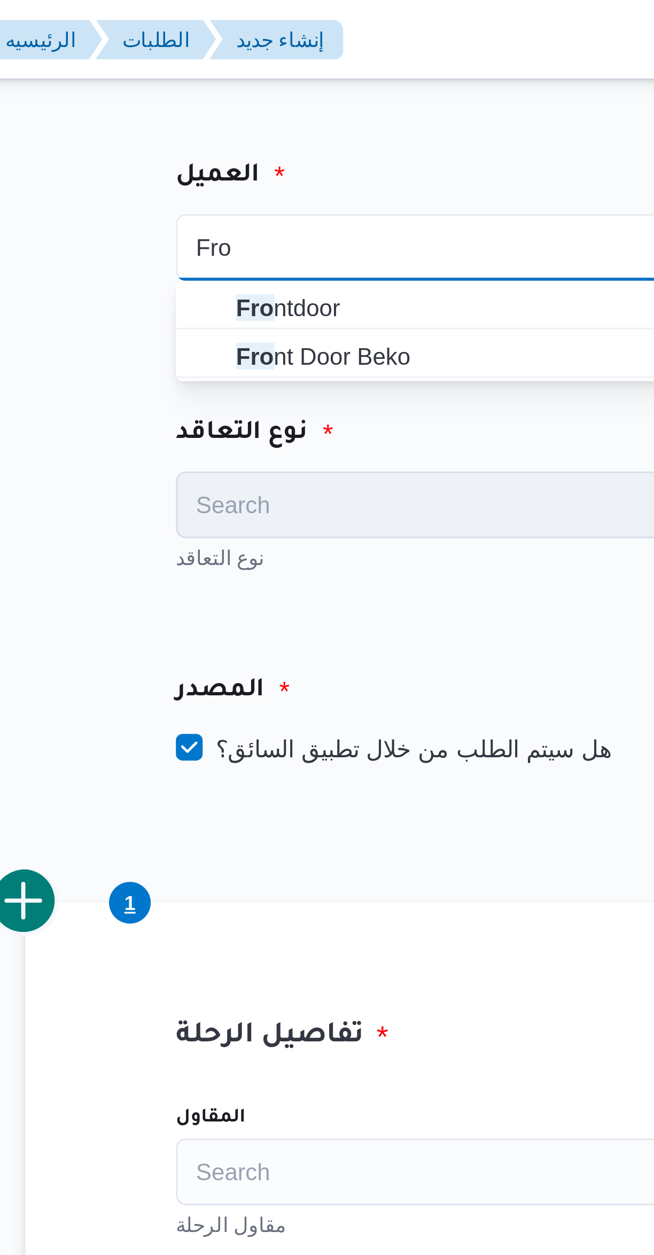
type input "Fro"
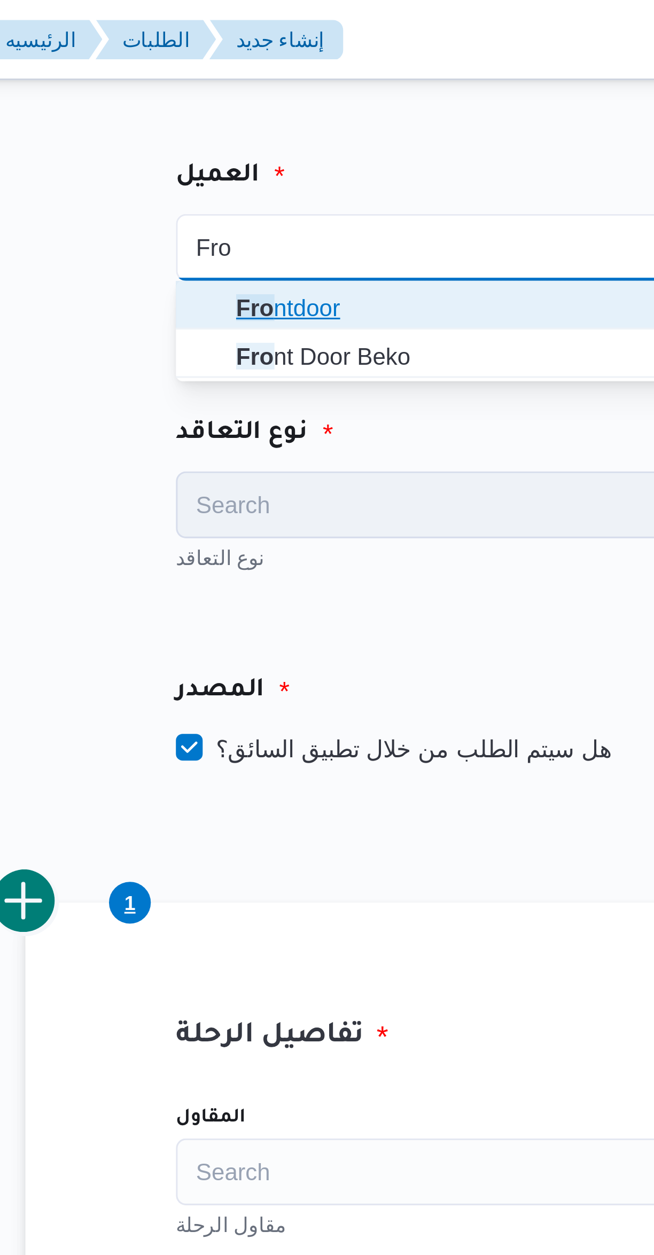
click at [284, 97] on span "Fro ntdoor" at bounding box center [286, 98] width 161 height 13
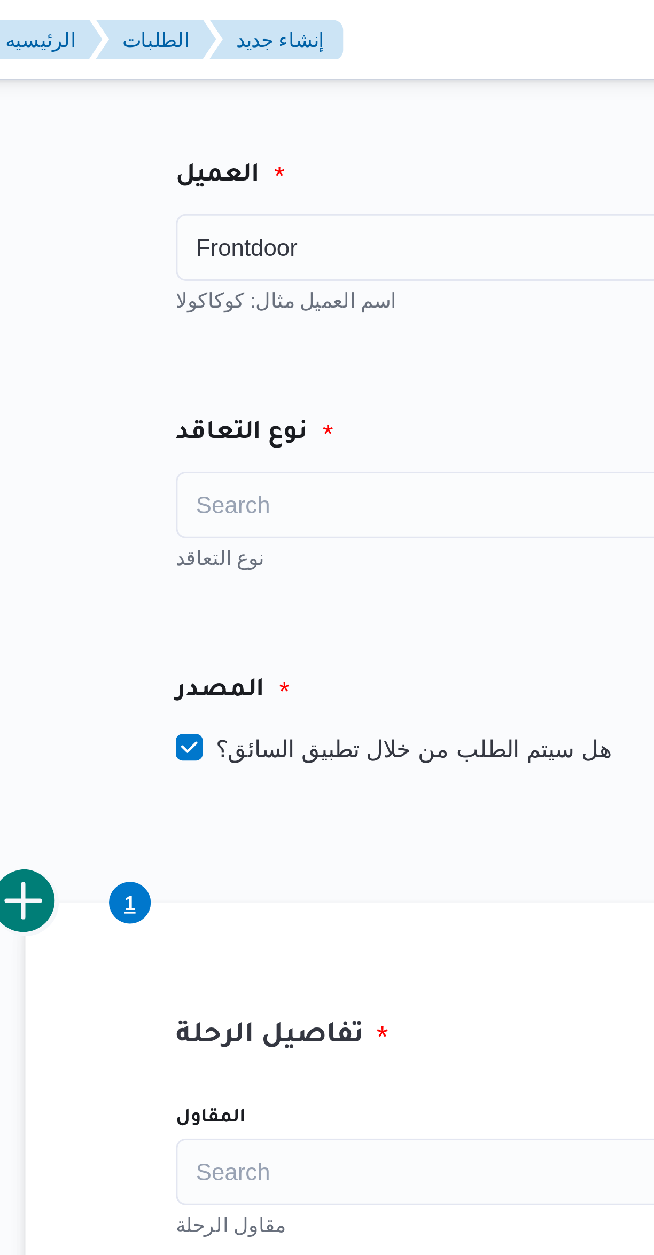
click at [269, 163] on div "Search" at bounding box center [280, 161] width 187 height 21
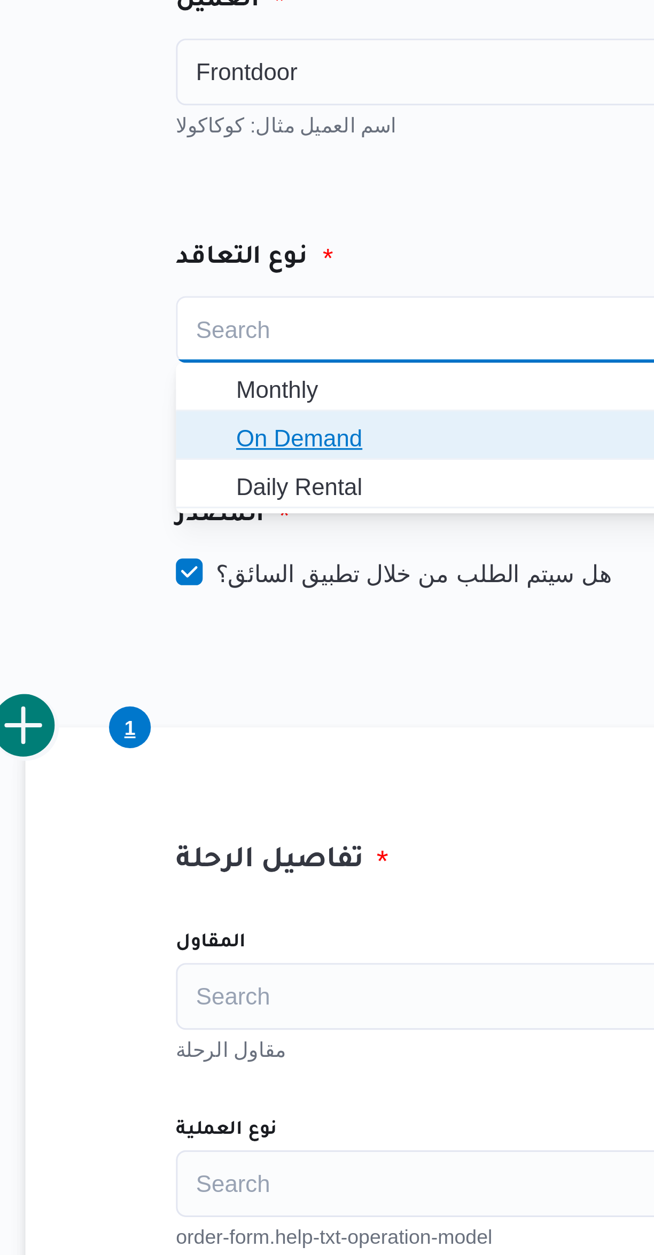
click at [269, 198] on span "On Demand" at bounding box center [286, 196] width 161 height 13
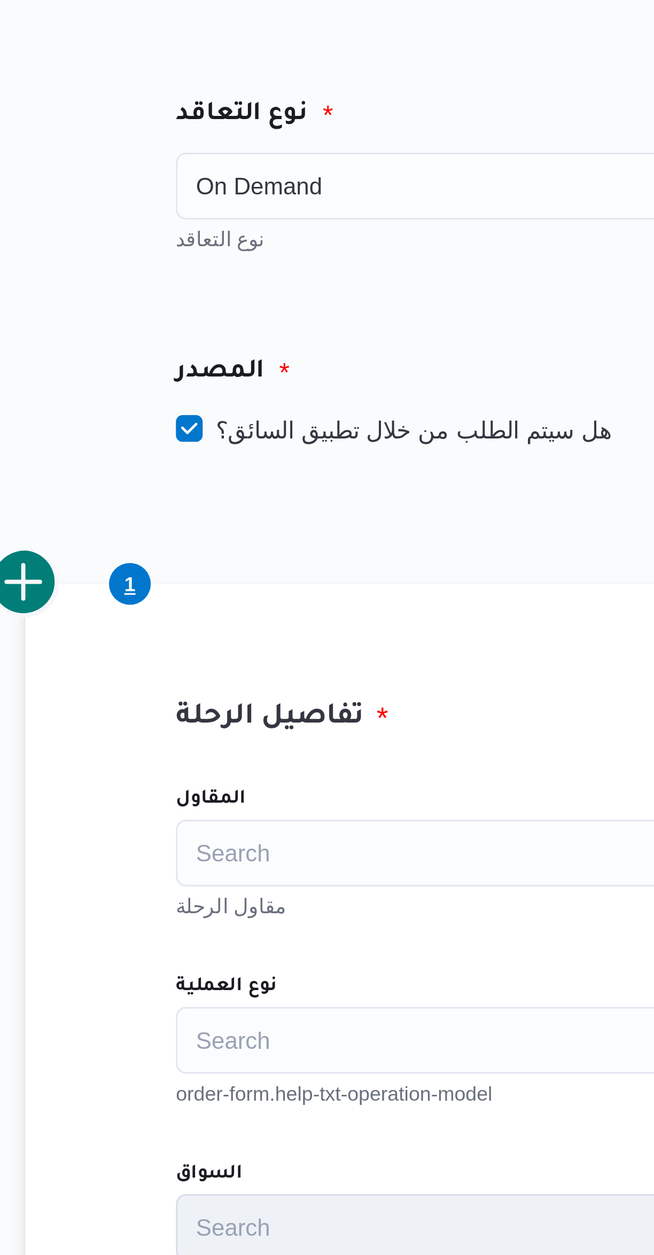
click at [280, 238] on label "هل سيتم الطلب من خلال تطبيق السائق؟" at bounding box center [256, 239] width 139 height 13
checkbox input "false"
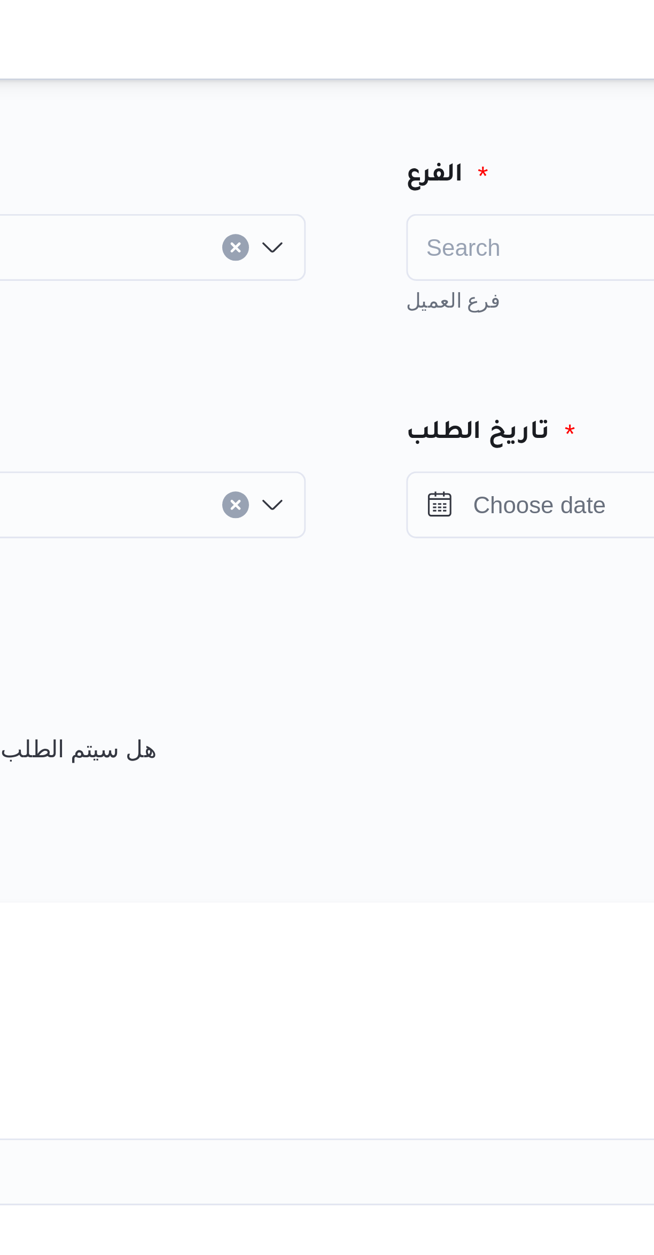
click at [445, 78] on div "Search" at bounding box center [499, 78] width 187 height 21
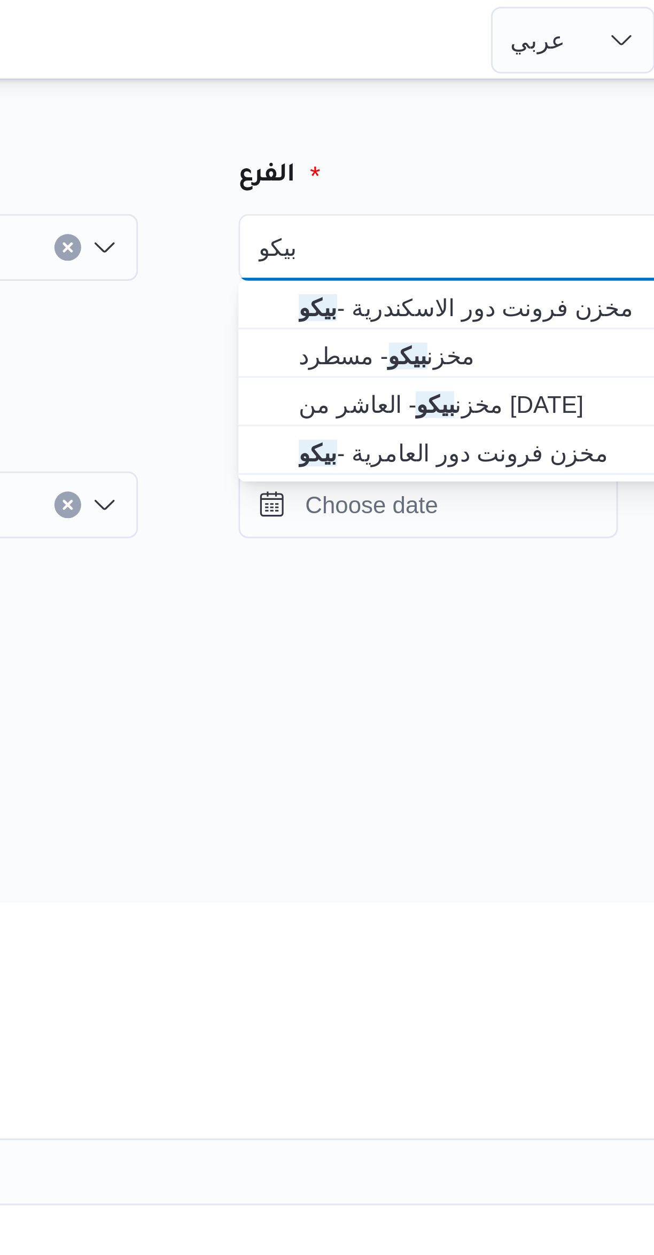
type input "بيكو"
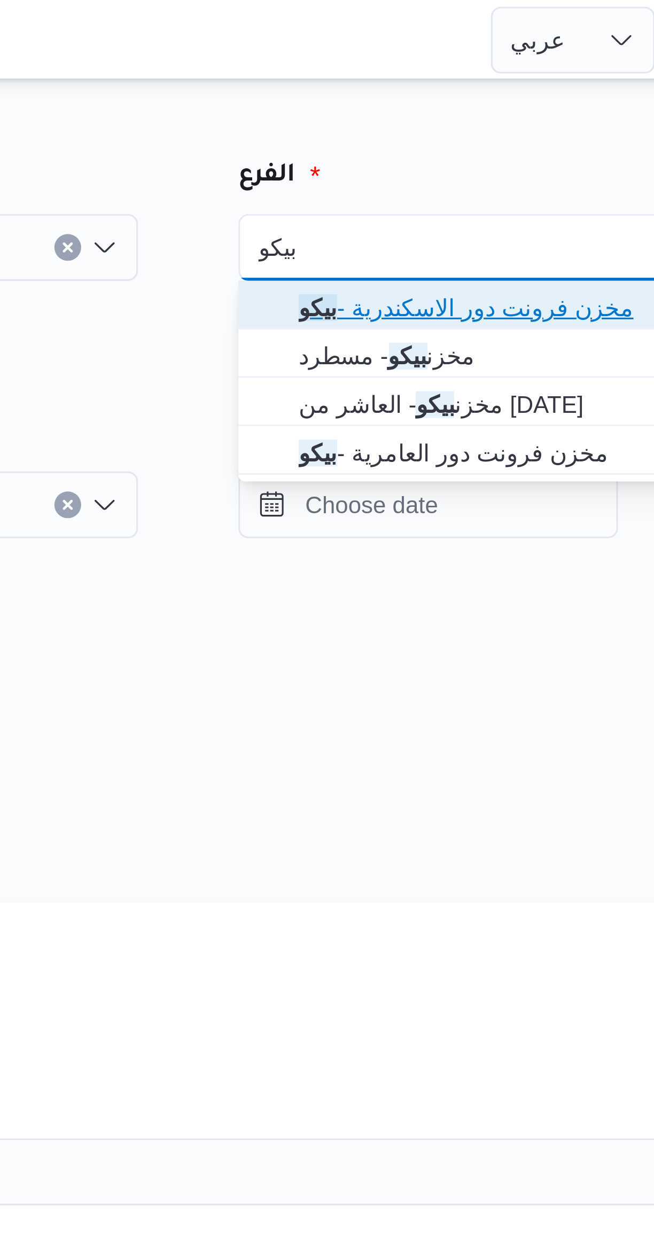
click at [504, 95] on span "مخزن فرونت دور الاسكندرية - بيكو" at bounding box center [505, 98] width 161 height 13
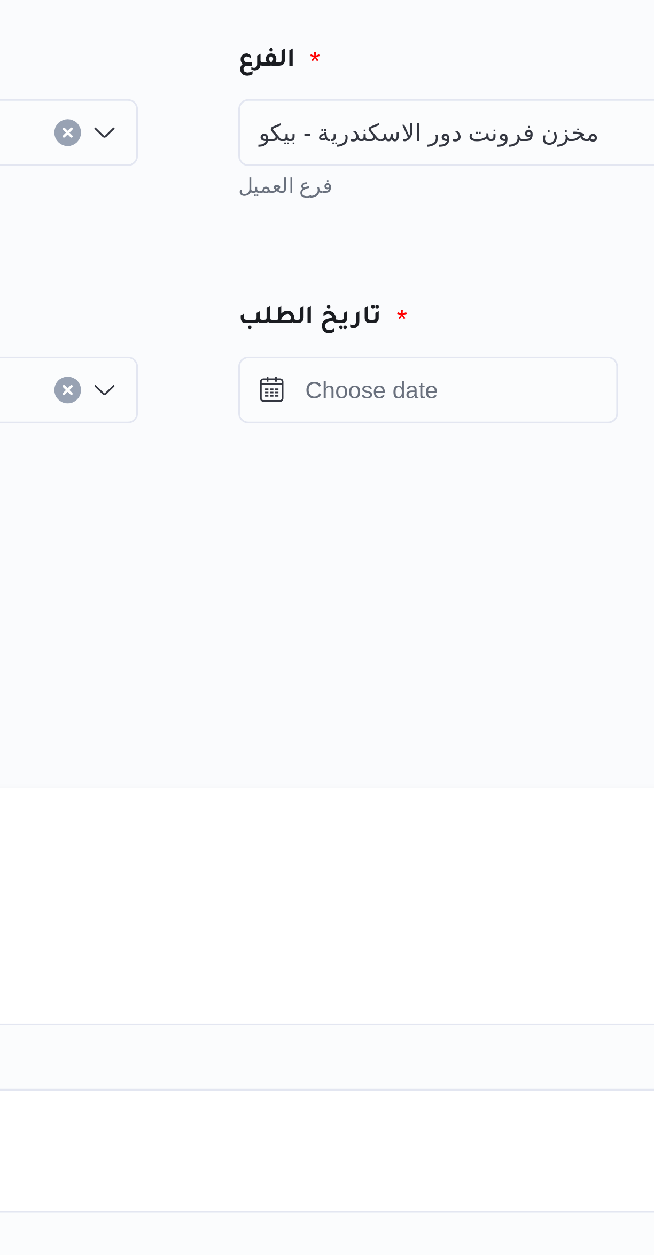
click at [483, 182] on div "تاريخ الطلب" at bounding box center [499, 157] width 219 height 82
click at [488, 162] on input "Press the down key to open a popover containing a calendar." at bounding box center [466, 161] width 121 height 21
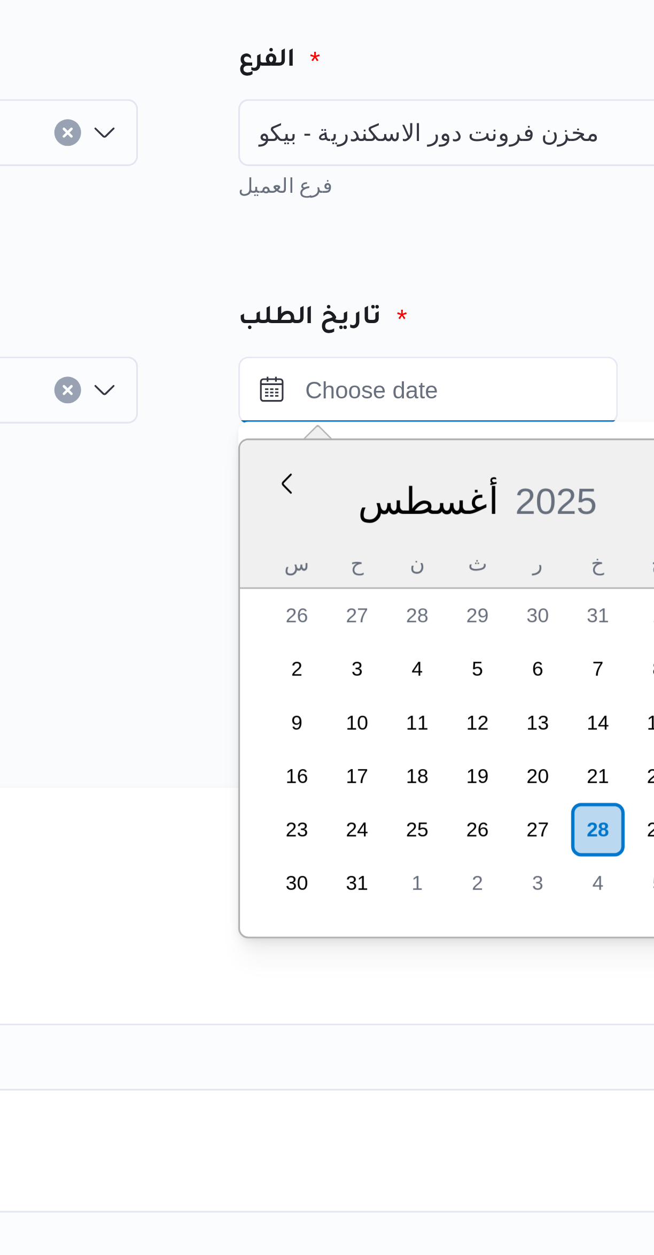
scroll to position [439, 0]
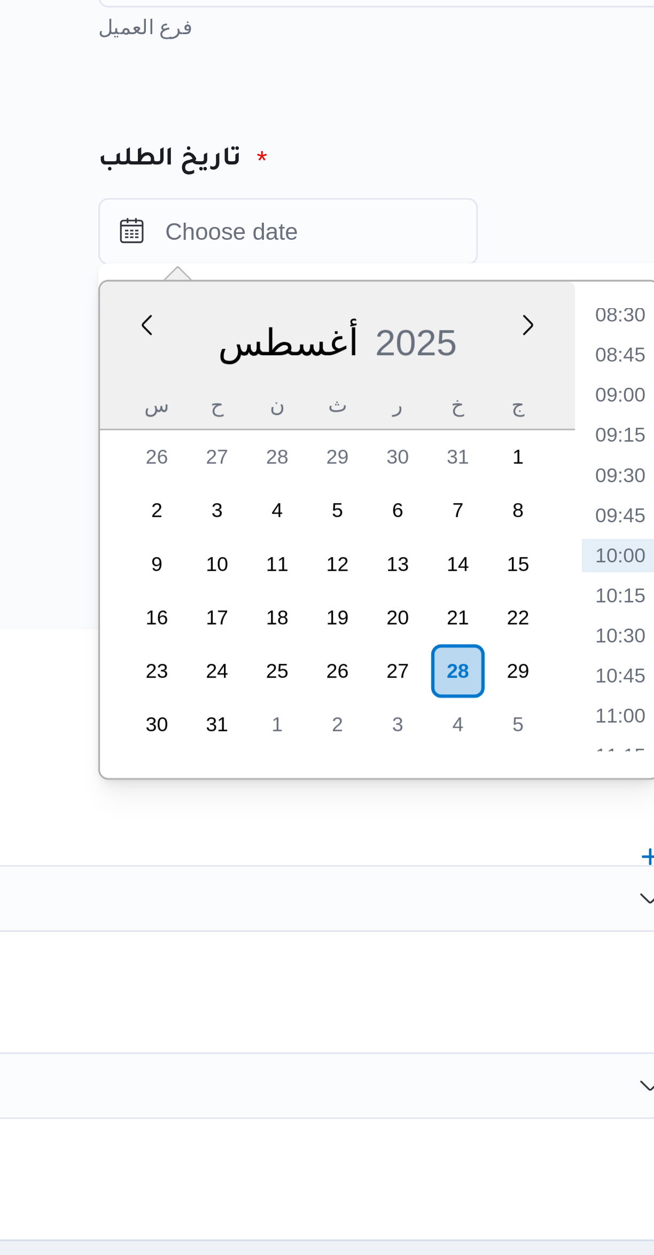
click at [573, 210] on li "09:00" at bounding box center [572, 213] width 25 height 11
type input "٢٨/٠٨/٢٠٢٥ ٠٩:٠٠"
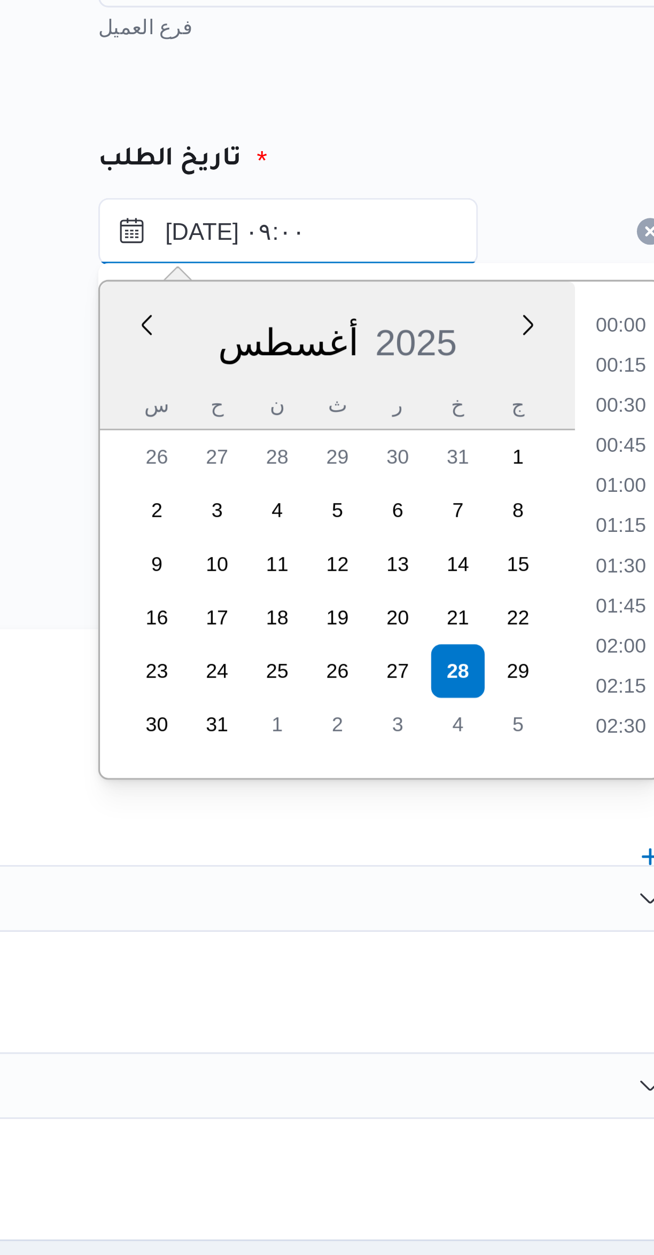
scroll to position [388, 0]
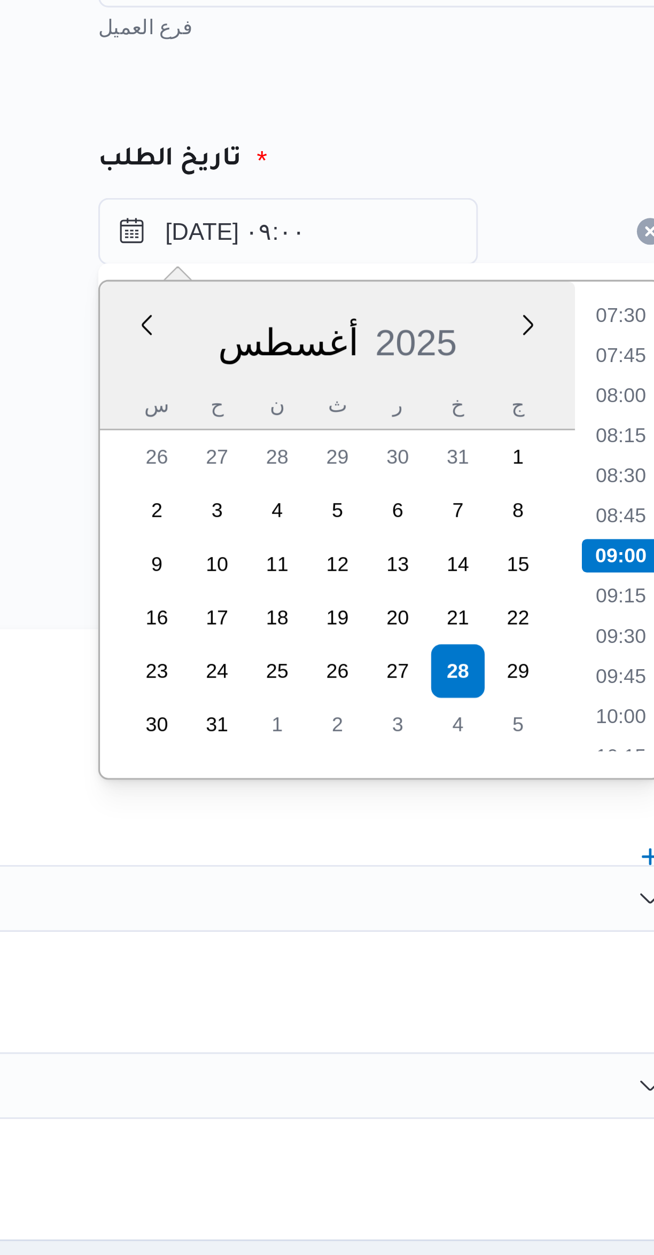
click at [568, 266] on li "09:00" at bounding box center [572, 265] width 25 height 11
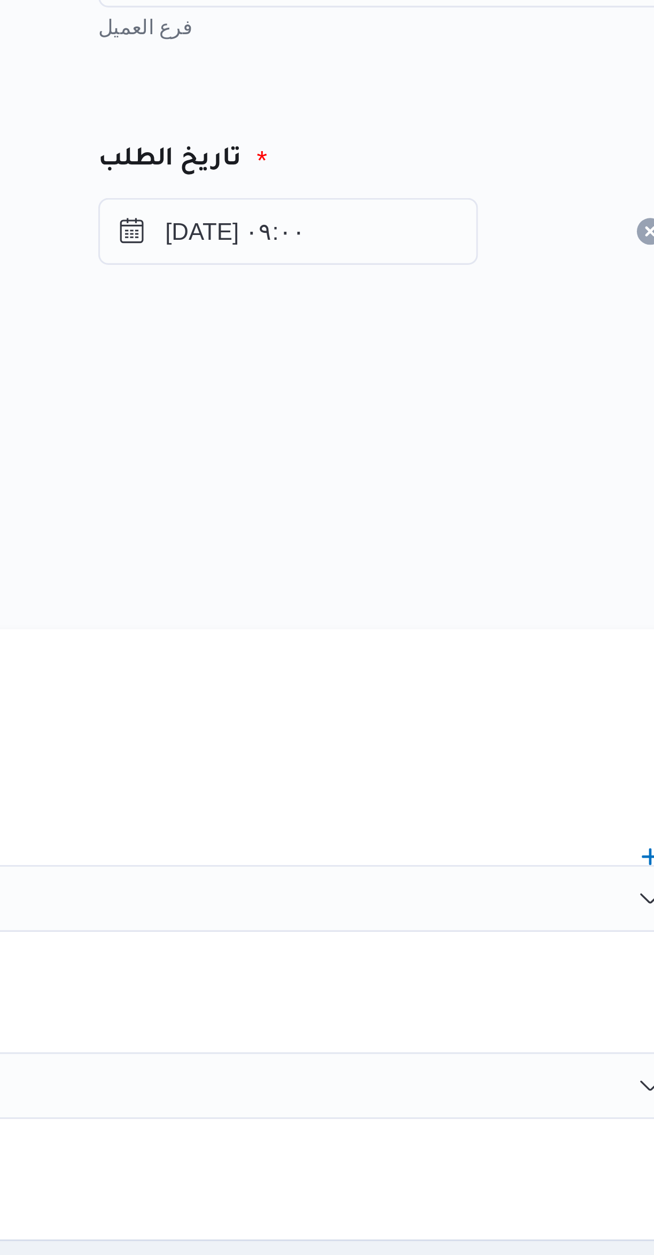
click at [436, 224] on div "المصدر" at bounding box center [389, 221] width 419 height 26
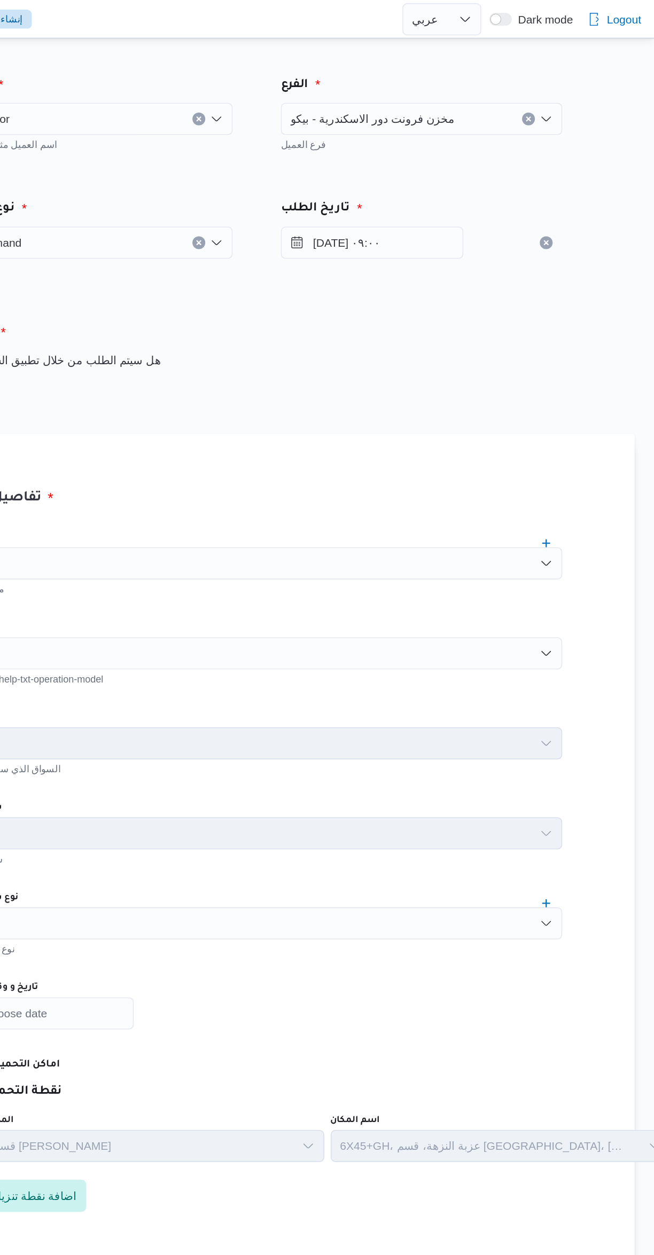
scroll to position [0, 0]
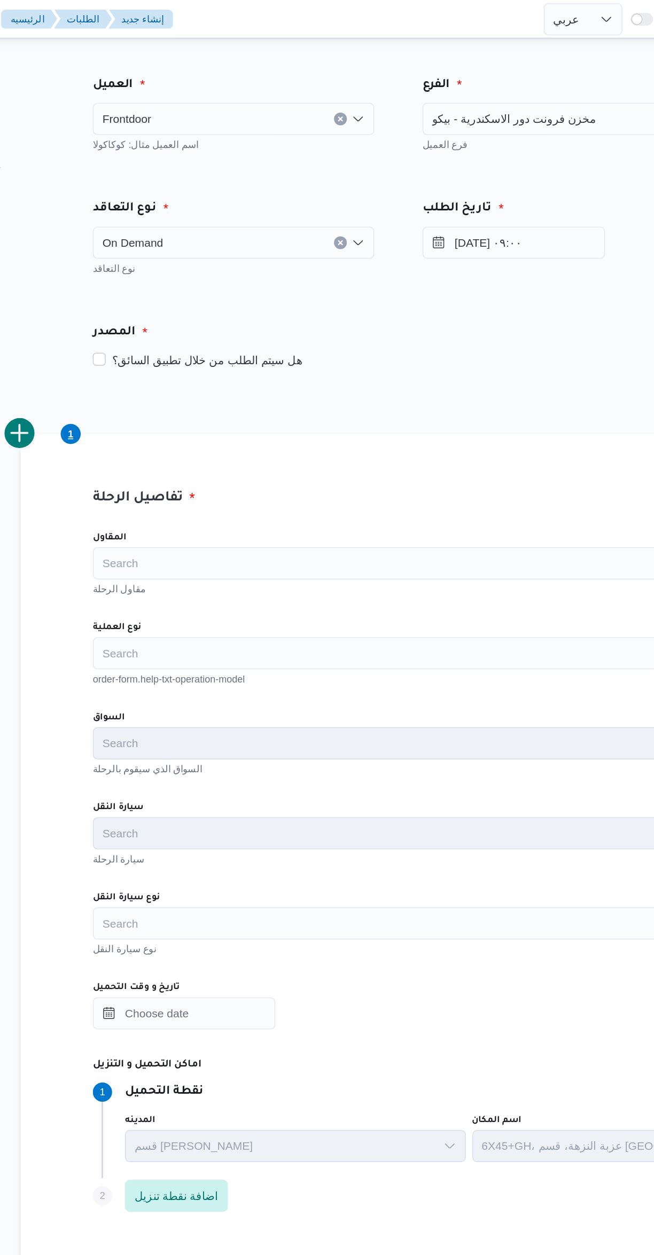
click at [226, 426] on div "Search" at bounding box center [390, 433] width 406 height 21
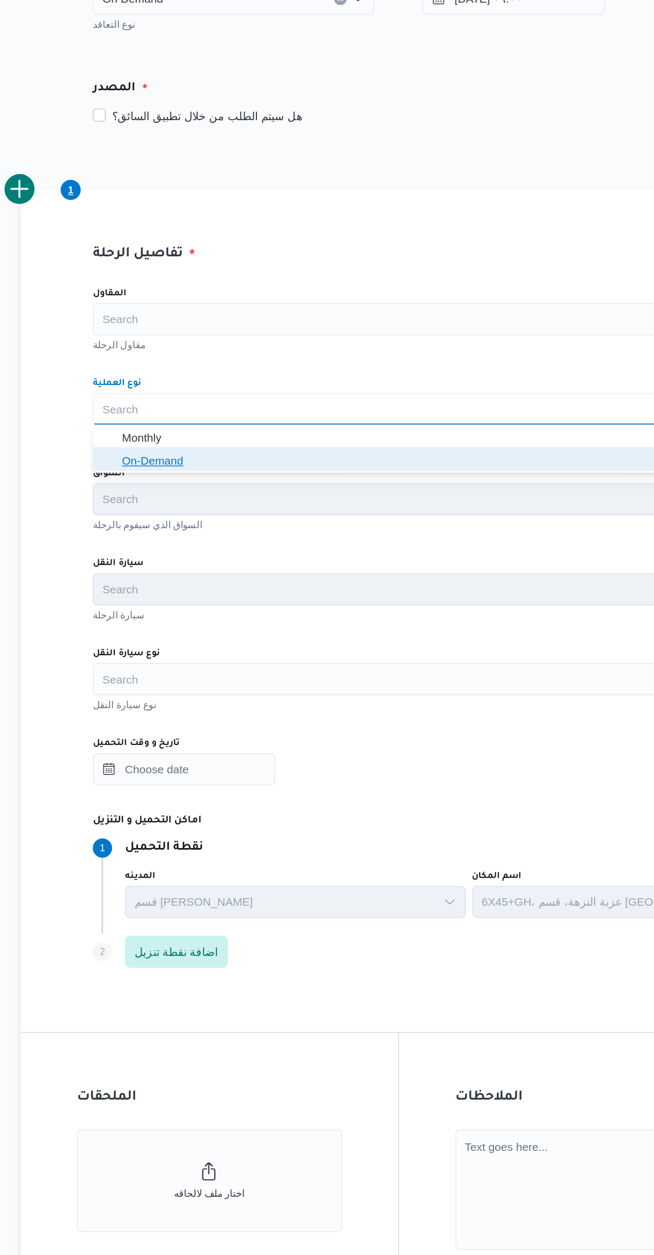
click at [208, 472] on span "On-Demand" at bounding box center [396, 468] width 380 height 13
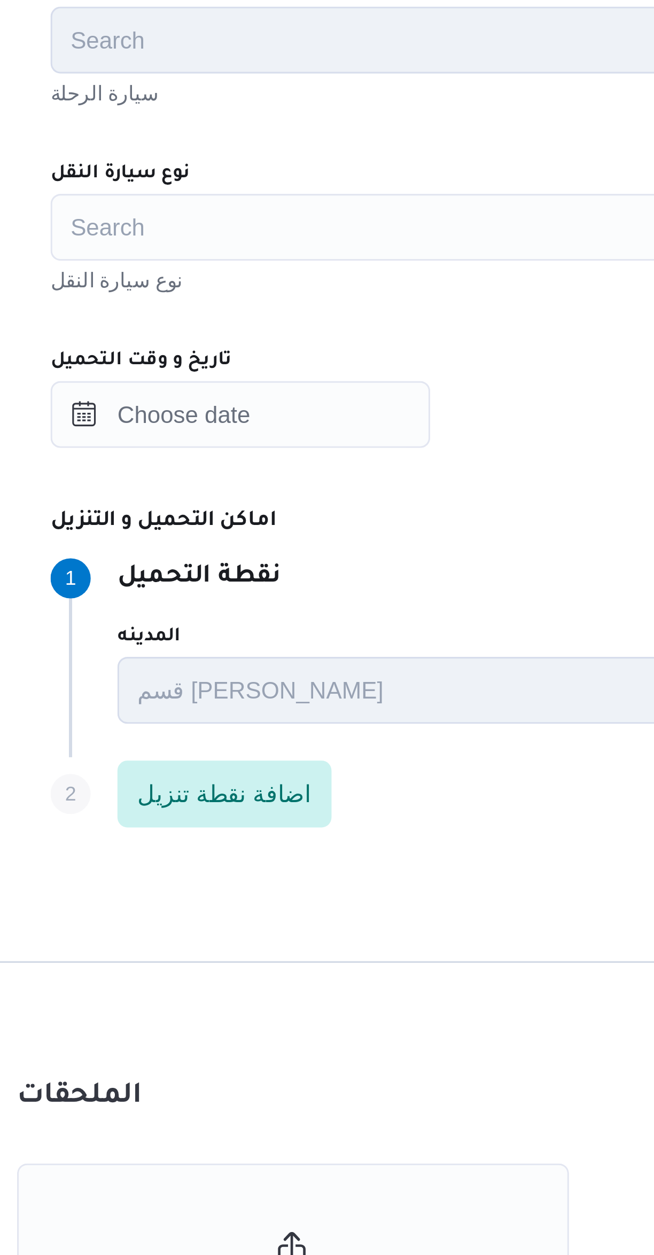
click at [224, 621] on div "Search" at bounding box center [390, 613] width 406 height 21
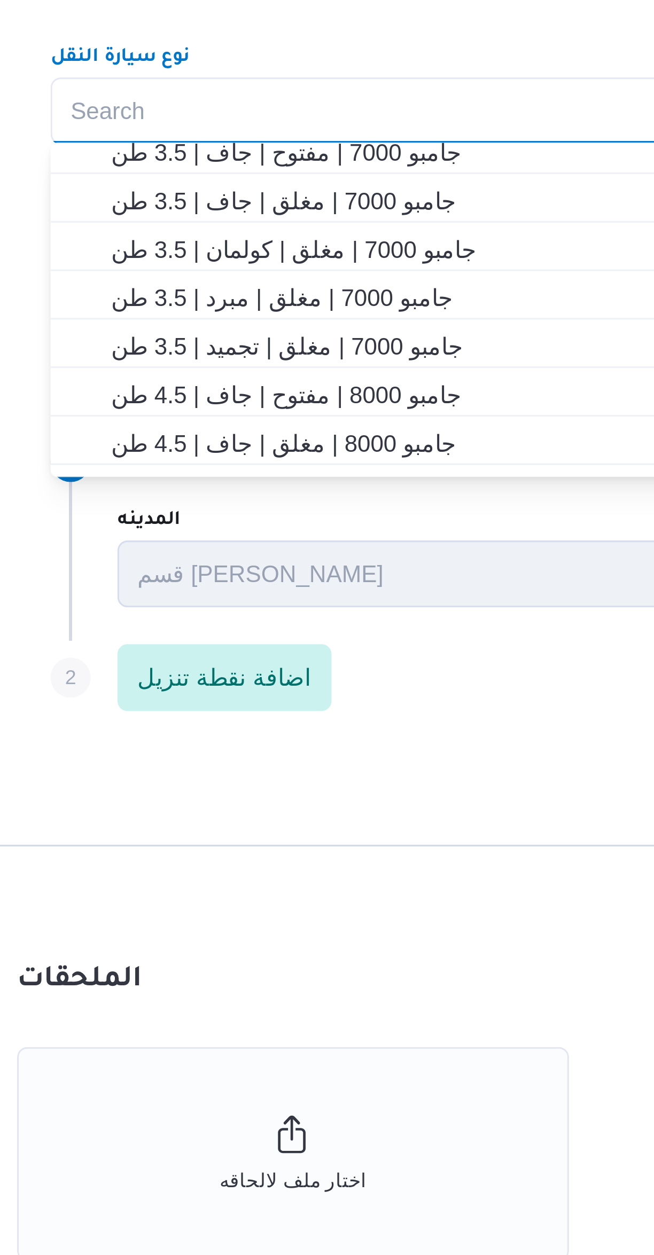
scroll to position [187, 0]
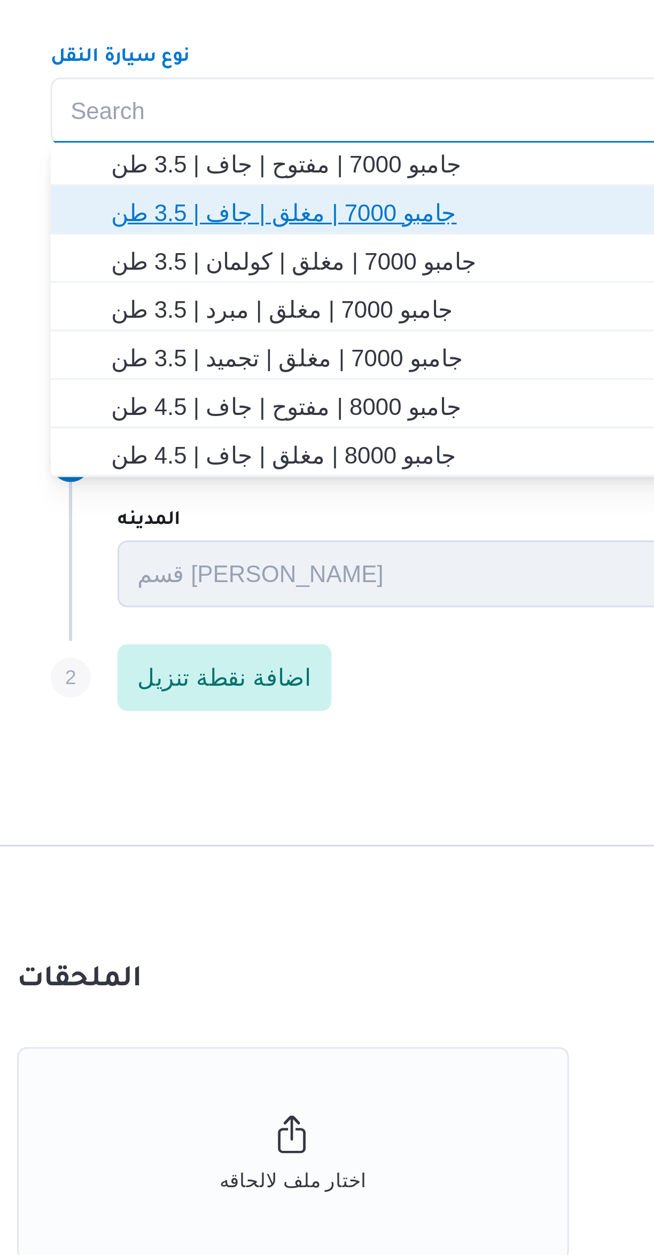
click at [230, 647] on span "جامبو 7000 | مغلق | جاف | 3.5 طن" at bounding box center [396, 646] width 380 height 13
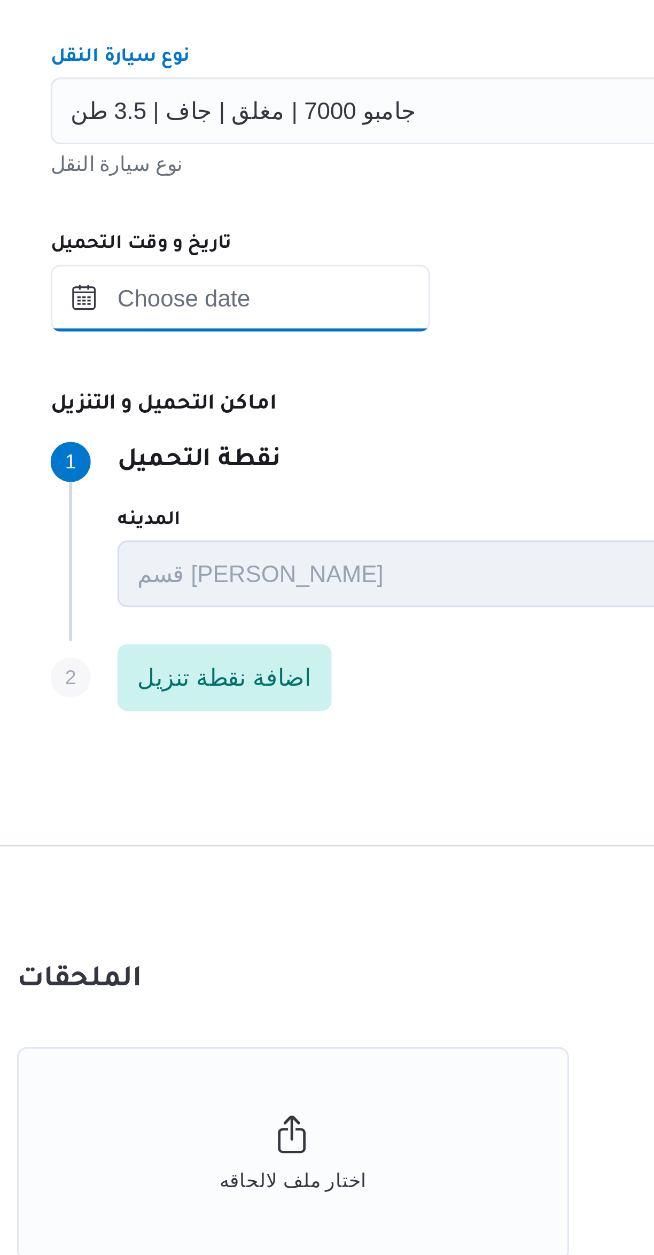
click at [237, 671] on input "تاريخ و وقت التحميل" at bounding box center [247, 673] width 121 height 21
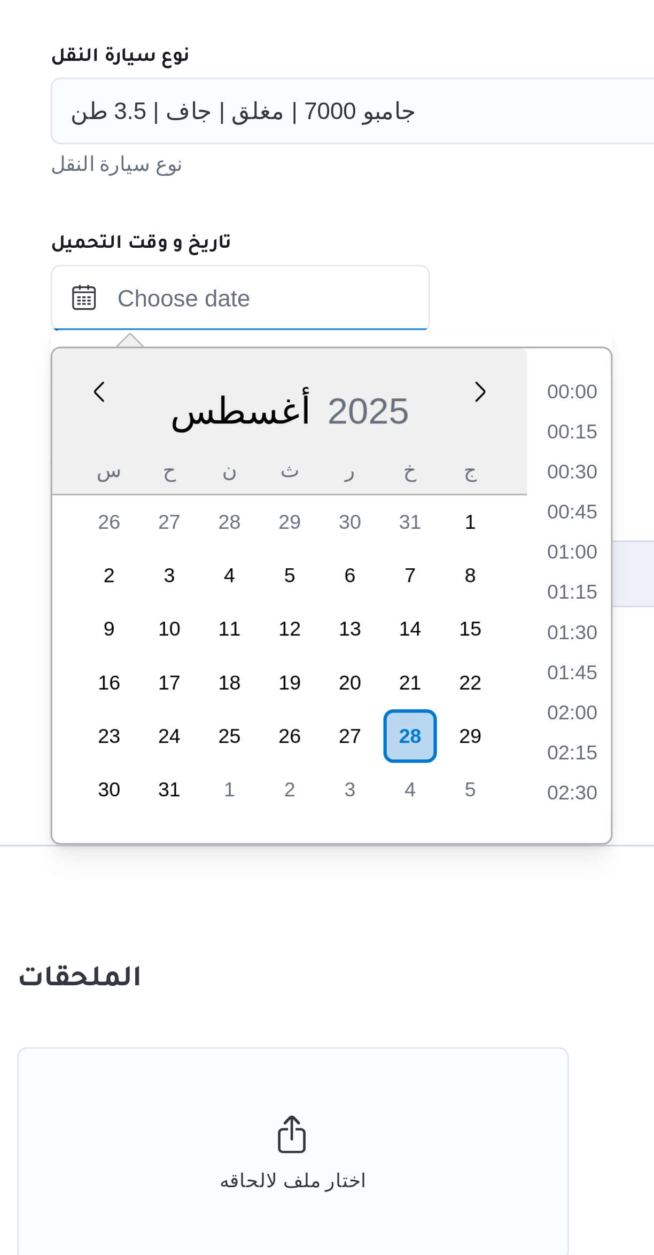
scroll to position [452, 0]
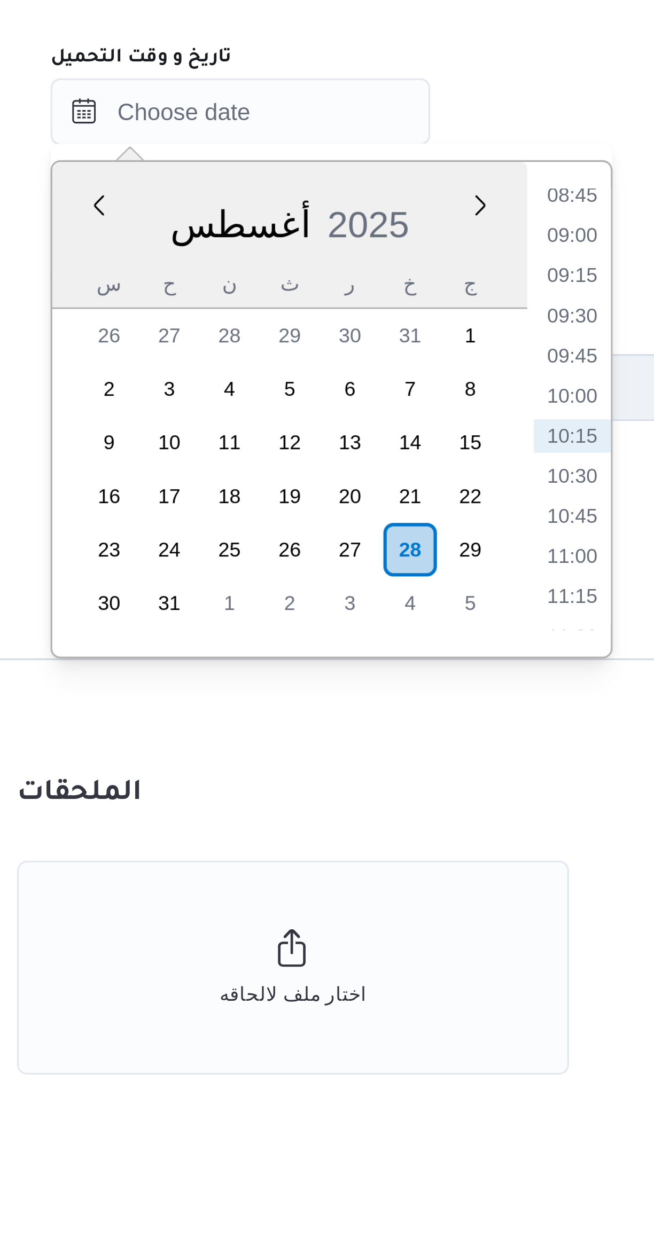
click at [351, 710] on li "09:00" at bounding box center [353, 712] width 25 height 11
type input "٢٨/٠٨/٢٠٢٥ ٠٩:٠٠"
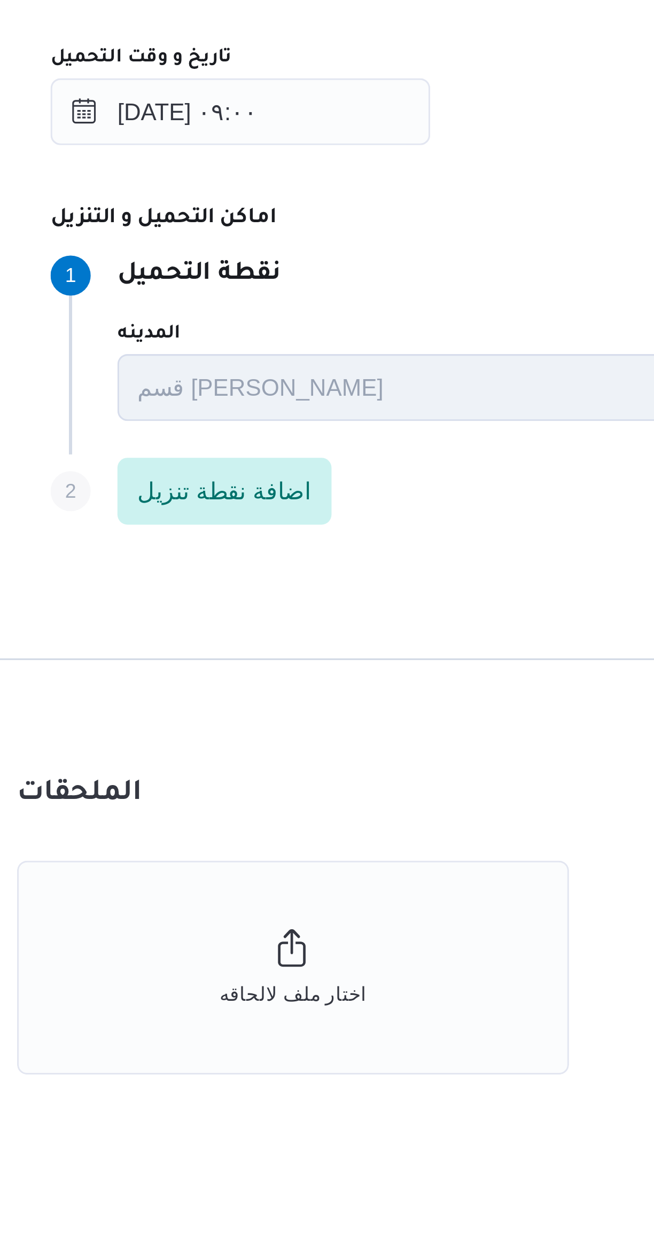
click at [310, 719] on div "Step 1 1 نقطة التحميل" at bounding box center [427, 725] width 481 height 13
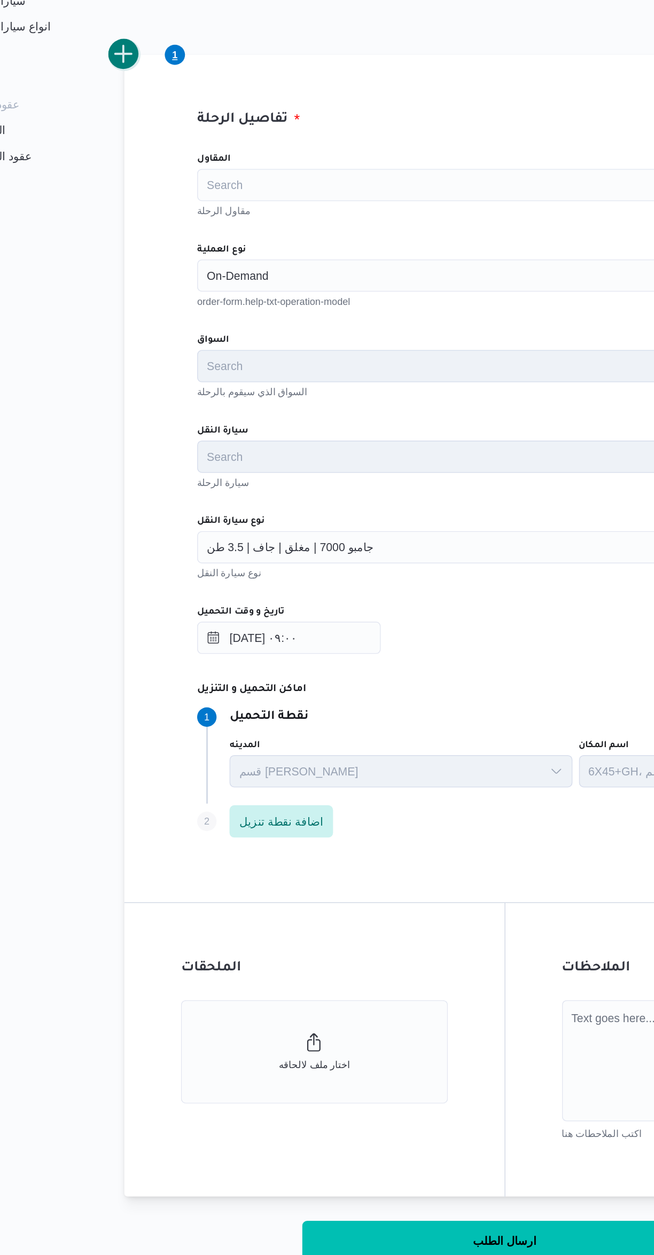
click at [141, 291] on button "add trip" at bounding box center [138, 288] width 21 height 21
click at [207, 429] on div "Search" at bounding box center [390, 433] width 406 height 21
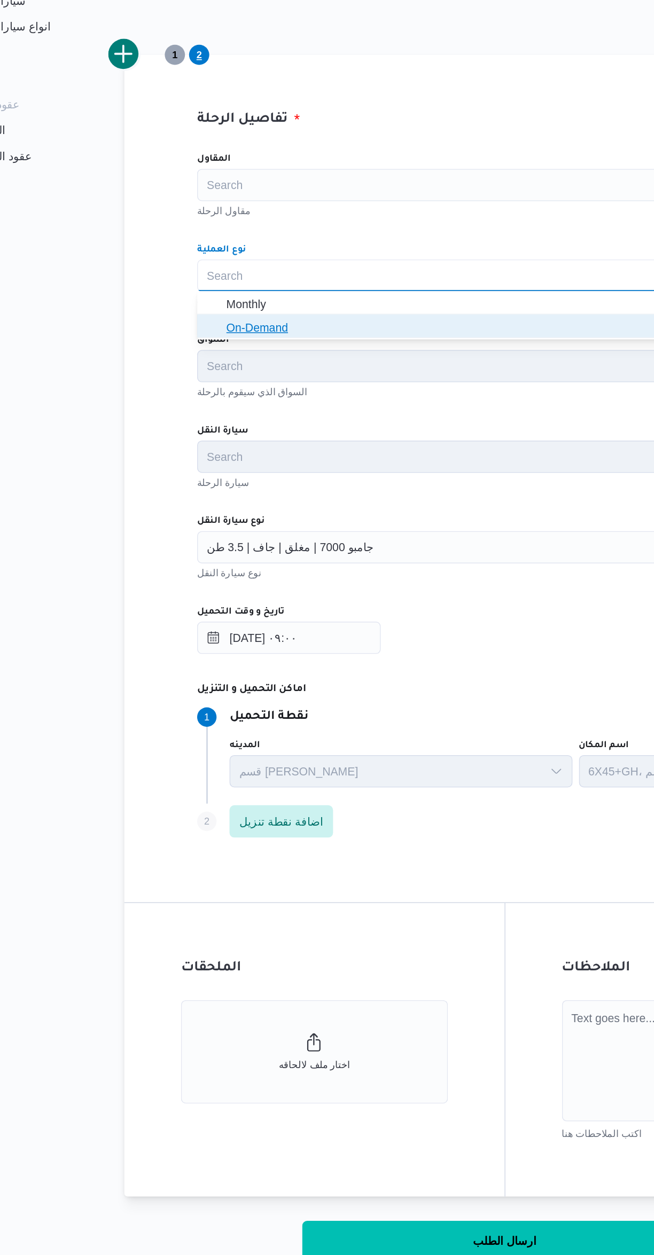
click at [197, 468] on icon "button" at bounding box center [197, 468] width 9 height 9
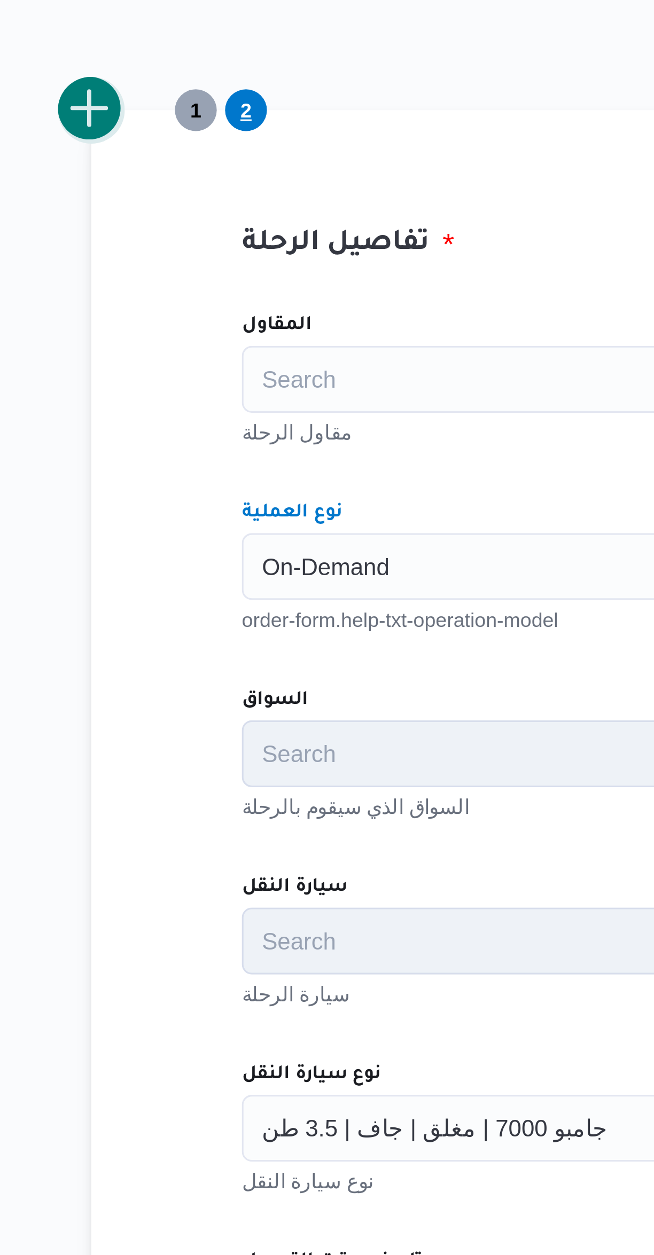
click at [142, 293] on button "add trip" at bounding box center [138, 288] width 21 height 21
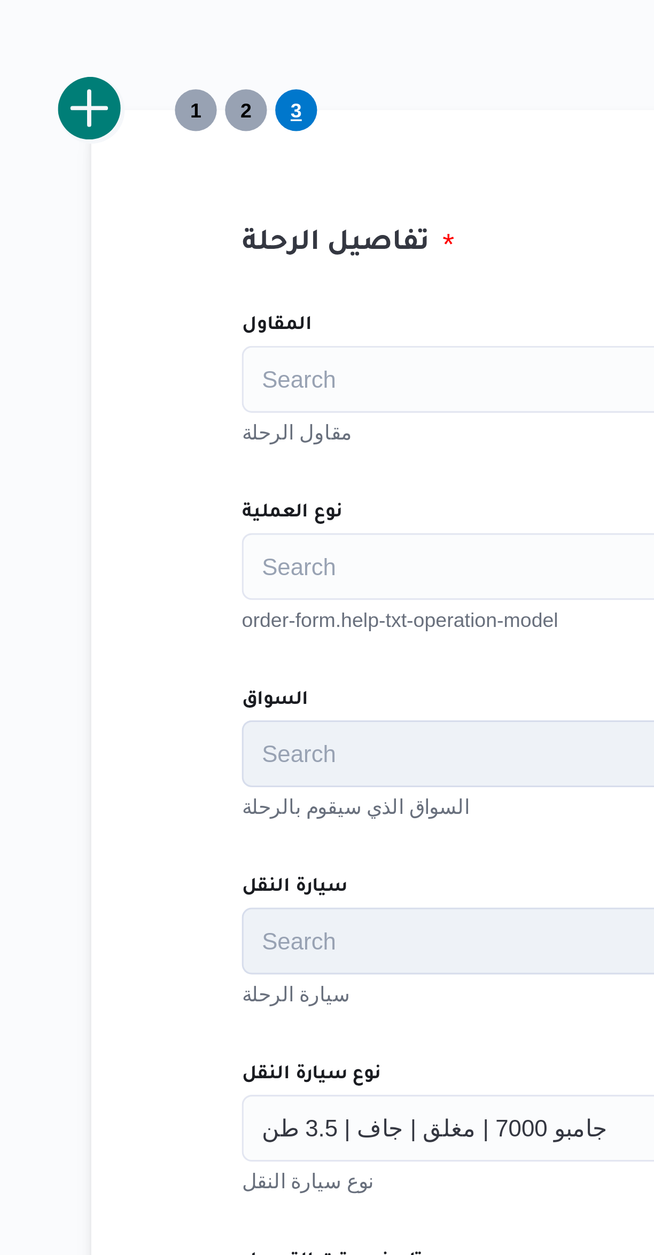
click at [229, 438] on div "Search" at bounding box center [390, 433] width 406 height 21
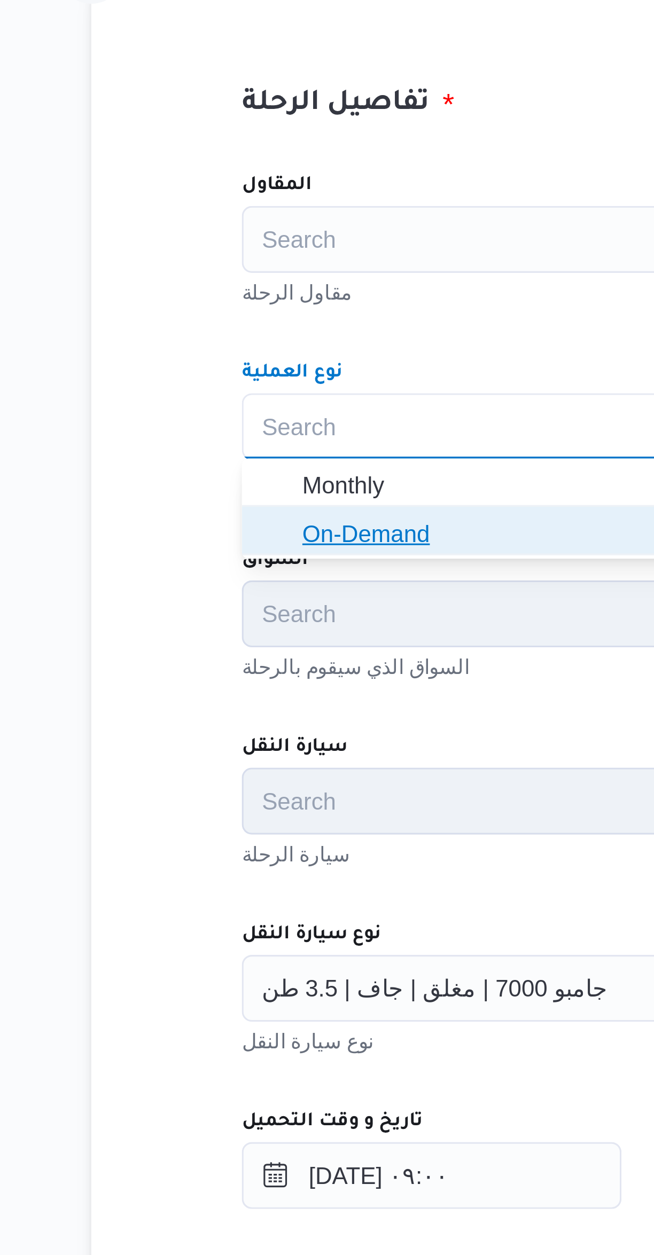
click at [248, 474] on span "On-Demand" at bounding box center [396, 468] width 380 height 13
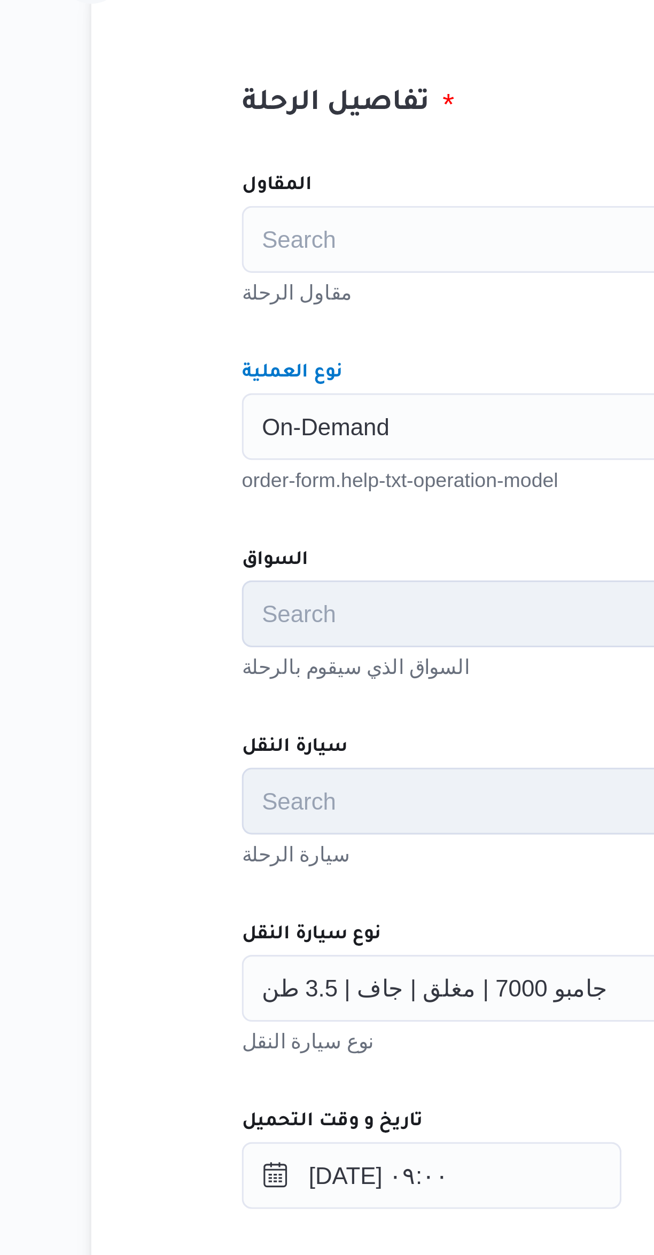
click at [271, 403] on div "المقاول Search مقاول الرحلة نوع العملية On-Demand Combo box. Selected. On-Deman…" at bounding box center [389, 581] width 423 height 475
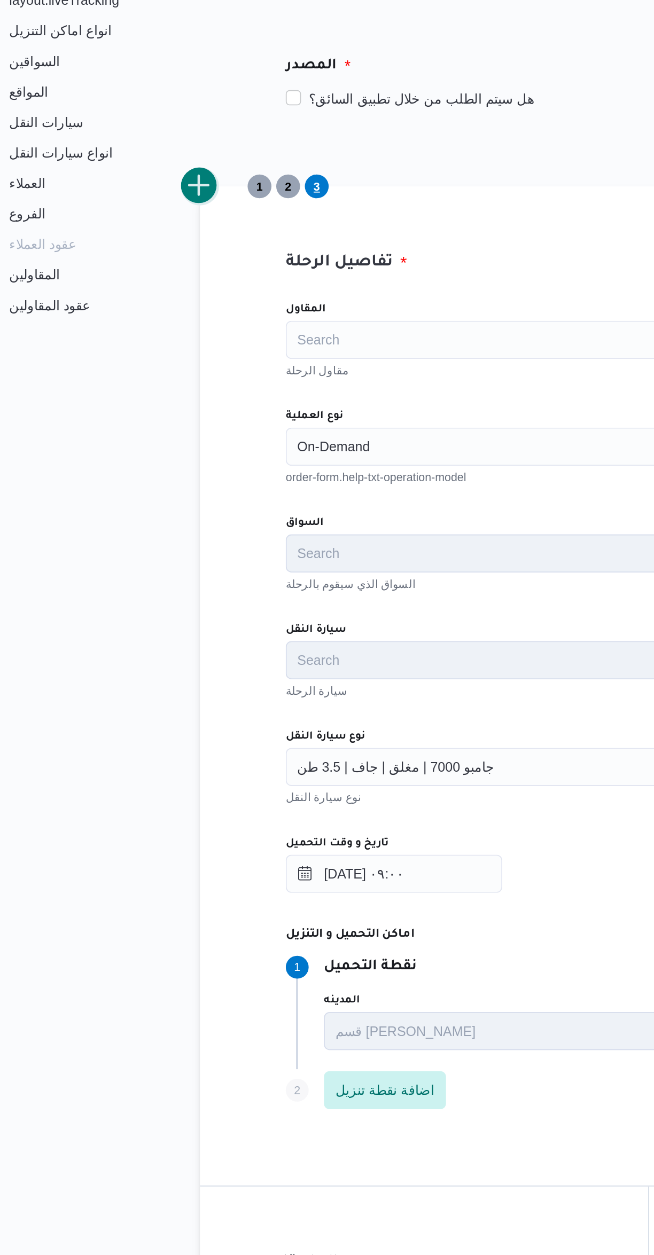
click at [139, 295] on button "add trip" at bounding box center [138, 288] width 21 height 21
click at [267, 440] on div "Search" at bounding box center [390, 433] width 406 height 21
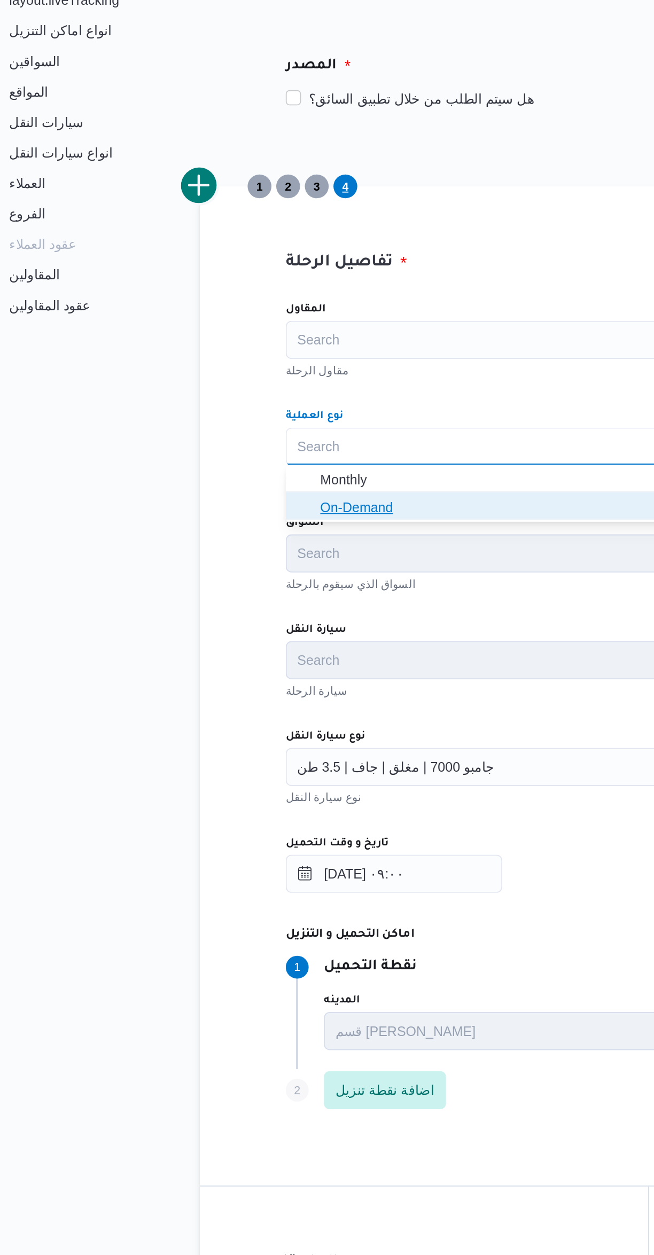
click at [266, 473] on span "On-Demand" at bounding box center [396, 468] width 380 height 13
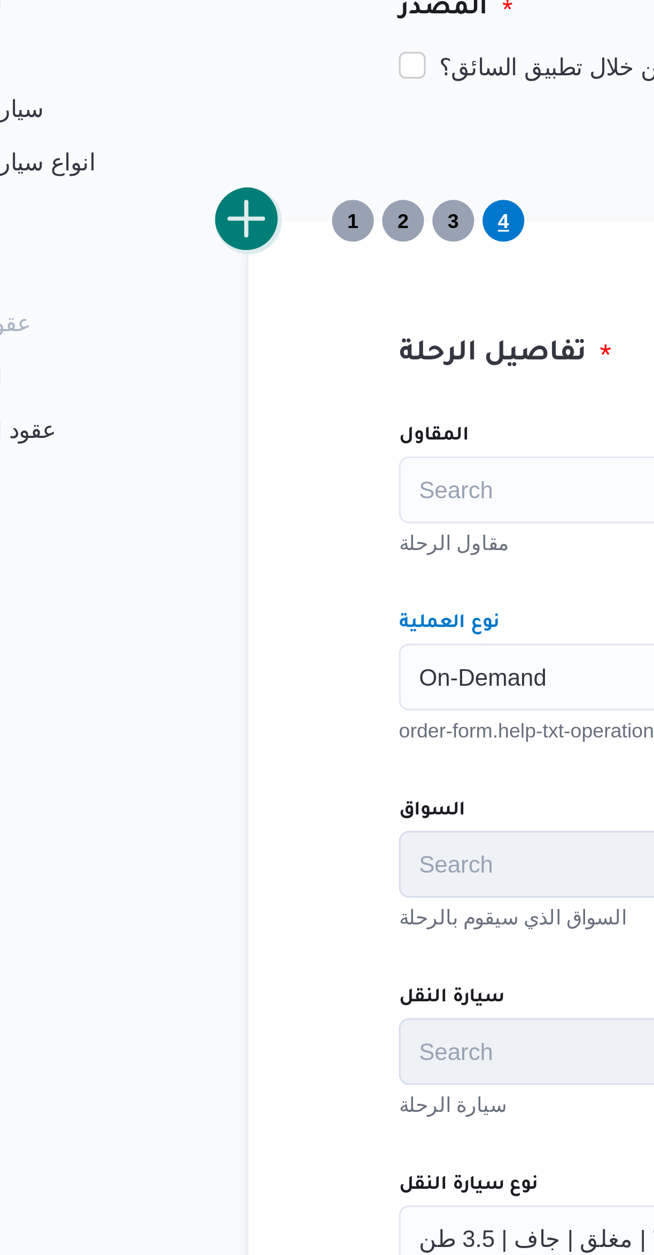
click at [146, 290] on button "add trip" at bounding box center [138, 288] width 21 height 21
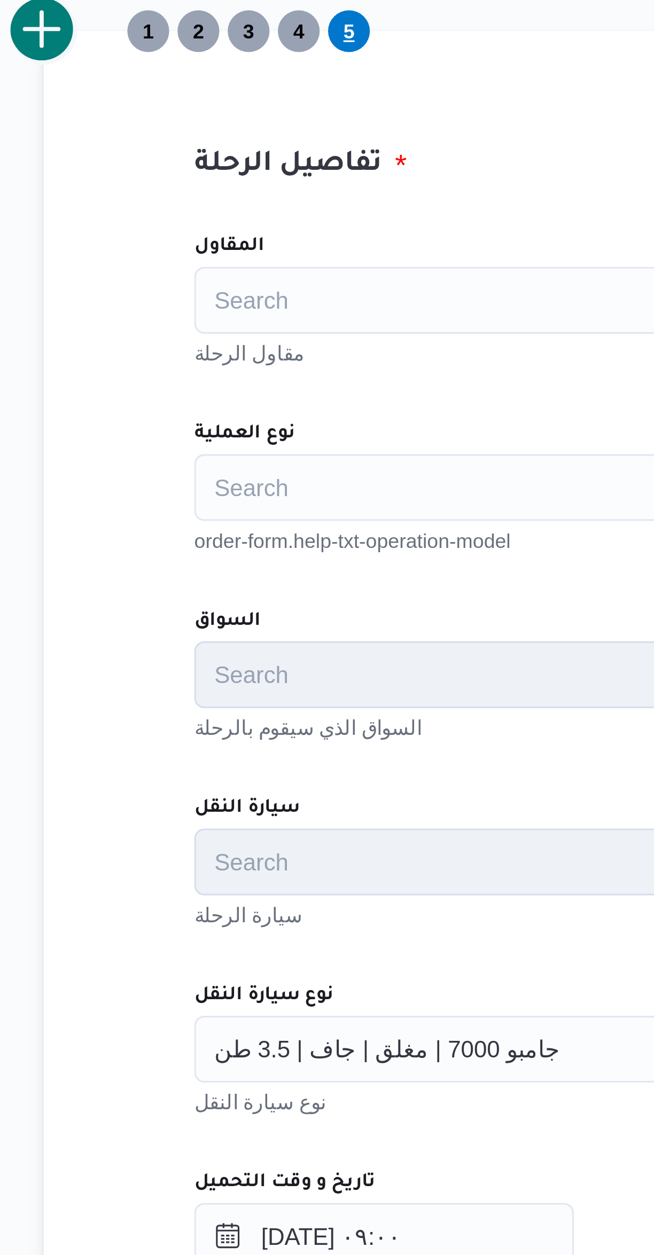
click at [264, 436] on div "Search" at bounding box center [390, 433] width 406 height 21
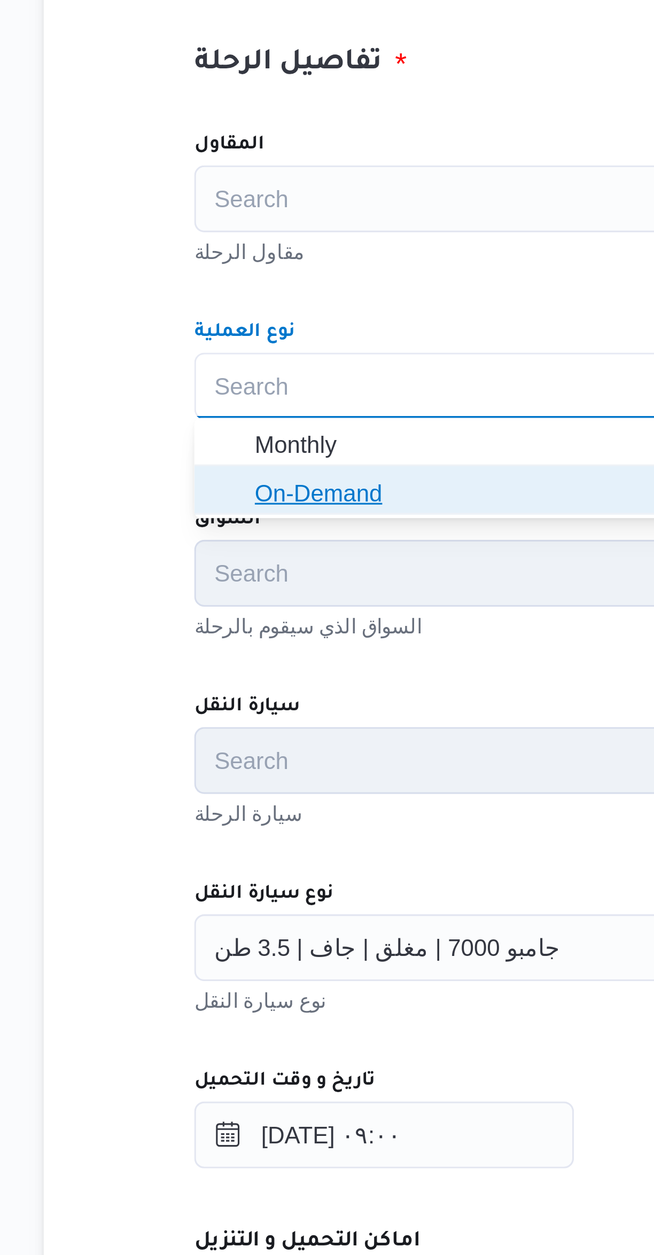
click at [252, 473] on span "On-Demand" at bounding box center [396, 468] width 380 height 13
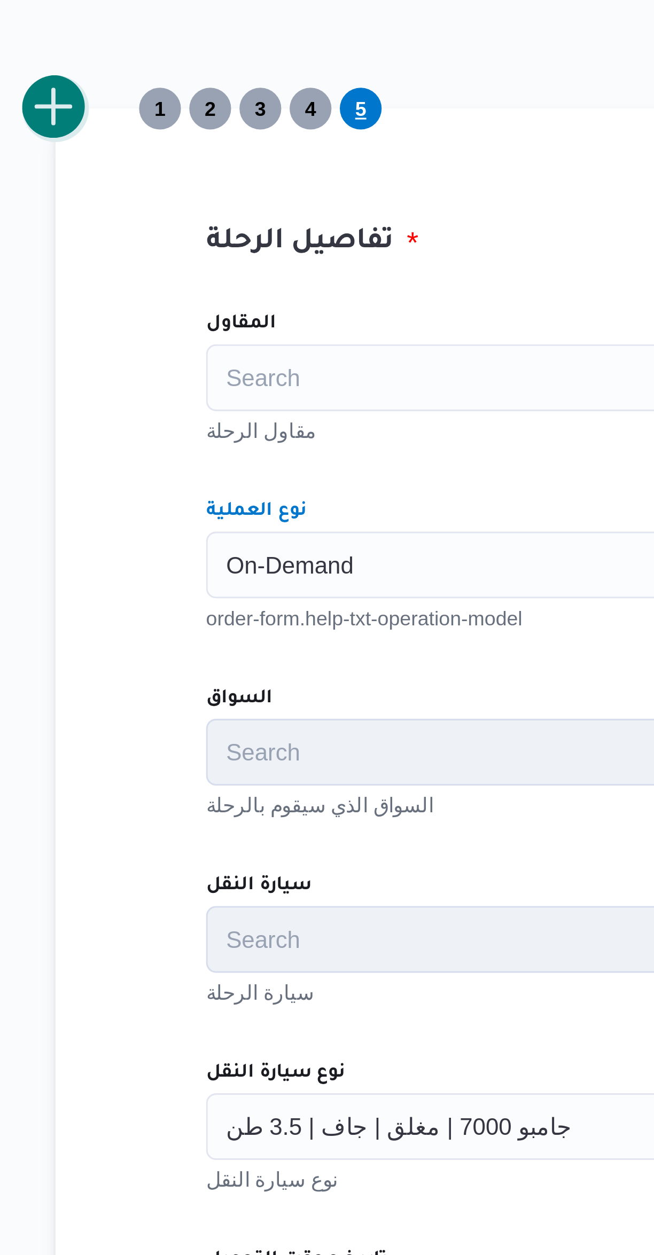
click at [148, 284] on button "add trip" at bounding box center [138, 288] width 21 height 21
click at [247, 429] on div "Search" at bounding box center [390, 433] width 406 height 21
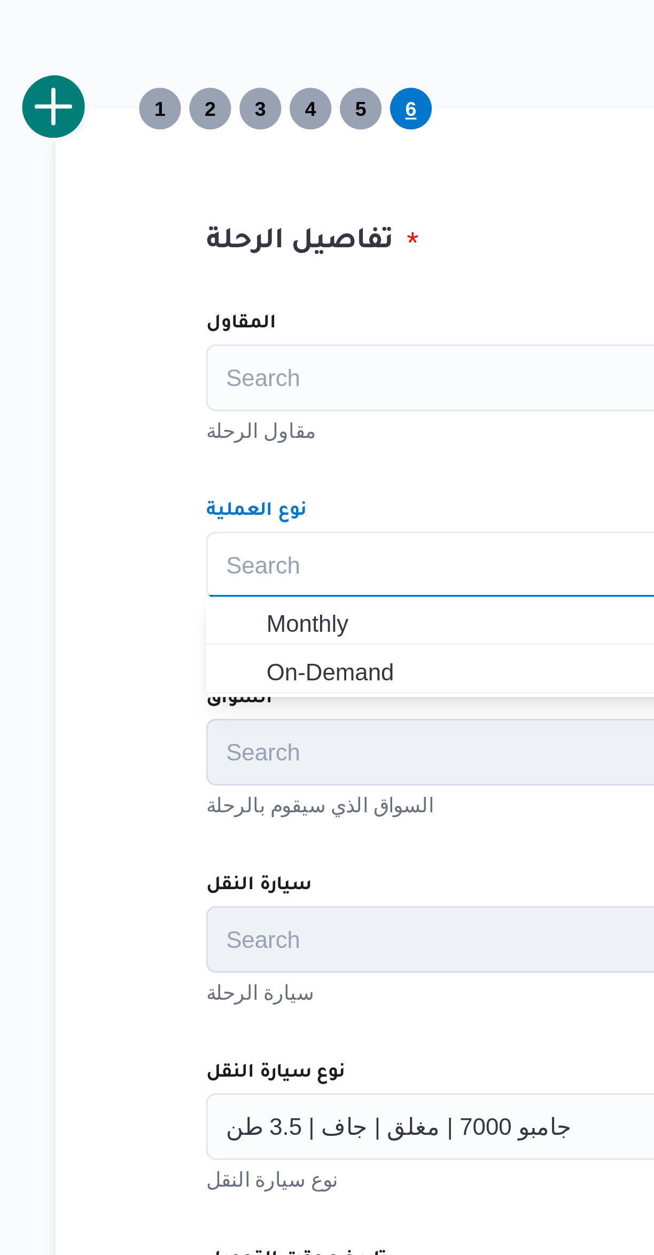
scroll to position [0, 0]
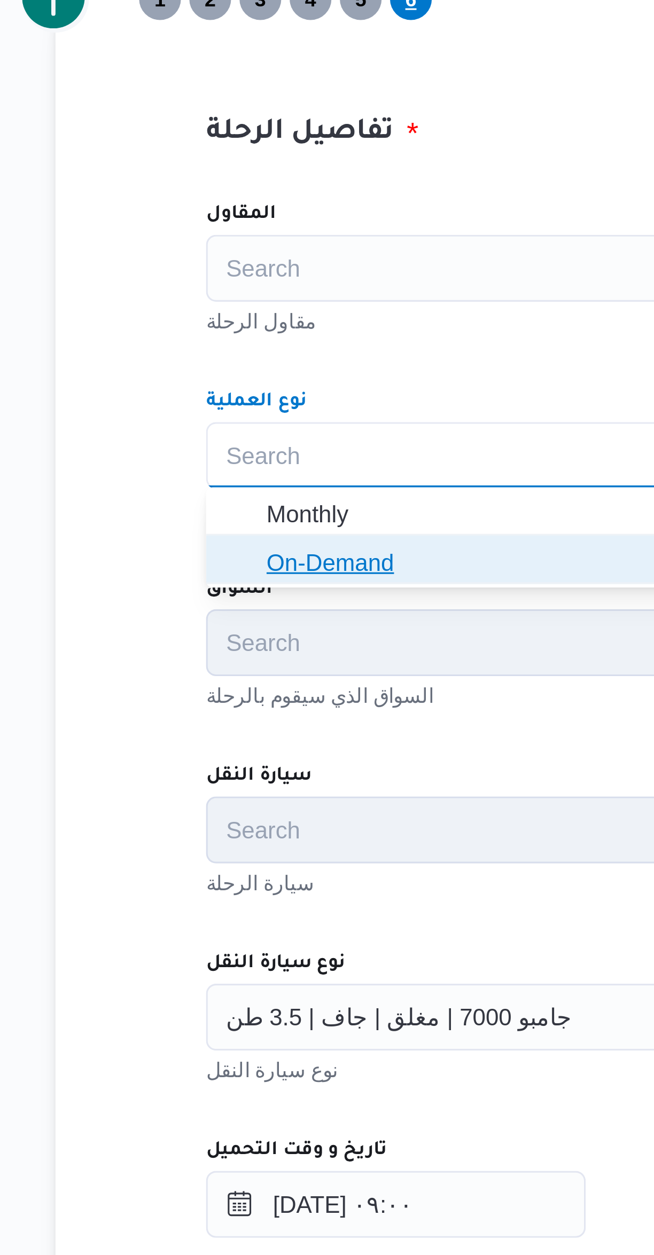
click at [240, 470] on span "On-Demand" at bounding box center [396, 468] width 380 height 13
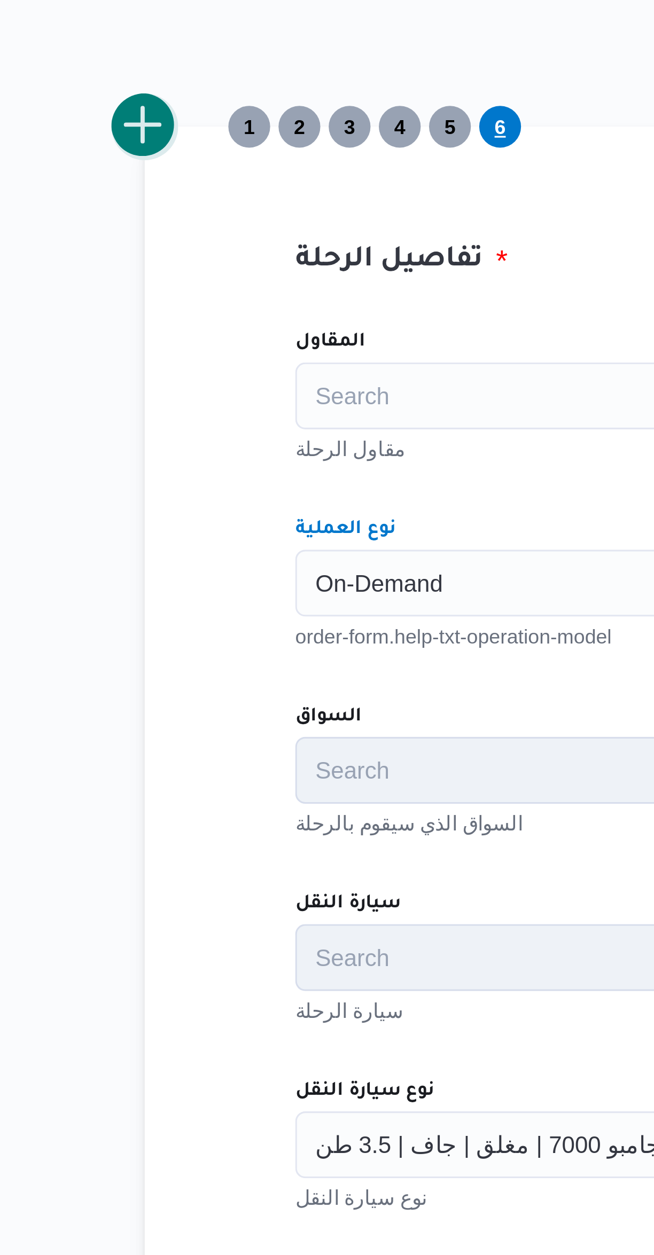
click at [143, 288] on button "add trip" at bounding box center [138, 288] width 21 height 21
click at [226, 431] on div "Search" at bounding box center [390, 433] width 406 height 21
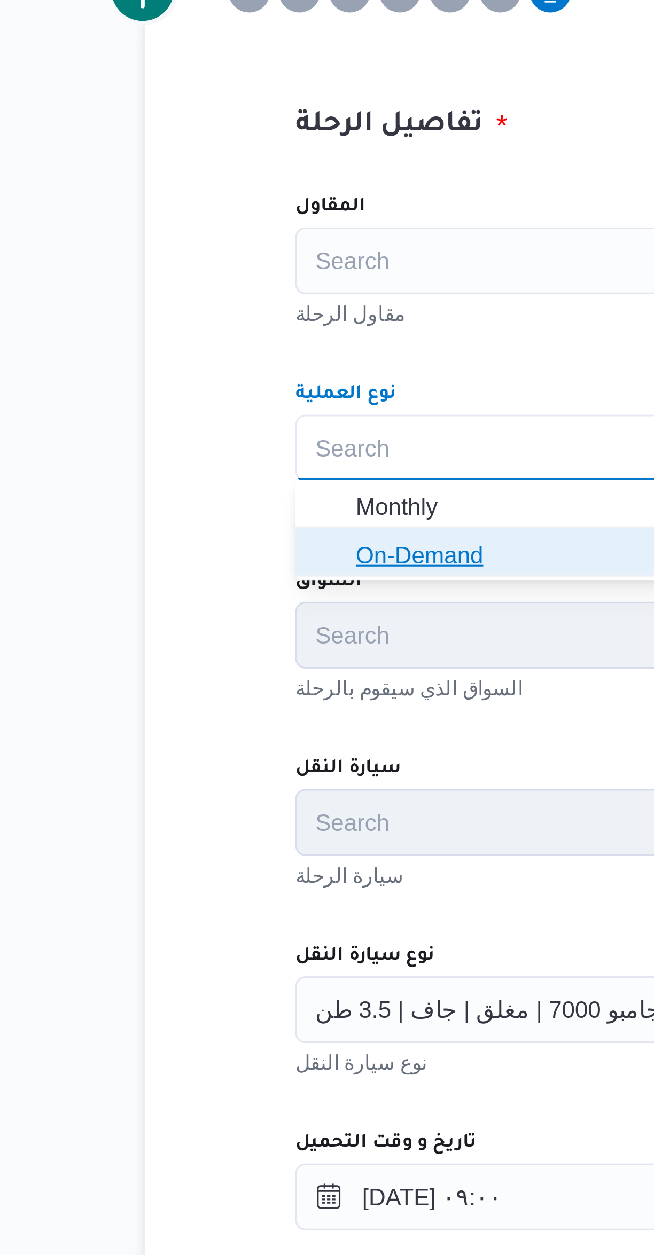
click at [234, 471] on span "On-Demand" at bounding box center [396, 468] width 380 height 13
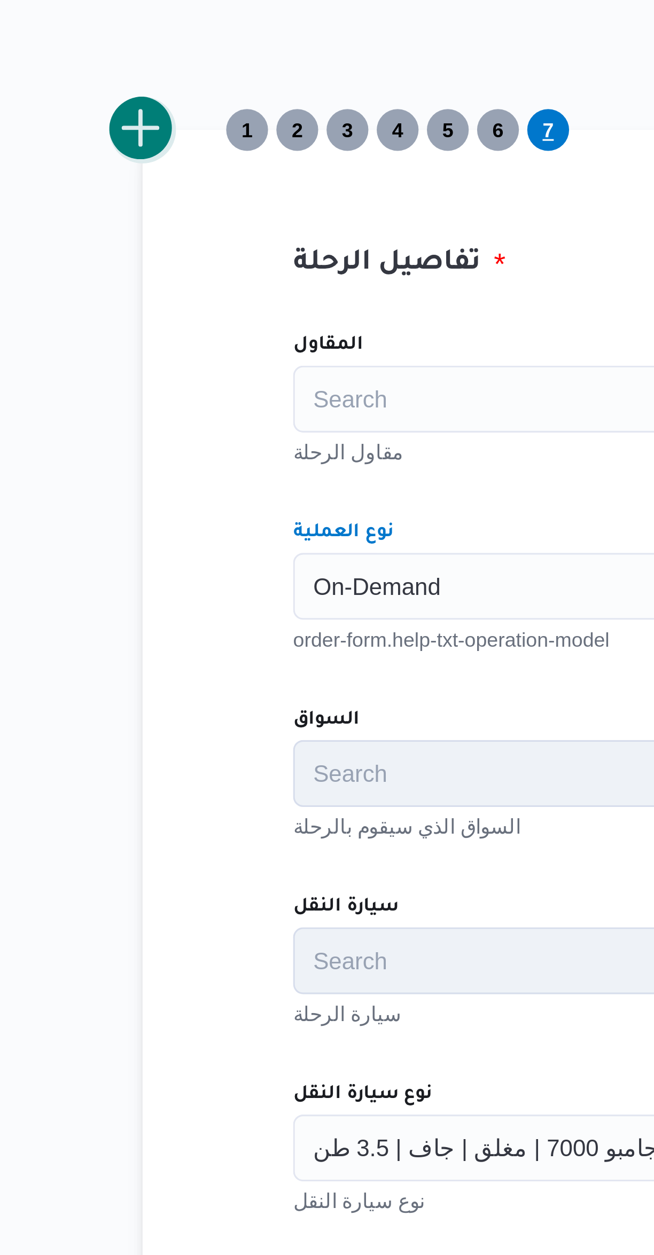
click at [146, 289] on button "add trip" at bounding box center [138, 288] width 21 height 21
click at [225, 435] on div "Search" at bounding box center [390, 433] width 406 height 21
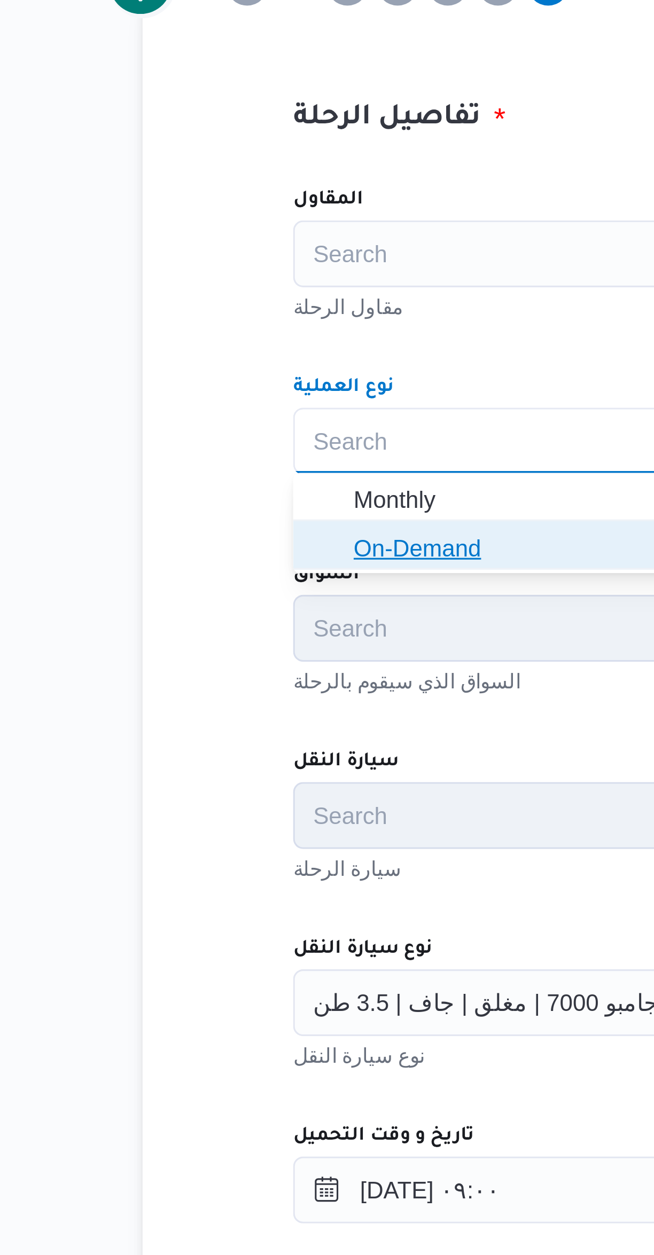
click at [225, 470] on span "On-Demand" at bounding box center [396, 468] width 380 height 13
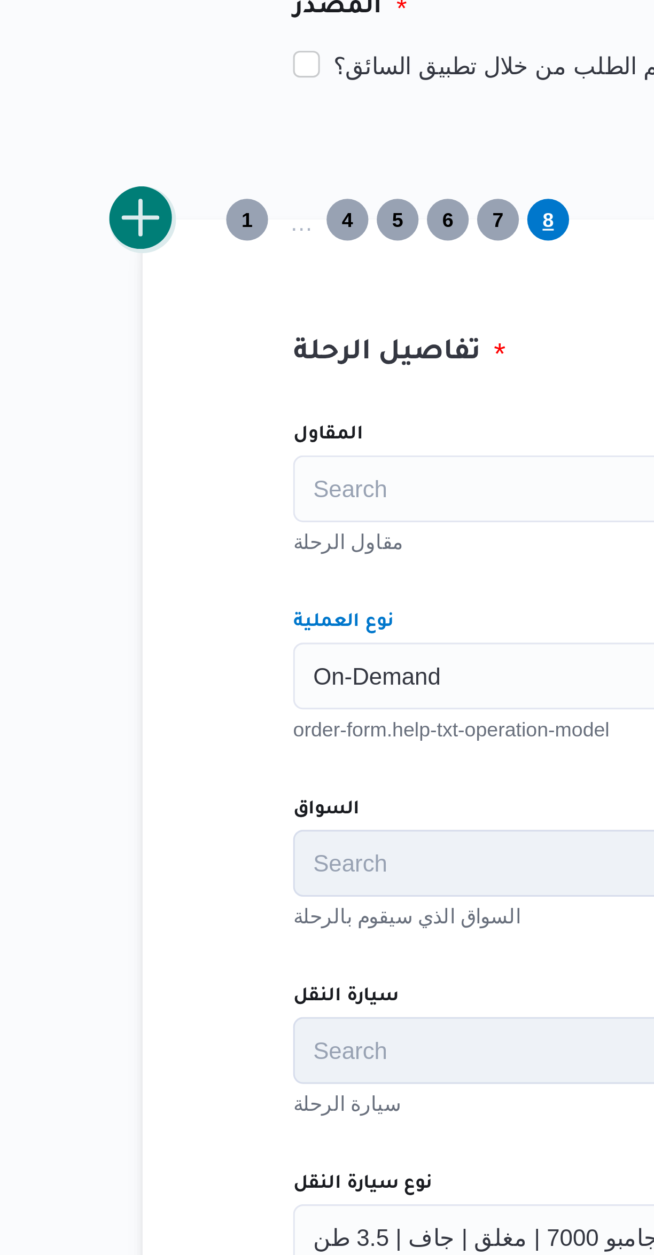
click at [140, 290] on button "add trip" at bounding box center [138, 288] width 21 height 21
click at [231, 436] on div "Search" at bounding box center [390, 433] width 406 height 21
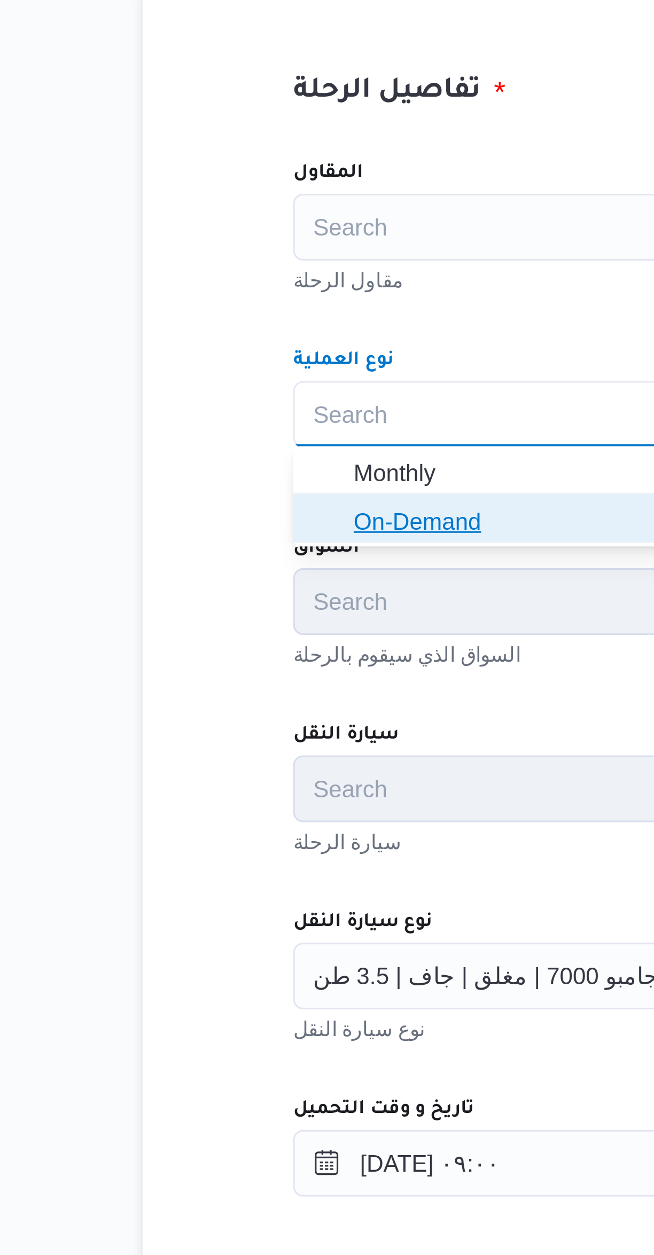
click at [236, 473] on span "On-Demand" at bounding box center [396, 468] width 380 height 13
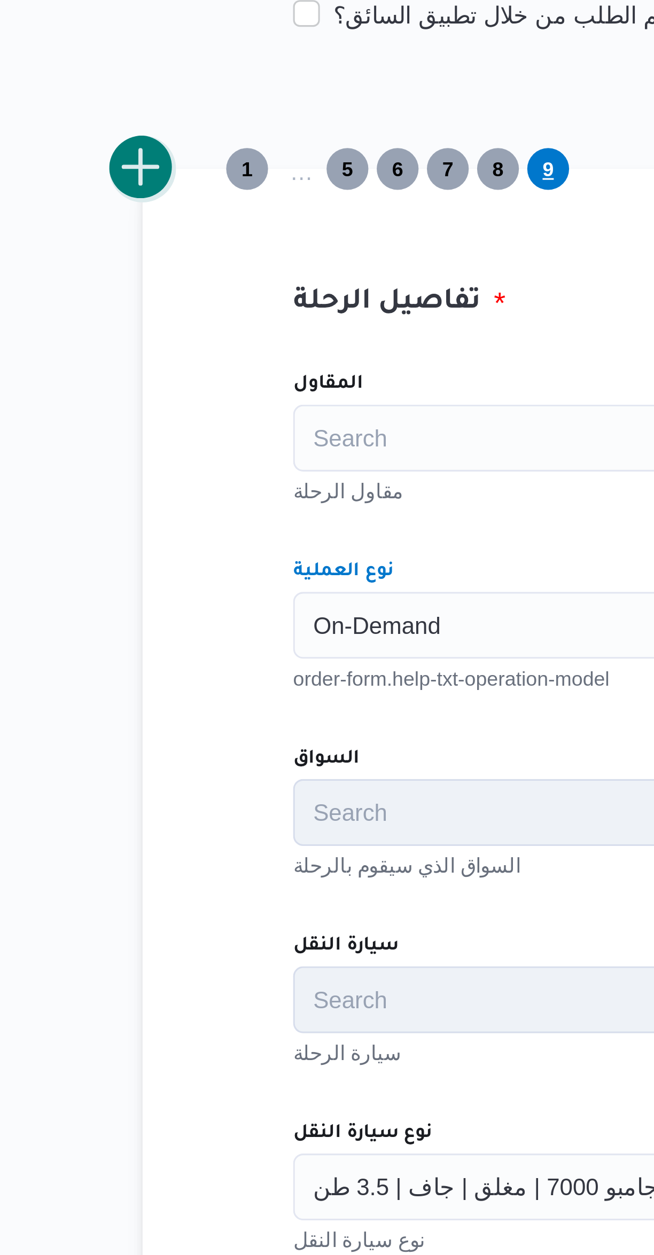
click at [147, 287] on button "add trip" at bounding box center [138, 288] width 21 height 21
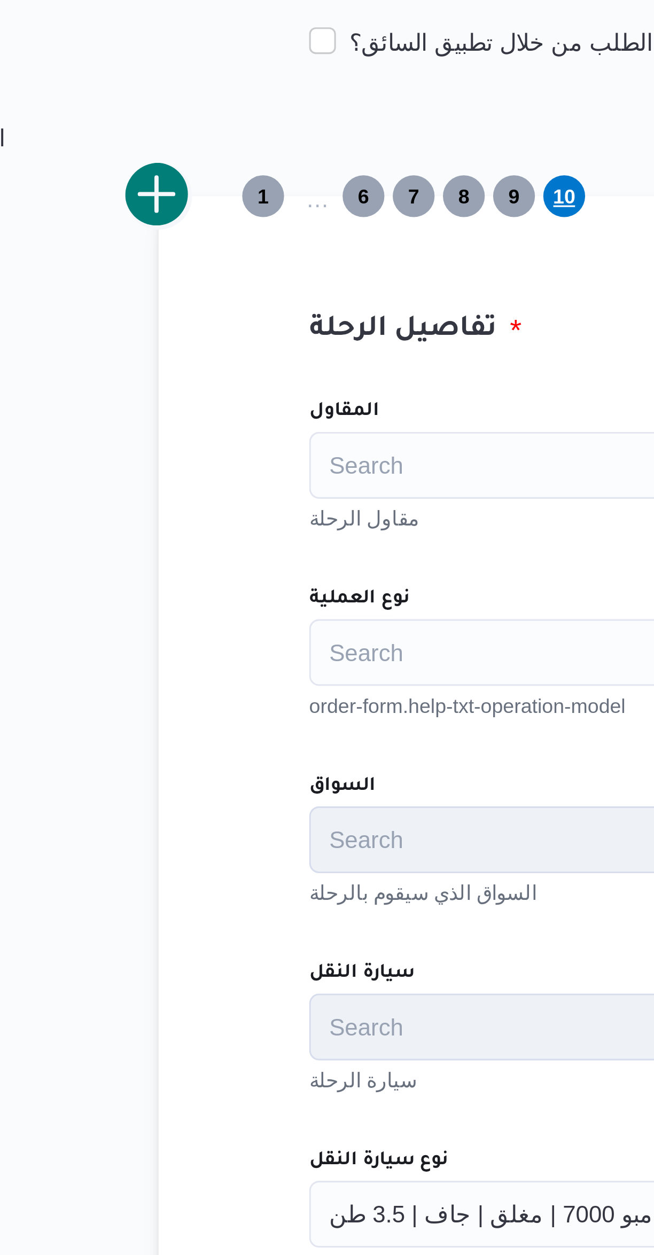
click at [226, 433] on div "Search" at bounding box center [390, 433] width 406 height 21
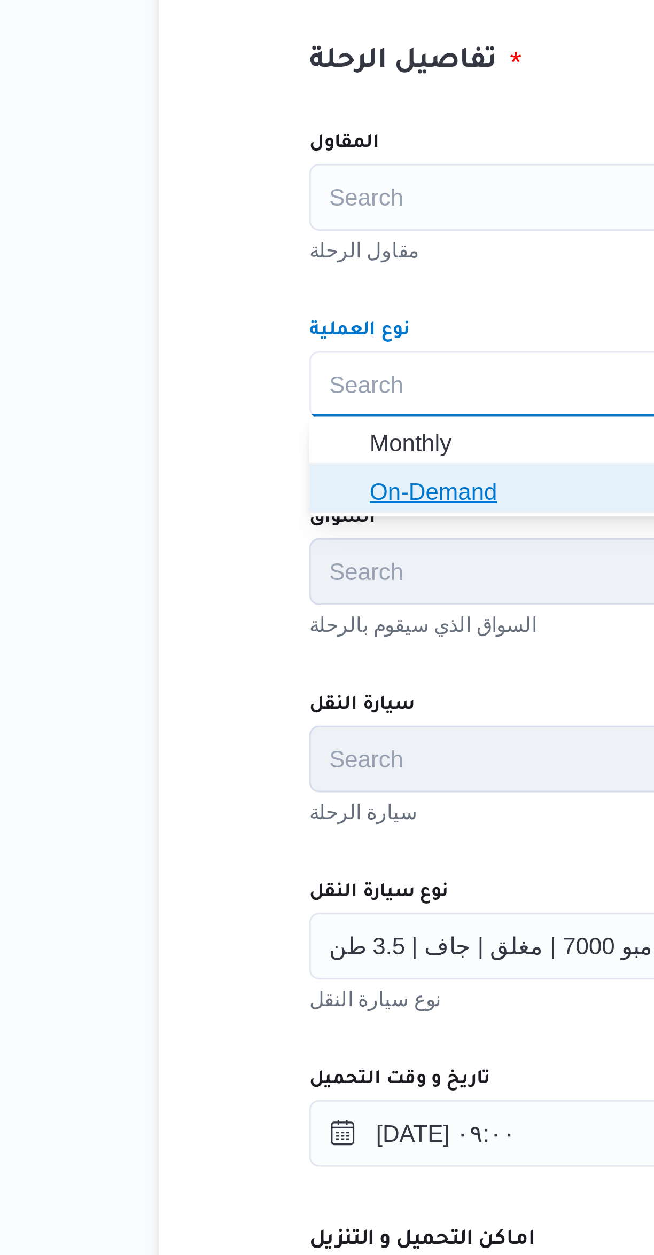
click at [242, 472] on span "On-Demand" at bounding box center [396, 468] width 380 height 13
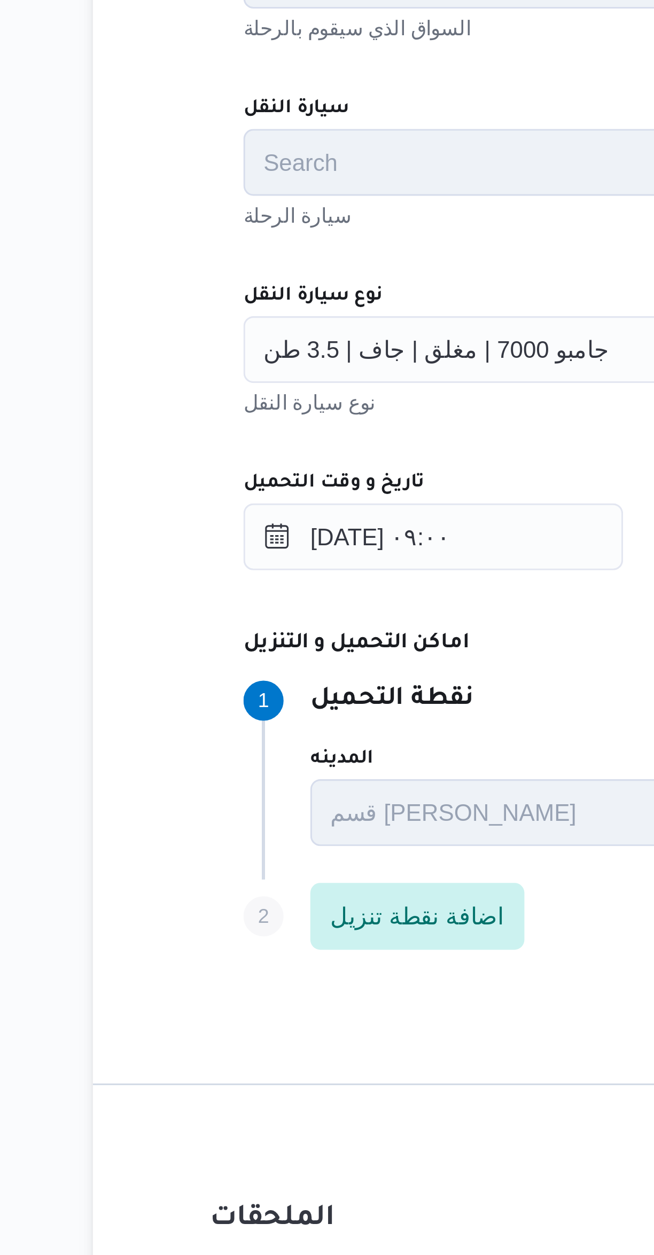
click at [271, 614] on span "جامبو 7000 | مغلق | جاف | 3.5 طن" at bounding box center [248, 613] width 111 height 12
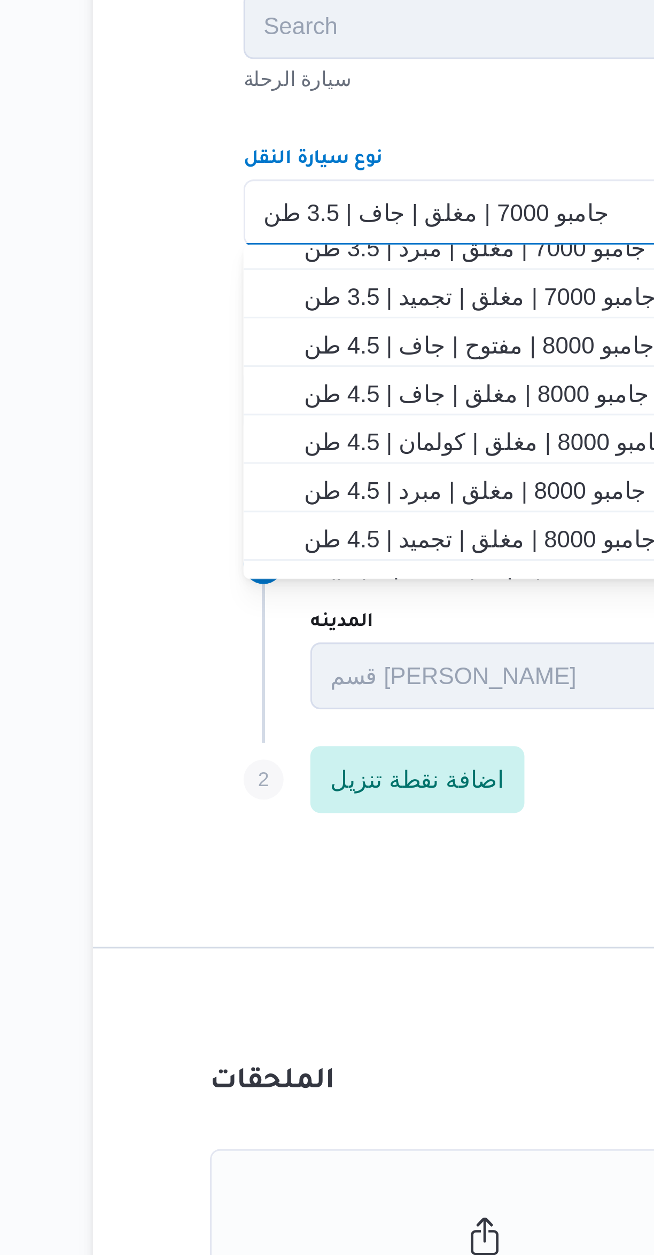
scroll to position [239, 0]
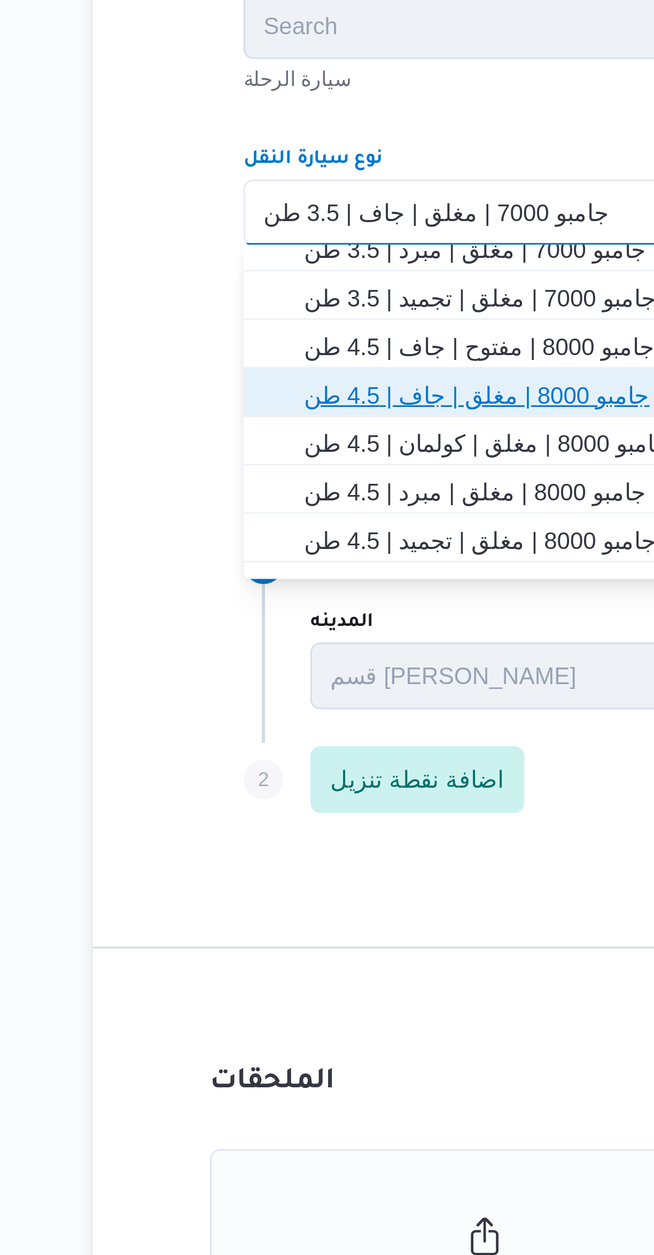
click at [284, 671] on span "جامبو 8000 | مغلق | جاف | 4.5 طن" at bounding box center [396, 671] width 380 height 13
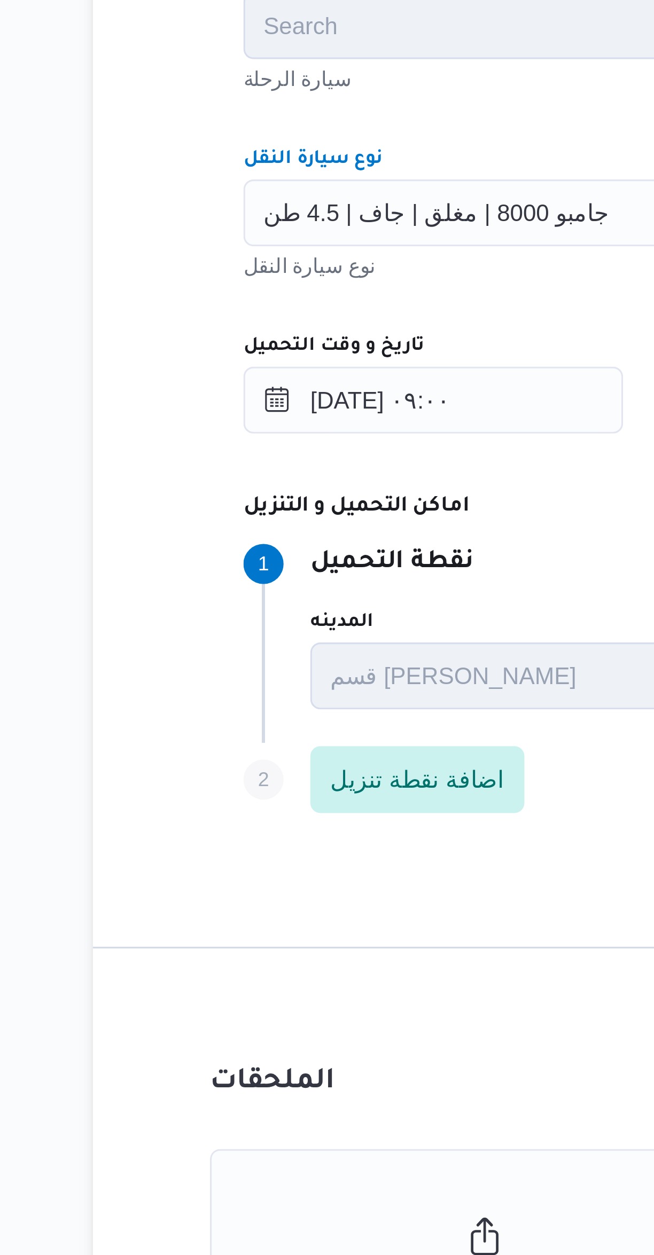
click at [280, 641] on div "المقاول Search مقاول الرحلة نوع العملية On-Demand order-form.help-txt-operation…" at bounding box center [389, 581] width 423 height 475
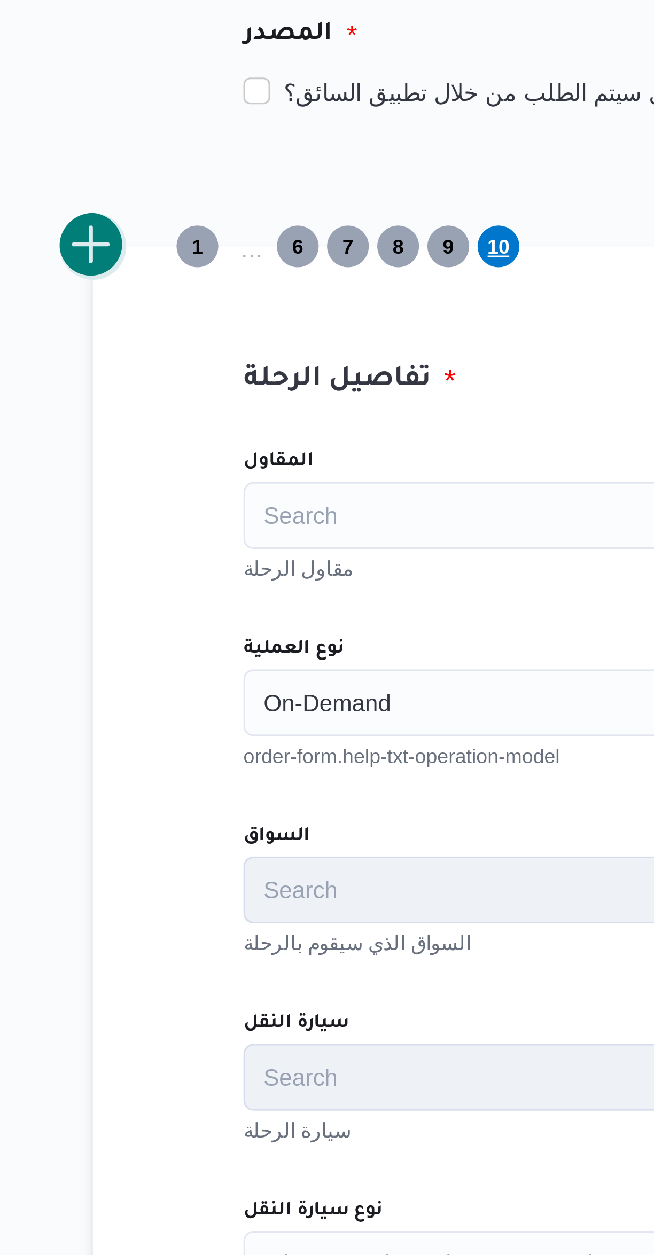
click at [147, 287] on button "add trip" at bounding box center [138, 288] width 21 height 21
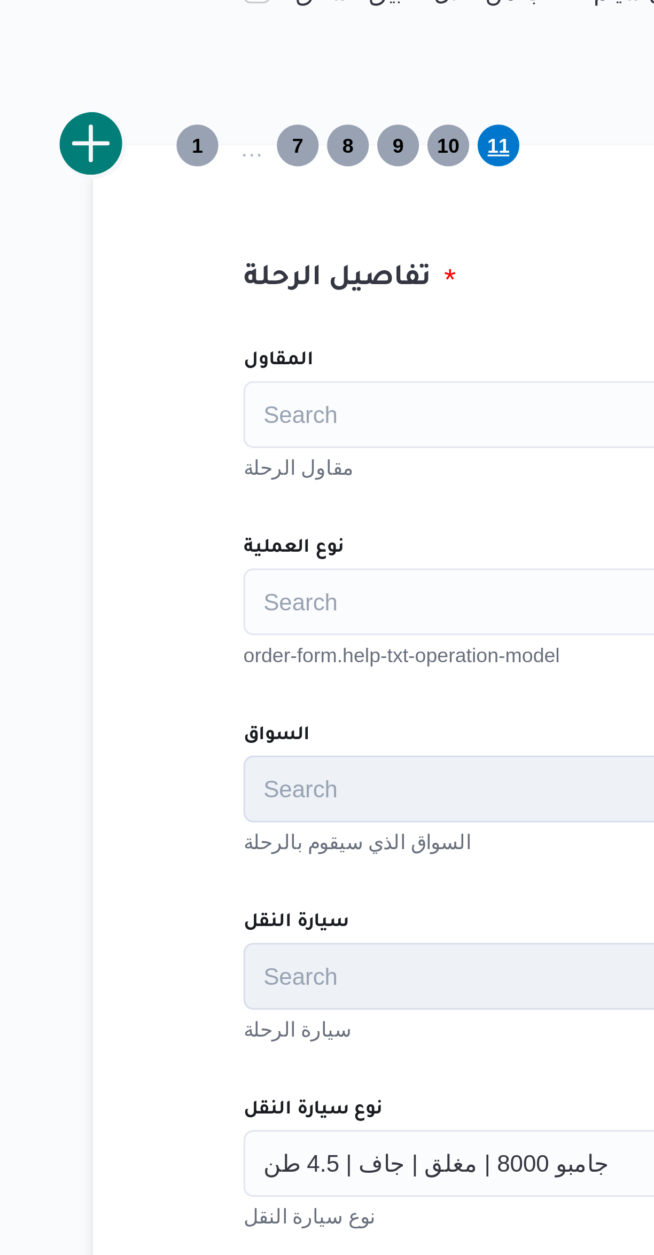
click at [250, 436] on div "Search" at bounding box center [390, 433] width 406 height 21
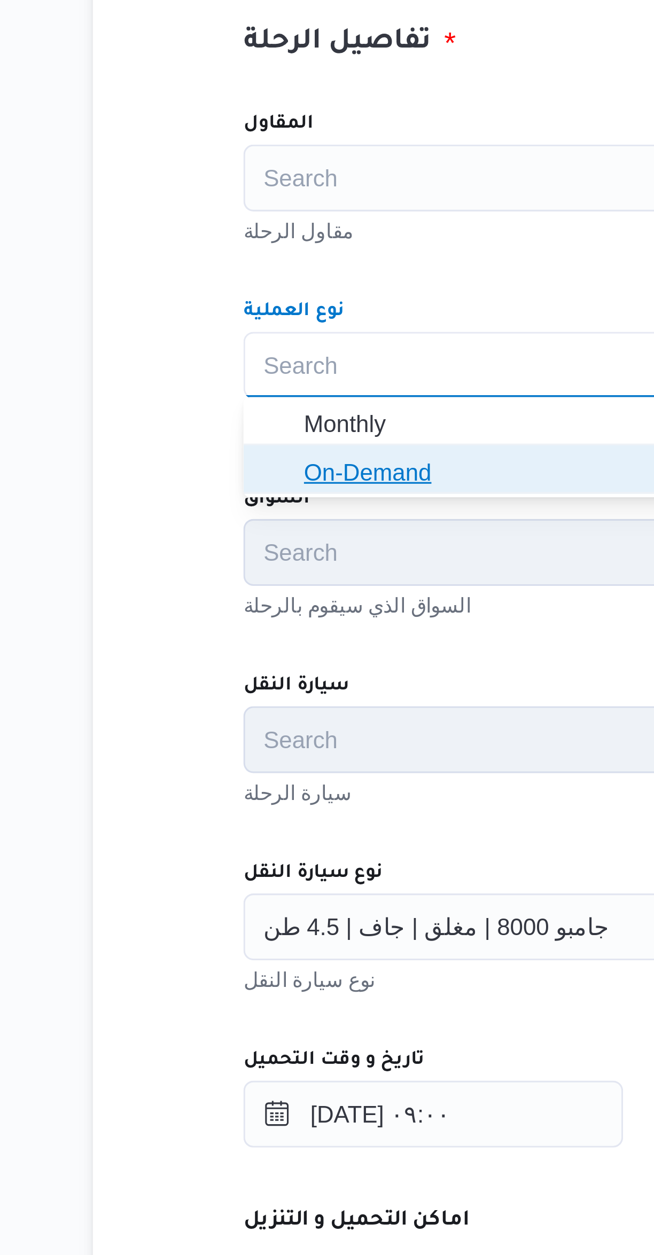
click at [248, 471] on span "On-Demand" at bounding box center [396, 468] width 380 height 13
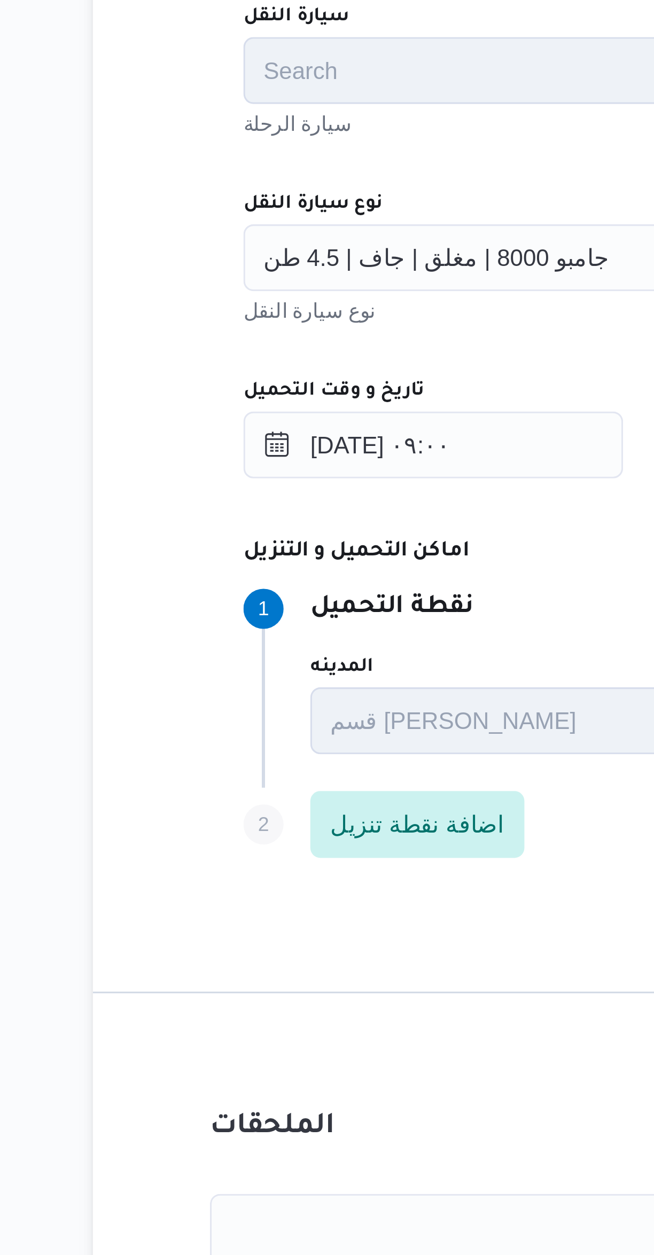
click at [271, 614] on span "جامبو 8000 | مغلق | جاف | 4.5 طن" at bounding box center [248, 613] width 111 height 12
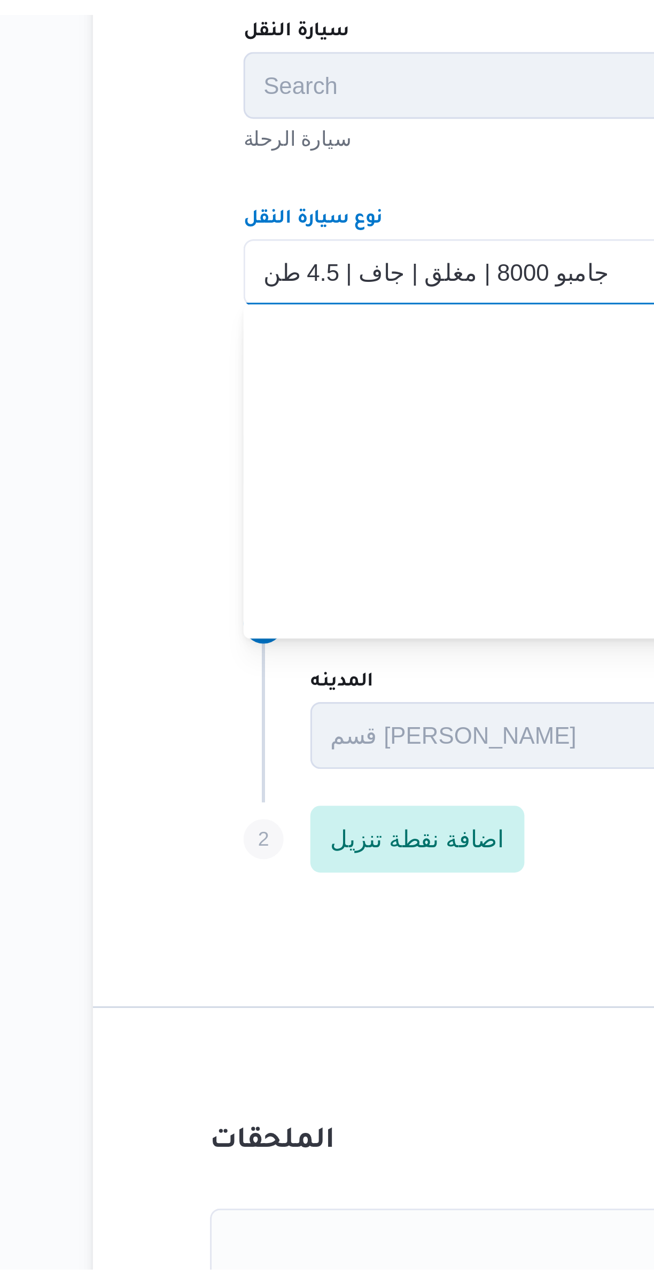
scroll to position [0, 0]
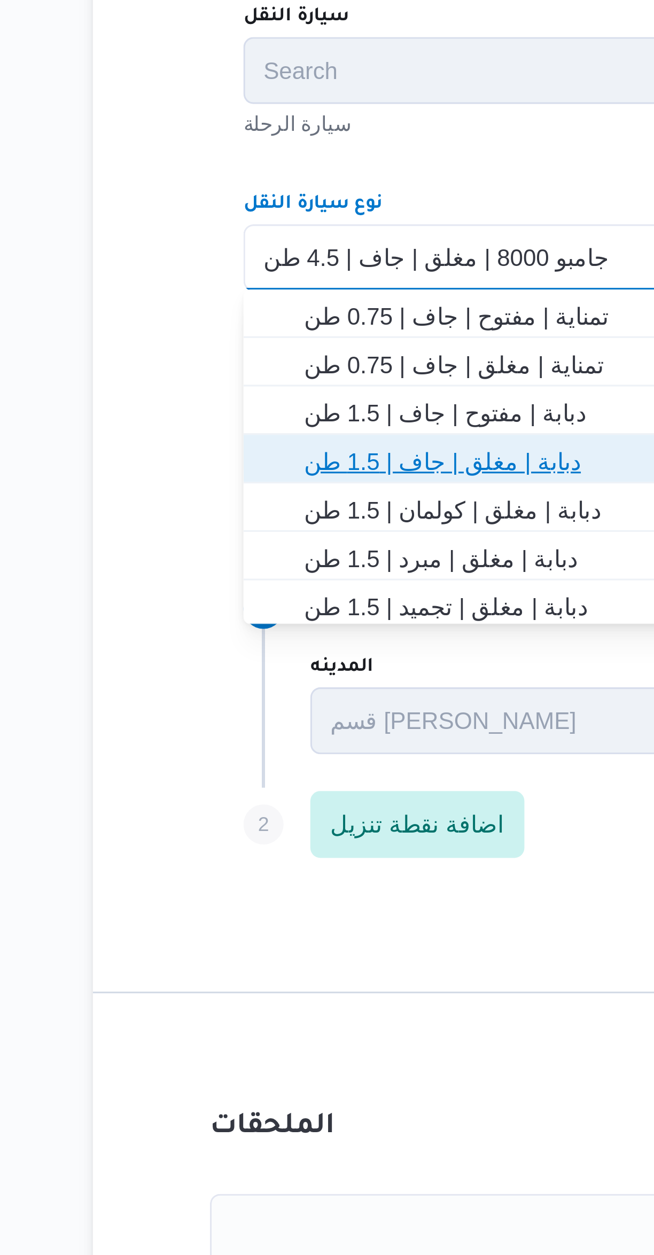
click at [275, 682] on span "دبابة | مغلق | جاف | 1.5 طن" at bounding box center [396, 678] width 380 height 13
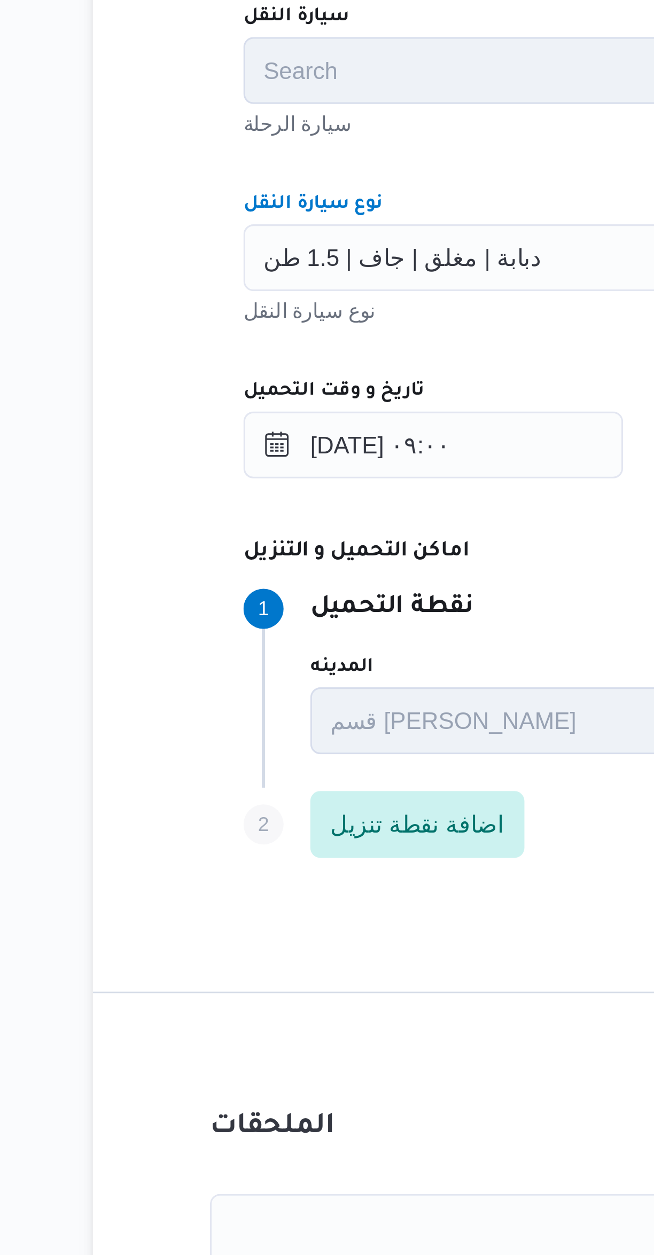
click at [286, 632] on div "نوع سيارة النقل" at bounding box center [390, 629] width 406 height 11
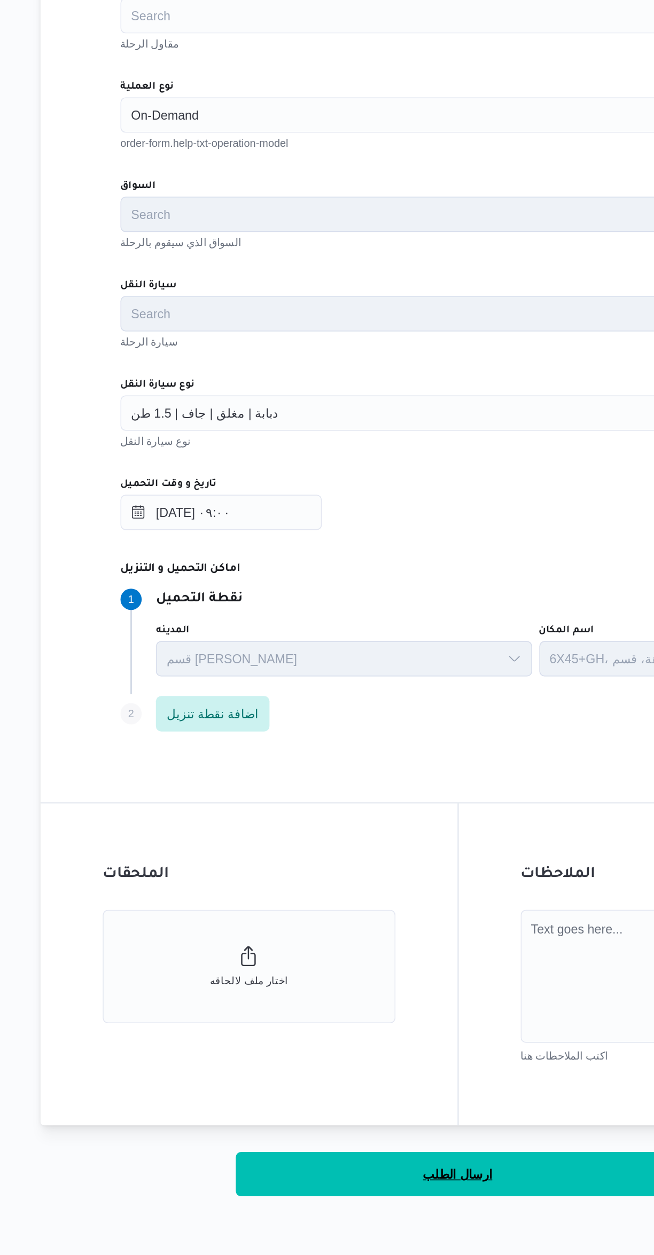
click at [398, 1072] on span "ارسال الطلب" at bounding box center [390, 1071] width 42 height 13
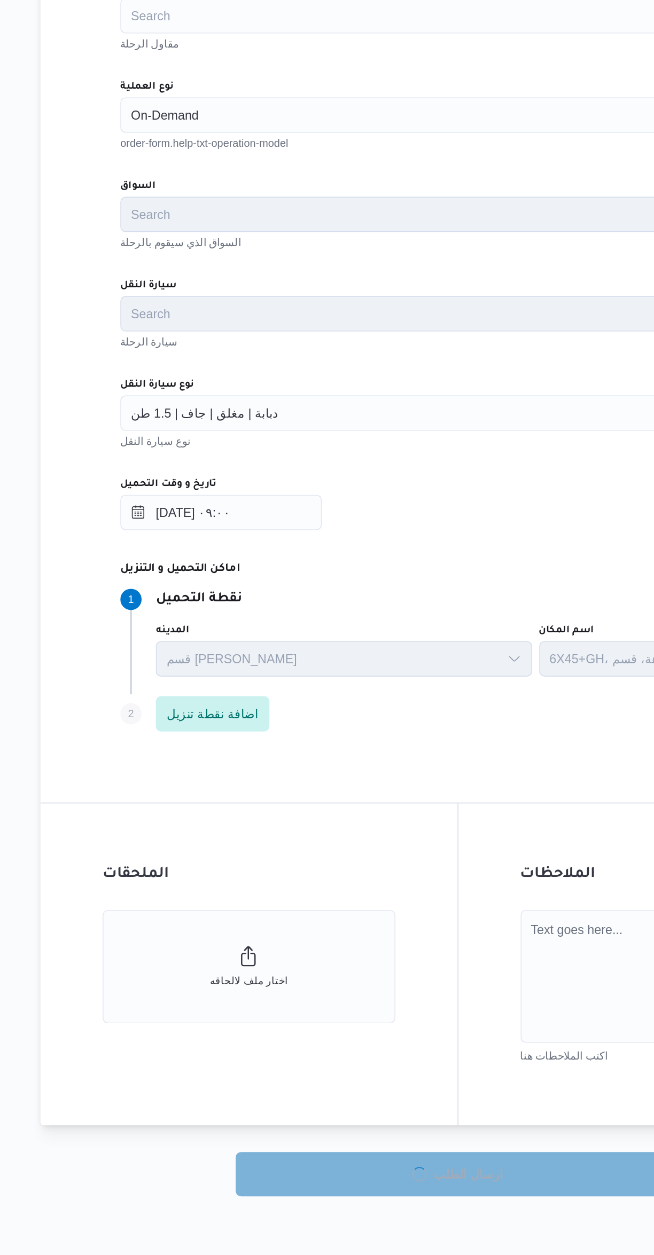
select select "ar"
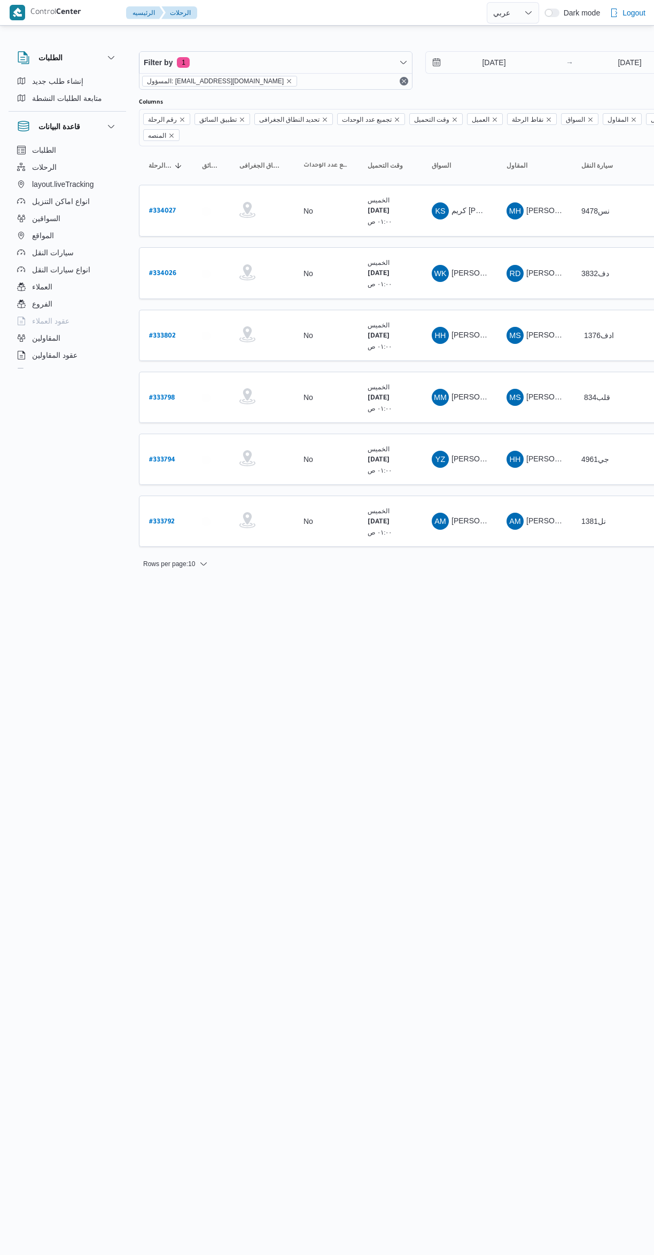
select select "ar"
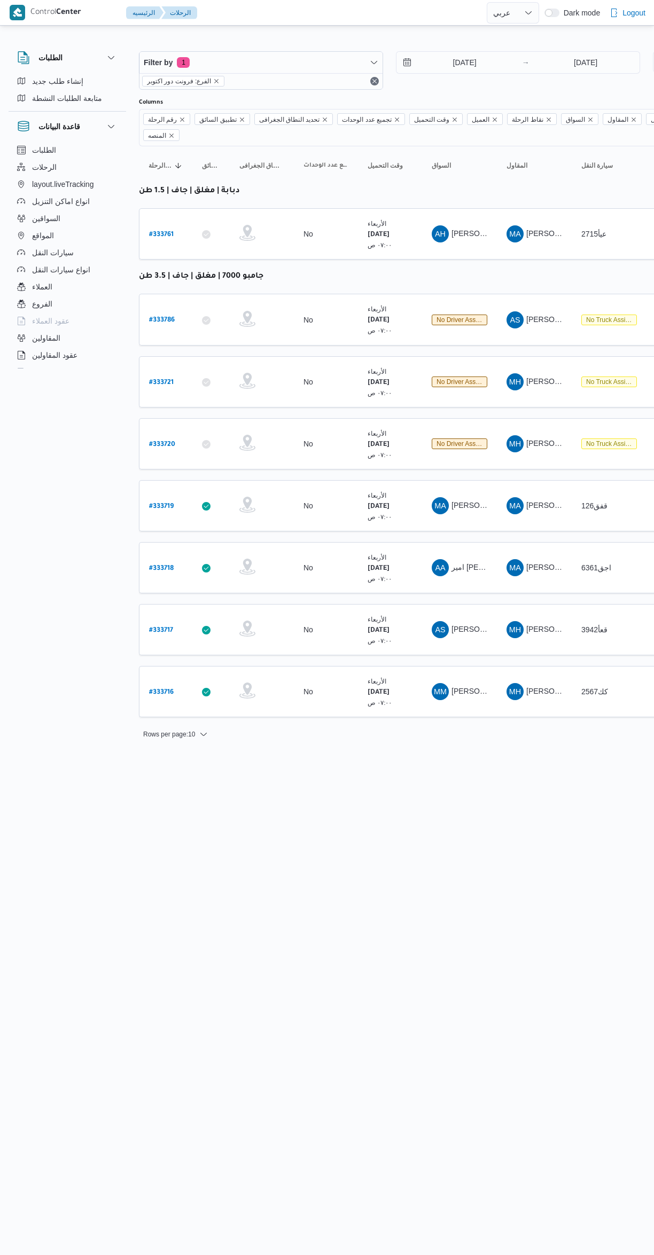
select select "ar"
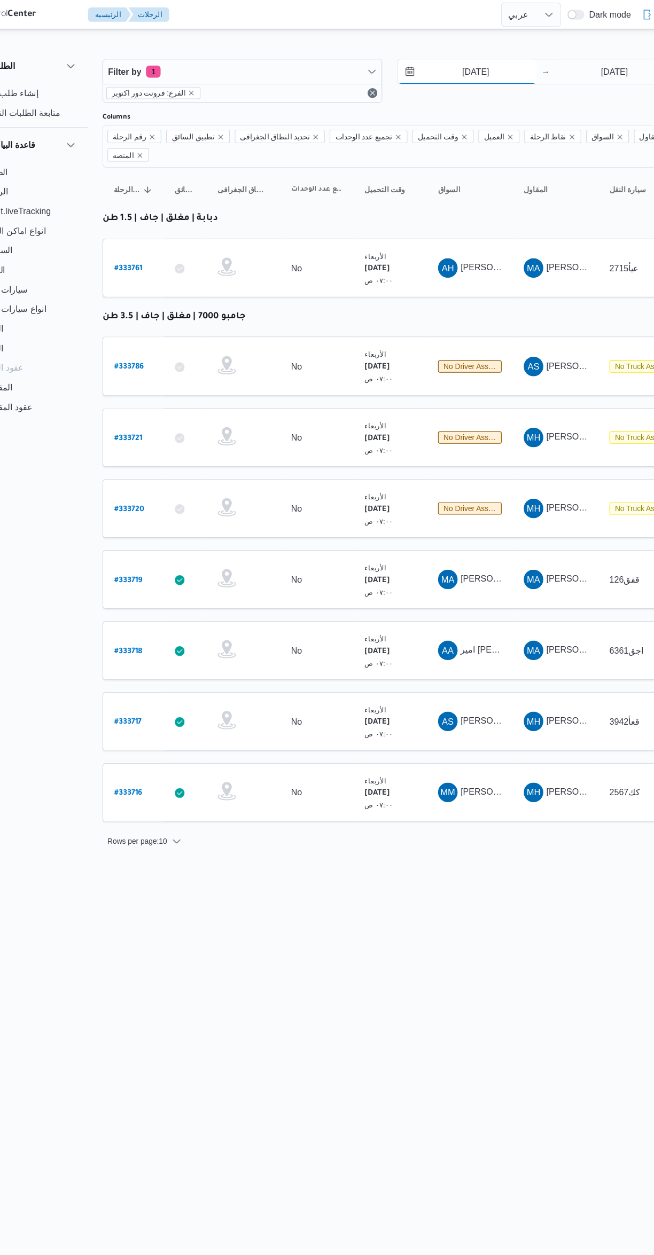
click at [459, 62] on input "27/8/2025" at bounding box center [456, 62] width 121 height 21
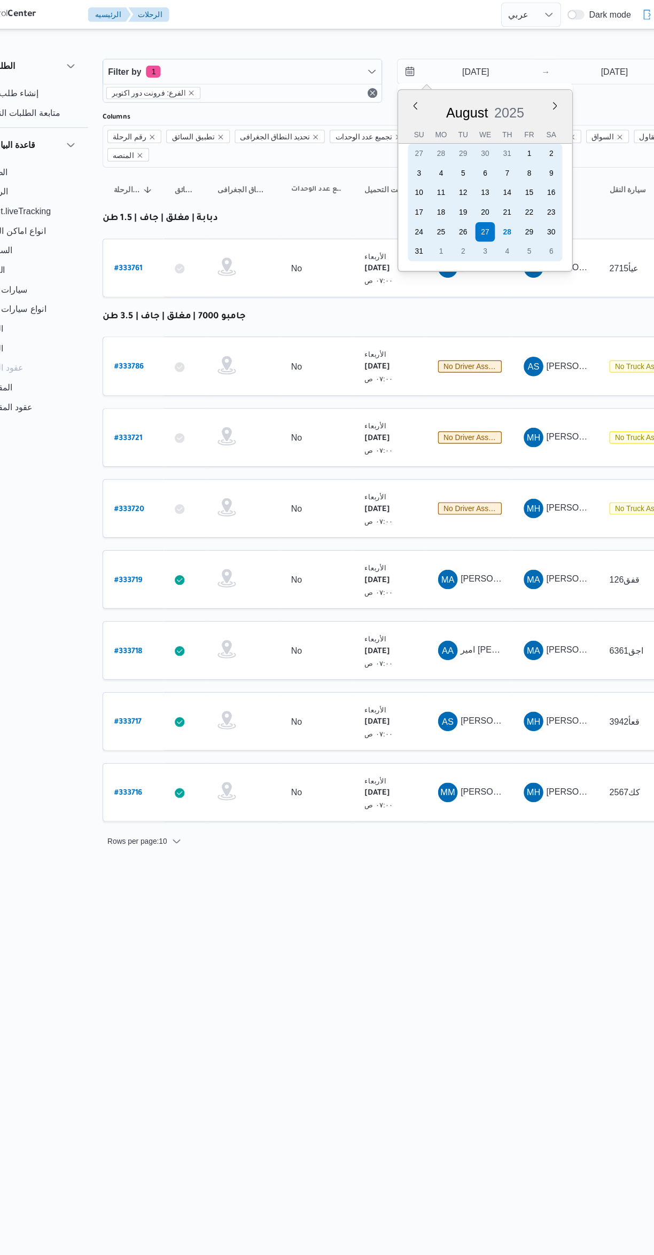
click at [497, 200] on div "28" at bounding box center [491, 202] width 17 height 17
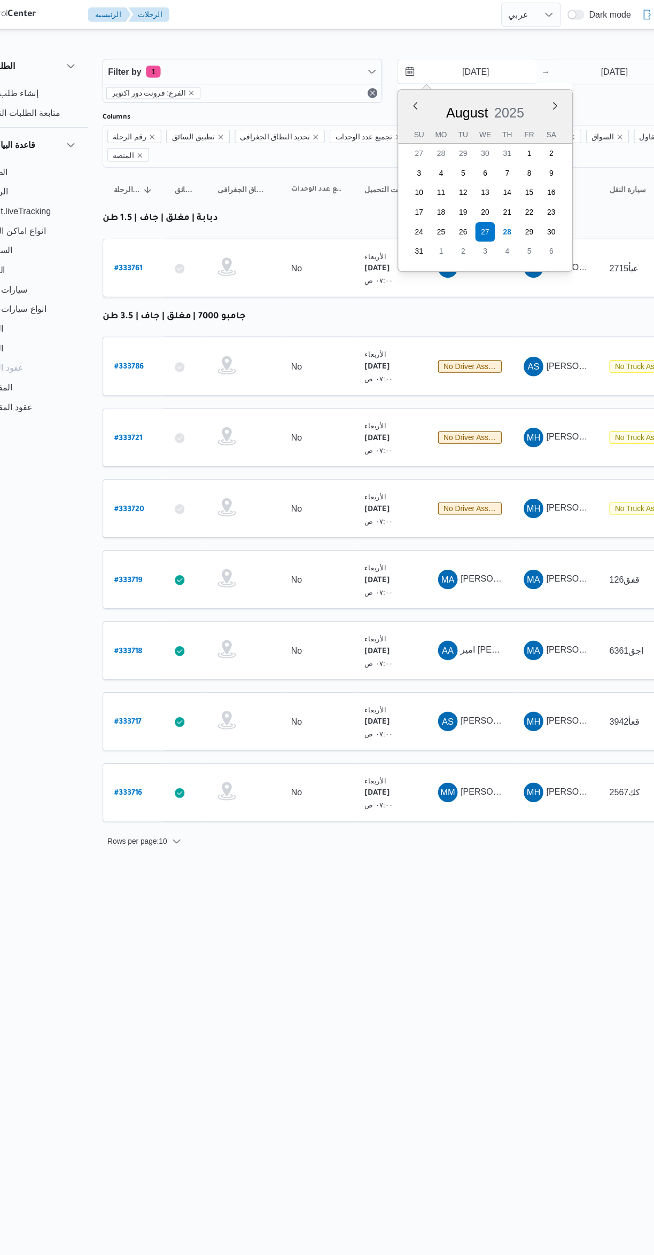
type input "[DATE]"
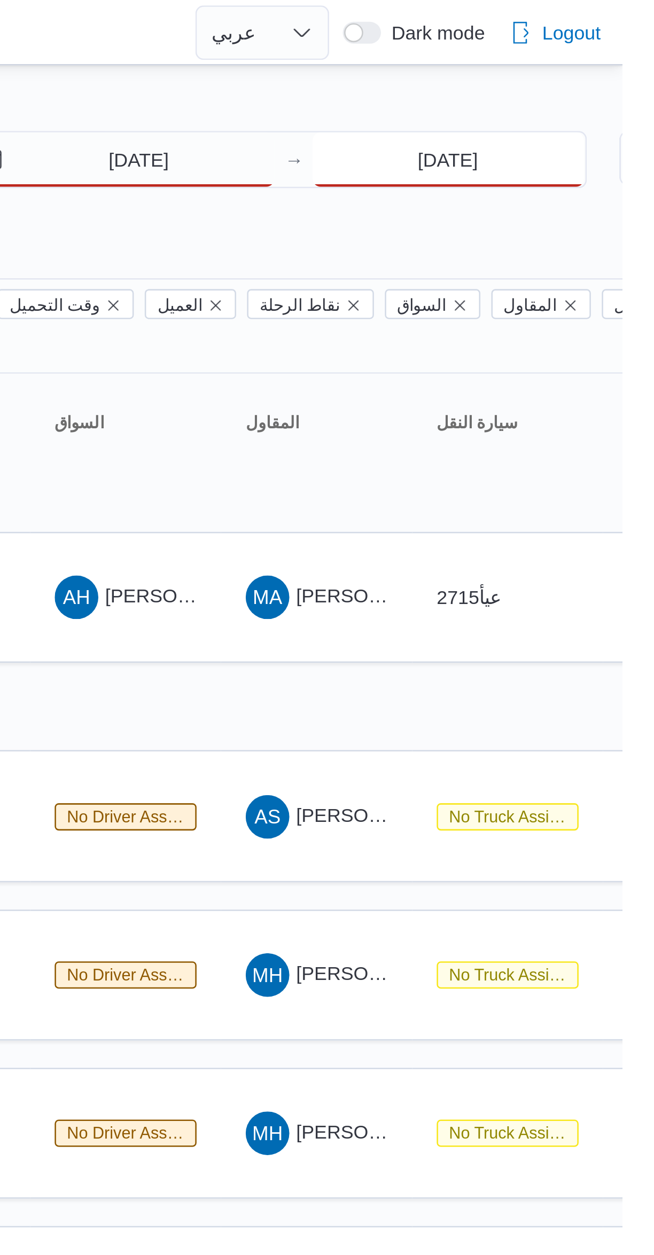
click at [604, 65] on input "27/8/2025" at bounding box center [585, 62] width 106 height 21
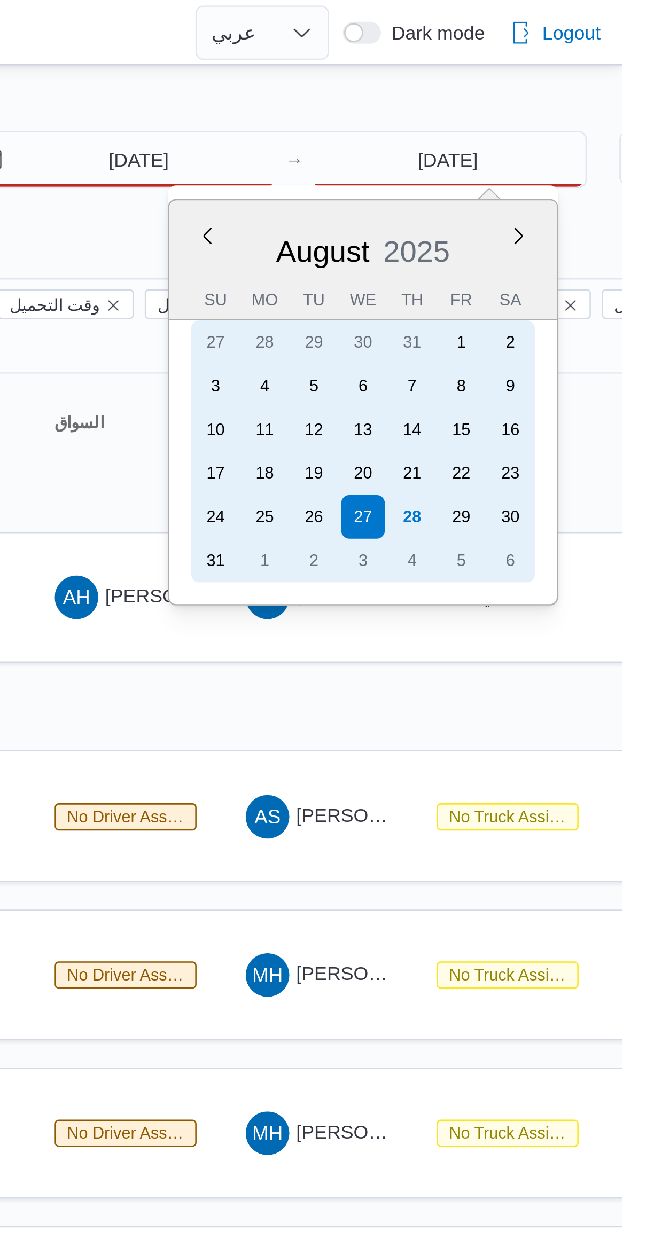
click at [579, 199] on div "28" at bounding box center [571, 202] width 17 height 17
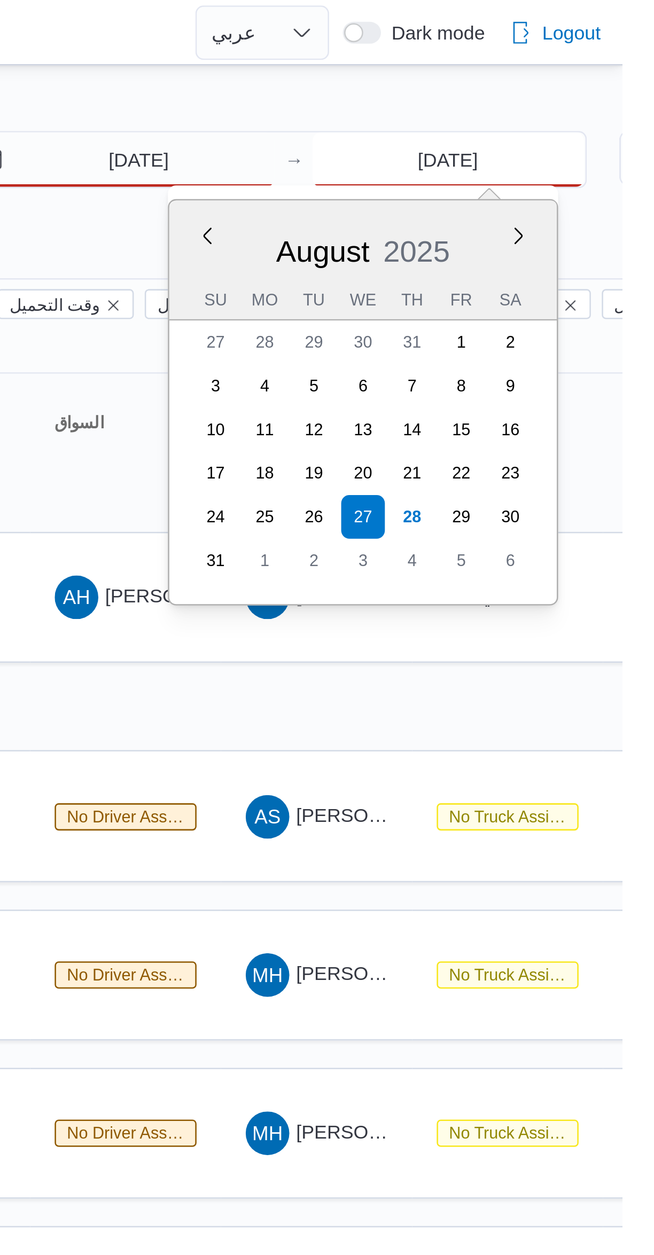
type input "[DATE]"
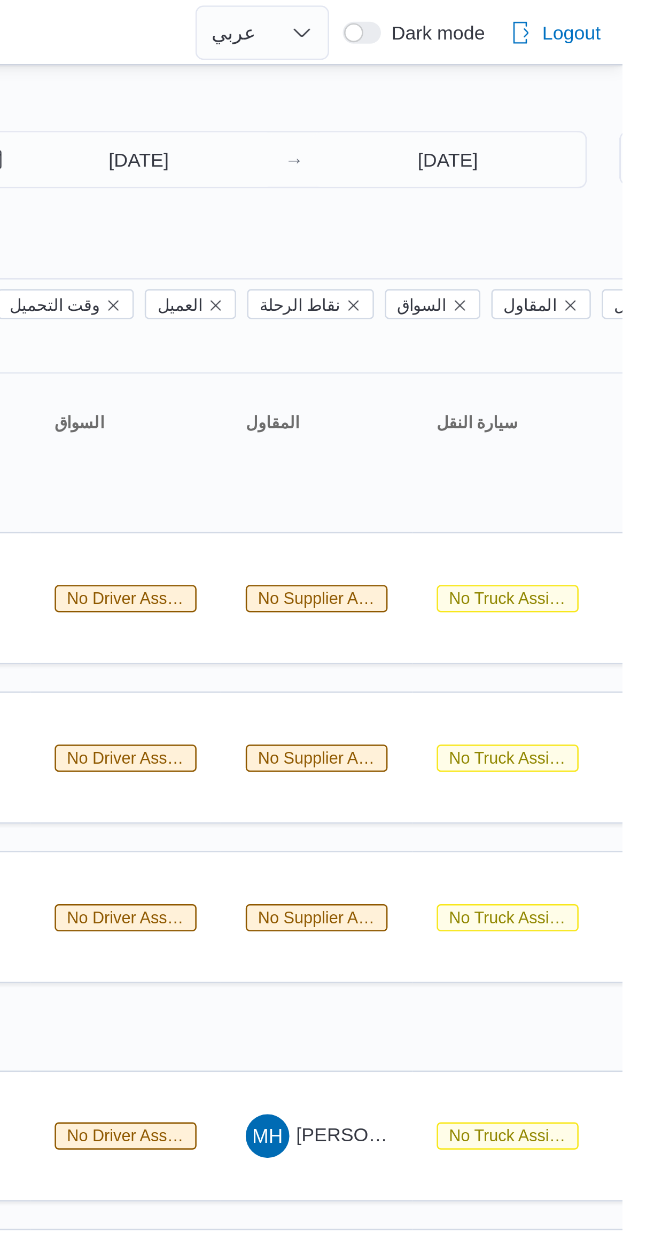
click at [597, 90] on div "Filter by 1 الفرع: فرونت دور اكتوبر 28/8/2025 → 28/8/2025" at bounding box center [389, 70] width 514 height 51
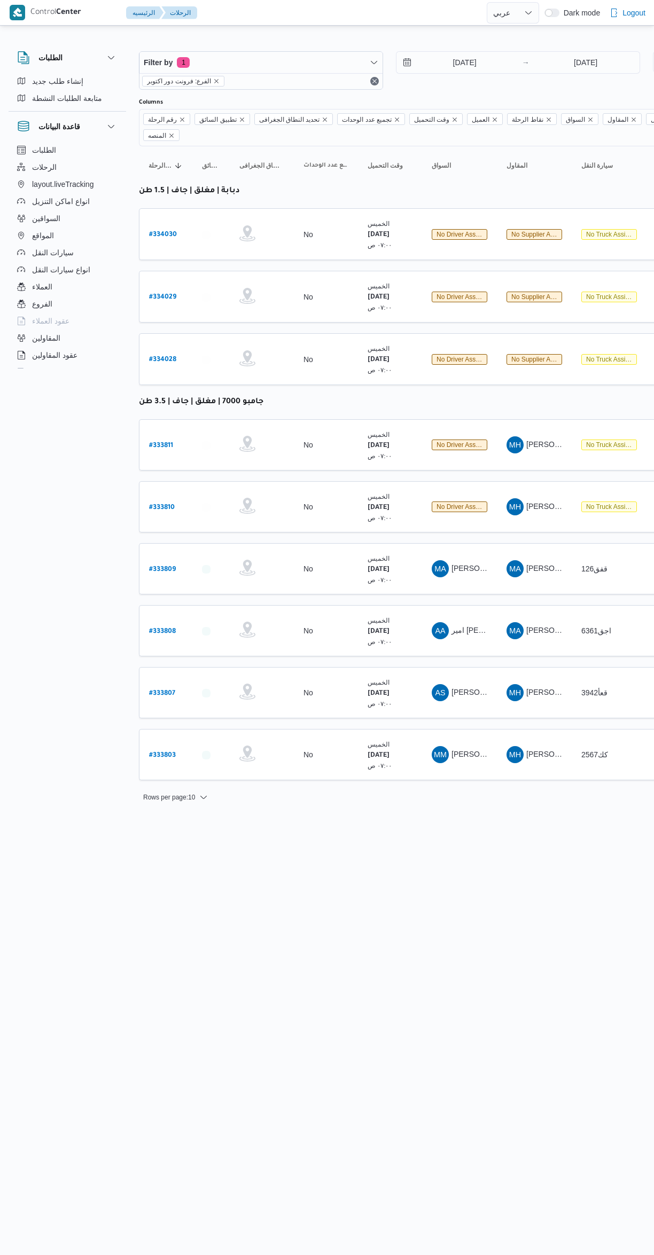
select select "ar"
